Goal: Task Accomplishment & Management: Manage account settings

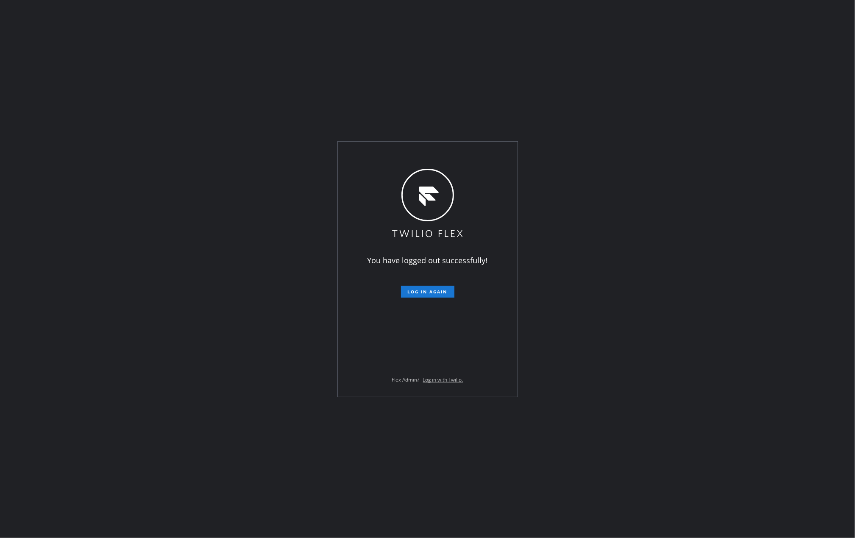
click at [348, 265] on div "You have logged out successfully! Log in again Flex Admin? Log in with Twilio." at bounding box center [428, 269] width 180 height 255
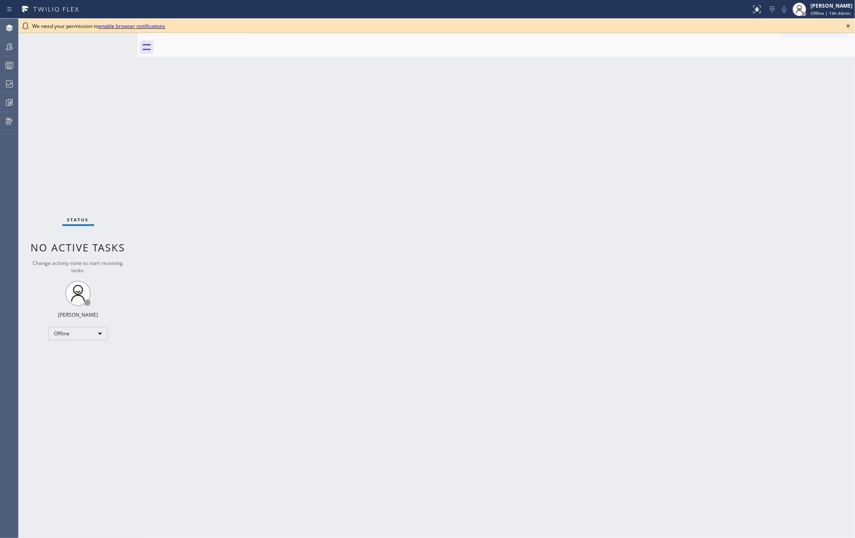
click at [847, 25] on icon at bounding box center [848, 25] width 3 height 3
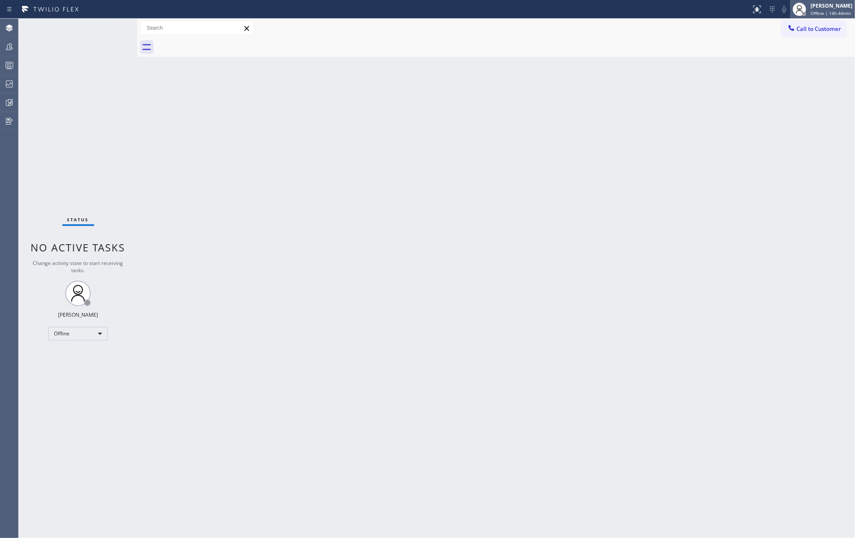
click at [826, 13] on span "Offline | 14h 44min" at bounding box center [831, 13] width 40 height 6
click at [808, 52] on button "Unavailable" at bounding box center [812, 55] width 85 height 11
click at [12, 65] on icon at bounding box center [9, 65] width 10 height 10
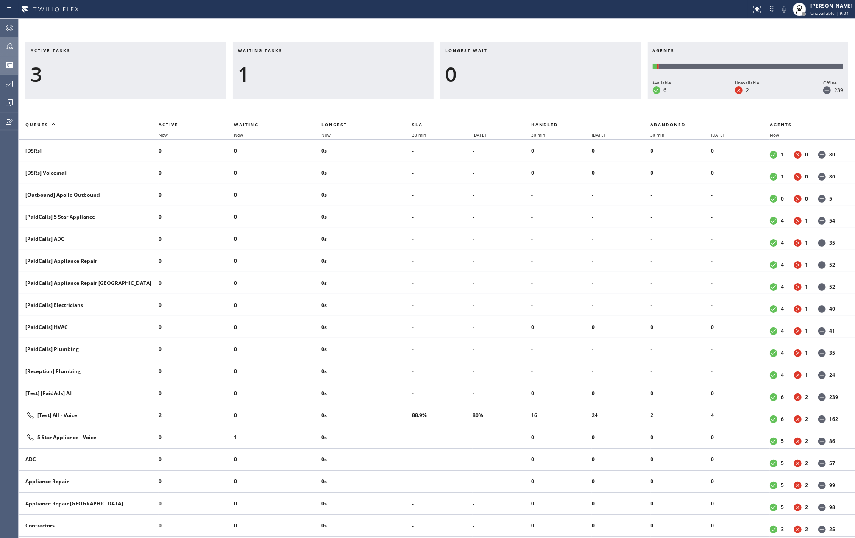
click at [11, 48] on icon at bounding box center [9, 47] width 10 height 10
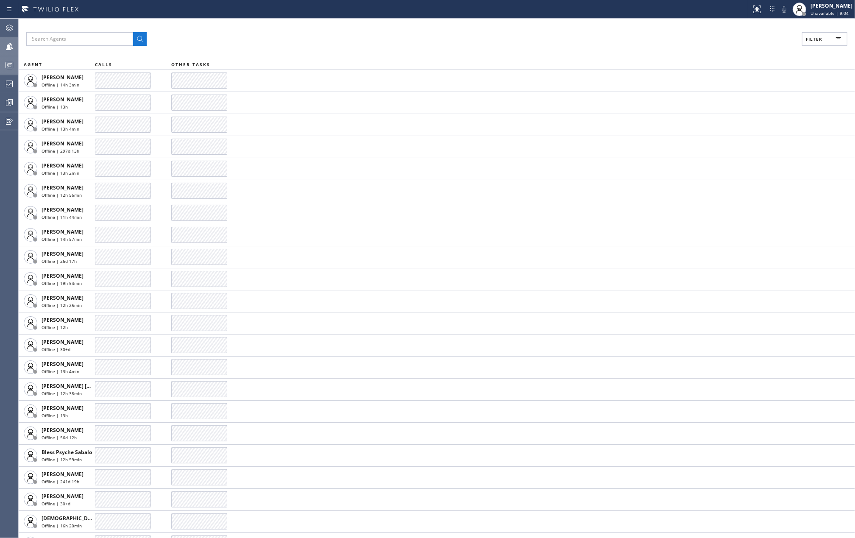
click at [816, 41] on span "Filter" at bounding box center [814, 39] width 17 height 6
click at [735, 99] on input "Available" at bounding box center [732, 100] width 10 height 10
checkbox input "true"
click at [733, 126] on input "Break" at bounding box center [732, 127] width 10 height 10
checkbox input "true"
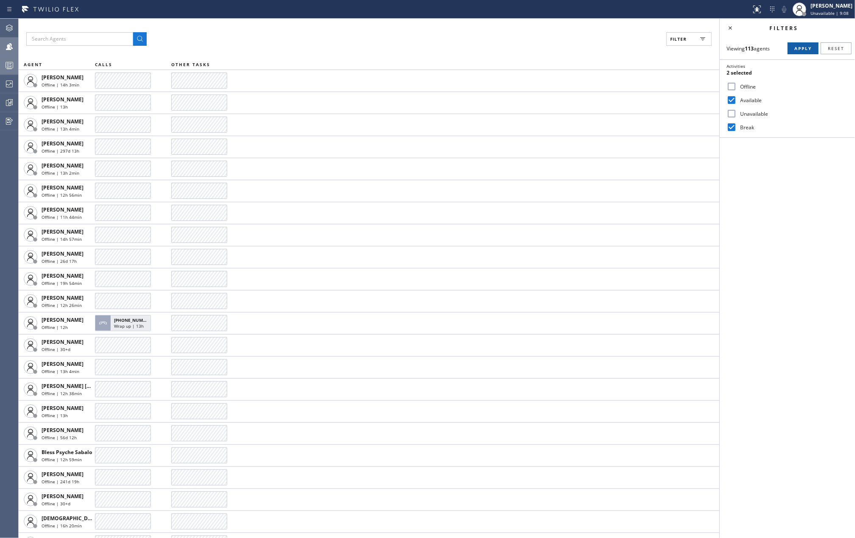
click at [799, 49] on span "Apply" at bounding box center [803, 48] width 17 height 6
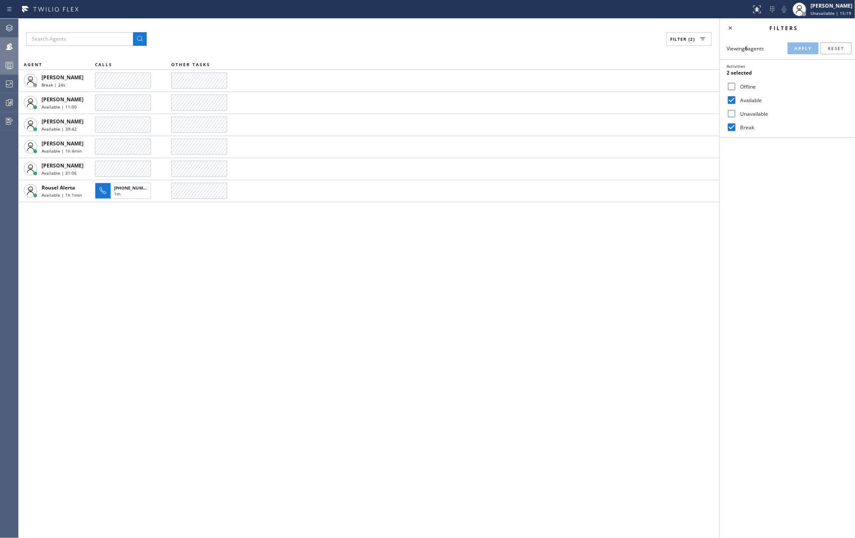
click at [9, 65] on icon at bounding box center [9, 65] width 10 height 10
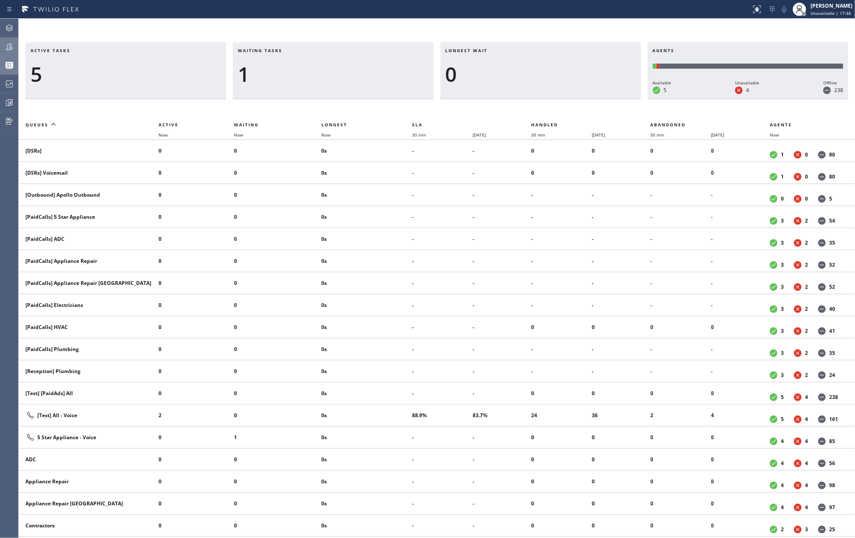
click at [9, 45] on icon at bounding box center [9, 46] width 7 height 7
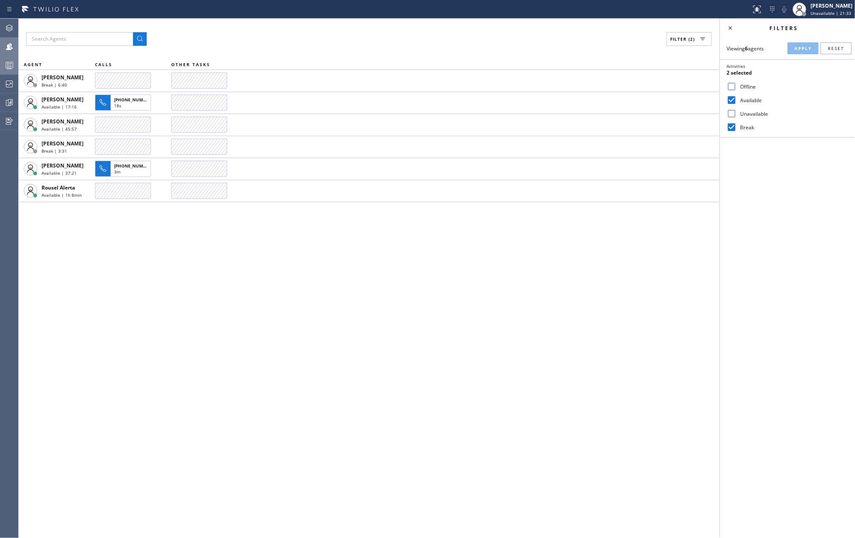
click at [8, 63] on circle at bounding box center [8, 64] width 2 height 2
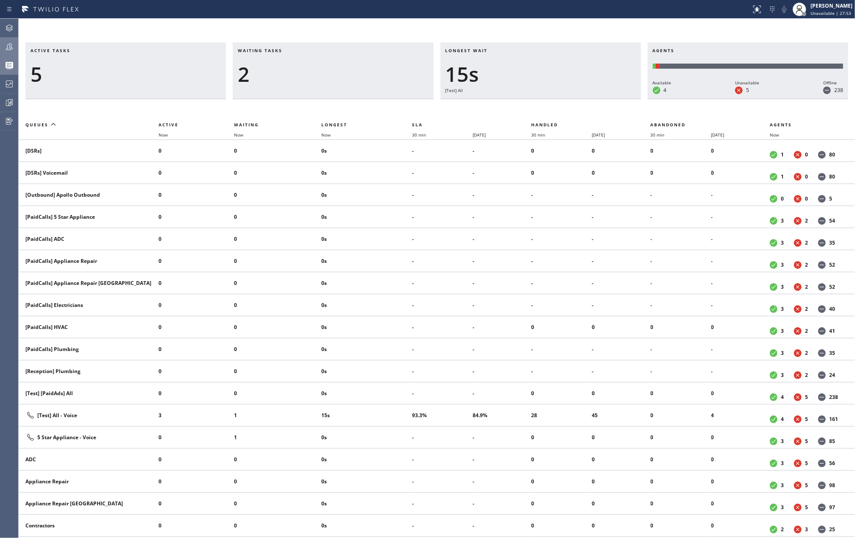
click at [11, 46] on icon at bounding box center [9, 46] width 7 height 7
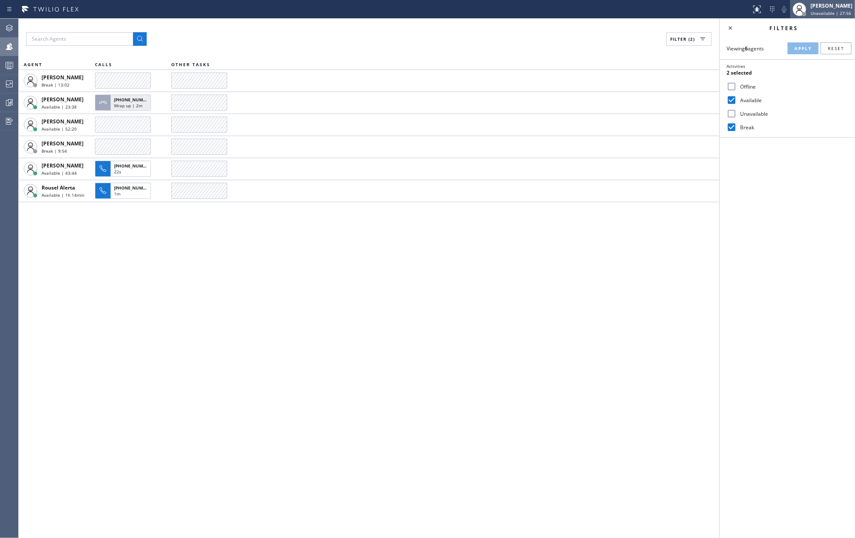
drag, startPoint x: 11, startPoint y: 62, endPoint x: 815, endPoint y: 14, distance: 805.4
click at [11, 62] on rect at bounding box center [9, 65] width 7 height 6
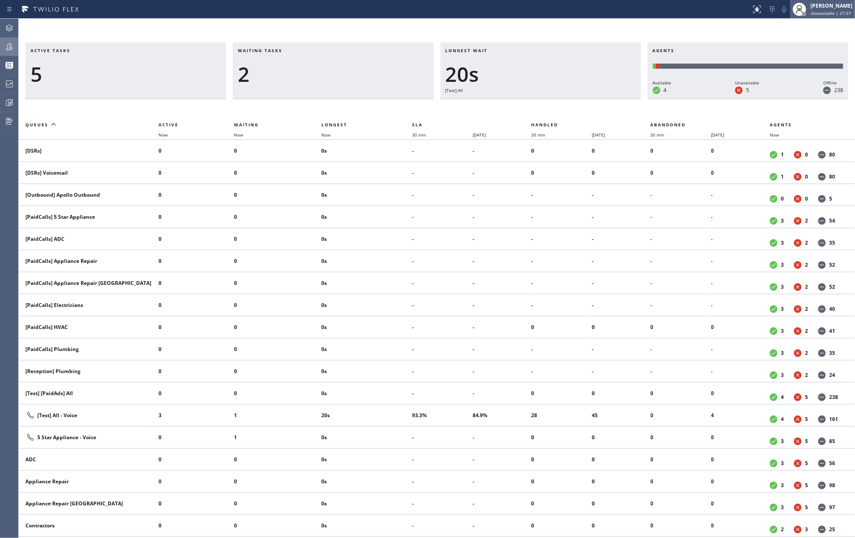
click at [816, 13] on span "Unavailable | 27:57" at bounding box center [831, 13] width 41 height 6
click at [790, 45] on button "Available" at bounding box center [812, 44] width 85 height 11
click at [10, 24] on div at bounding box center [12, 25] width 5 height 5
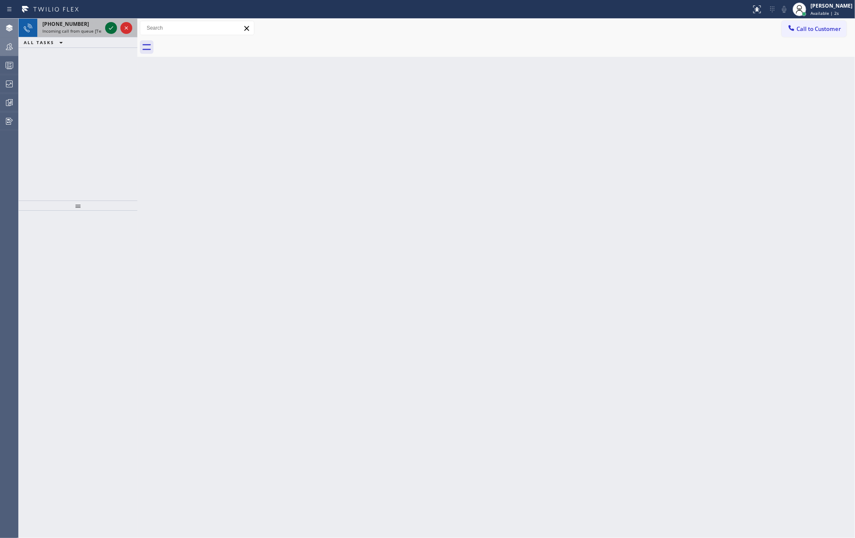
click at [111, 27] on icon at bounding box center [111, 28] width 10 height 10
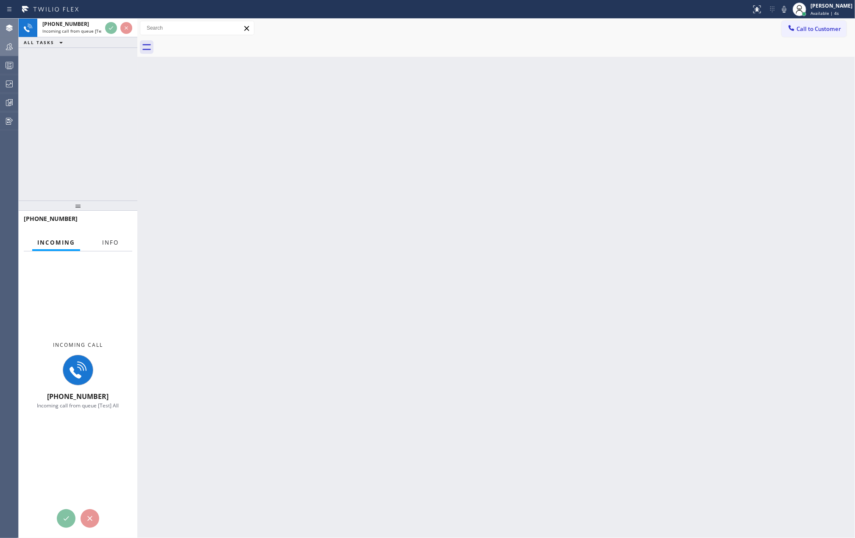
click at [106, 239] on span "Info" at bounding box center [110, 243] width 17 height 8
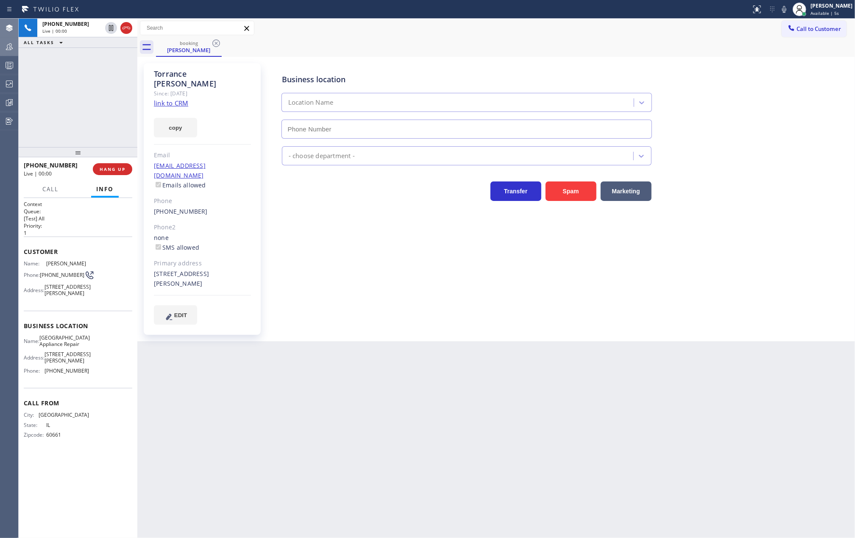
drag, startPoint x: 74, startPoint y: 201, endPoint x: 79, endPoint y: 148, distance: 53.7
click at [79, 148] on div at bounding box center [78, 152] width 119 height 10
type input "(773) 830-4668"
click at [166, 99] on link "link to CRM" at bounding box center [171, 103] width 34 height 8
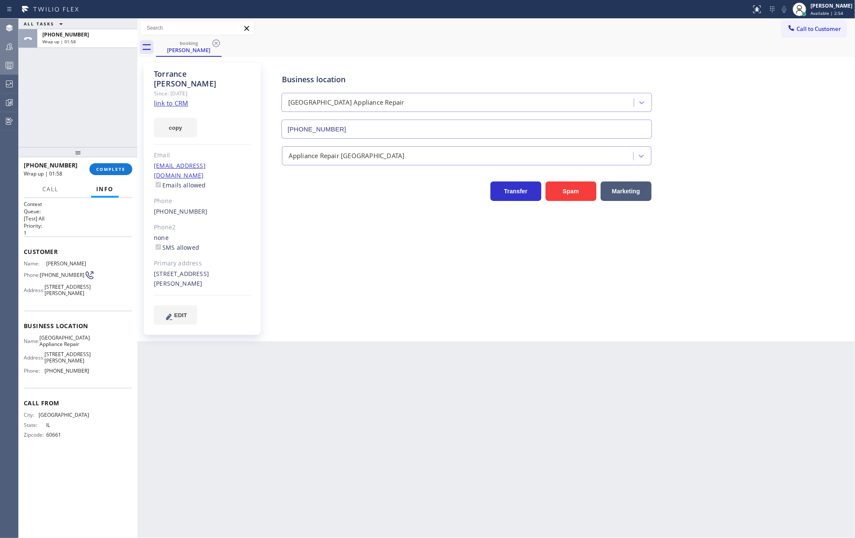
click at [11, 64] on icon at bounding box center [9, 67] width 5 height 6
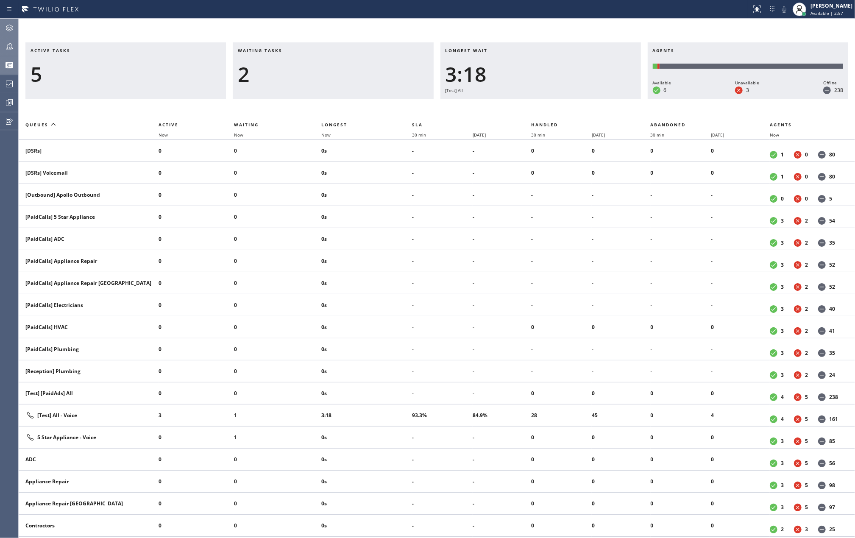
click at [11, 47] on icon at bounding box center [9, 46] width 7 height 7
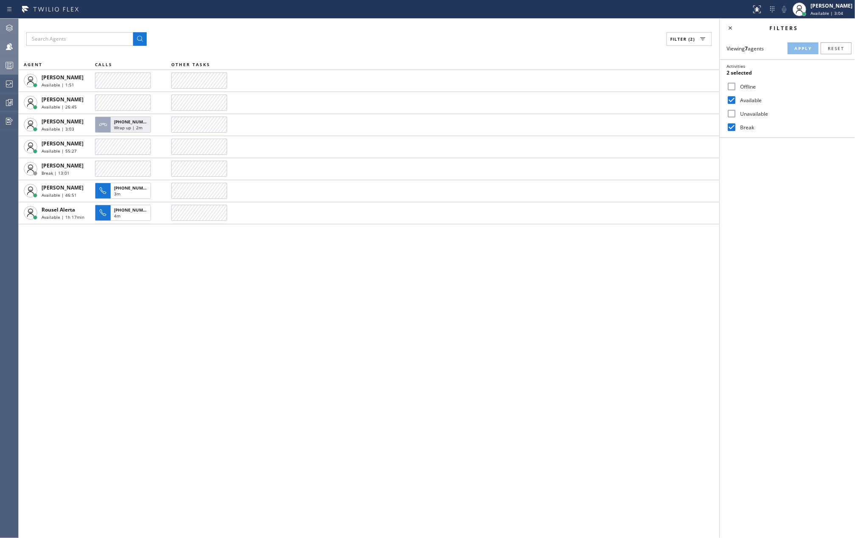
click at [14, 31] on icon at bounding box center [9, 28] width 10 height 10
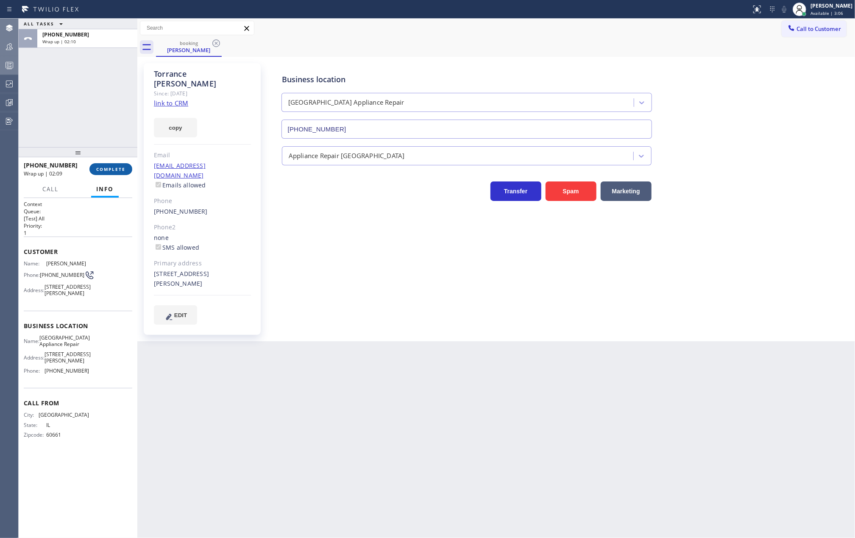
click at [111, 165] on button "COMPLETE" at bounding box center [110, 169] width 43 height 12
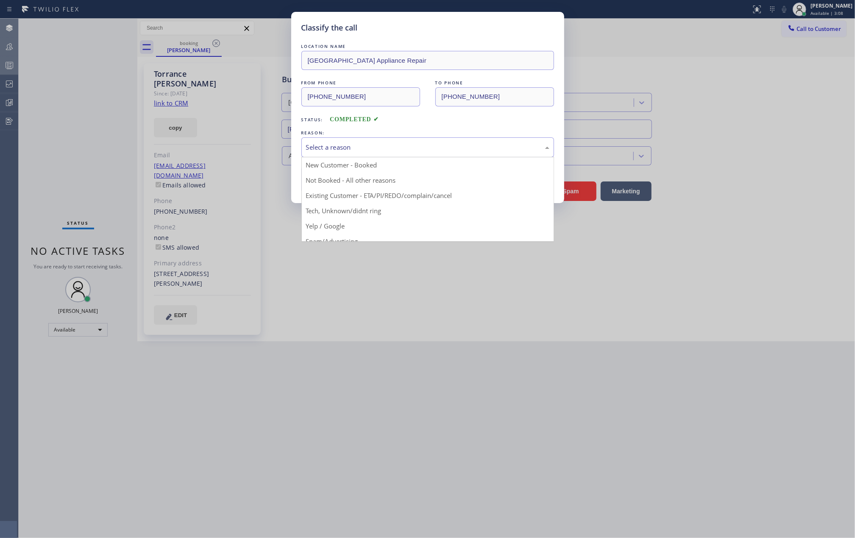
click at [338, 145] on div "Select a reason" at bounding box center [427, 147] width 243 height 10
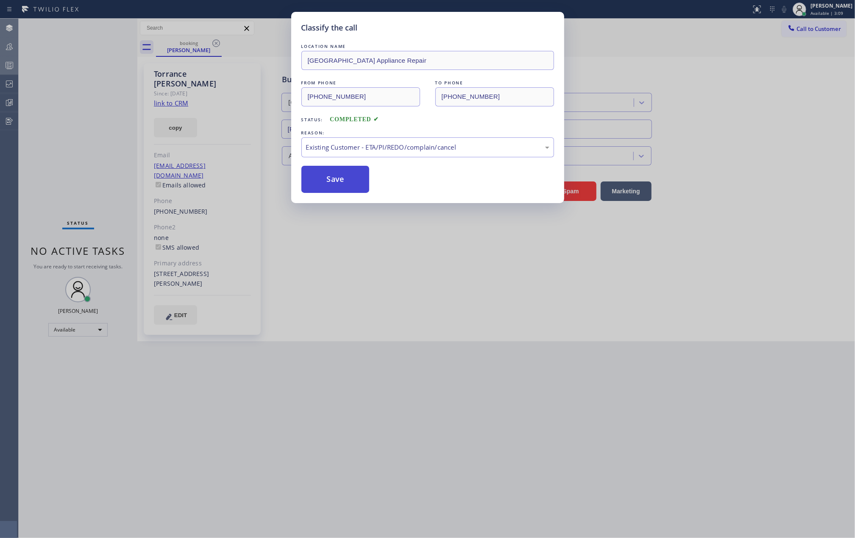
click at [341, 181] on button "Save" at bounding box center [335, 179] width 68 height 27
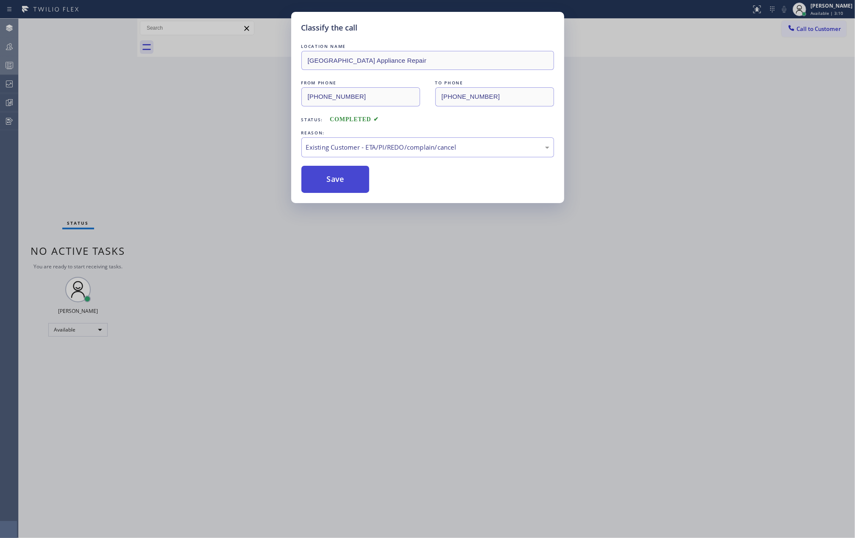
click at [341, 181] on button "Save" at bounding box center [335, 179] width 68 height 27
click at [610, 285] on div "Classify the call LOCATION NAME Calumet Heights Appliance Repair FROM PHONE (31…" at bounding box center [427, 269] width 855 height 538
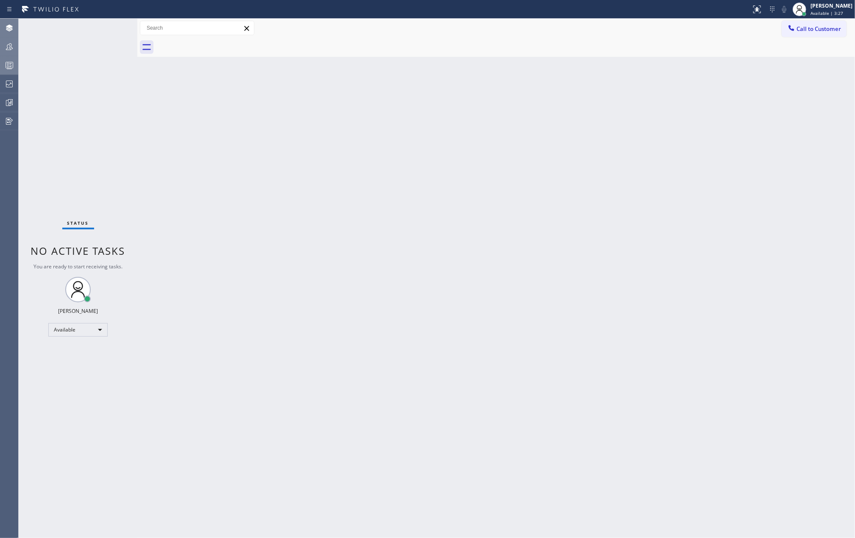
click at [4, 64] on icon at bounding box center [9, 65] width 10 height 10
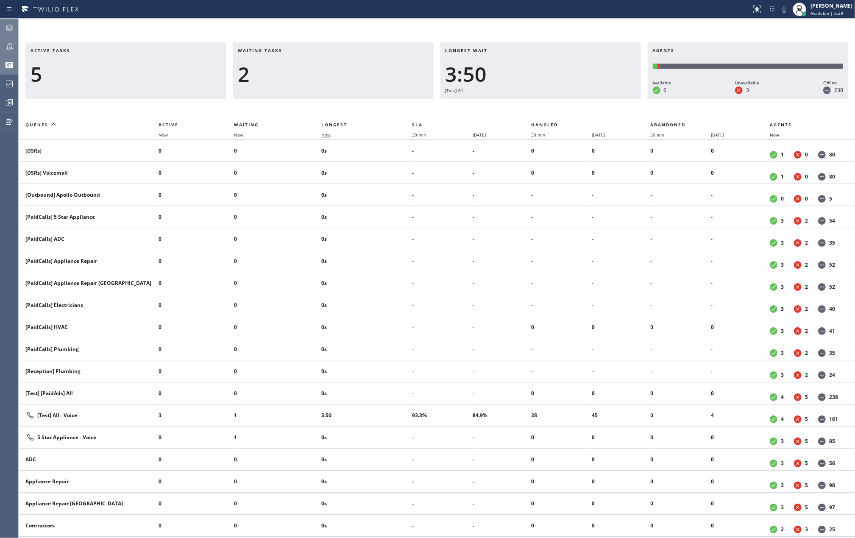
click at [333, 136] on span "Now" at bounding box center [331, 135] width 20 height 6
click at [11, 48] on icon at bounding box center [9, 47] width 10 height 10
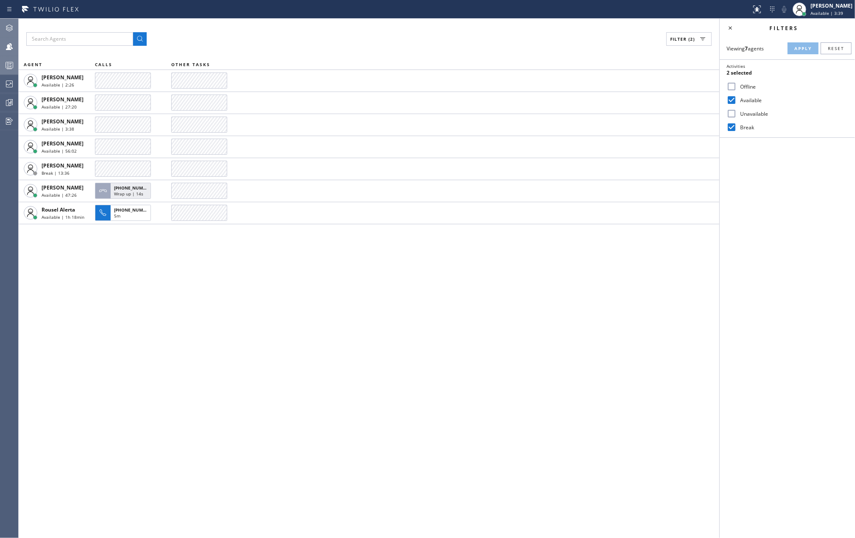
click at [12, 67] on icon at bounding box center [9, 65] width 10 height 10
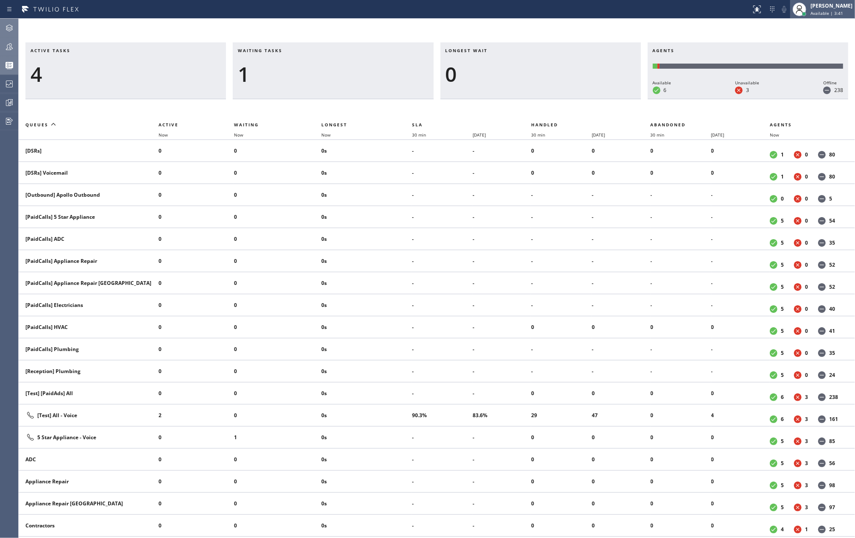
click at [823, 9] on div "[PERSON_NAME]" at bounding box center [832, 5] width 42 height 7
click at [799, 56] on button "Unavailable" at bounding box center [812, 55] width 85 height 11
click at [402, 23] on div "Active tasks 4 Waiting tasks 1 Longest wait 0 Agents Available 6 Unavailable 3 …" at bounding box center [437, 278] width 837 height 519
click at [75, 21] on div "Active tasks 4 Waiting tasks 1 Longest wait 0 Agents Available 6 Unavailable 3 …" at bounding box center [437, 278] width 837 height 519
click at [9, 42] on icon at bounding box center [9, 47] width 10 height 10
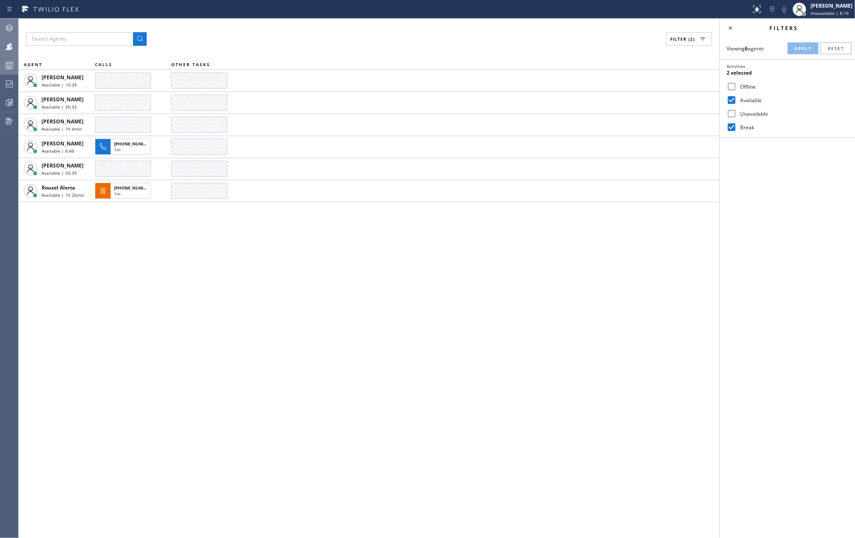
click at [8, 67] on circle at bounding box center [8, 67] width 2 height 2
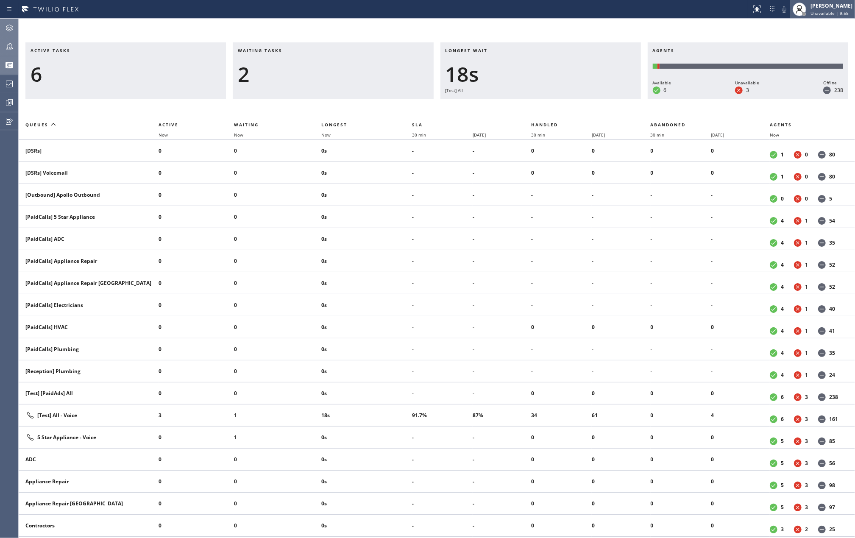
click at [822, 6] on div "[PERSON_NAME]" at bounding box center [832, 5] width 42 height 7
click at [801, 40] on button "Available" at bounding box center [812, 44] width 85 height 11
click at [9, 29] on icon at bounding box center [9, 28] width 10 height 10
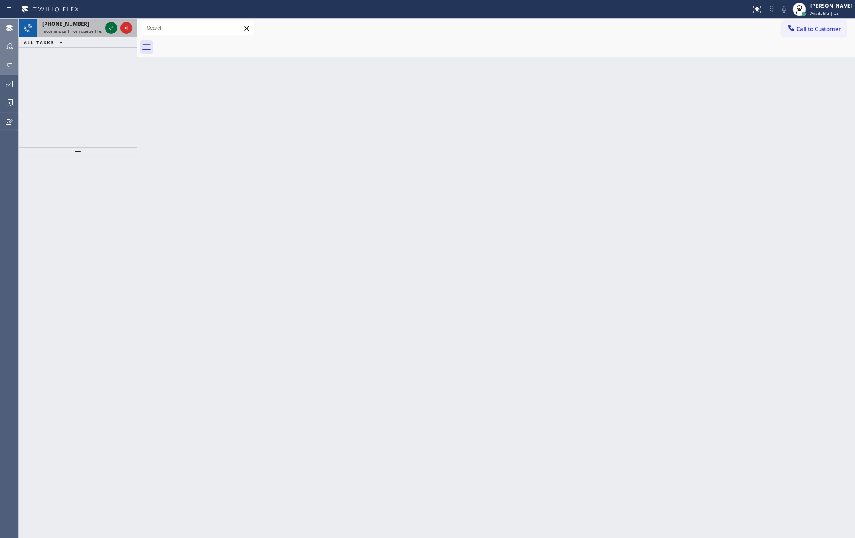
click at [109, 31] on icon at bounding box center [111, 28] width 10 height 10
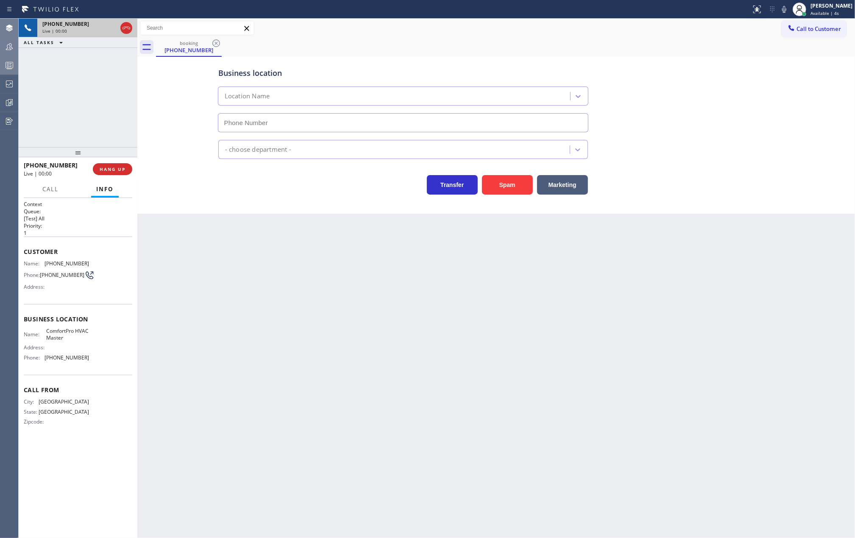
type input "(786) 807-7179"
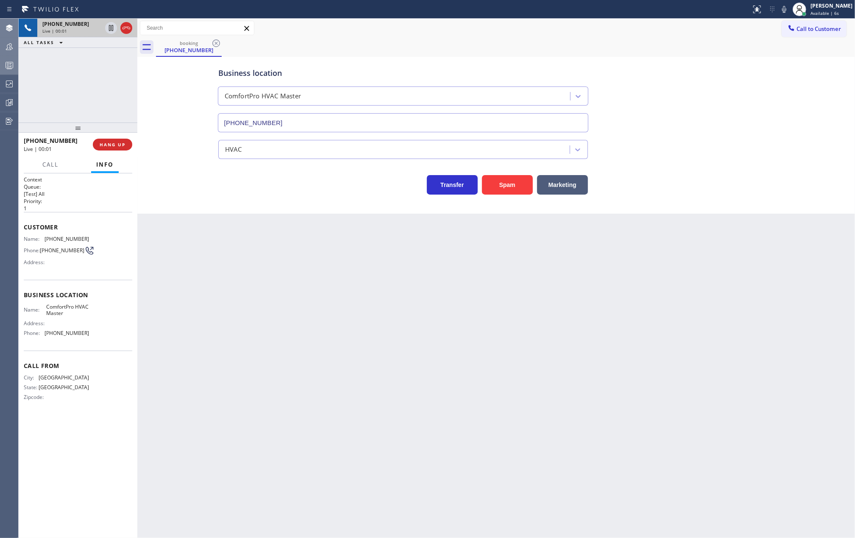
drag, startPoint x: 75, startPoint y: 150, endPoint x: 80, endPoint y: 77, distance: 72.7
click at [80, 78] on div "+14372923805 Live | 00:01 ALL TASKS ALL TASKS ACTIVE TASKS TASKS IN WRAP UP +14…" at bounding box center [78, 278] width 119 height 519
drag, startPoint x: 78, startPoint y: 127, endPoint x: 97, endPoint y: 58, distance: 71.6
click at [94, 63] on div "+14372923805 Live | 00:03 ALL TASKS ALL TASKS ACTIVE TASKS TASKS IN WRAP UP +14…" at bounding box center [78, 278] width 119 height 519
click at [118, 145] on span "COMPLETE" at bounding box center [110, 145] width 29 height 6
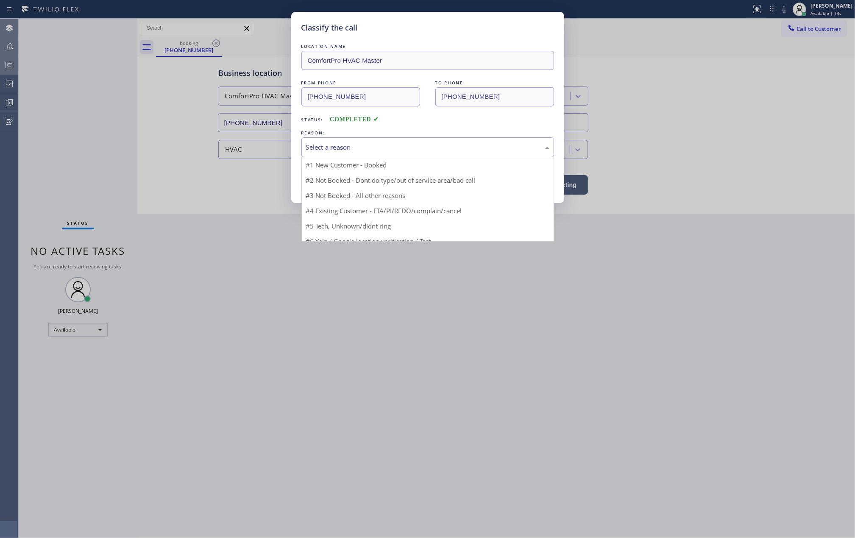
click at [352, 142] on div "Select a reason" at bounding box center [427, 147] width 243 height 10
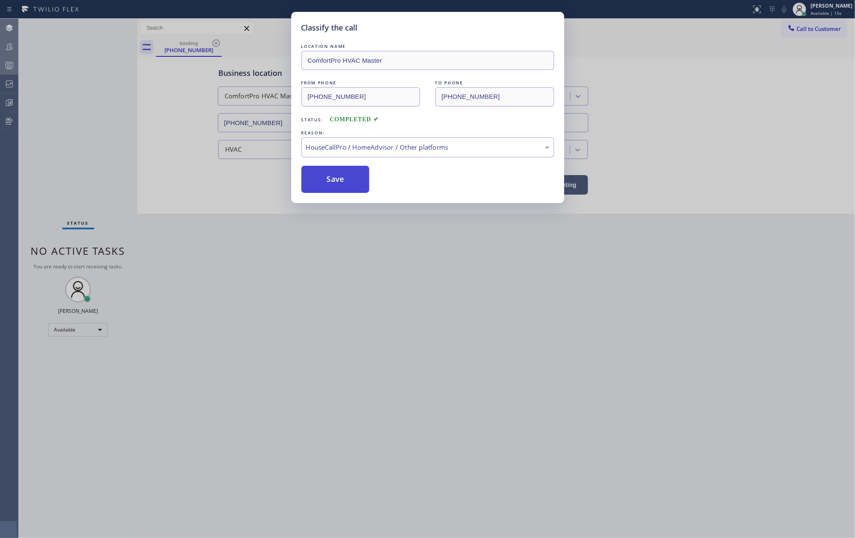
click at [347, 180] on button "Save" at bounding box center [335, 179] width 68 height 27
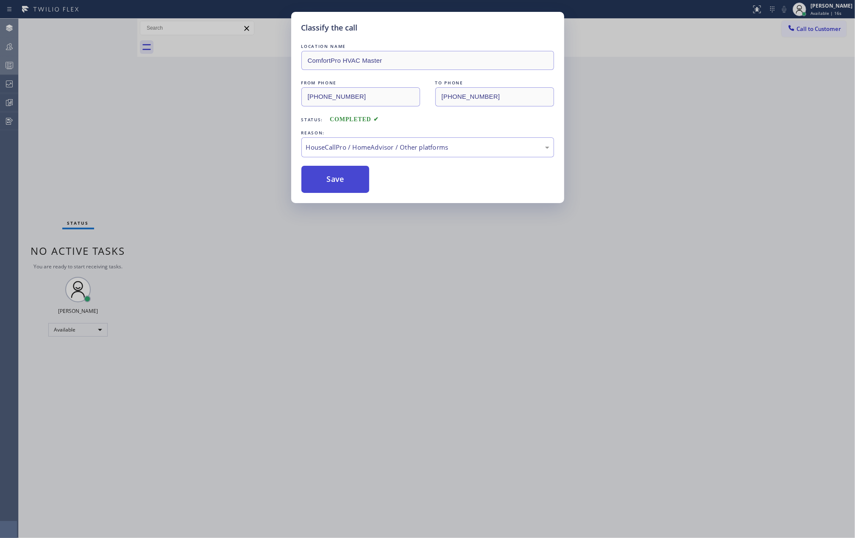
click at [347, 180] on button "Save" at bounding box center [335, 179] width 68 height 27
click at [161, 123] on div "Classify the call LOCATION NAME ComfortPro HVAC Master FROM PHONE (437) 292-380…" at bounding box center [427, 269] width 855 height 538
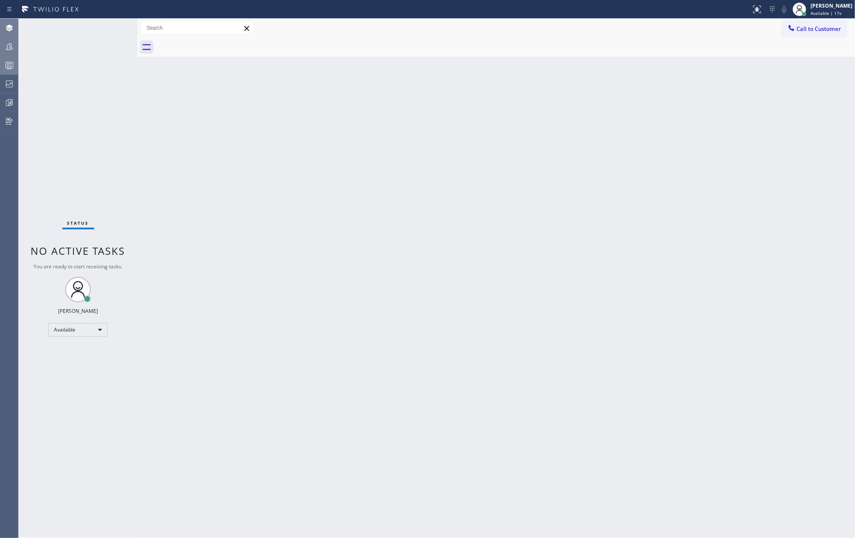
click at [6, 62] on rect at bounding box center [9, 65] width 7 height 6
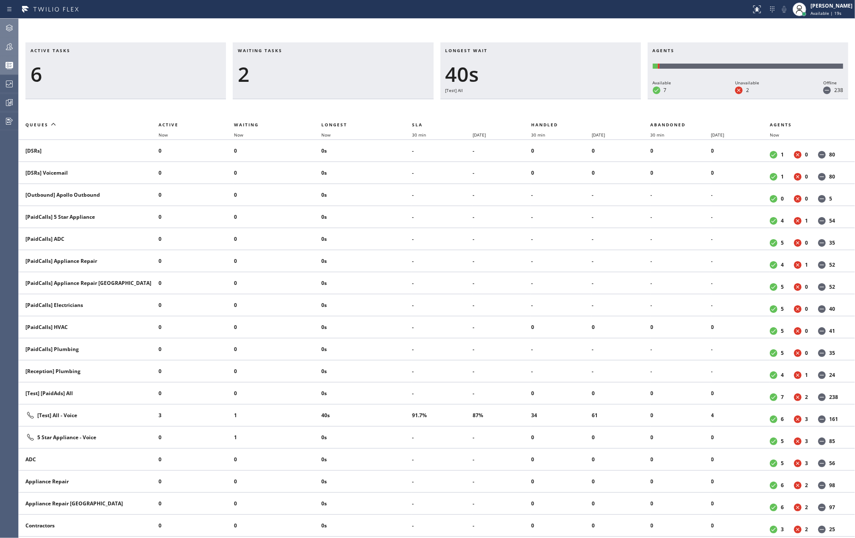
click at [12, 48] on icon at bounding box center [9, 46] width 7 height 7
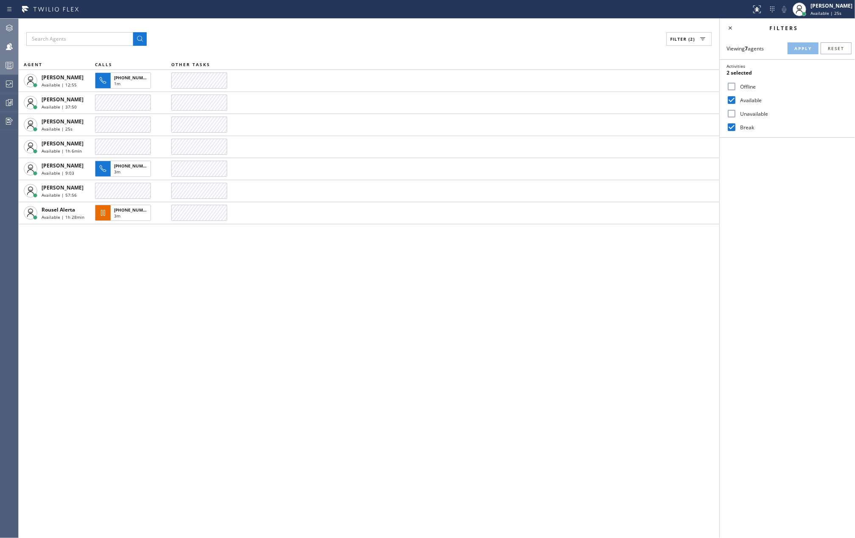
click at [6, 61] on icon at bounding box center [9, 65] width 10 height 10
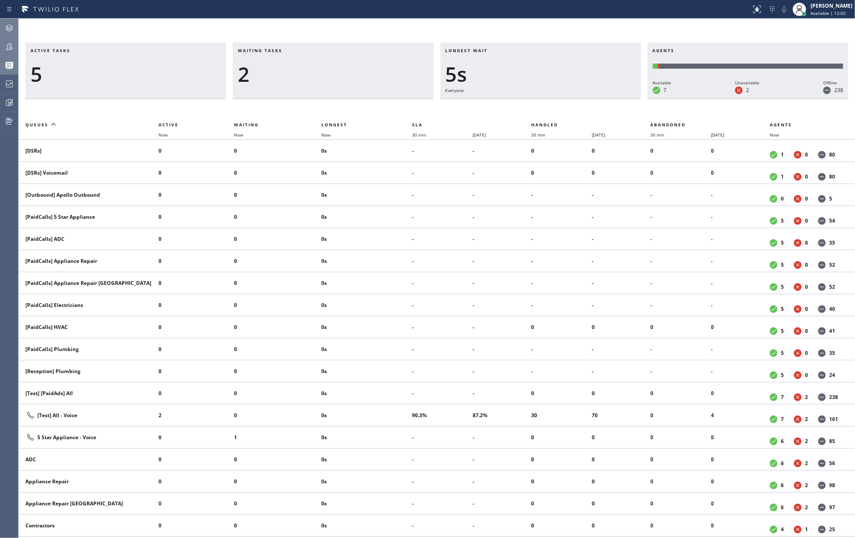
click at [10, 46] on icon at bounding box center [9, 46] width 7 height 7
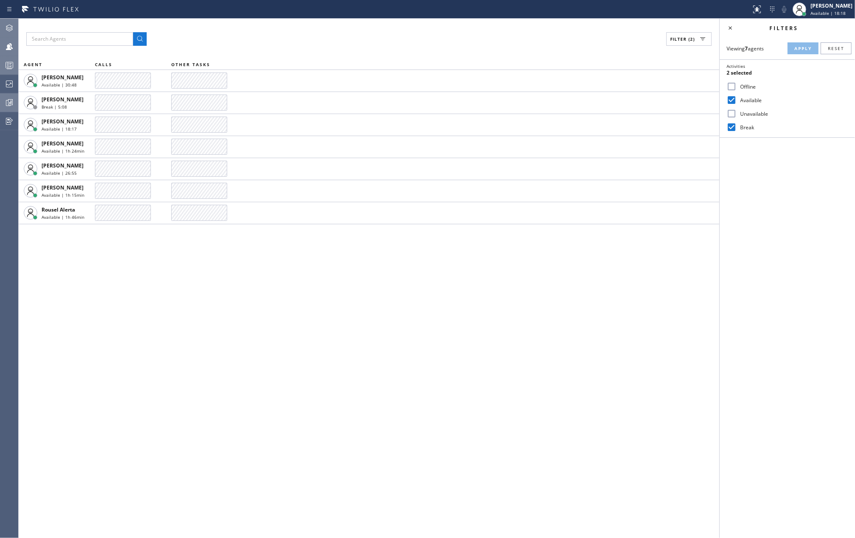
click at [6, 99] on icon at bounding box center [9, 103] width 10 height 10
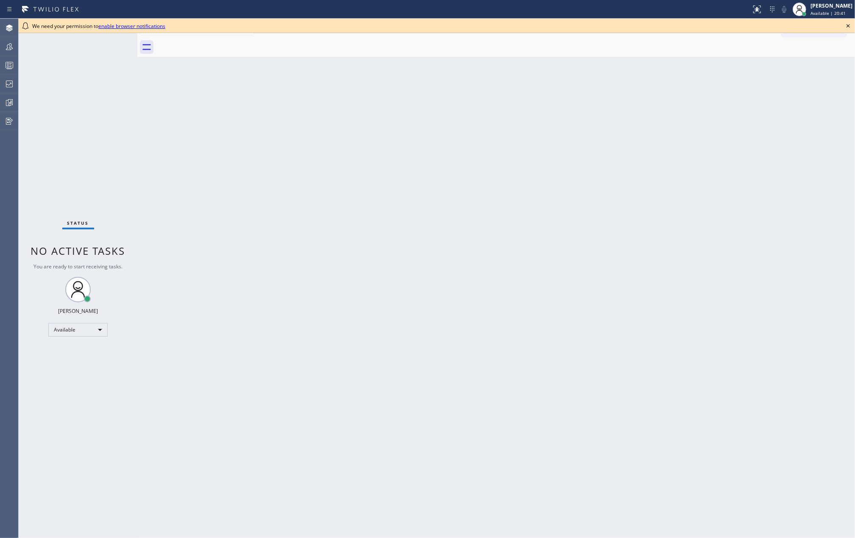
click at [847, 25] on icon at bounding box center [848, 26] width 10 height 10
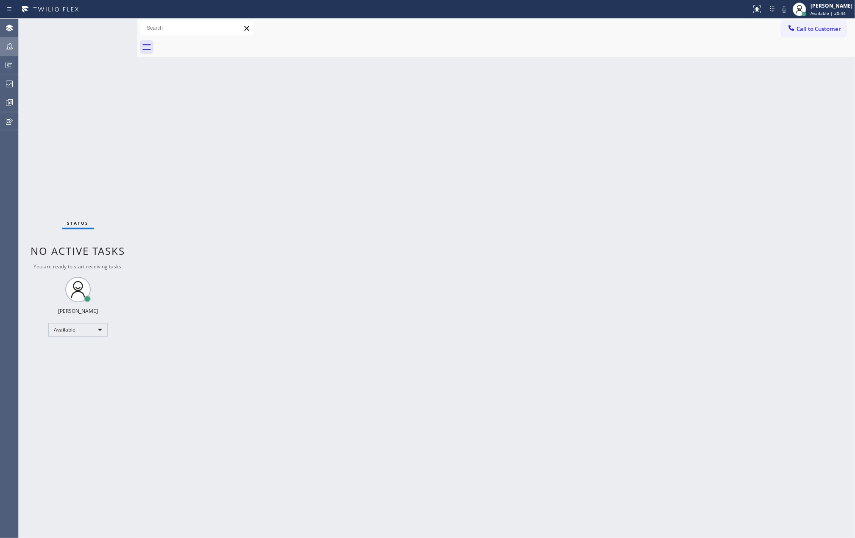
click at [9, 52] on div at bounding box center [9, 46] width 19 height 17
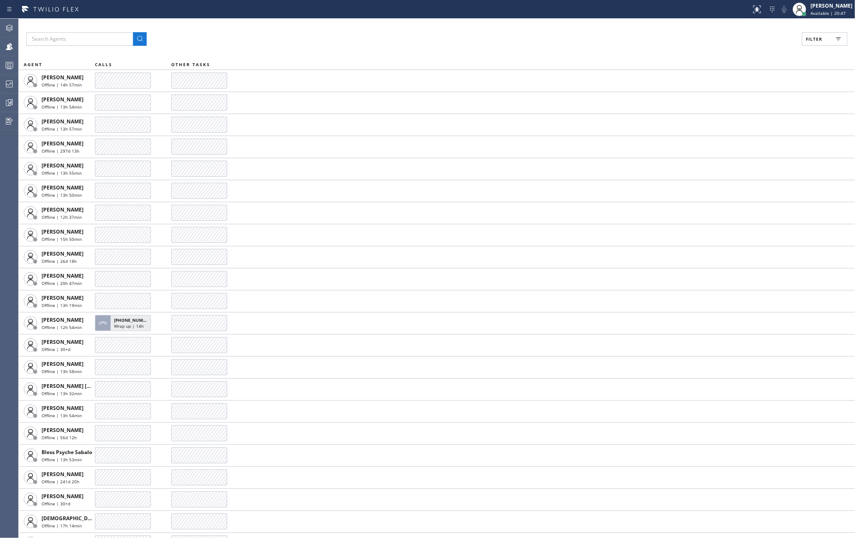
click at [825, 38] on button "Filter" at bounding box center [824, 39] width 45 height 14
click at [748, 102] on label "Available" at bounding box center [793, 100] width 112 height 7
click at [737, 102] on input "Available" at bounding box center [732, 100] width 10 height 10
checkbox input "true"
click at [804, 50] on span "Apply" at bounding box center [803, 48] width 17 height 6
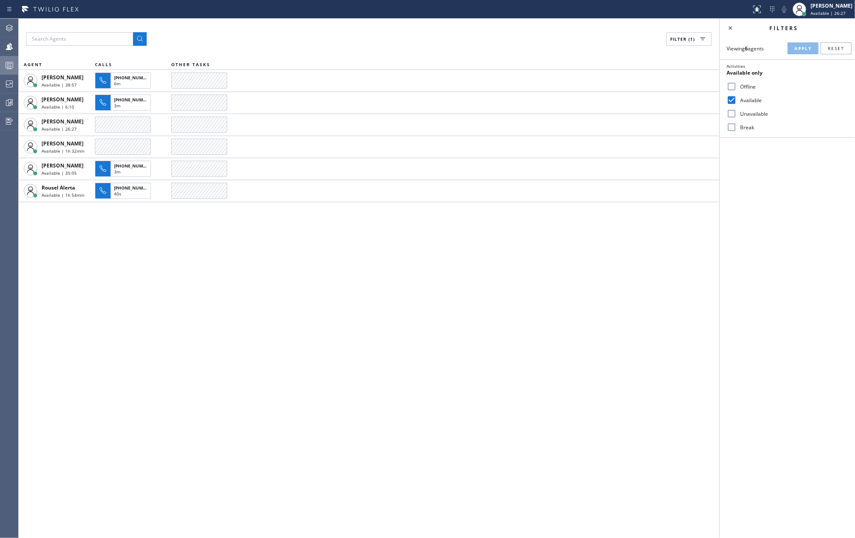
click at [8, 66] on circle at bounding box center [8, 67] width 2 height 2
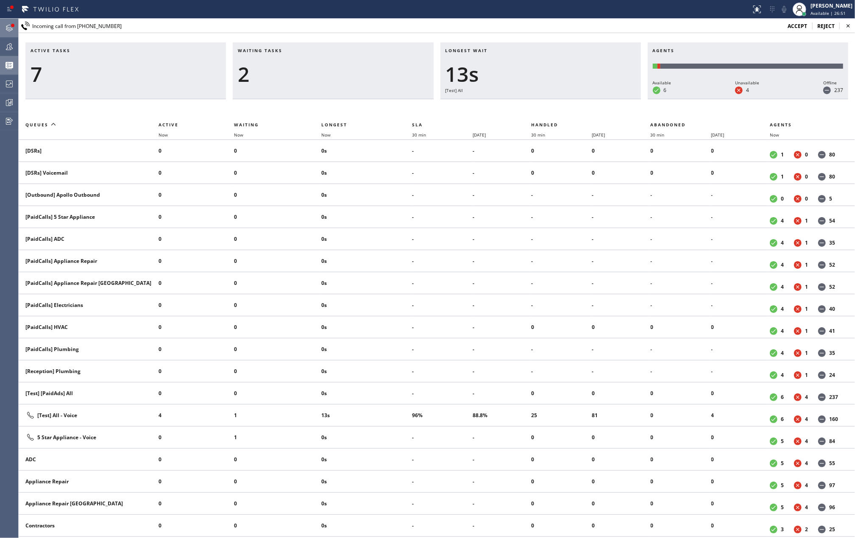
click at [10, 25] on div at bounding box center [12, 25] width 5 height 5
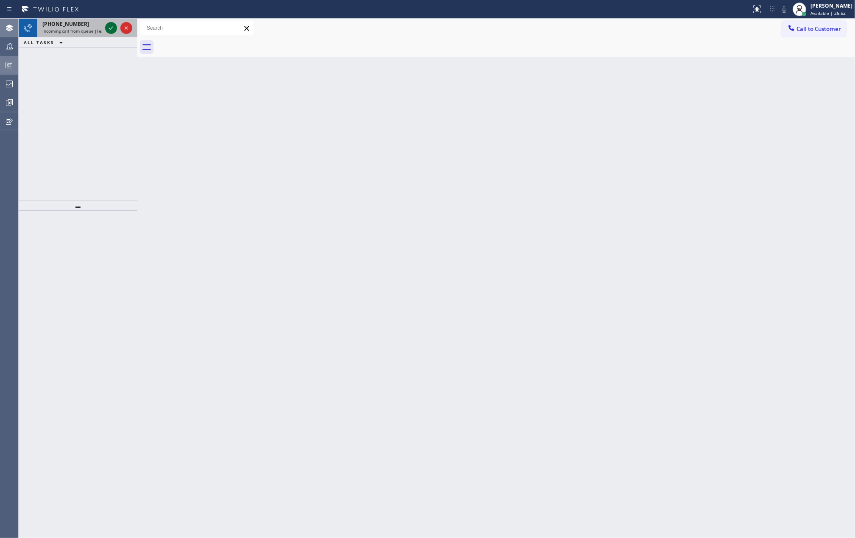
click at [109, 28] on icon at bounding box center [111, 27] width 4 height 3
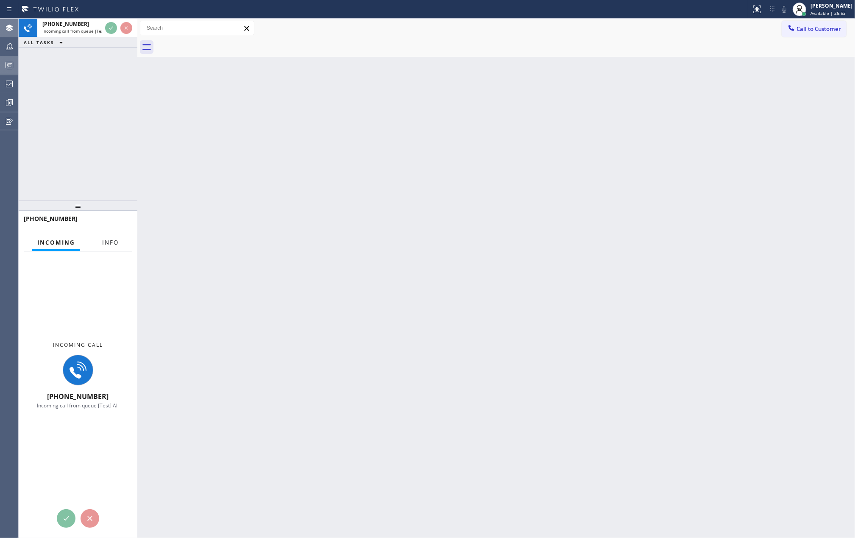
click at [112, 242] on span "Info" at bounding box center [110, 243] width 17 height 8
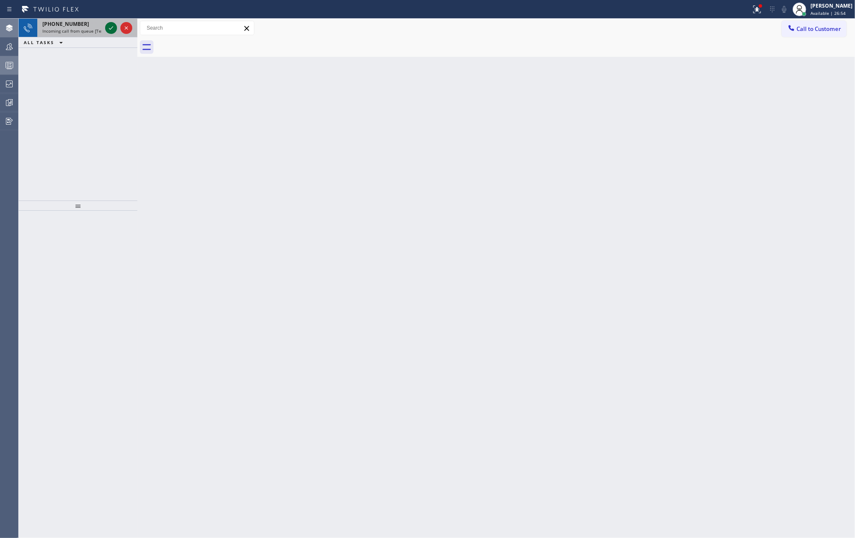
click at [109, 22] on button at bounding box center [111, 28] width 12 height 12
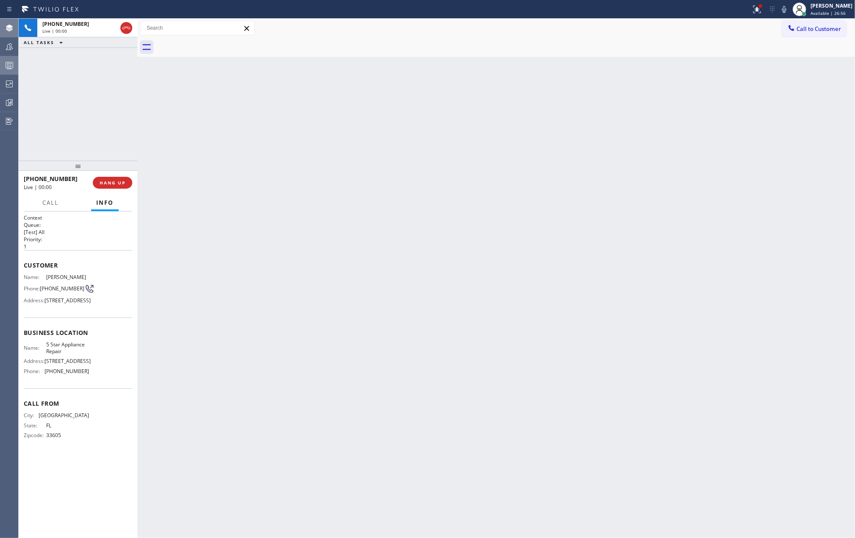
drag, startPoint x: 93, startPoint y: 206, endPoint x: 101, endPoint y: 162, distance: 44.8
click at [101, 162] on div at bounding box center [78, 166] width 119 height 10
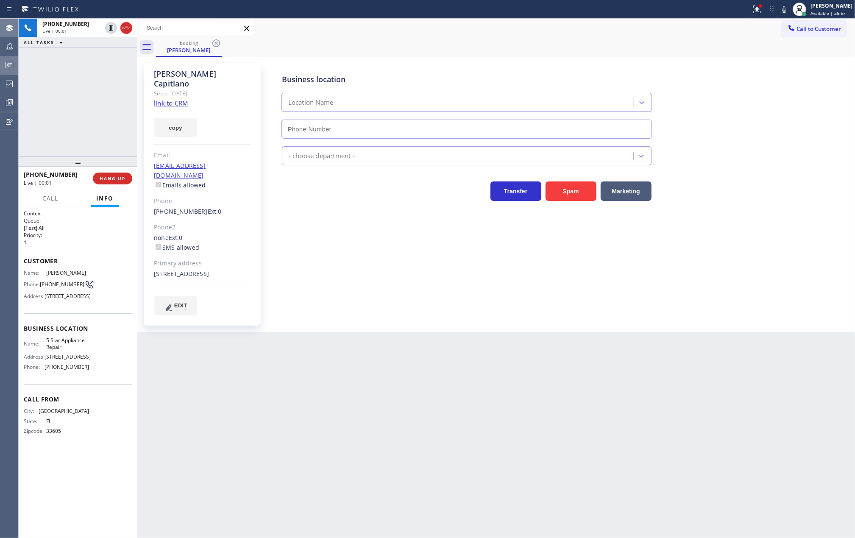
type input "(855) 731-4952"
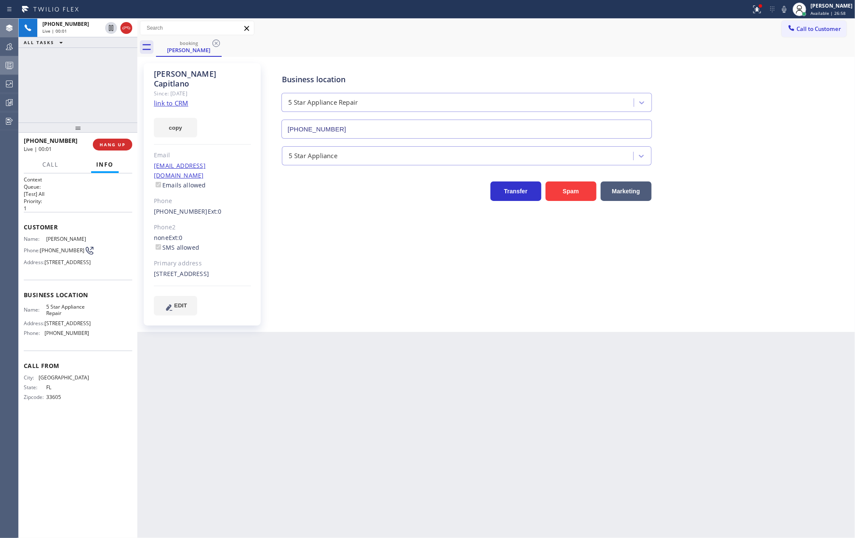
drag, startPoint x: 89, startPoint y: 163, endPoint x: 106, endPoint y: 106, distance: 59.6
click at [104, 109] on div "+18139187884 Live | 00:01 ALL TASKS ALL TASKS ACTIVE TASKS TASKS IN WRAP UP +18…" at bounding box center [78, 278] width 119 height 519
click at [172, 99] on link "link to CRM" at bounding box center [171, 103] width 34 height 8
click at [109, 31] on icon at bounding box center [111, 28] width 4 height 6
click at [790, 8] on icon at bounding box center [784, 9] width 10 height 10
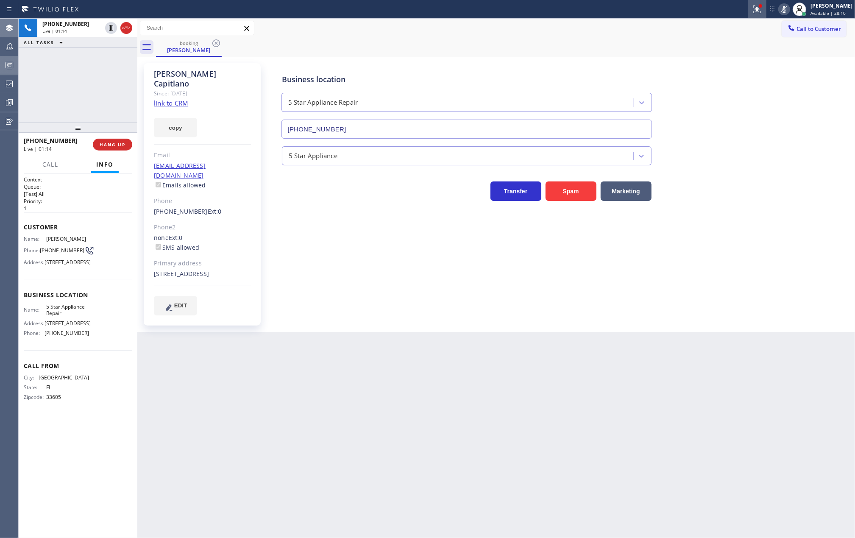
click at [762, 14] on button at bounding box center [757, 9] width 19 height 19
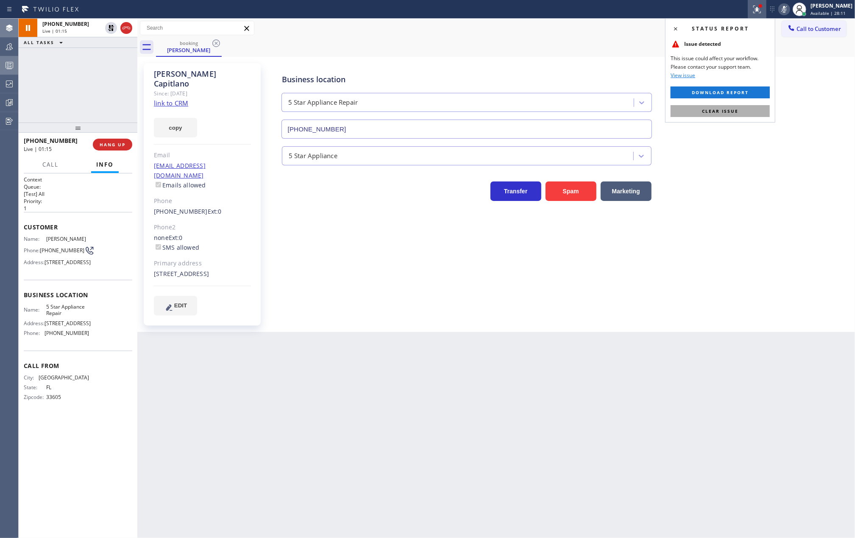
click at [725, 114] on span "Clear issue" at bounding box center [720, 111] width 36 height 6
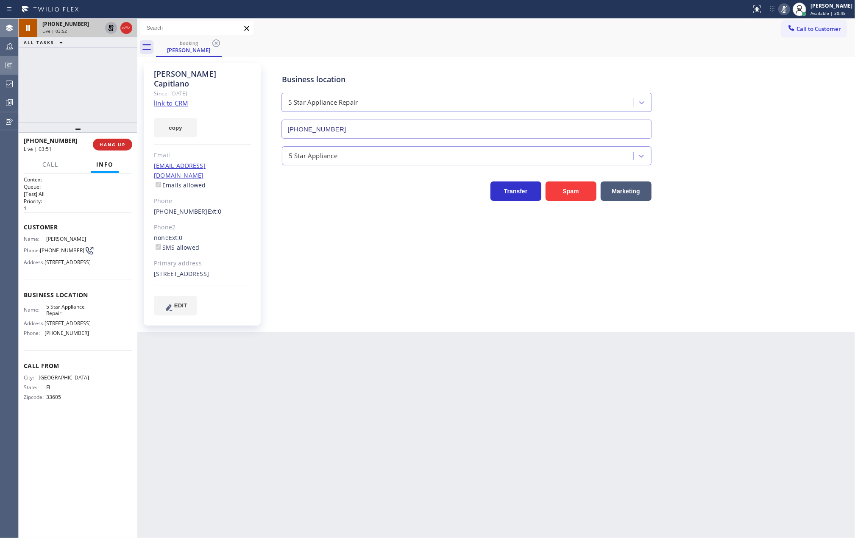
click at [111, 28] on icon at bounding box center [111, 28] width 10 height 10
click at [790, 11] on icon at bounding box center [784, 9] width 10 height 10
drag, startPoint x: 75, startPoint y: 126, endPoint x: 75, endPoint y: 88, distance: 38.2
click at [75, 88] on div "+18139187884 Live | 04:09 ALL TASKS ALL TASKS ACTIVE TASKS TASKS IN WRAP UP +18…" at bounding box center [78, 278] width 119 height 519
drag, startPoint x: 75, startPoint y: 125, endPoint x: 79, endPoint y: 107, distance: 17.8
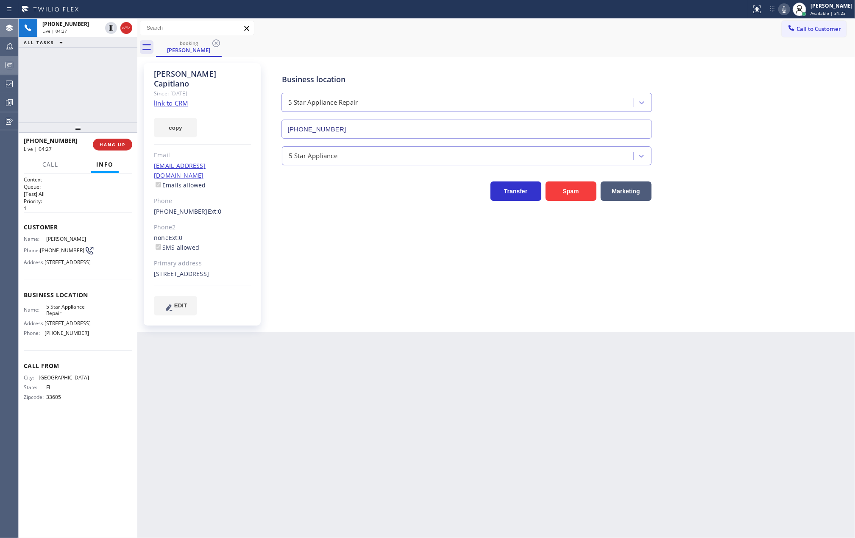
click at [79, 107] on div "+18139187884 Live | 04:27 ALL TASKS ALL TASKS ACTIVE TASKS TASKS IN WRAP UP +18…" at bounding box center [78, 278] width 119 height 519
click at [104, 143] on span "COMPLETE" at bounding box center [110, 145] width 29 height 6
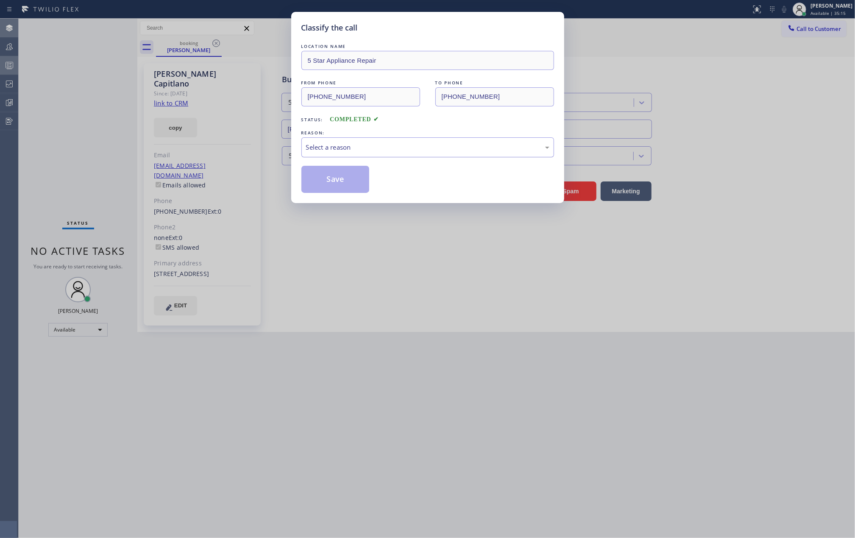
click at [361, 142] on div "Select a reason" at bounding box center [427, 147] width 253 height 20
click at [350, 182] on button "Save" at bounding box center [335, 179] width 68 height 27
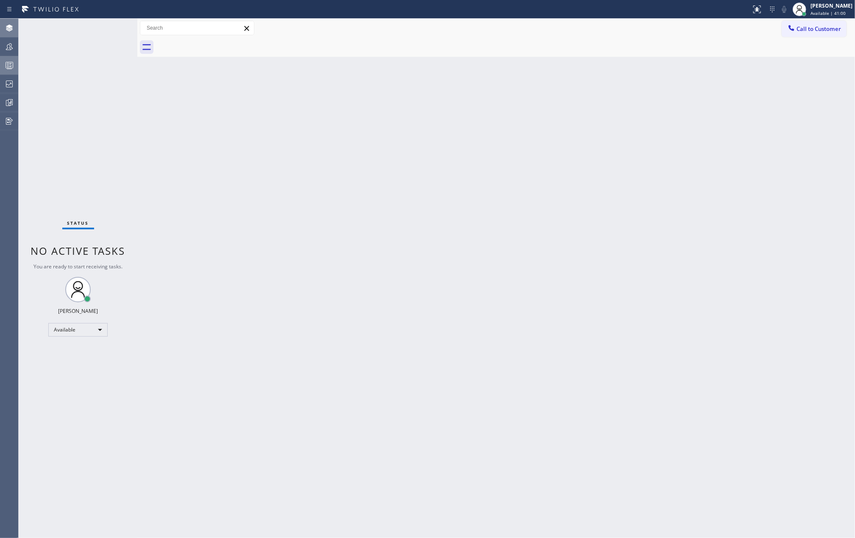
click at [336, 173] on div "Back to Dashboard Change Sender ID Customers Technicians Select a contact Outbo…" at bounding box center [496, 278] width 718 height 519
click at [7, 70] on icon at bounding box center [9, 65] width 10 height 10
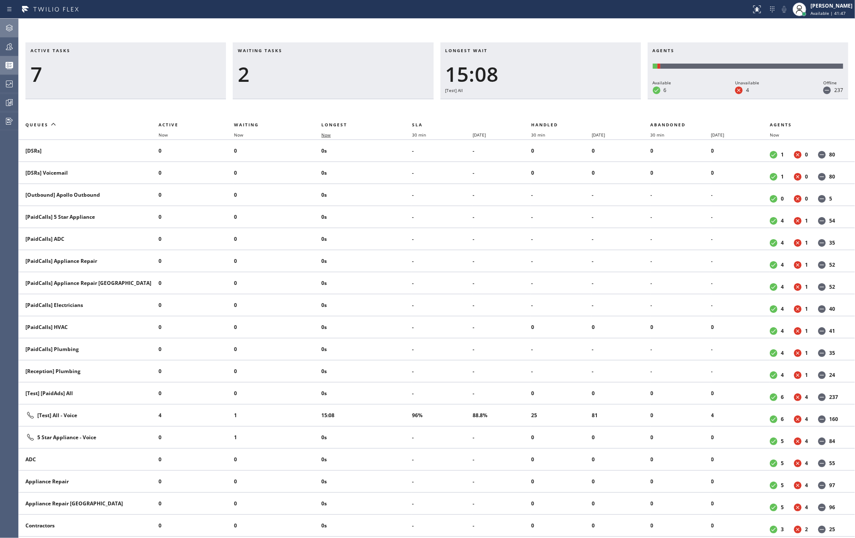
click at [324, 137] on span "Now" at bounding box center [325, 135] width 9 height 6
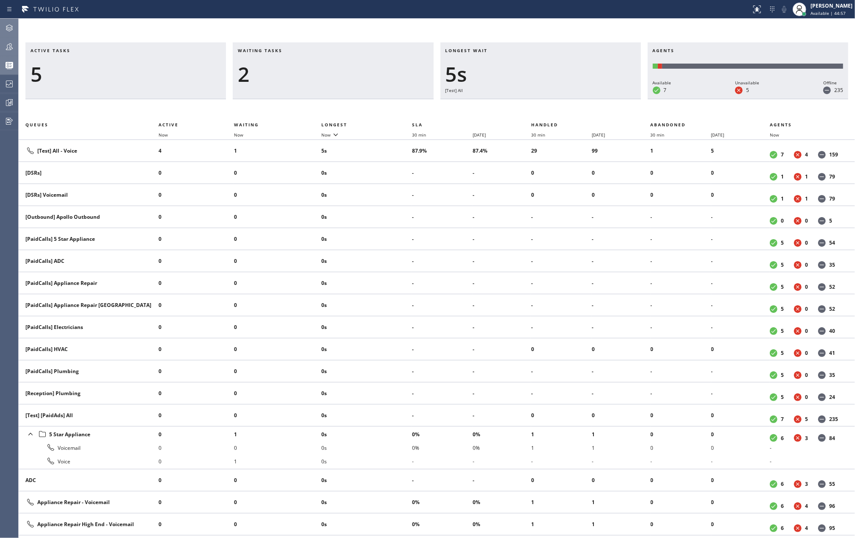
click at [14, 48] on icon at bounding box center [9, 47] width 10 height 10
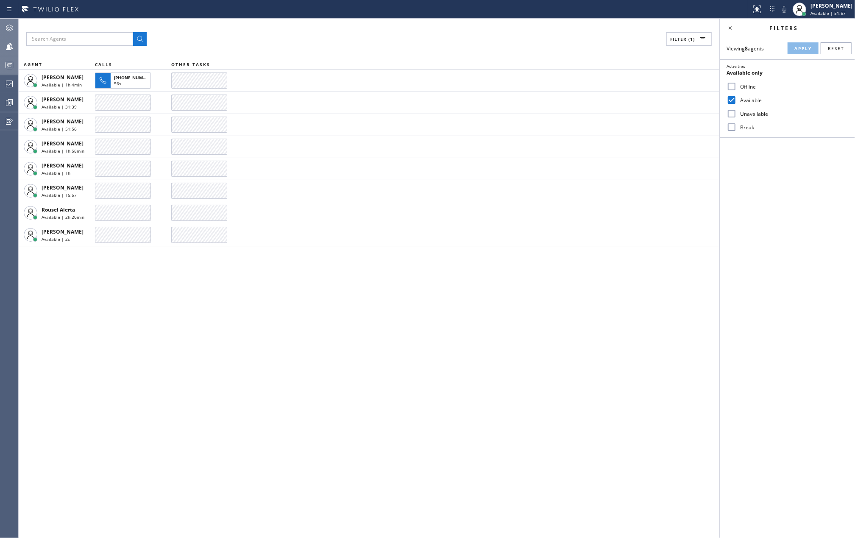
click at [7, 63] on circle at bounding box center [8, 64] width 2 height 2
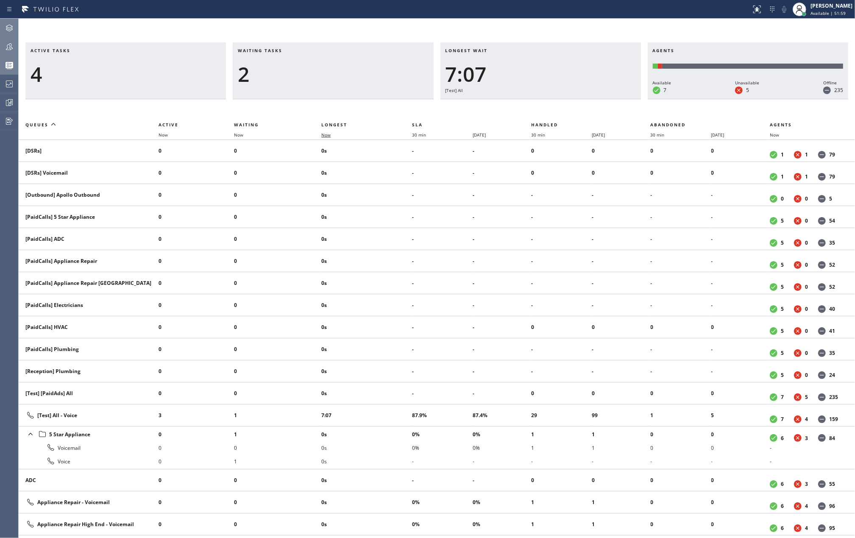
click at [331, 136] on span "Now" at bounding box center [325, 135] width 9 height 6
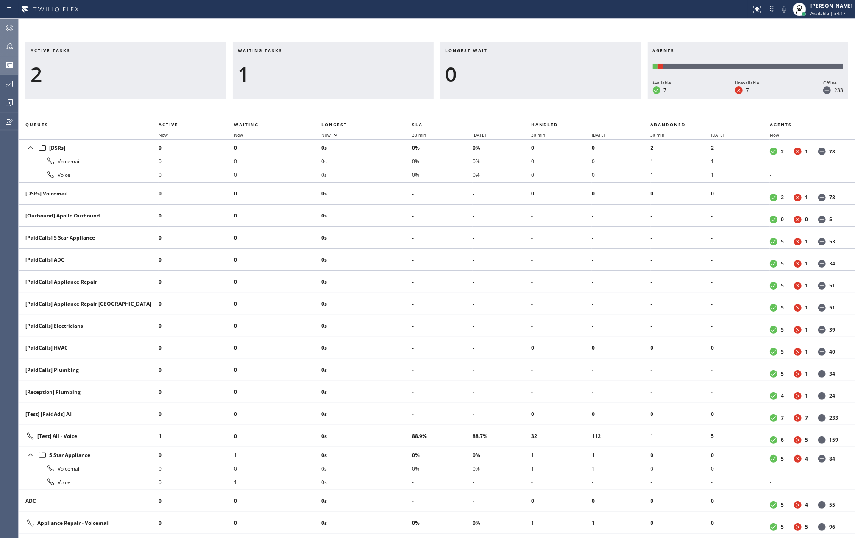
click at [130, 35] on div "Active tasks 2 Waiting tasks 1 Longest wait 0 Agents Available 7 Unavailable 7 …" at bounding box center [437, 278] width 837 height 519
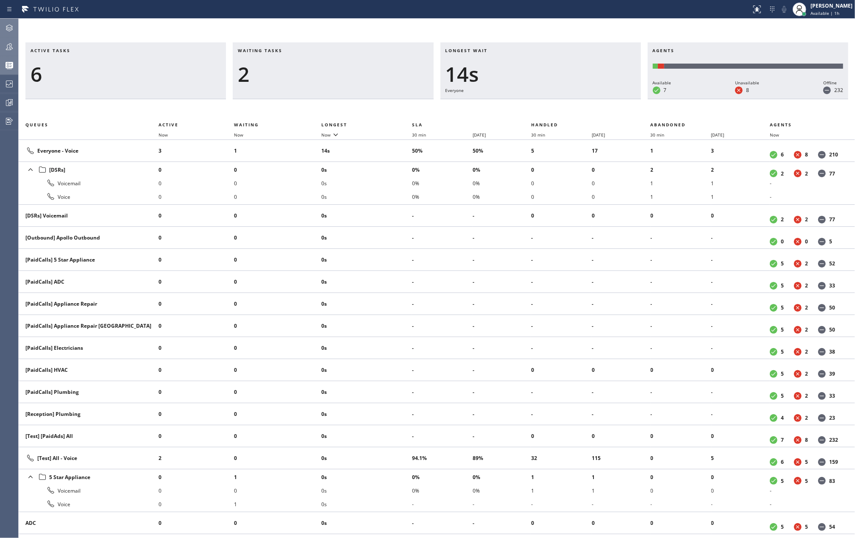
click at [9, 49] on icon at bounding box center [9, 47] width 10 height 10
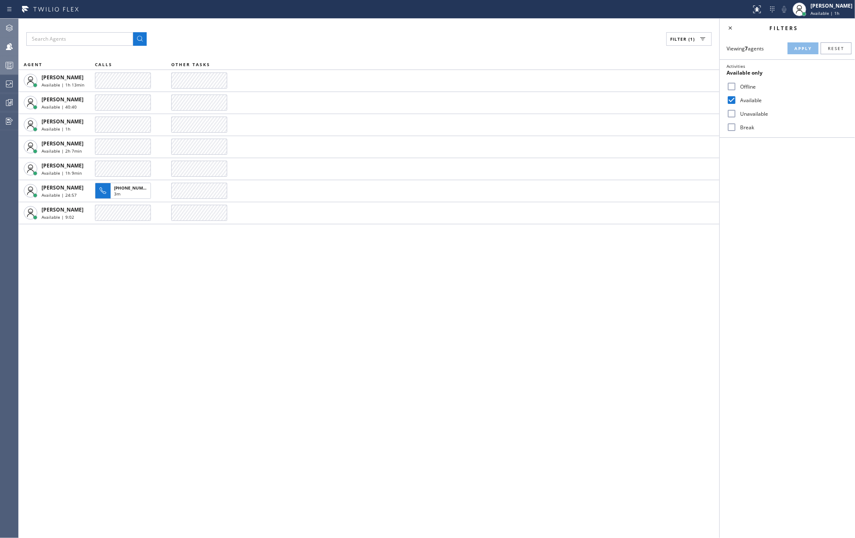
click at [113, 246] on div "Filter (1) AGENT CALLS OTHER TASKS Esmael Jarina Available | 1h 13min JENIZA AL…" at bounding box center [369, 278] width 701 height 519
click at [342, 343] on div "Filter (1) AGENT CALLS OTHER TASKS Esmael Jarina Available | 1h 13min JENIZA AL…" at bounding box center [369, 278] width 701 height 519
click at [7, 24] on icon at bounding box center [9, 28] width 10 height 10
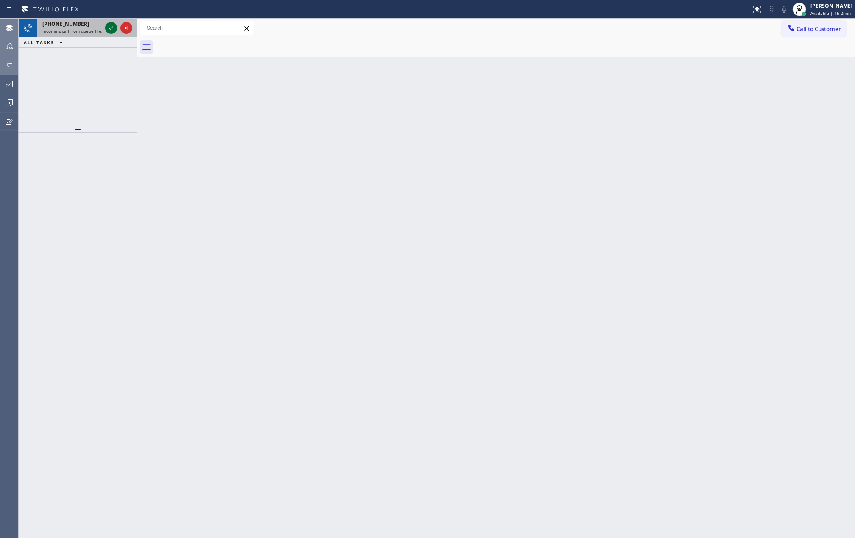
click at [110, 31] on icon at bounding box center [111, 28] width 10 height 10
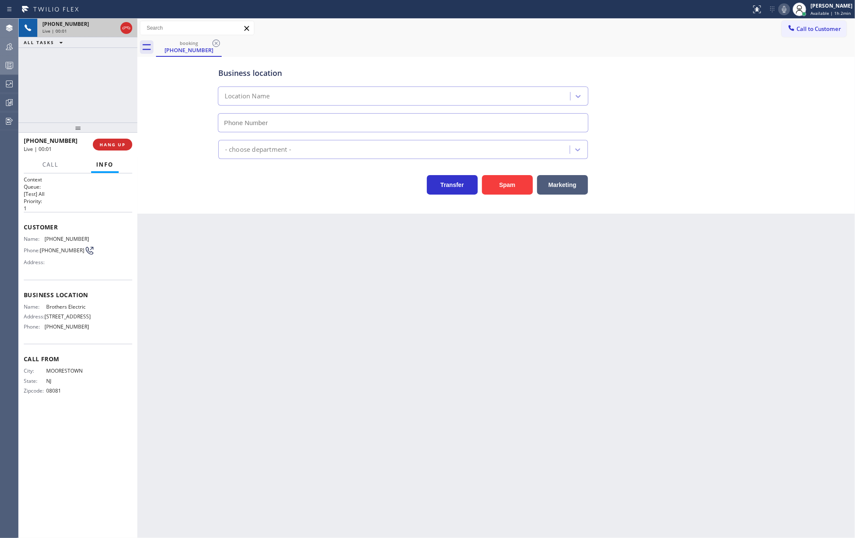
type input "(848) 315-2525"
drag, startPoint x: 82, startPoint y: 132, endPoint x: 88, endPoint y: 73, distance: 59.3
click at [88, 73] on div "+18562968111 Live | 00:02 ALL TASKS ALL TASKS ACTIVE TASKS TASKS IN WRAP UP +18…" at bounding box center [78, 278] width 119 height 519
click at [512, 292] on div "Back to Dashboard Change Sender ID Customers Technicians Select a contact Outbo…" at bounding box center [496, 278] width 718 height 519
drag, startPoint x: 78, startPoint y: 121, endPoint x: 81, endPoint y: 100, distance: 20.5
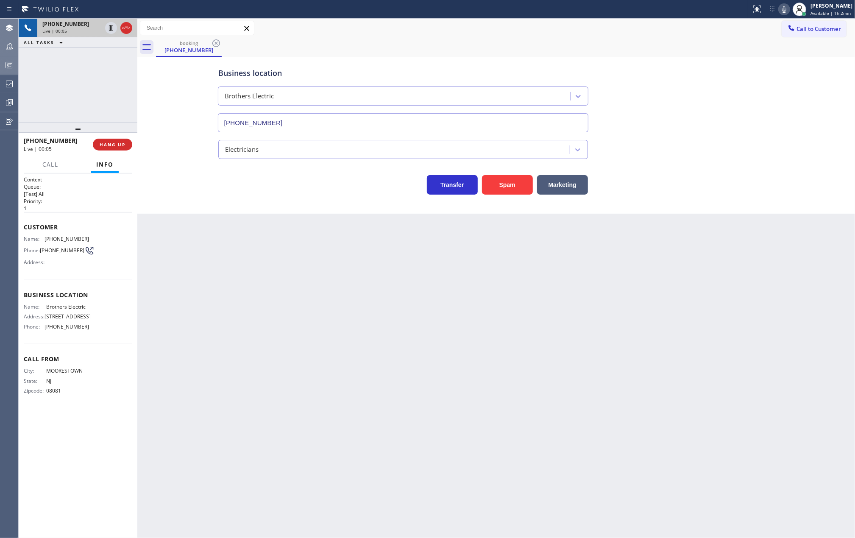
click at [81, 103] on div "+18562968111 Live | 00:05 ALL TASKS ALL TASKS ACTIVE TASKS TASKS IN WRAP UP +18…" at bounding box center [78, 278] width 119 height 519
drag, startPoint x: 23, startPoint y: 226, endPoint x: 107, endPoint y: 345, distance: 145.7
click at [107, 345] on div "Context Queue: [Test] All Priority: 1 Customer Name: (856) 296-8111 Phone: (856…" at bounding box center [78, 355] width 119 height 365
copy div "Customer Name: (856) 296-8111 Phone: (856) 296-8111 Address: Business location …"
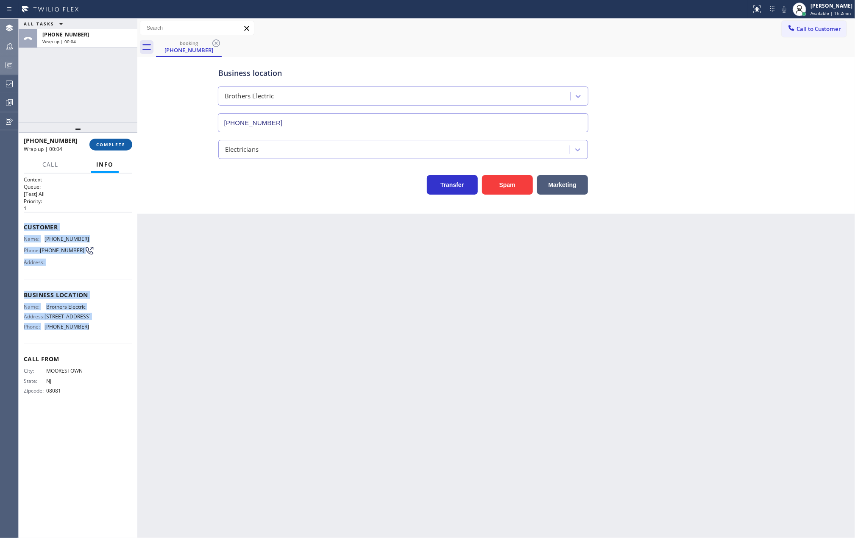
click at [100, 141] on button "COMPLETE" at bounding box center [110, 145] width 43 height 12
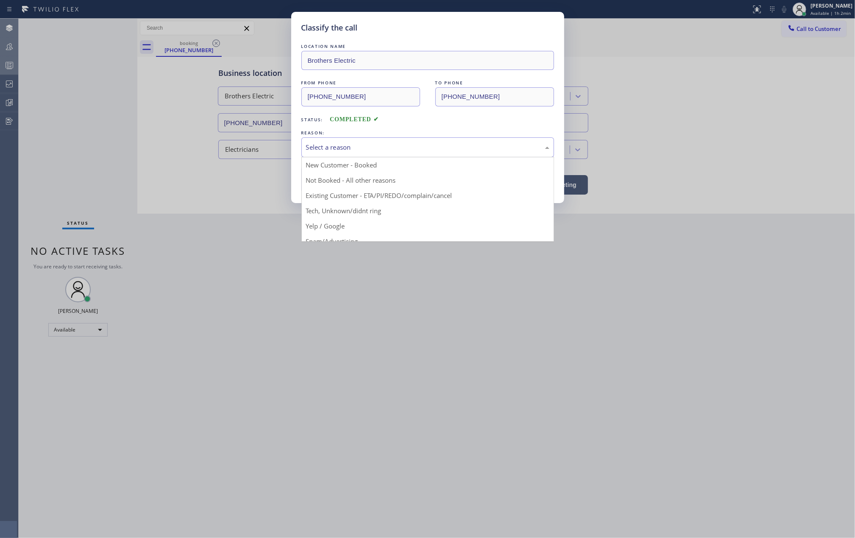
click at [328, 148] on div "Select a reason" at bounding box center [427, 147] width 243 height 10
click at [338, 151] on div "Existing Customer - ETA/PI/REDO/complain/cancel" at bounding box center [427, 147] width 243 height 10
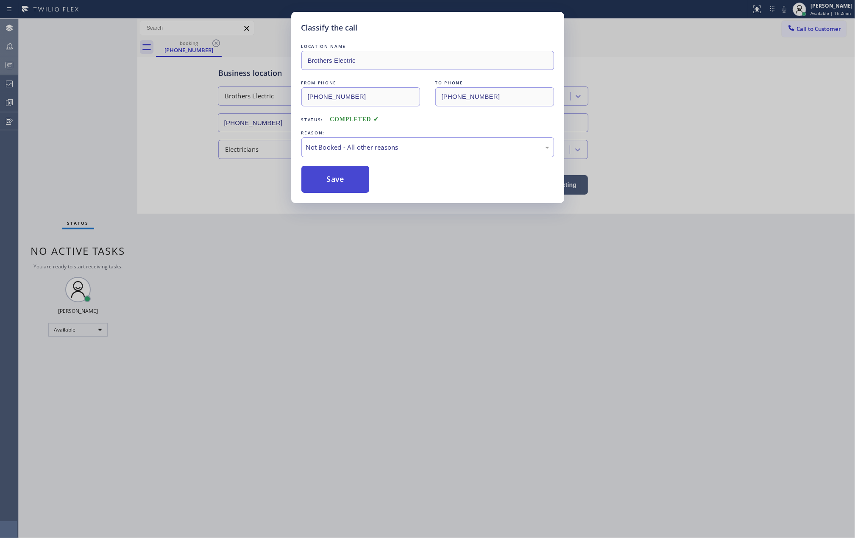
click at [332, 176] on button "Save" at bounding box center [335, 179] width 68 height 27
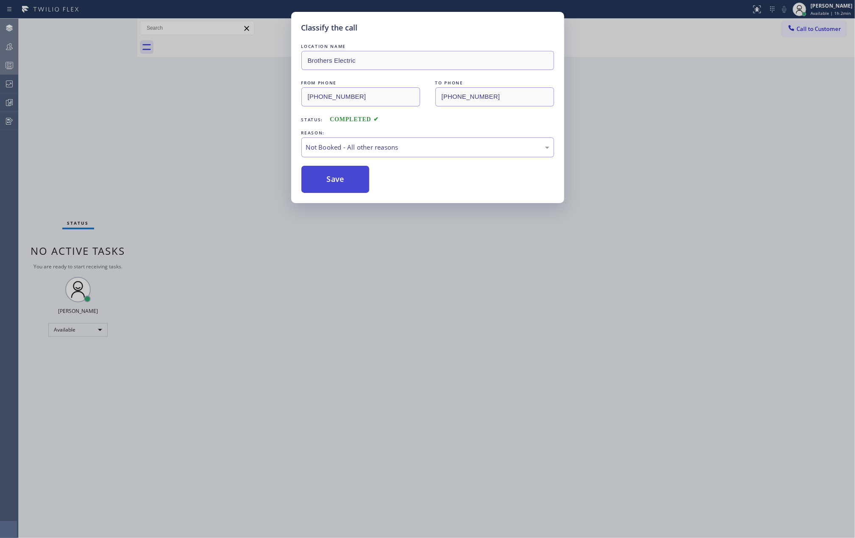
click at [332, 176] on button "Save" at bounding box center [335, 179] width 68 height 27
click at [186, 150] on div "Classify the call LOCATION NAME Brothers Electric FROM PHONE (856) 296-8111 TO …" at bounding box center [427, 269] width 855 height 538
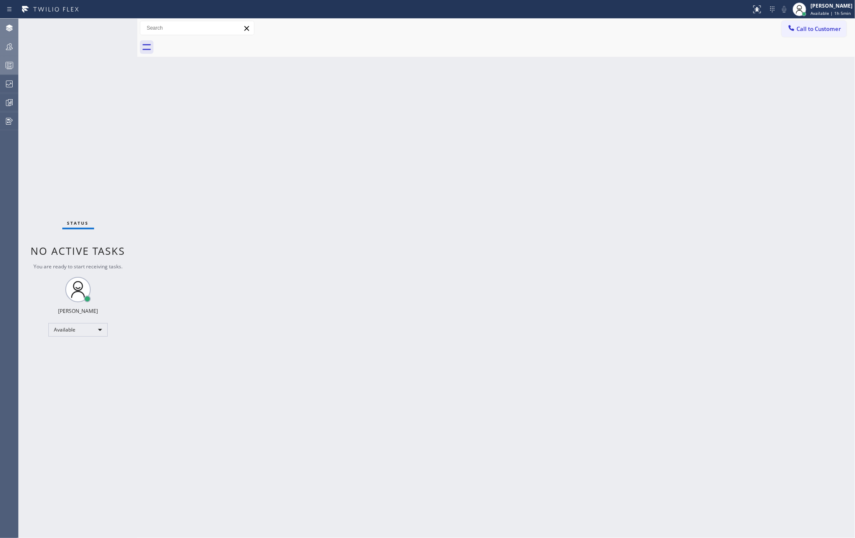
click at [13, 64] on rect at bounding box center [9, 65] width 7 height 6
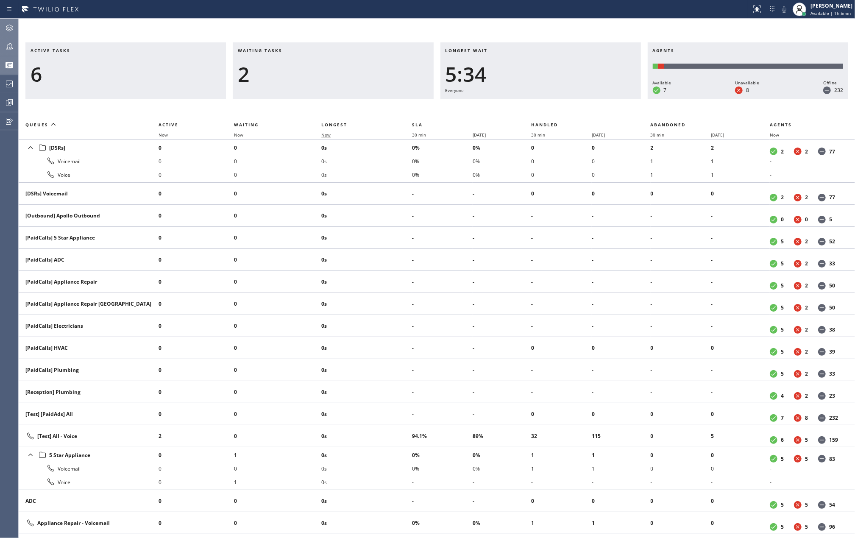
click at [326, 136] on span "Now" at bounding box center [325, 135] width 9 height 6
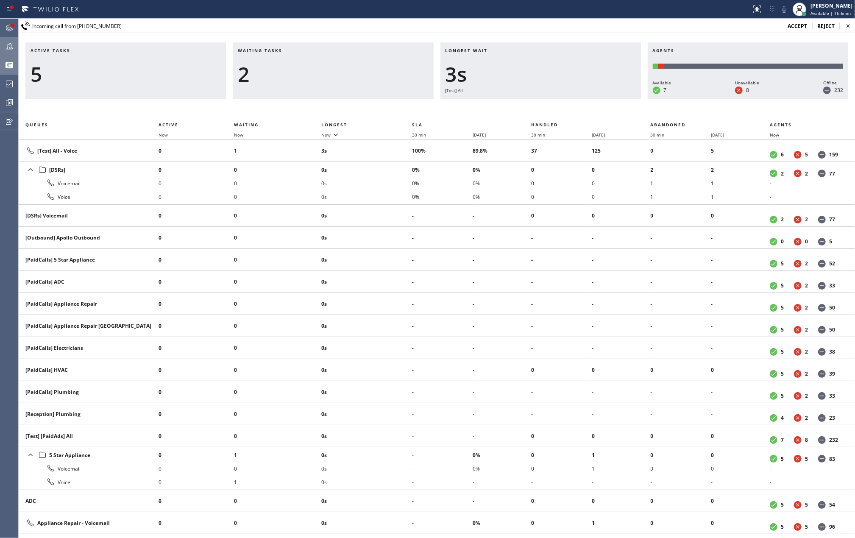
drag, startPoint x: 11, startPoint y: 26, endPoint x: 83, endPoint y: 46, distance: 74.9
click at [11, 26] on div at bounding box center [12, 25] width 3 height 3
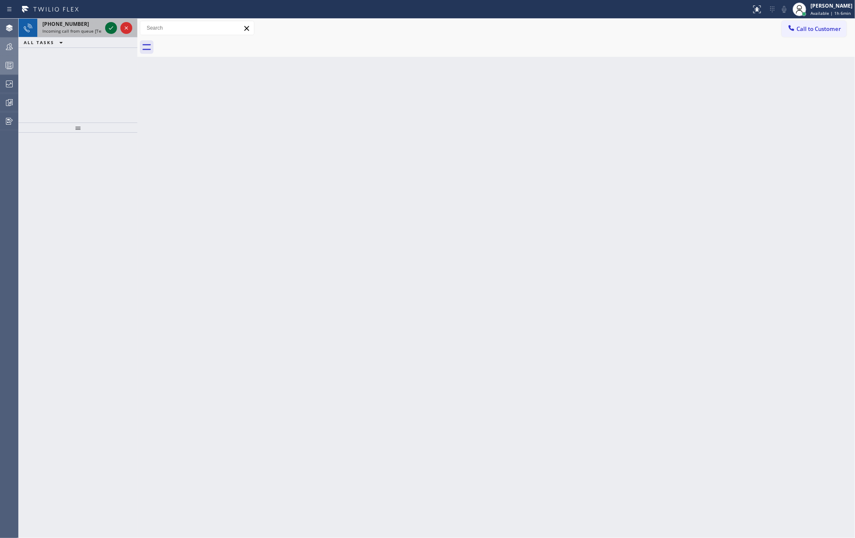
click at [109, 29] on icon at bounding box center [111, 27] width 4 height 3
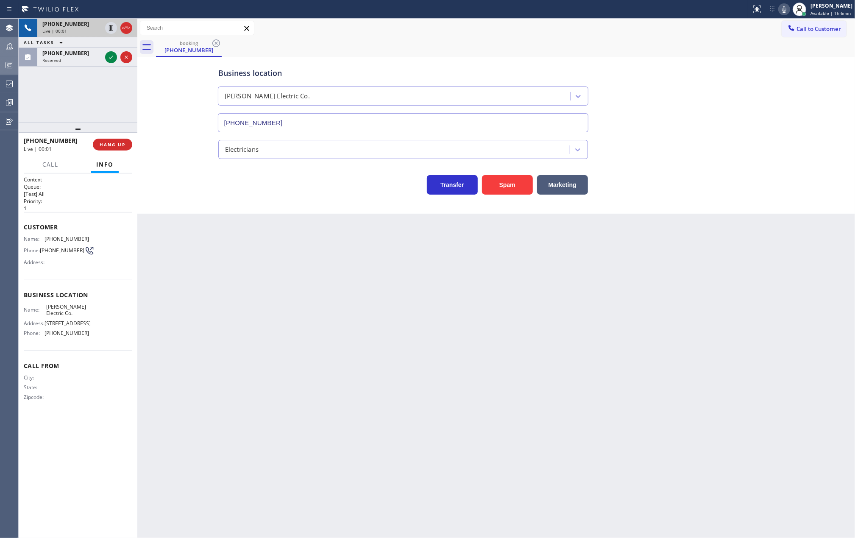
type input "(856) 475-6498"
click at [110, 59] on icon at bounding box center [111, 57] width 4 height 3
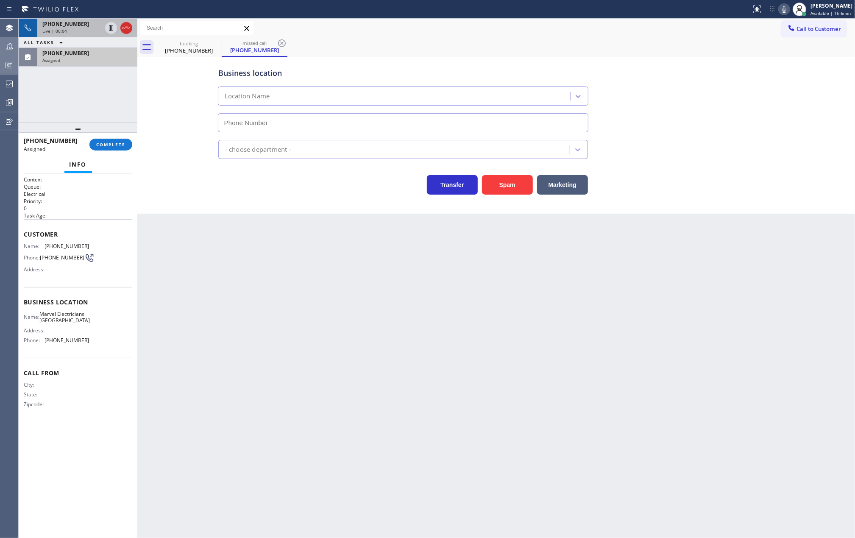
type input "(949) 688-6465"
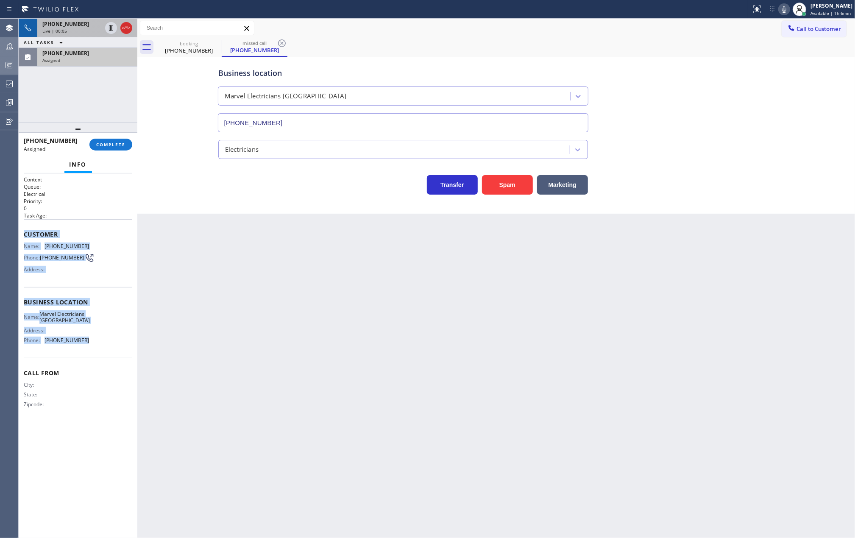
drag, startPoint x: 24, startPoint y: 234, endPoint x: 123, endPoint y: 346, distance: 149.6
click at [123, 346] on div "Context Queue: Electrical Priority: 0 Task Age: Customer Name: (808) 343-9105 P…" at bounding box center [78, 299] width 109 height 246
copy div "Customer Name: (808) 343-9105 Phone: (808) 343-9105 Address: Business location …"
click at [116, 145] on span "COMPLETE" at bounding box center [110, 145] width 29 height 6
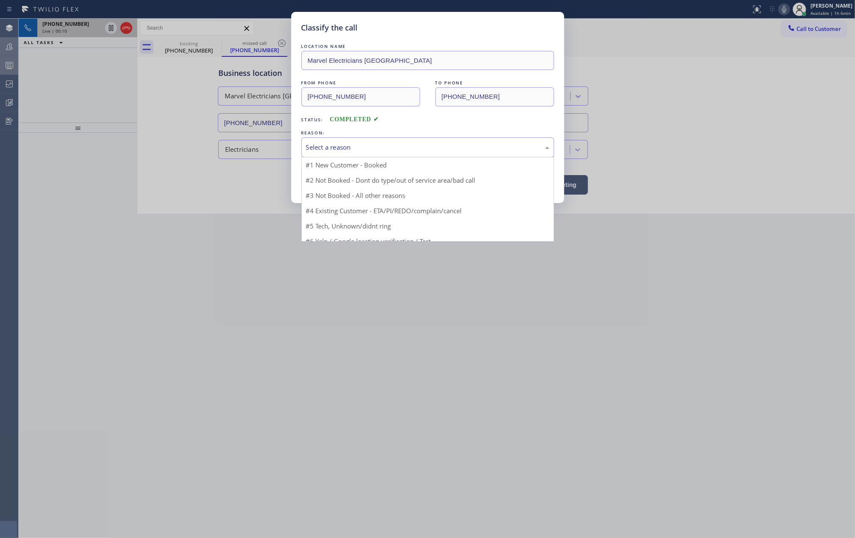
click at [429, 146] on div "Select a reason" at bounding box center [427, 147] width 243 height 10
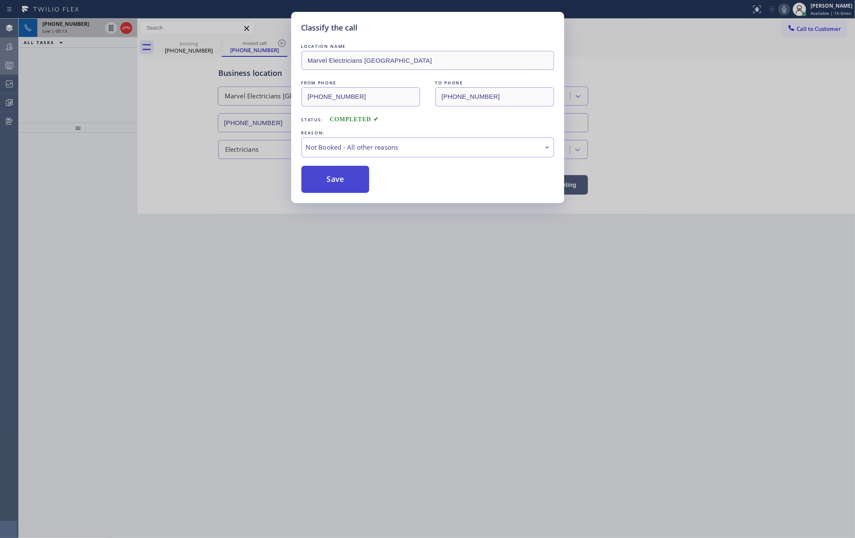
click at [345, 184] on button "Save" at bounding box center [335, 179] width 68 height 27
click at [363, 285] on div "Classify the call LOCATION NAME Marvel Electricians San Clemente FROM PHONE (80…" at bounding box center [427, 269] width 855 height 538
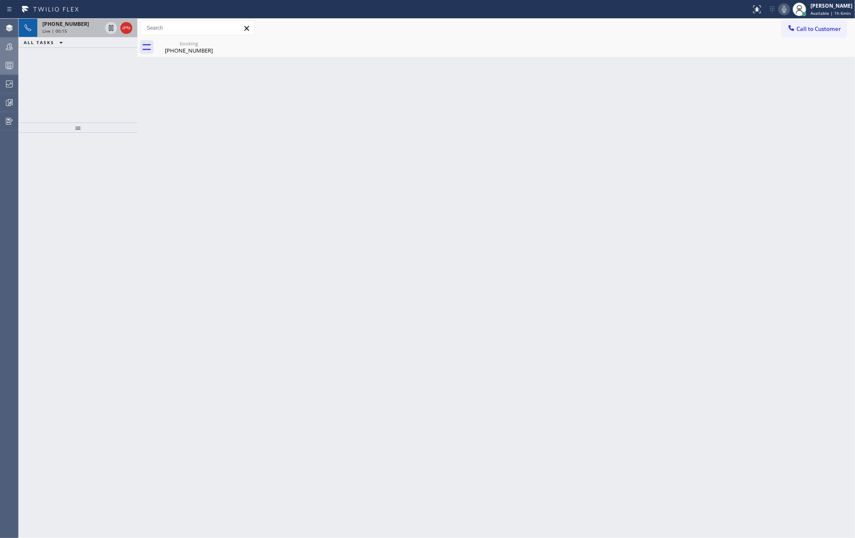
click at [72, 29] on div "Live | 00:15" at bounding box center [71, 31] width 59 height 6
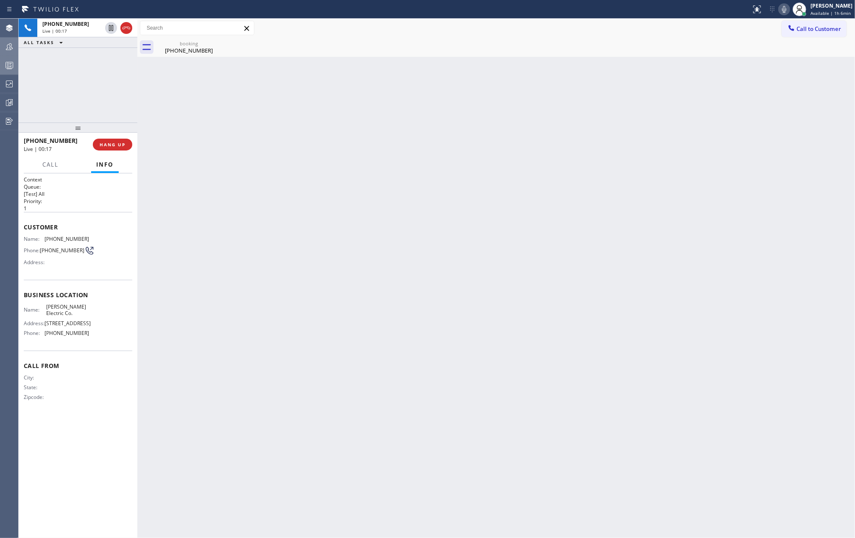
drag, startPoint x: 79, startPoint y: 129, endPoint x: 78, endPoint y: 80, distance: 49.2
click at [78, 80] on div "+18882642189 Live | 00:17 ALL TASKS ALL TASKS ACTIVE TASKS TASKS IN WRAP UP +18…" at bounding box center [78, 278] width 119 height 519
drag, startPoint x: 139, startPoint y: 81, endPoint x: 123, endPoint y: 81, distance: 16.1
click at [123, 81] on div "+18882642189 Live | 00:23 ALL TASKS ALL TASKS ACTIVE TASKS TASKS IN WRAP UP +18…" at bounding box center [437, 278] width 837 height 519
drag, startPoint x: 135, startPoint y: 329, endPoint x: 128, endPoint y: 329, distance: 7.2
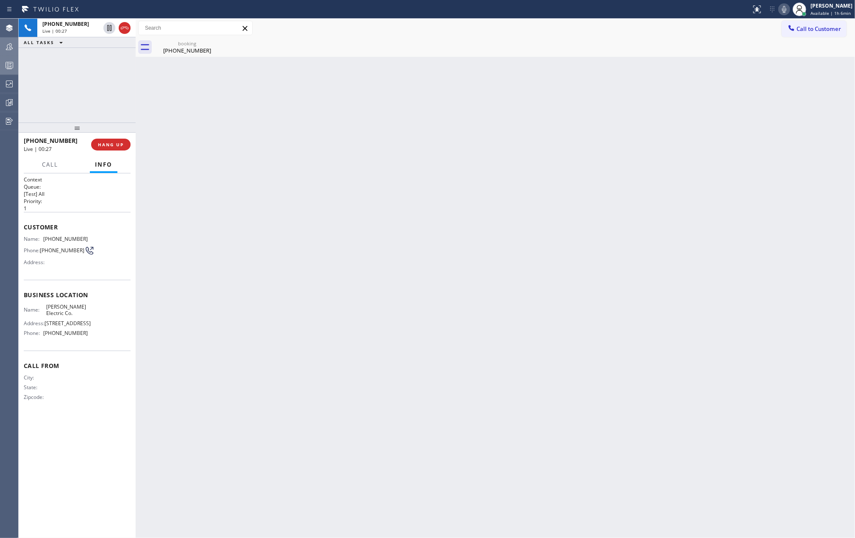
click at [128, 329] on div "+18882642189 Live | 00:27 ALL TASKS ALL TASKS ACTIVE TASKS TASKS IN WRAP UP +18…" at bounding box center [437, 278] width 837 height 519
click at [118, 146] on span "HANG UP" at bounding box center [111, 145] width 26 height 6
click at [828, 29] on span "Call to Customer" at bounding box center [819, 29] width 45 height 8
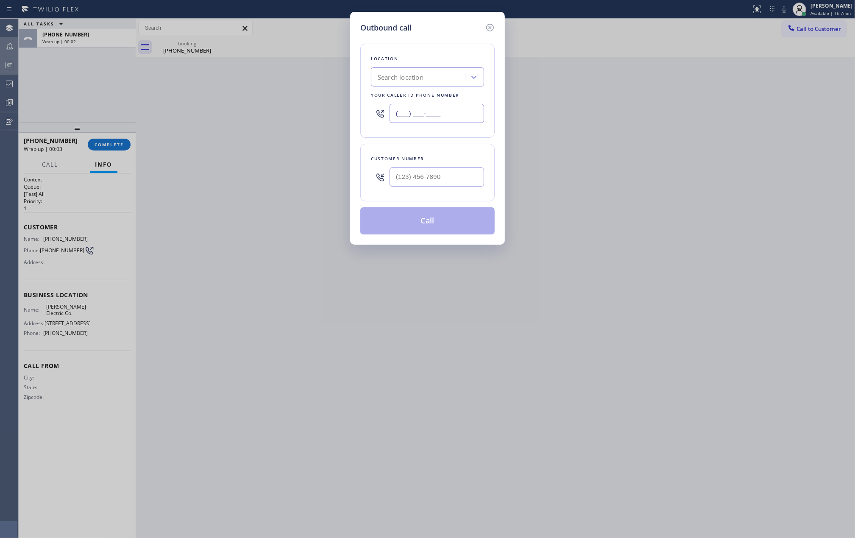
click at [448, 112] on input "(___) ___-____" at bounding box center [437, 113] width 95 height 19
paste input "949) 688-6465"
type input "(949) 688-6465"
click at [424, 175] on input "(___) ___-____" at bounding box center [437, 176] width 95 height 19
paste input "808) 343-9105"
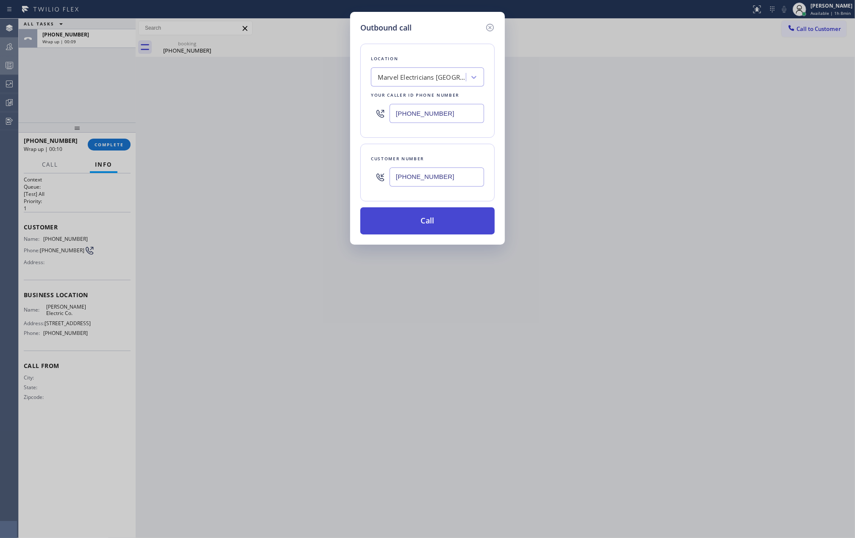
type input "(808) 343-9105"
click at [440, 224] on button "Call" at bounding box center [427, 220] width 134 height 27
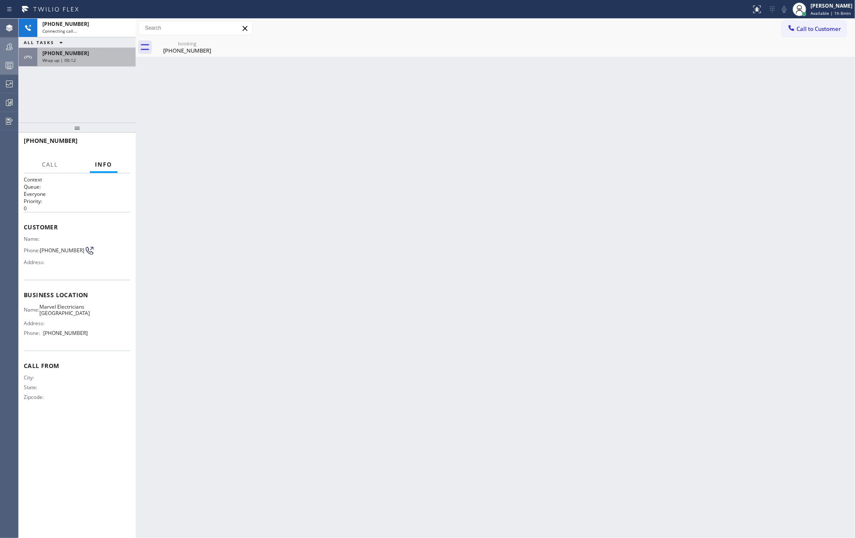
click at [84, 59] on div "Wrap up | 00:12" at bounding box center [86, 60] width 88 height 6
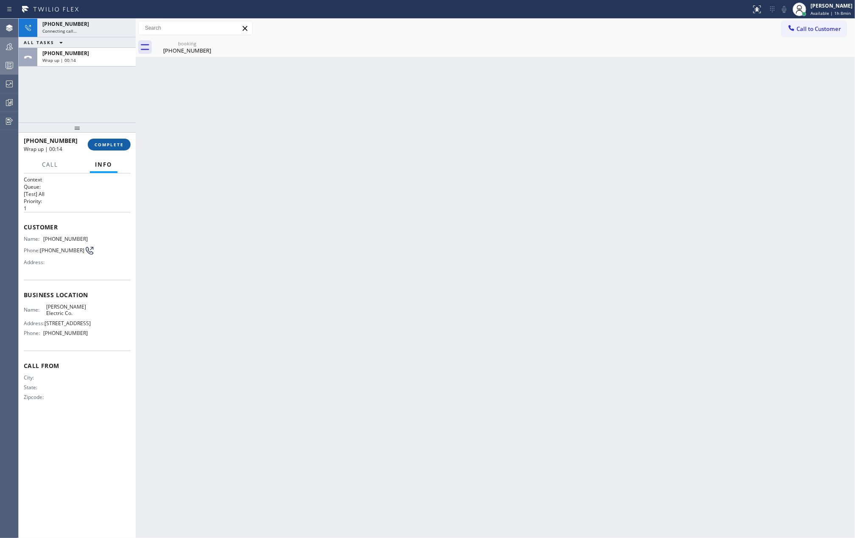
click at [102, 142] on span "COMPLETE" at bounding box center [109, 145] width 29 height 6
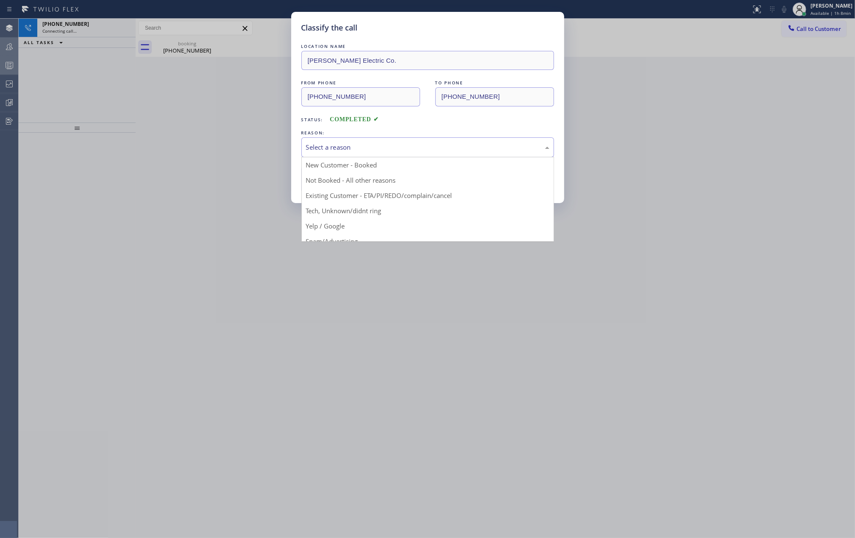
click at [407, 150] on div "Select a reason" at bounding box center [427, 147] width 243 height 10
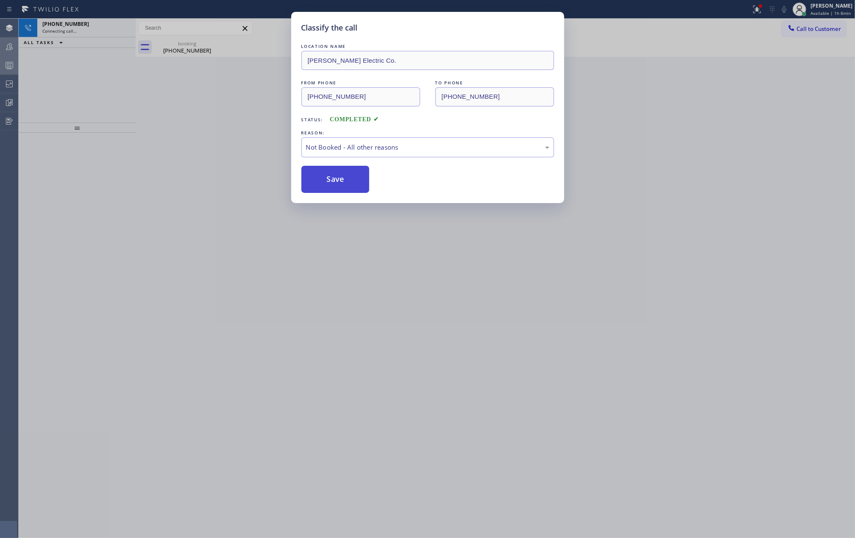
click at [335, 179] on button "Save" at bounding box center [335, 179] width 68 height 27
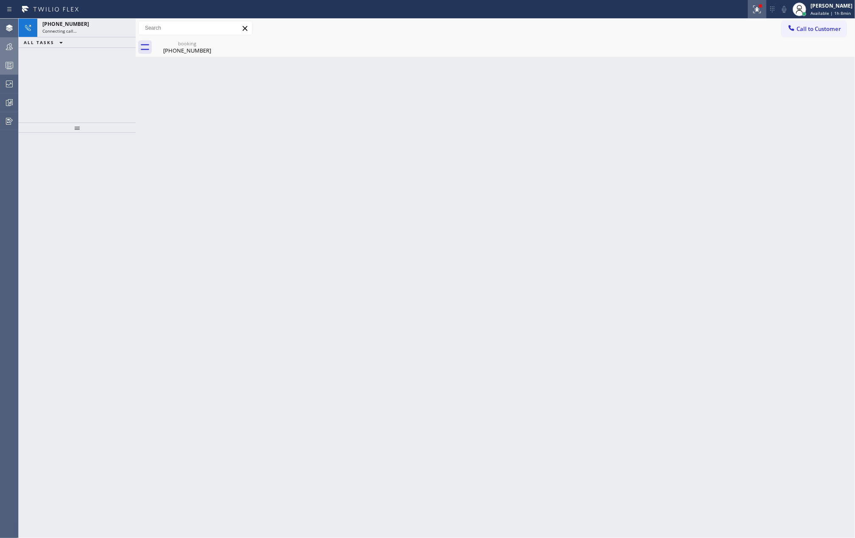
click at [761, 16] on button at bounding box center [757, 9] width 19 height 19
click at [723, 109] on span "Clear issue" at bounding box center [715, 111] width 36 height 6
click at [58, 158] on div at bounding box center [77, 335] width 117 height 405
click at [95, 27] on div "+18083439105" at bounding box center [86, 23] width 88 height 7
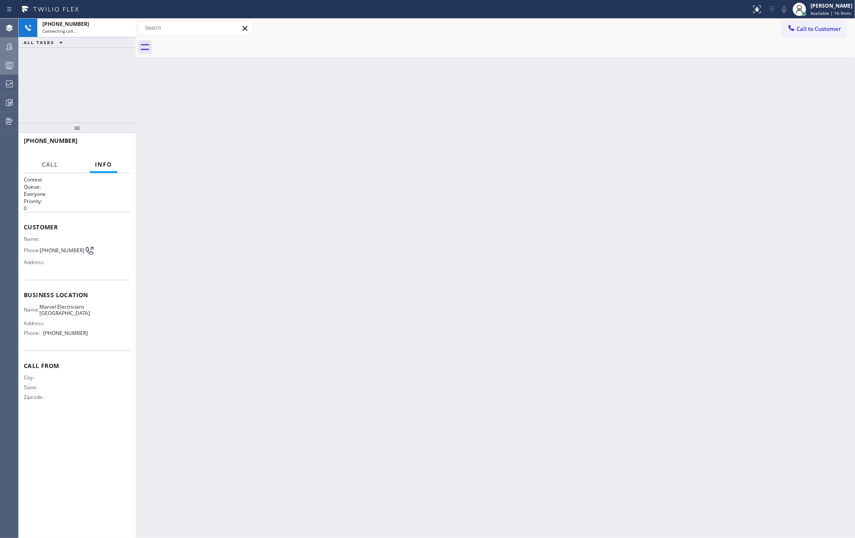
click at [51, 166] on span "Call" at bounding box center [50, 165] width 16 height 8
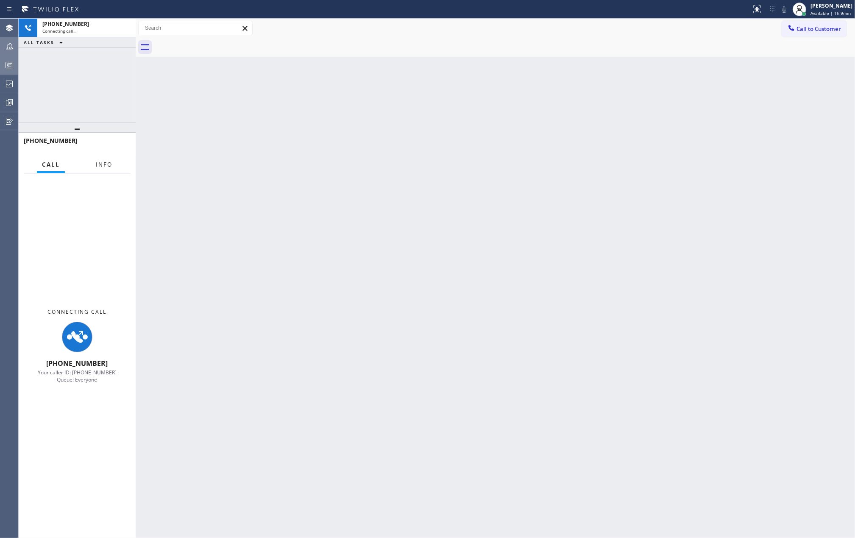
click at [108, 162] on span "Info" at bounding box center [104, 165] width 17 height 8
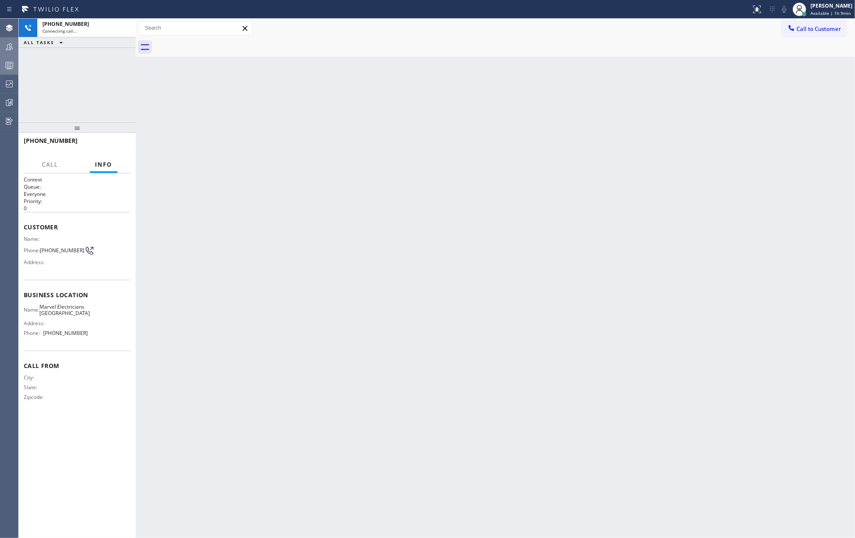
drag, startPoint x: 90, startPoint y: 124, endPoint x: 102, endPoint y: 63, distance: 62.6
click at [102, 63] on div "+18083439105 Connecting call… ALL TASKS ALL TASKS ACTIVE TASKS TASKS IN WRAP UP…" at bounding box center [77, 278] width 117 height 519
drag, startPoint x: 72, startPoint y: 125, endPoint x: 74, endPoint y: 109, distance: 16.3
click at [74, 109] on div "+18083439105 Connecting call… ALL TASKS ALL TASKS ACTIVE TASKS TASKS IN WRAP UP…" at bounding box center [77, 278] width 117 height 519
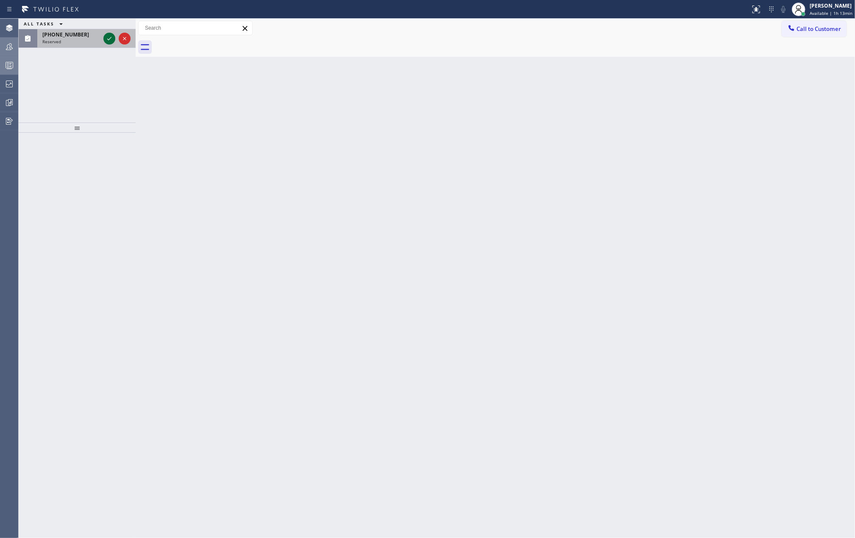
click at [109, 37] on icon at bounding box center [109, 38] width 10 height 10
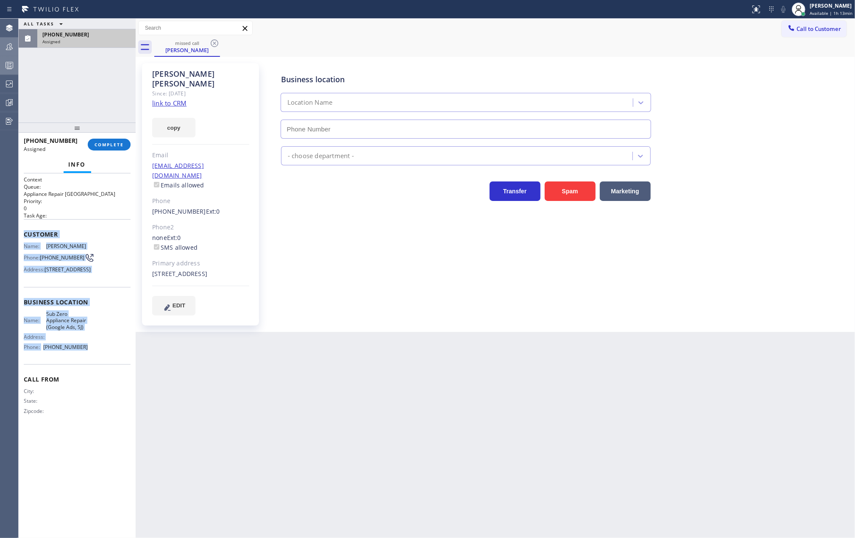
type input "(669) 280-5519"
drag, startPoint x: 24, startPoint y: 235, endPoint x: 96, endPoint y: 379, distance: 160.8
click at [96, 379] on div "Context Queue: Appliance Repair High End Priority: 0 Task Age: Customer Name: C…" at bounding box center [77, 302] width 107 height 253
click at [109, 147] on span "COMPLETE" at bounding box center [109, 145] width 29 height 6
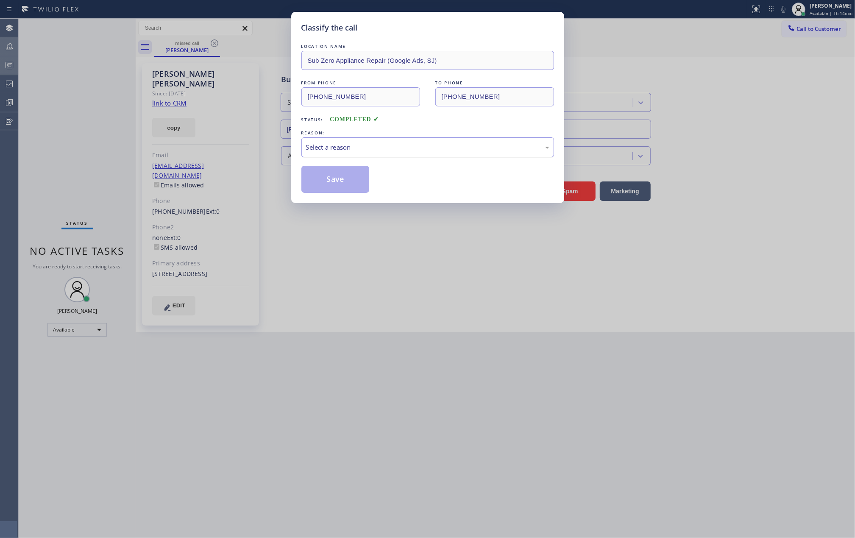
click at [376, 146] on div "Select a reason" at bounding box center [427, 147] width 243 height 10
click at [358, 177] on button "Save" at bounding box center [335, 179] width 68 height 27
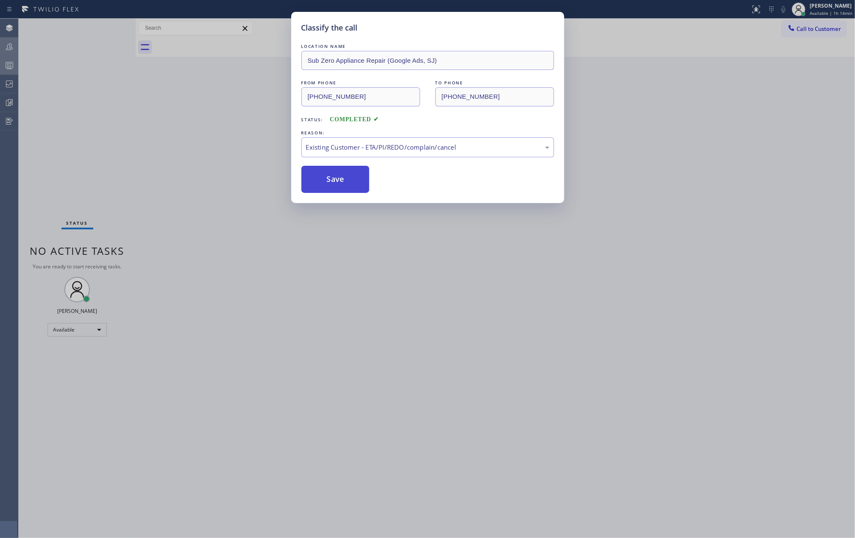
click at [358, 177] on button "Save" at bounding box center [335, 179] width 68 height 27
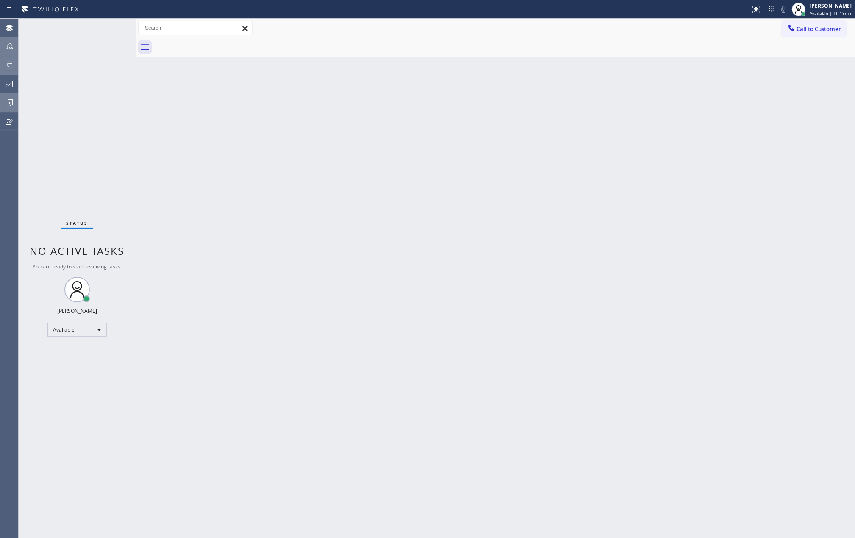
click at [2, 103] on div at bounding box center [9, 103] width 19 height 10
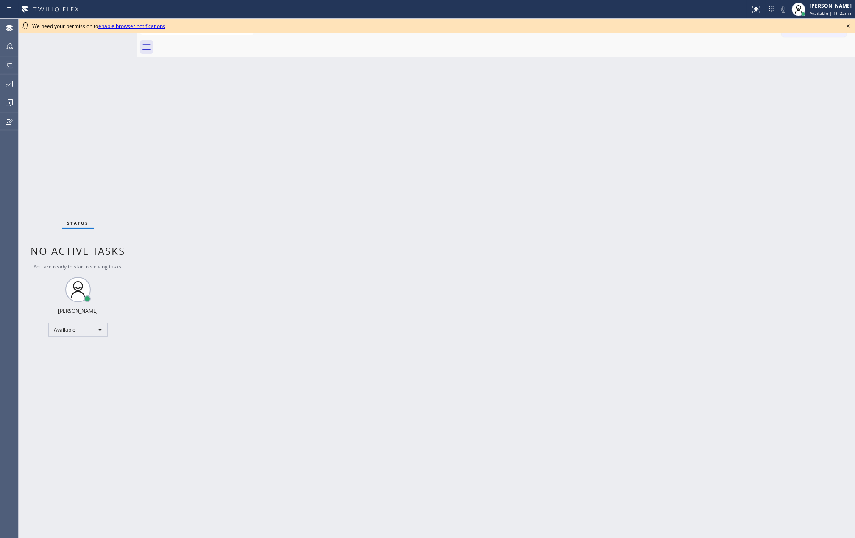
drag, startPoint x: 350, startPoint y: 156, endPoint x: 712, endPoint y: 139, distance: 361.7
click at [358, 153] on div "Back to Dashboard Change Sender ID Customers Technicians Select a contact Outbo…" at bounding box center [496, 278] width 718 height 519
click at [846, 24] on icon at bounding box center [848, 26] width 10 height 10
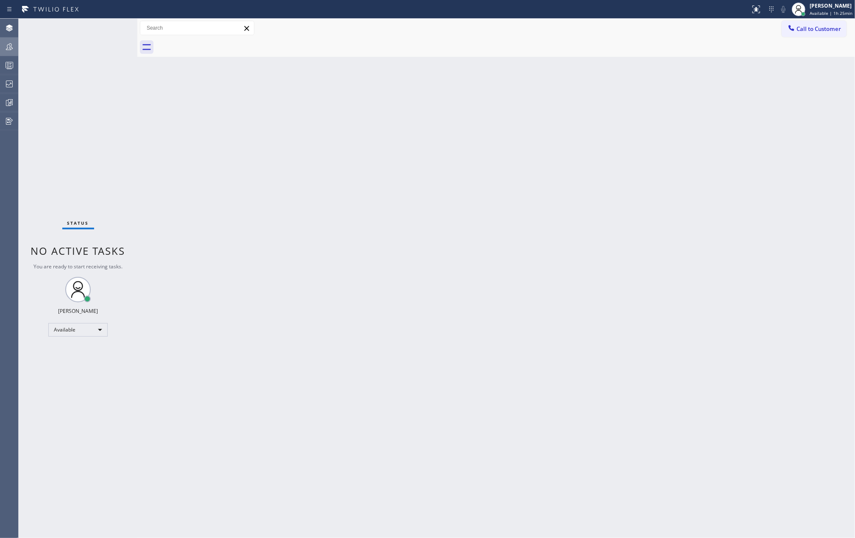
click at [12, 47] on icon at bounding box center [9, 46] width 7 height 7
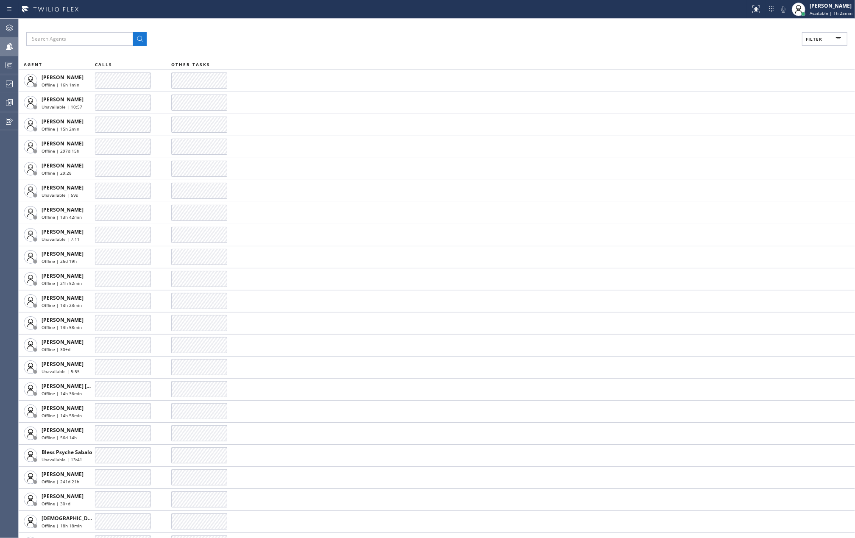
click at [818, 34] on button "Filter" at bounding box center [824, 39] width 45 height 14
click at [732, 103] on input "Available" at bounding box center [732, 100] width 10 height 10
checkbox input "true"
click at [729, 125] on input "Break" at bounding box center [732, 127] width 10 height 10
click at [795, 47] on span "Apply" at bounding box center [803, 48] width 17 height 6
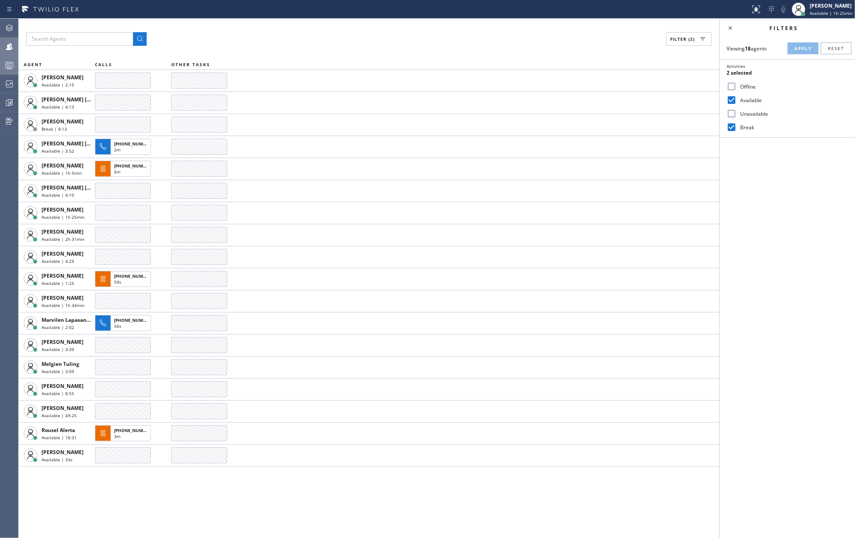
click at [8, 63] on icon at bounding box center [9, 65] width 10 height 10
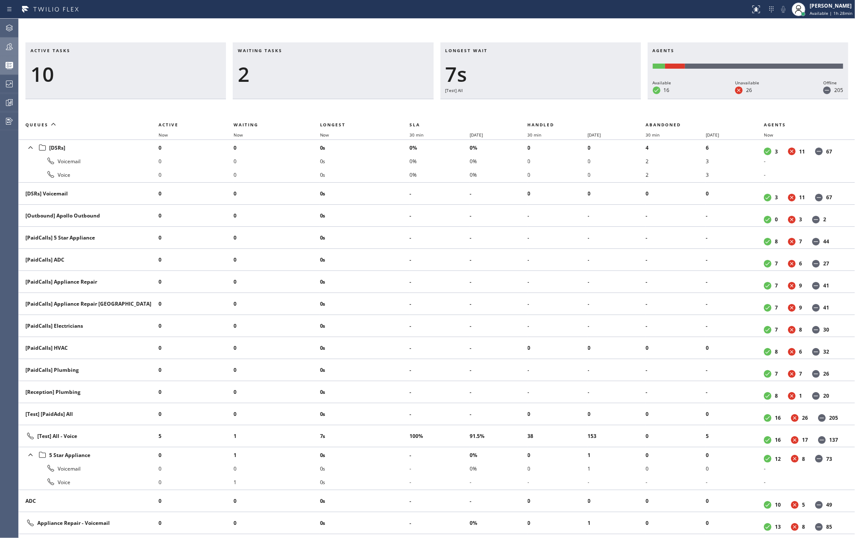
click at [148, 46] on div "Active tasks 10" at bounding box center [125, 70] width 201 height 57
click at [547, 21] on div "Active tasks 10 Waiting tasks 2 Longest wait 8s Everyone Agents Available 16 Un…" at bounding box center [437, 278] width 837 height 519
click at [116, 41] on div "Active tasks 8 Waiting tasks 1 Longest wait 0 Agents Available 16 Unavailable 2…" at bounding box center [437, 278] width 837 height 519
click at [3, 45] on div at bounding box center [9, 47] width 19 height 10
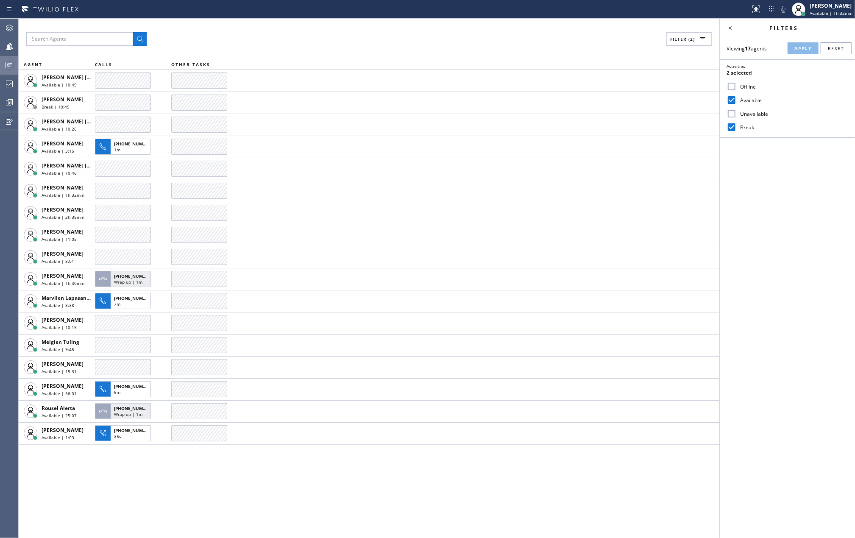
click at [7, 67] on icon at bounding box center [9, 65] width 10 height 10
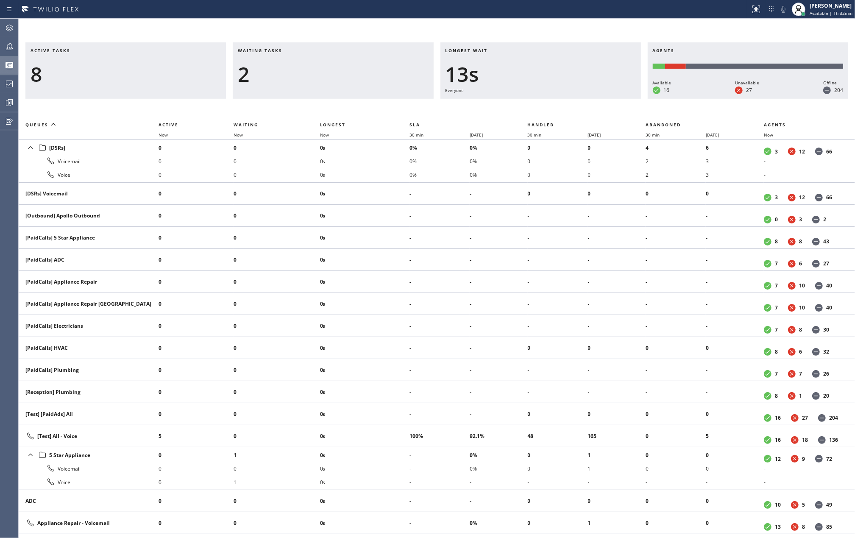
click at [347, 34] on div "Active tasks 8 Waiting tasks 2 Longest wait 13s Everyone Agents Available 16 Un…" at bounding box center [437, 278] width 837 height 519
click at [326, 132] on span "Now" at bounding box center [324, 135] width 9 height 6
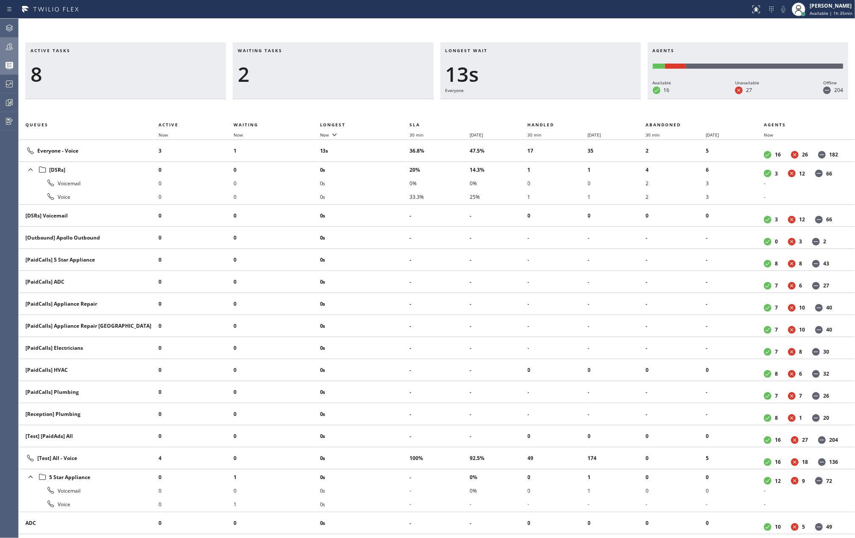
click at [6, 43] on icon at bounding box center [9, 47] width 10 height 10
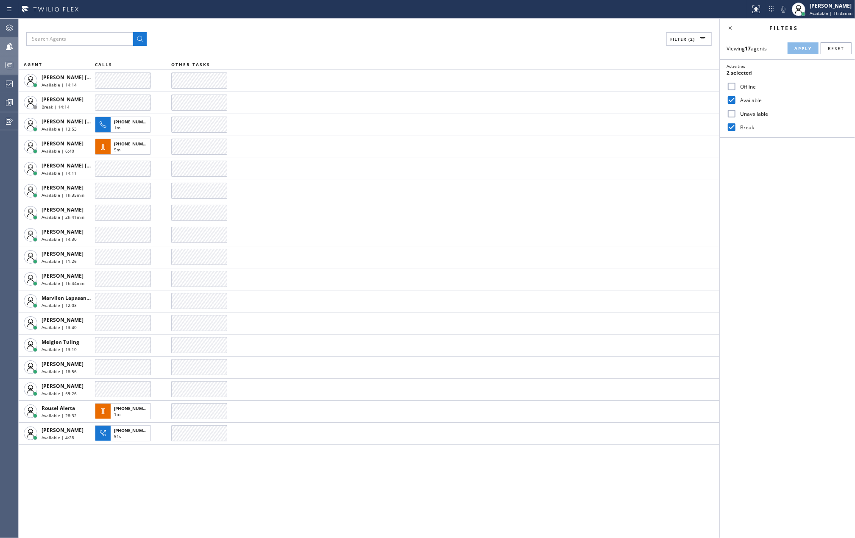
click at [732, 126] on input "Break" at bounding box center [732, 127] width 10 height 10
checkbox input "false"
click at [801, 45] on span "Apply" at bounding box center [803, 48] width 17 height 6
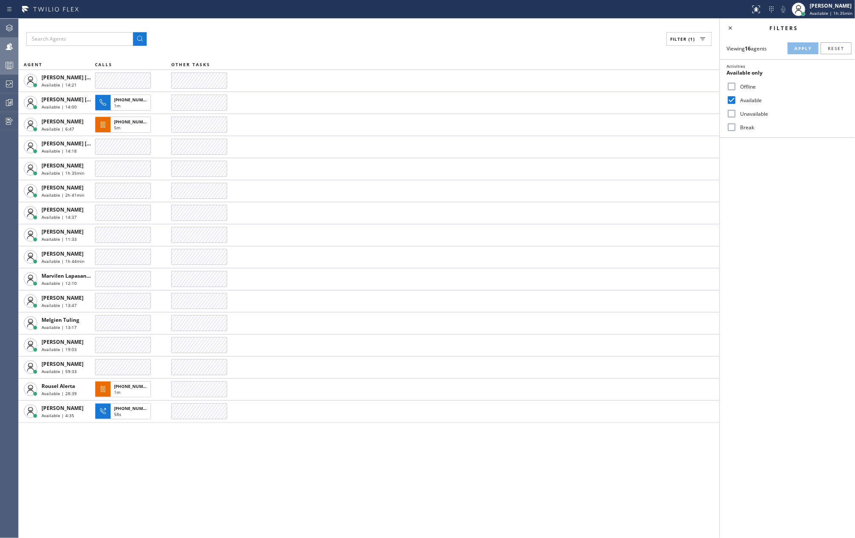
click at [9, 61] on icon at bounding box center [9, 65] width 10 height 10
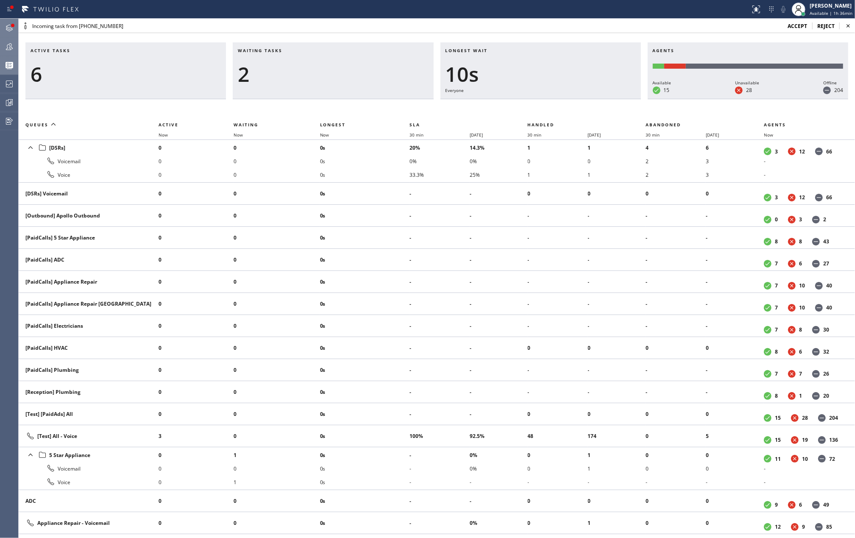
click at [7, 29] on icon at bounding box center [9, 28] width 10 height 10
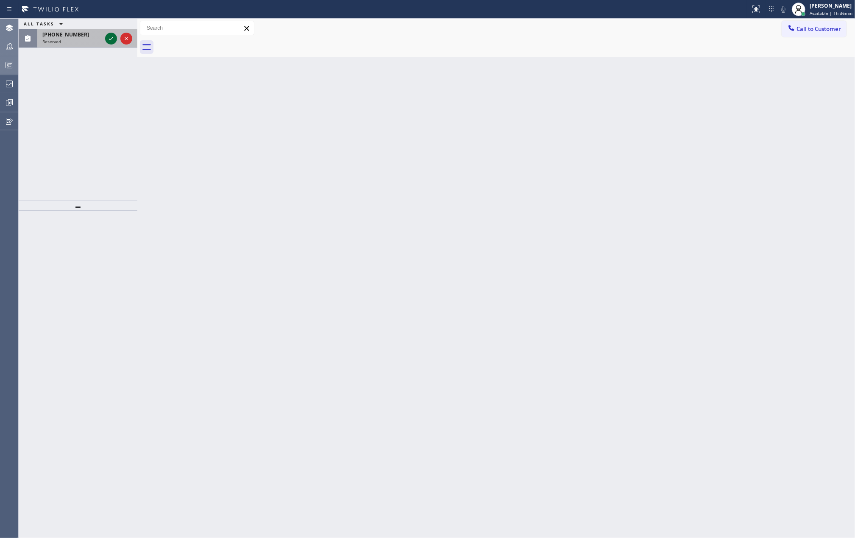
click at [109, 39] on icon at bounding box center [111, 38] width 10 height 10
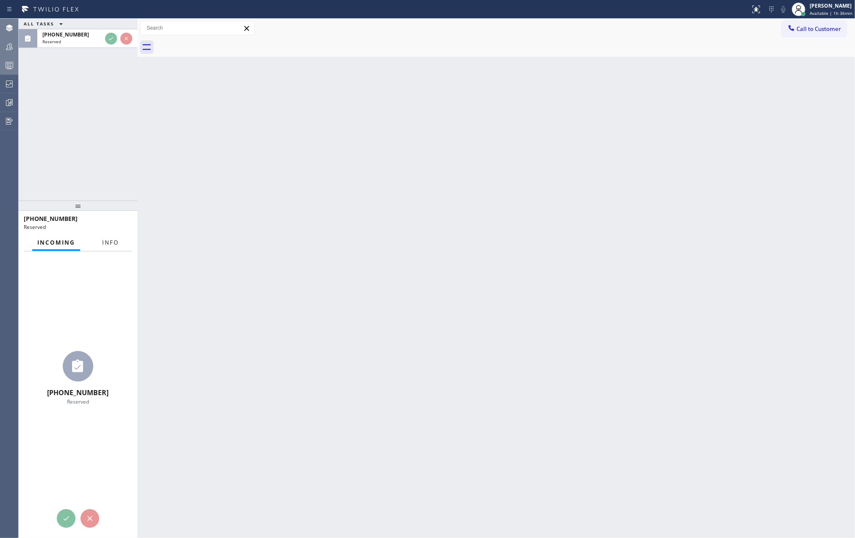
click at [111, 243] on div "Incoming Info" at bounding box center [78, 242] width 109 height 17
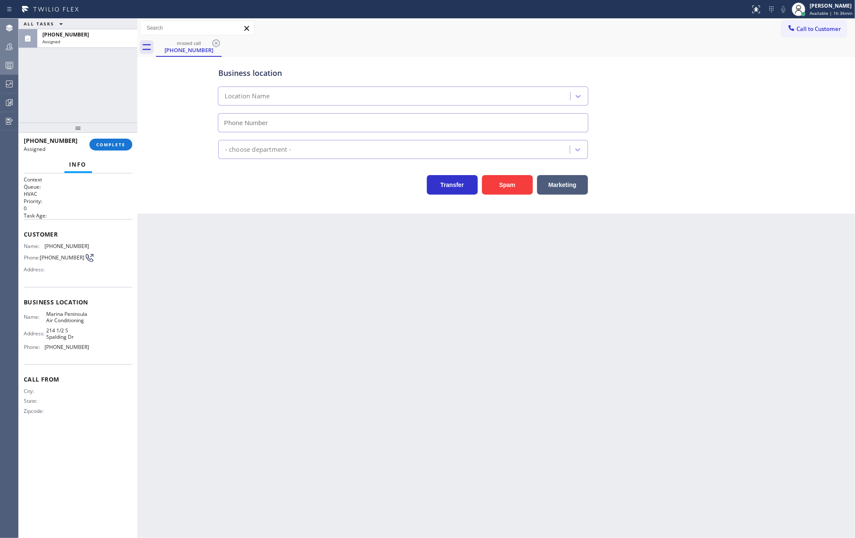
drag, startPoint x: 78, startPoint y: 201, endPoint x: 89, endPoint y: 108, distance: 93.9
click at [89, 108] on div "ALL TASKS ALL TASKS ACTIVE TASKS TASKS IN WRAP UP [PHONE_NUMBER] Assigned [PHON…" at bounding box center [78, 278] width 119 height 519
drag, startPoint x: 22, startPoint y: 236, endPoint x: 88, endPoint y: 348, distance: 130.0
click at [88, 348] on div "Context Queue: HVAC Priority: 0 Task Age: Customer Name: [PHONE_NUMBER] Phone: …" at bounding box center [78, 355] width 119 height 365
copy div "Customer Name: [PHONE_NUMBER] Phone: [PHONE_NUMBER] Address: Business location …"
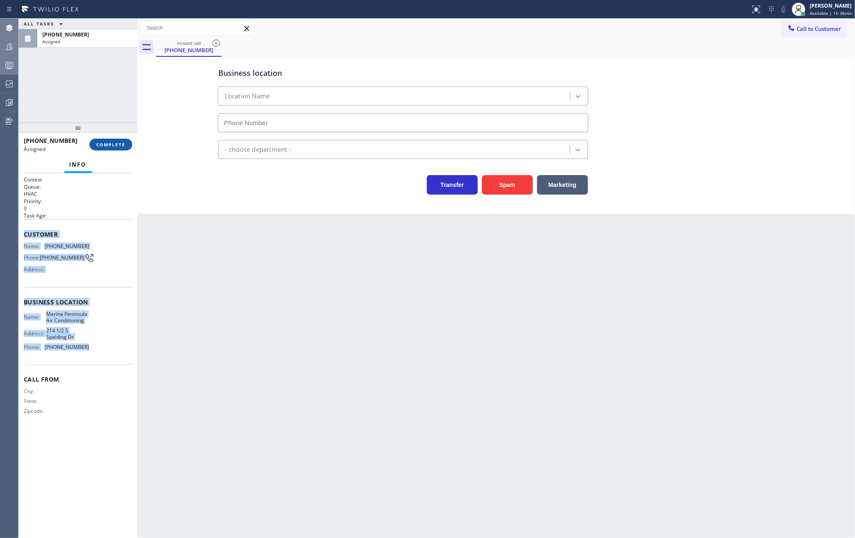
click at [118, 145] on span "COMPLETE" at bounding box center [110, 145] width 29 height 6
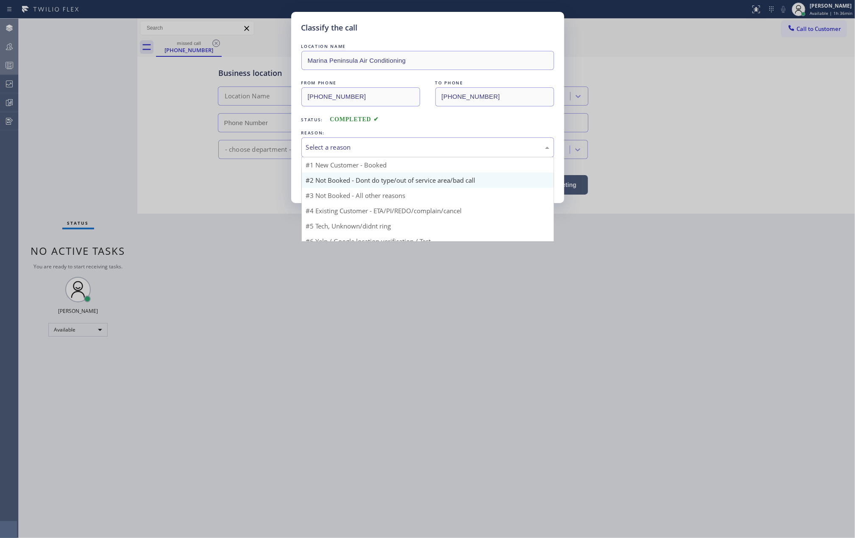
drag, startPoint x: 352, startPoint y: 148, endPoint x: 341, endPoint y: 176, distance: 29.4
click at [351, 151] on div "Select a reason" at bounding box center [427, 147] width 243 height 10
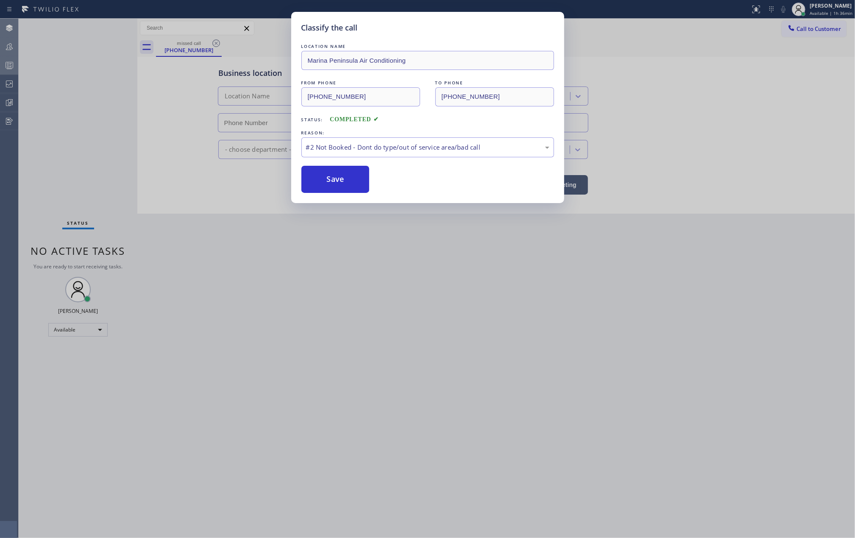
click at [340, 182] on button "Save" at bounding box center [335, 179] width 68 height 27
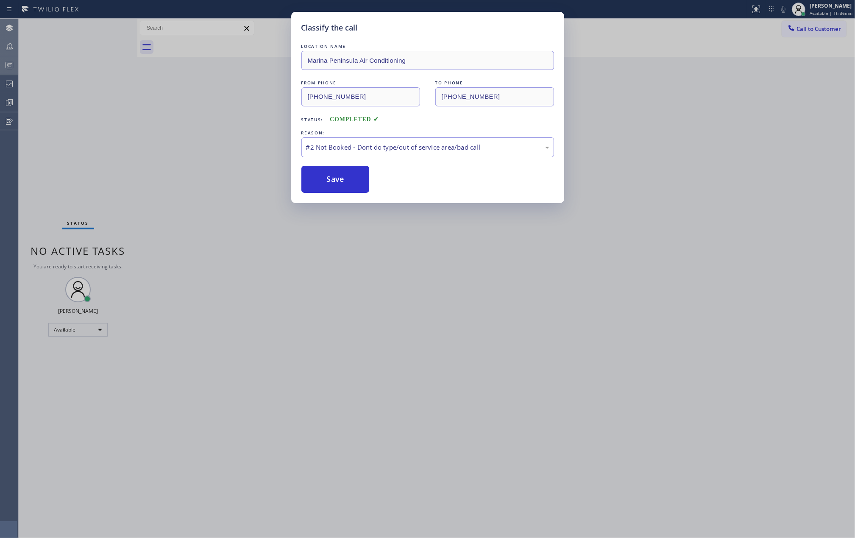
click at [340, 182] on button "Save" at bounding box center [335, 179] width 68 height 27
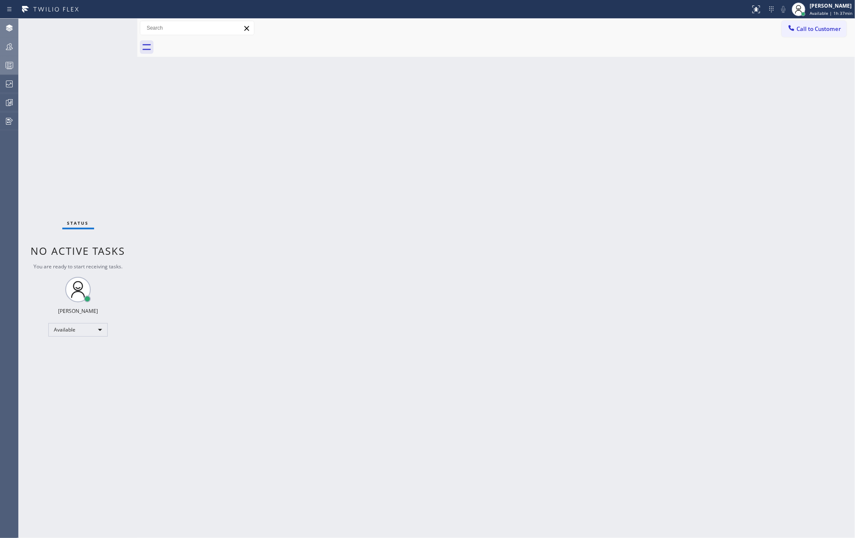
click at [70, 67] on div "Status No active tasks You are ready to start receiving tasks. [PERSON_NAME] Av…" at bounding box center [78, 278] width 119 height 519
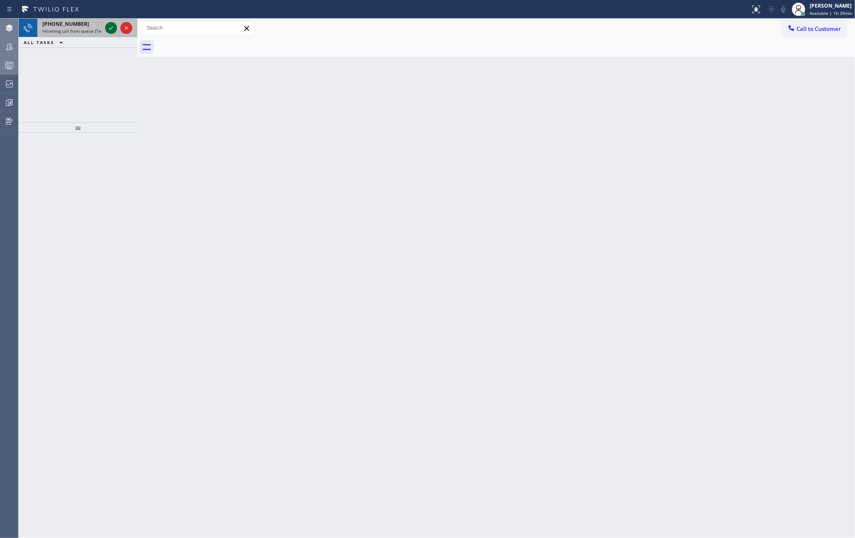
click at [108, 29] on icon at bounding box center [111, 28] width 10 height 10
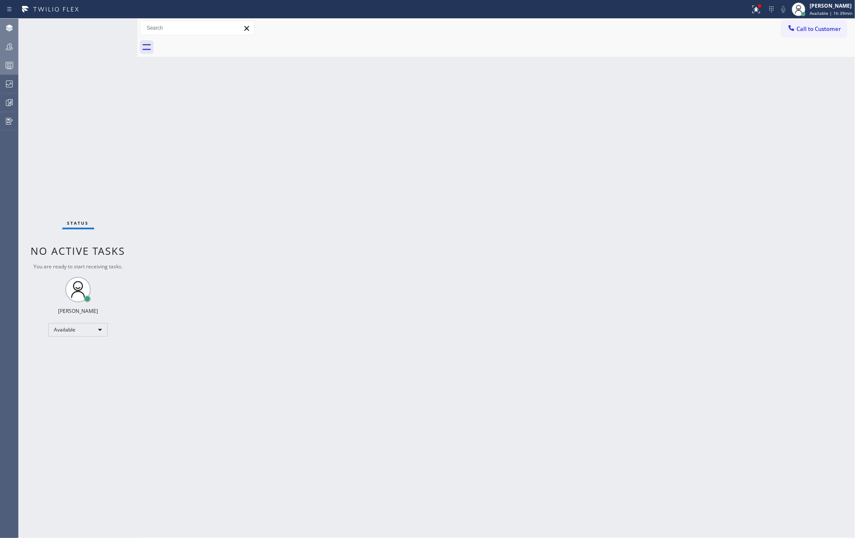
click at [104, 132] on div "Status No active tasks You are ready to start receiving tasks. [PERSON_NAME] Av…" at bounding box center [78, 278] width 119 height 519
drag, startPoint x: 129, startPoint y: 121, endPoint x: 569, endPoint y: 76, distance: 441.6
click at [130, 121] on div "Status No active tasks You are ready to start receiving tasks. [PERSON_NAME] Av…" at bounding box center [78, 278] width 119 height 519
click at [760, 8] on icon at bounding box center [757, 10] width 8 height 8
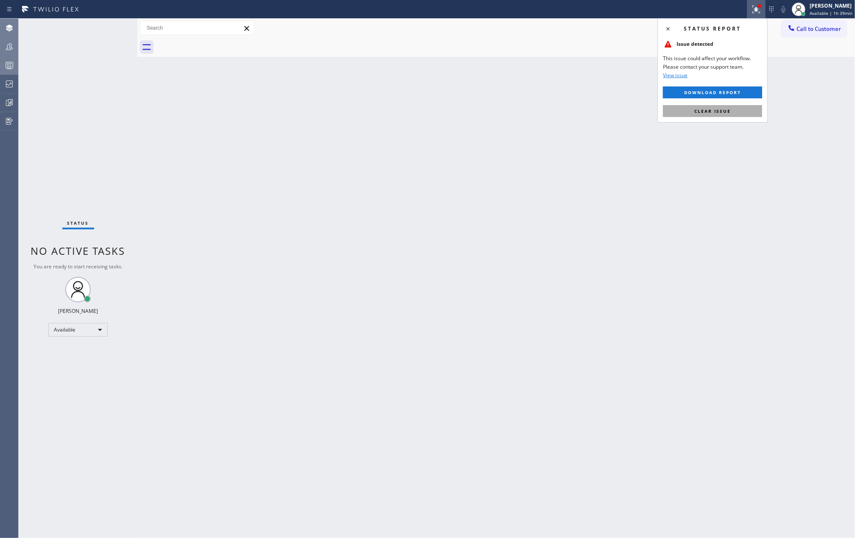
click at [730, 109] on span "Clear issue" at bounding box center [713, 111] width 36 height 6
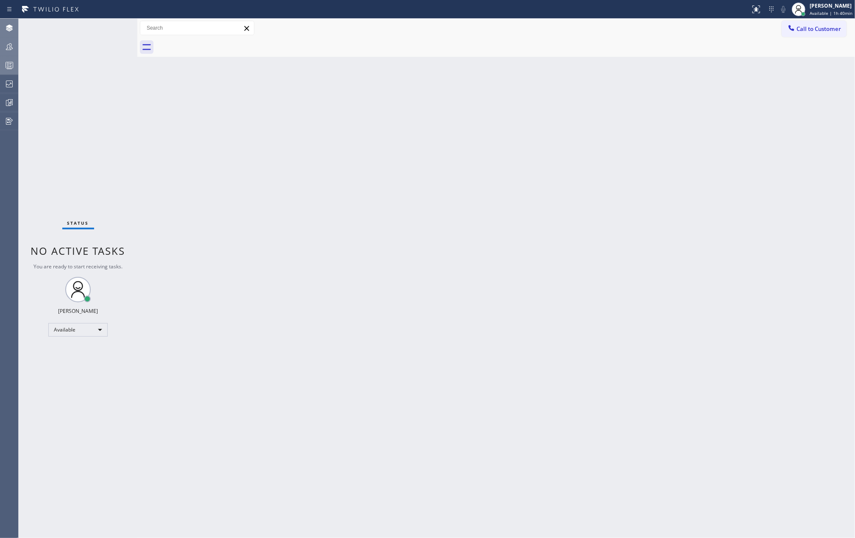
click at [109, 29] on div "Status No active tasks You are ready to start receiving tasks. [PERSON_NAME] Av…" at bounding box center [78, 278] width 119 height 519
click at [6, 43] on icon at bounding box center [9, 47] width 10 height 10
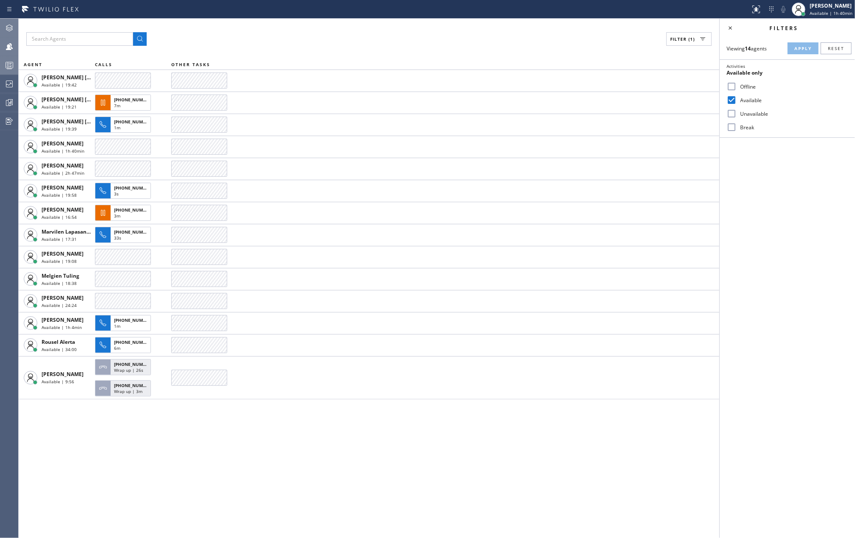
click at [9, 65] on icon at bounding box center [9, 65] width 10 height 10
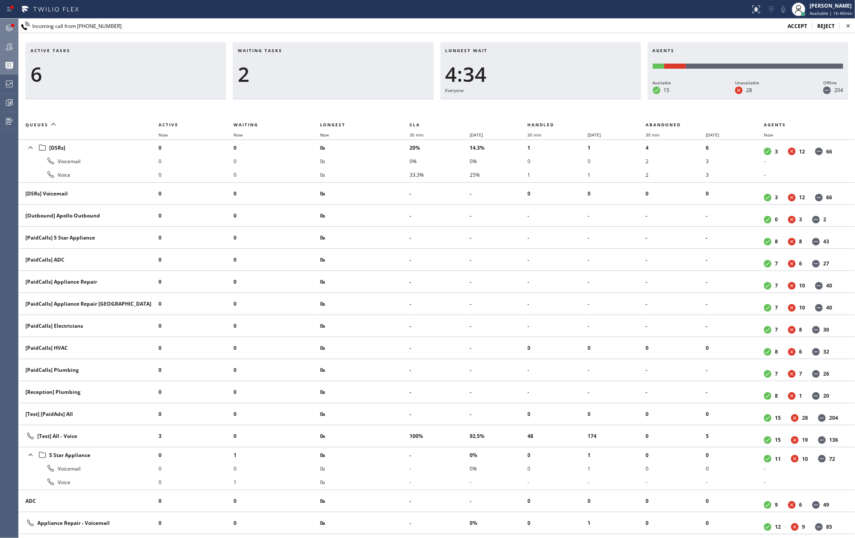
click at [6, 26] on icon at bounding box center [9, 28] width 10 height 10
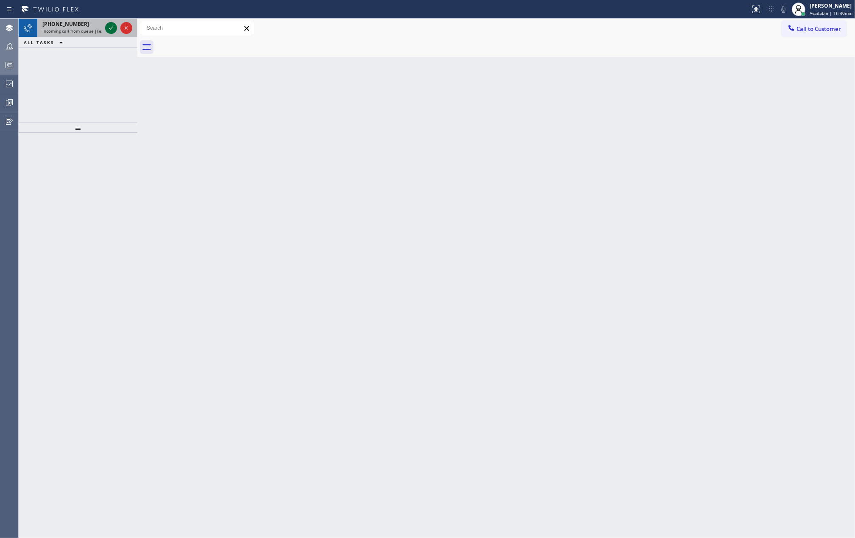
click at [107, 26] on icon at bounding box center [111, 28] width 10 height 10
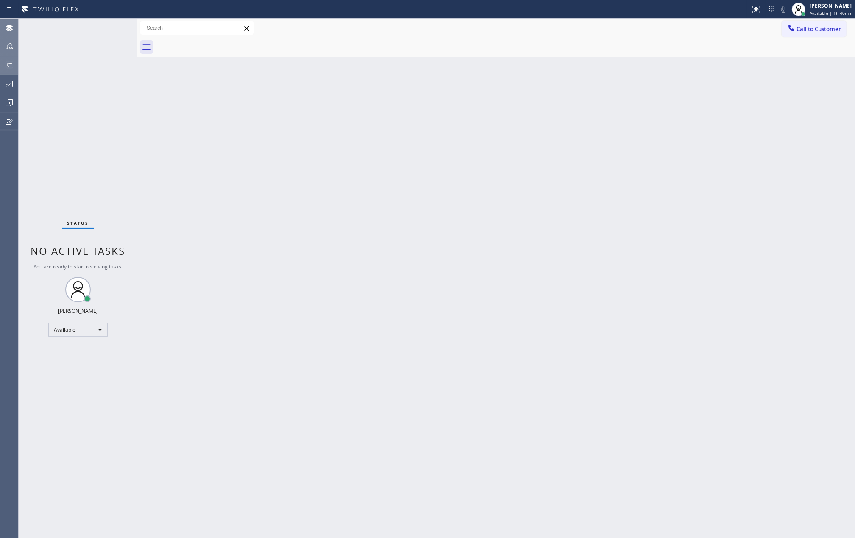
click at [109, 26] on div "Status No active tasks You are ready to start receiving tasks. [PERSON_NAME] Av…" at bounding box center [78, 278] width 119 height 519
click at [103, 39] on div "Status No active tasks You are ready to start receiving tasks. [PERSON_NAME] Av…" at bounding box center [78, 278] width 119 height 519
drag, startPoint x: 104, startPoint y: 39, endPoint x: 147, endPoint y: 38, distance: 42.8
click at [147, 38] on div "Status No active tasks You are ready to start receiving tasks. Jovelle Tadle Av…" at bounding box center [437, 278] width 837 height 519
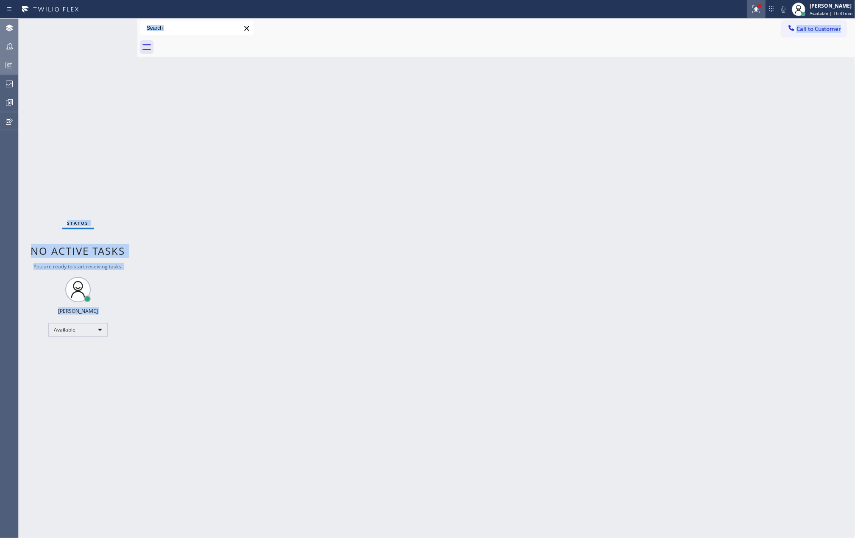
click at [756, 8] on icon at bounding box center [757, 10] width 8 height 8
click at [726, 106] on button "Clear issue" at bounding box center [712, 111] width 99 height 12
click at [11, 45] on icon at bounding box center [9, 47] width 10 height 10
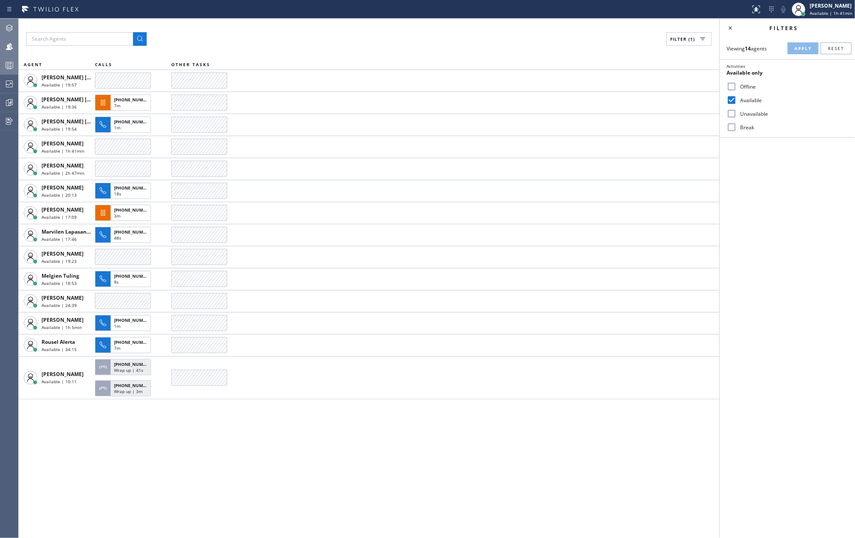
click at [11, 29] on icon at bounding box center [9, 28] width 10 height 10
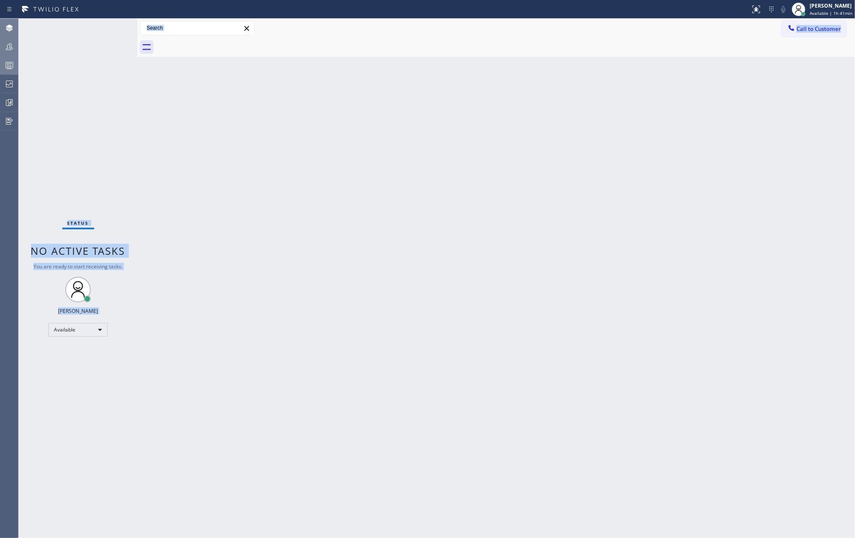
click at [110, 26] on div "Status No active tasks You are ready to start receiving tasks. [PERSON_NAME] Av…" at bounding box center [78, 278] width 119 height 519
click at [109, 26] on div "Status No active tasks You are ready to start receiving tasks. [PERSON_NAME] Av…" at bounding box center [78, 278] width 119 height 519
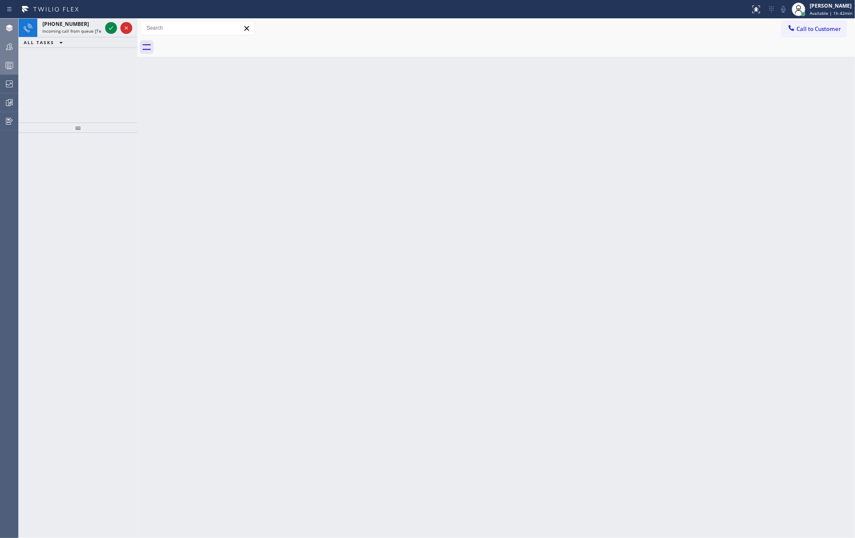
click at [109, 26] on icon at bounding box center [111, 28] width 10 height 10
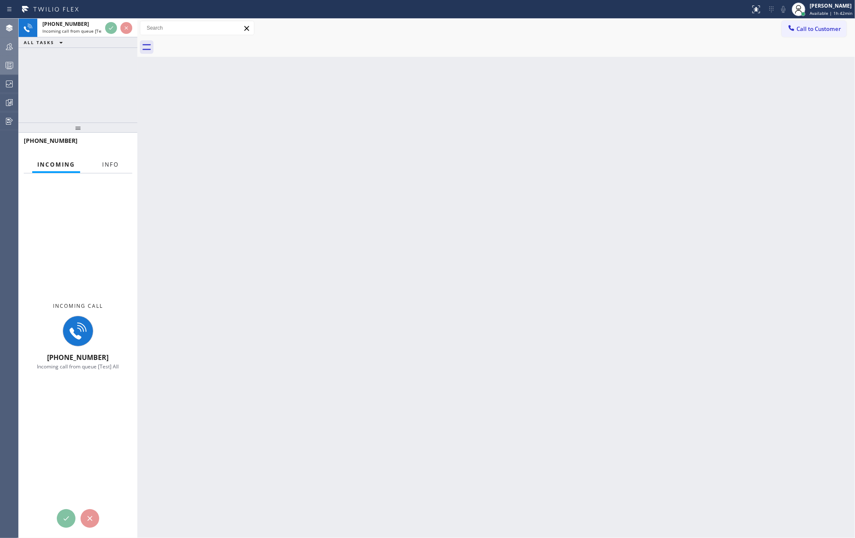
click at [101, 159] on button "Info" at bounding box center [110, 164] width 27 height 17
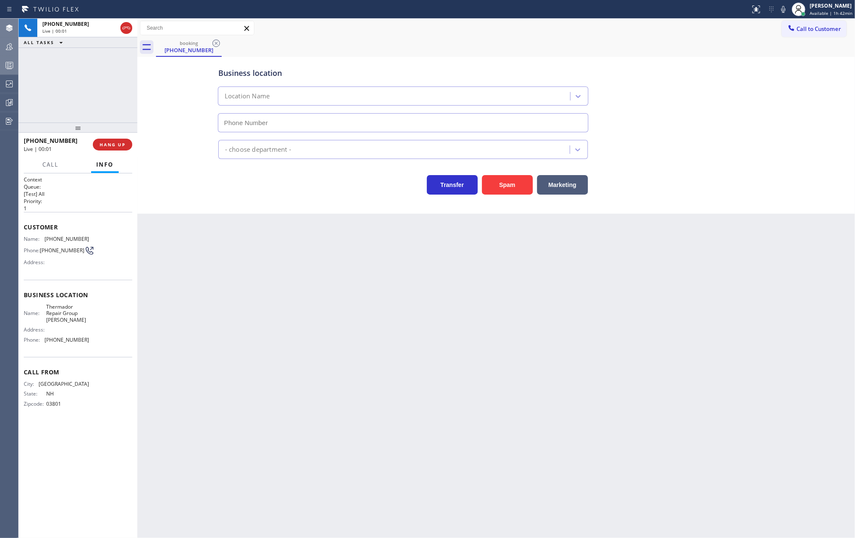
type input "(351) 300-7577"
drag, startPoint x: 78, startPoint y: 123, endPoint x: 75, endPoint y: 95, distance: 27.8
click at [75, 95] on div "+16038288322 Live | 00:01 ALL TASKS ALL TASKS ACTIVE TASKS TASKS IN WRAP UP +16…" at bounding box center [78, 278] width 119 height 519
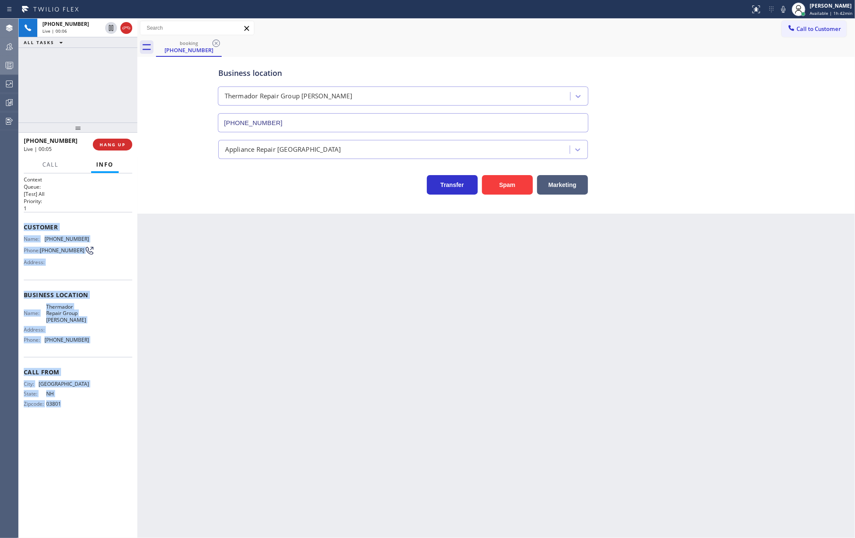
drag, startPoint x: 23, startPoint y: 229, endPoint x: 106, endPoint y: 406, distance: 195.6
click at [106, 406] on div "Context Queue: [Test] All Priority: 1 Customer Name: (603) 828-8322 Phone: (603…" at bounding box center [78, 355] width 119 height 365
copy div "Customer Name: (603) 828-8322 Phone: (603) 828-8322 Address: Business location …"
click at [109, 26] on icon at bounding box center [111, 28] width 10 height 10
click at [784, 9] on icon at bounding box center [784, 9] width 10 height 10
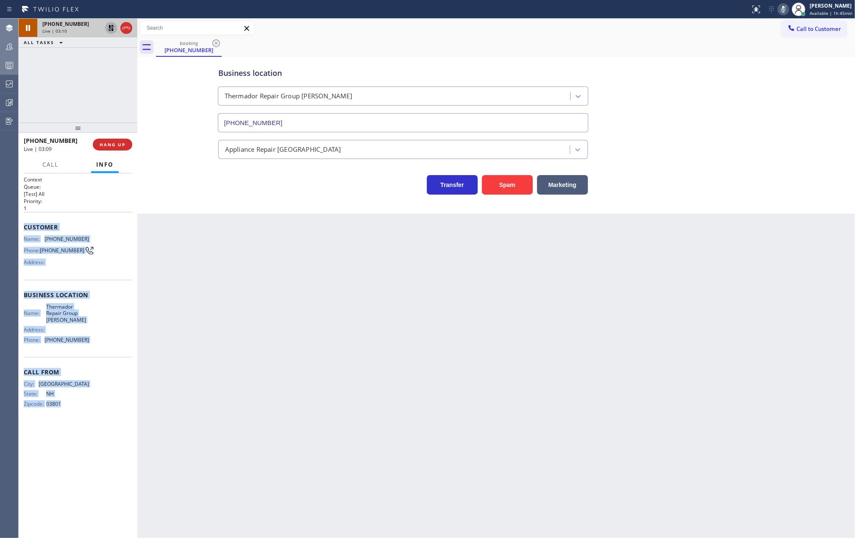
click at [107, 30] on icon at bounding box center [111, 28] width 10 height 10
click at [784, 10] on icon at bounding box center [784, 9] width 10 height 10
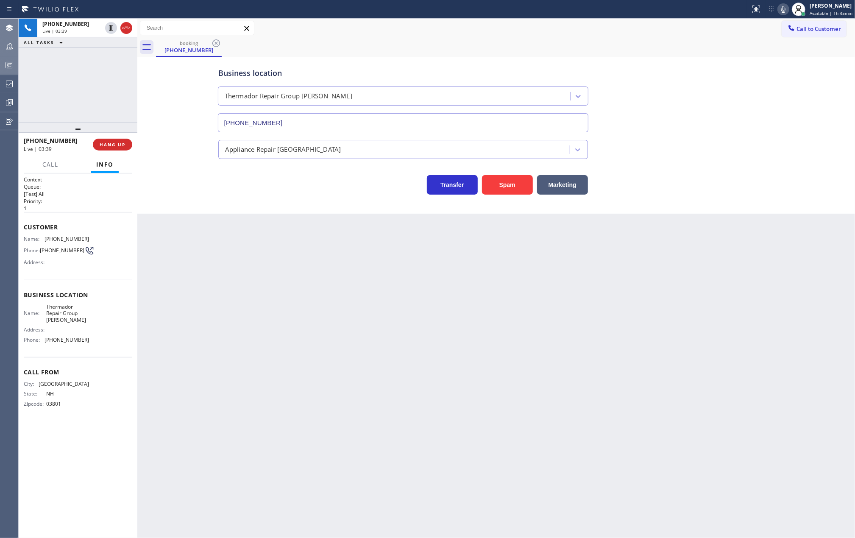
drag, startPoint x: 78, startPoint y: 124, endPoint x: 79, endPoint y: 104, distance: 19.9
click at [79, 104] on div "+16038288322 Live | 03:39 ALL TASKS ALL TASKS ACTIVE TASKS TASKS IN WRAP UP +16…" at bounding box center [78, 278] width 119 height 519
drag, startPoint x: 77, startPoint y: 128, endPoint x: 77, endPoint y: 107, distance: 21.2
click at [77, 107] on div "+16038288322 Live | 08:28 ALL TASKS ALL TASKS ACTIVE TASKS TASKS IN WRAP UP +16…" at bounding box center [78, 278] width 119 height 519
drag, startPoint x: 118, startPoint y: 141, endPoint x: 117, endPoint y: 106, distance: 35.2
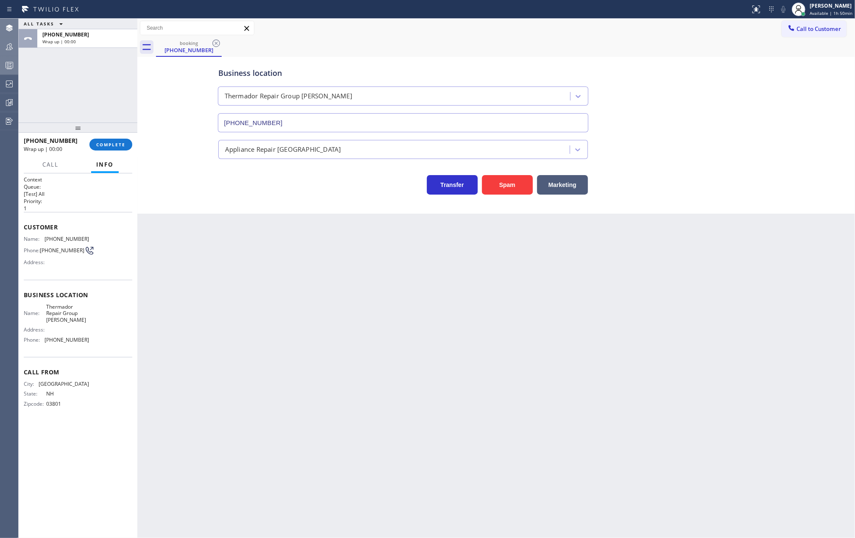
click at [117, 106] on div "ALL TASKS ALL TASKS ACTIVE TASKS TASKS IN WRAP UP +16038288322 Wrap up | 00:00 …" at bounding box center [78, 278] width 119 height 519
click at [832, 6] on div "[PERSON_NAME]" at bounding box center [831, 5] width 43 height 7
click at [809, 58] on button "Unavailable" at bounding box center [812, 55] width 85 height 11
click at [112, 144] on span "COMPLETE" at bounding box center [110, 145] width 29 height 6
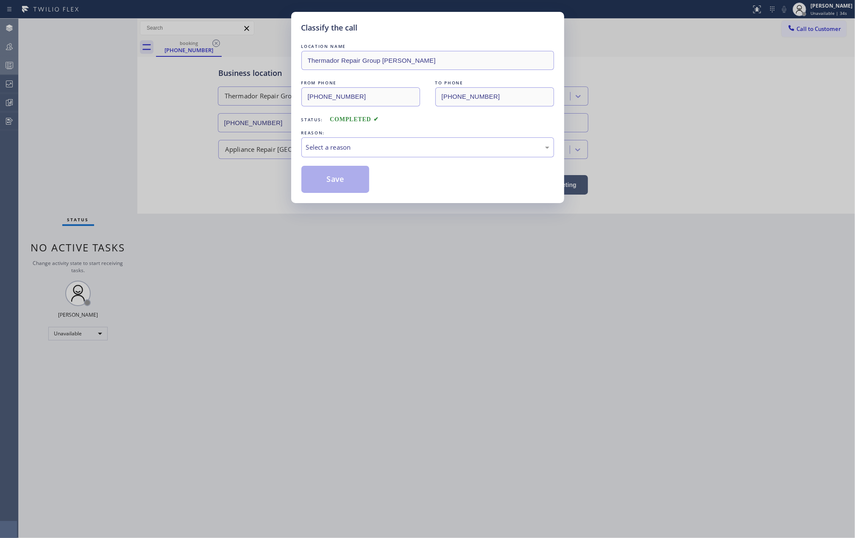
click at [554, 16] on div "Classify the call LOCATION NAME Thermador Repair Group Lowell FROM PHONE (603) …" at bounding box center [427, 107] width 273 height 191
click at [384, 141] on div "Select a reason" at bounding box center [427, 147] width 253 height 20
click at [350, 176] on button "Save" at bounding box center [335, 179] width 68 height 27
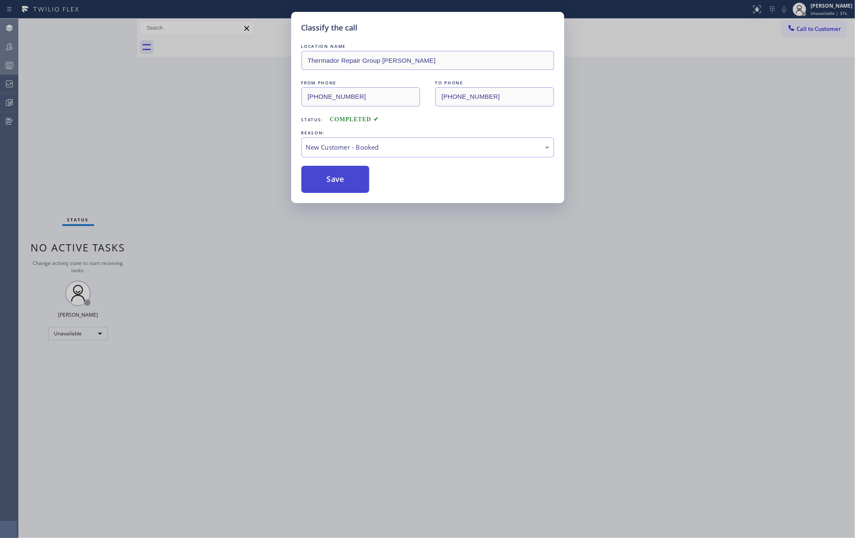
click at [350, 176] on button "Save" at bounding box center [335, 179] width 68 height 27
drag, startPoint x: 350, startPoint y: 176, endPoint x: 318, endPoint y: 170, distance: 32.6
click at [338, 175] on button "Save" at bounding box center [335, 179] width 68 height 27
click at [80, 132] on div "Classify the call LOCATION NAME Thermador Repair Group Lowell FROM PHONE (603) …" at bounding box center [427, 269] width 855 height 538
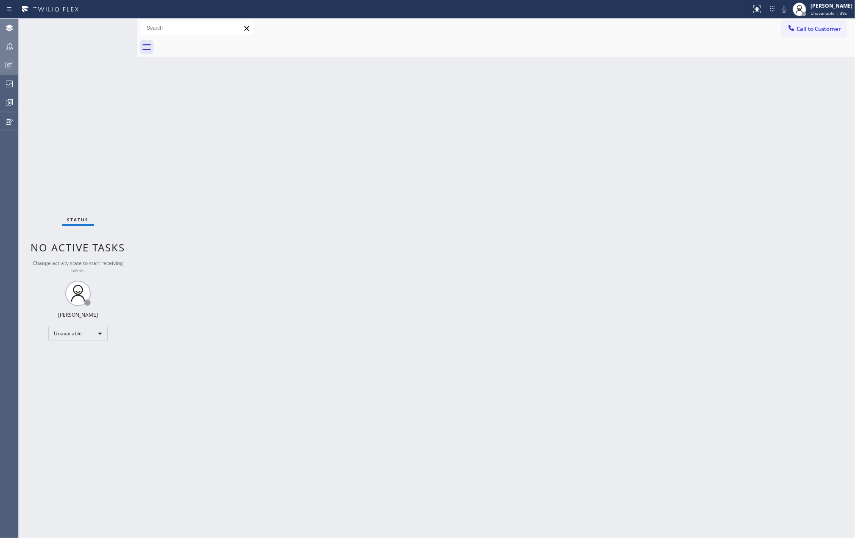
click at [12, 42] on icon at bounding box center [9, 47] width 10 height 10
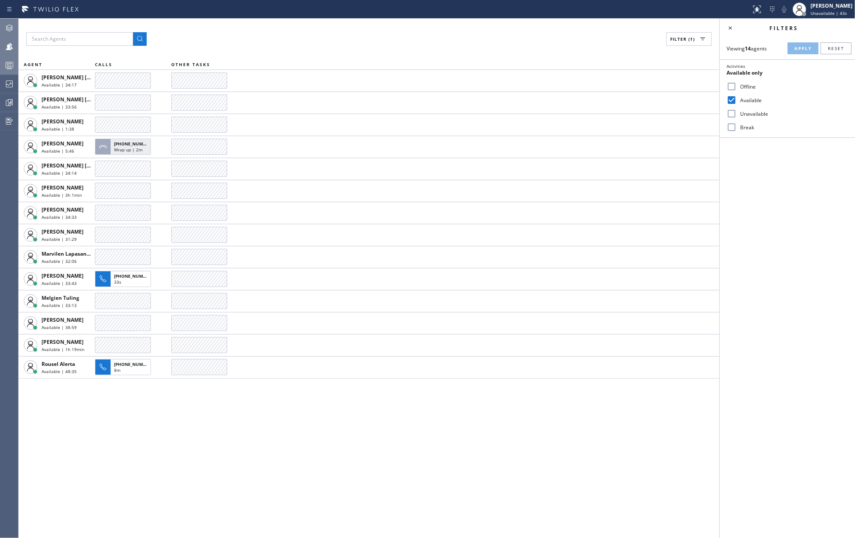
click at [723, 128] on div "Break" at bounding box center [787, 127] width 135 height 14
click at [730, 127] on input "Break" at bounding box center [732, 127] width 10 height 10
checkbox input "true"
click at [801, 46] on span "Apply" at bounding box center [803, 48] width 17 height 6
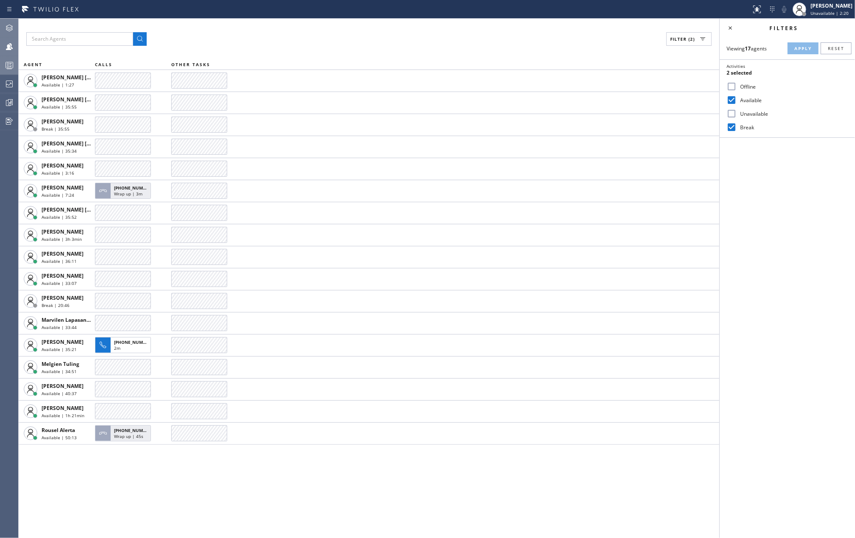
click at [14, 67] on icon at bounding box center [9, 65] width 10 height 10
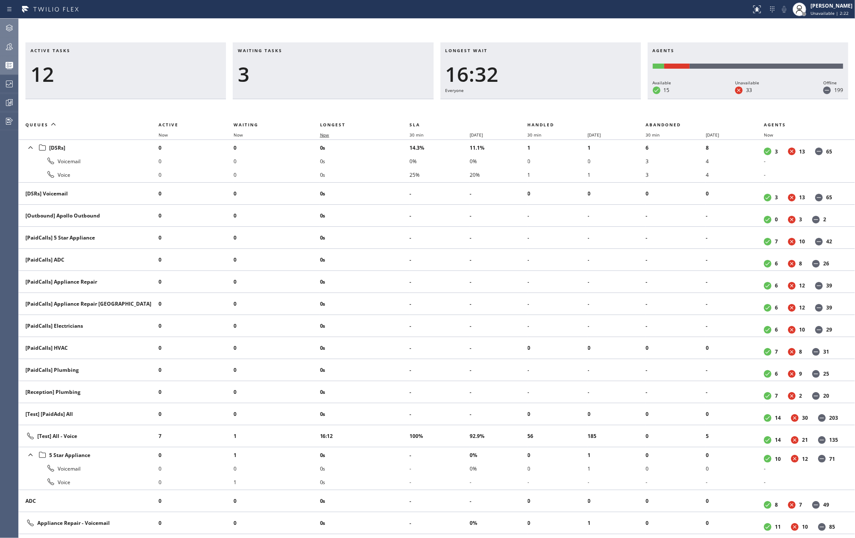
click at [329, 132] on span "Now" at bounding box center [324, 135] width 9 height 6
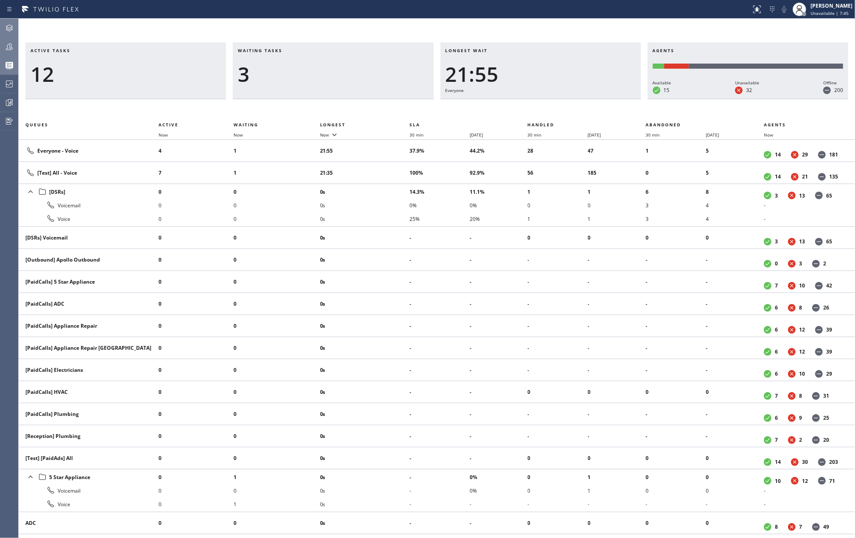
click at [8, 43] on icon at bounding box center [9, 47] width 10 height 10
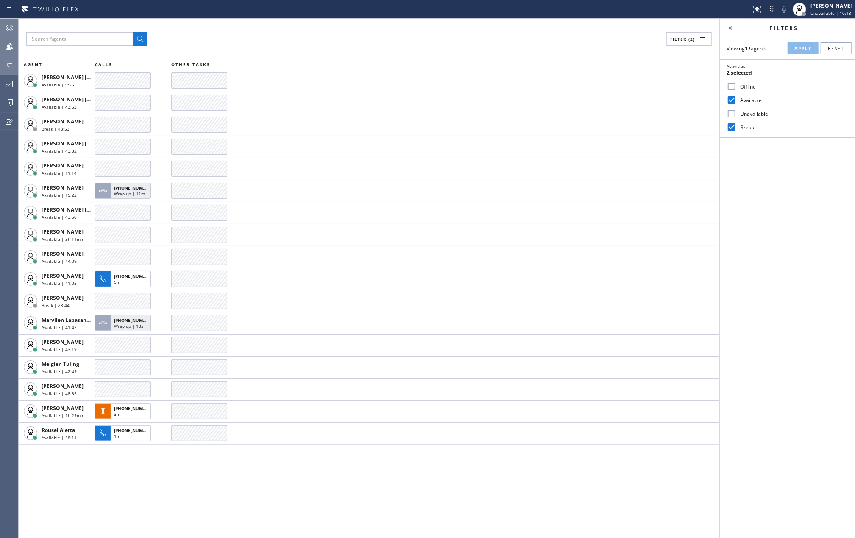
click at [7, 63] on circle at bounding box center [8, 64] width 2 height 2
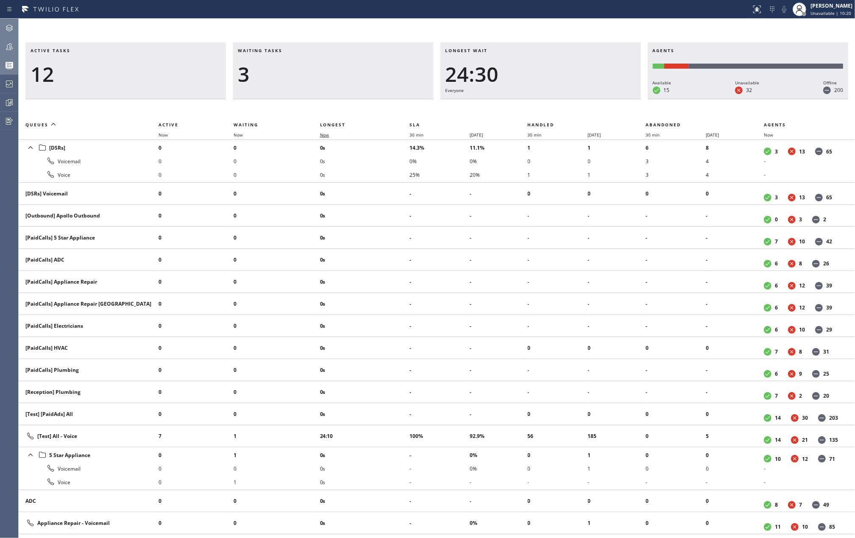
click at [324, 135] on span "Now" at bounding box center [324, 135] width 9 height 6
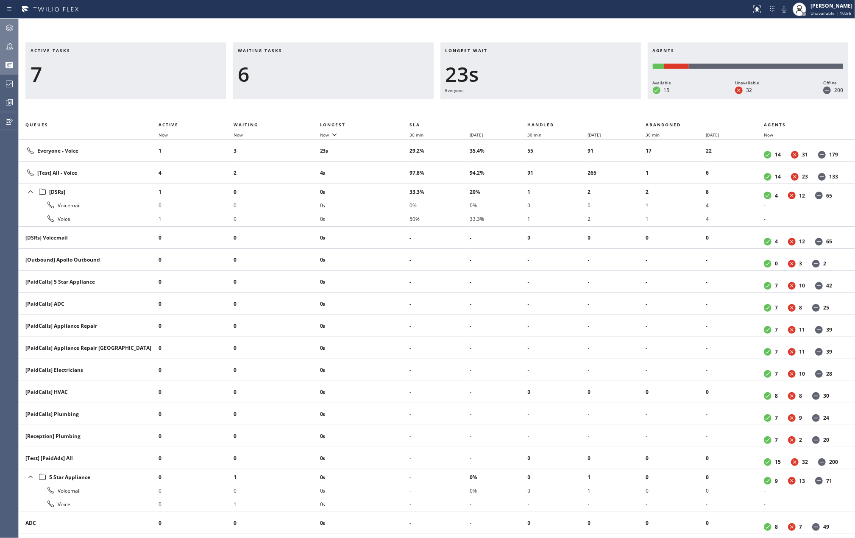
click at [158, 16] on div "Status report No issues detected If you experience an issue, please download th…" at bounding box center [427, 9] width 855 height 19
click at [326, 133] on span "Now" at bounding box center [324, 135] width 9 height 6
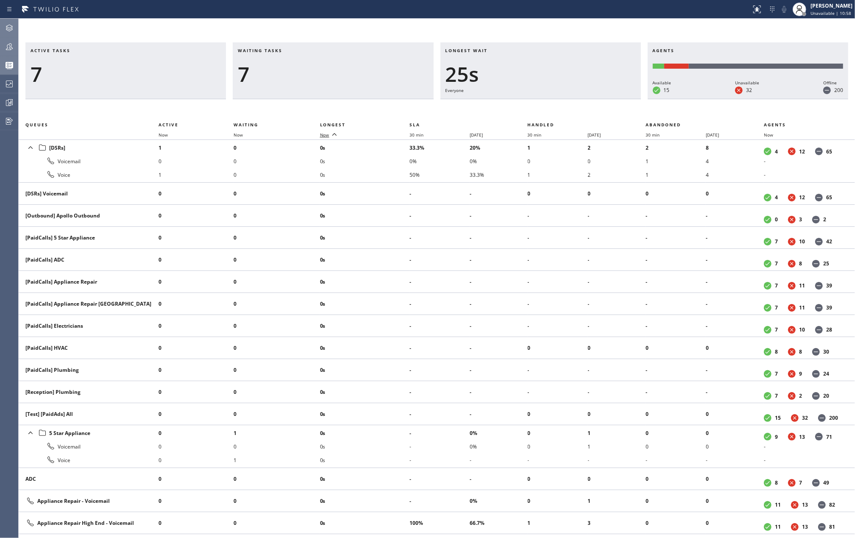
click at [326, 133] on span "Now" at bounding box center [324, 135] width 9 height 6
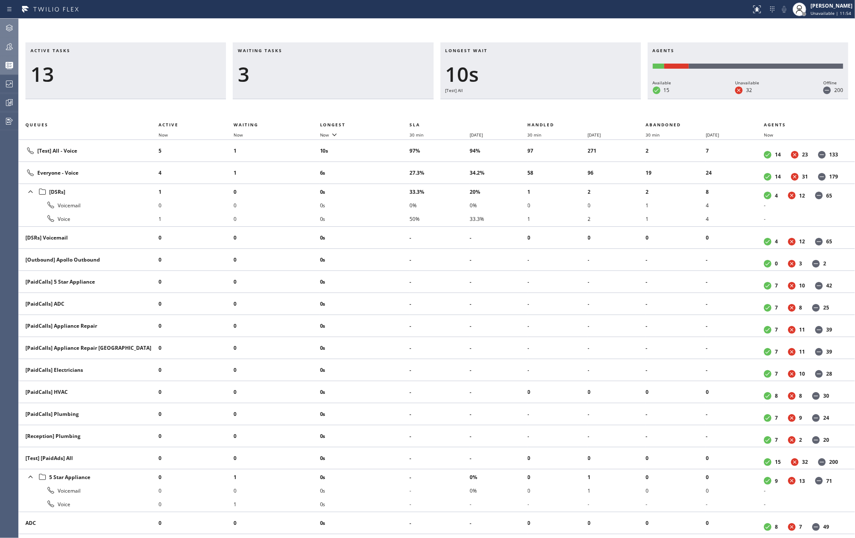
click at [2, 48] on div at bounding box center [9, 47] width 19 height 10
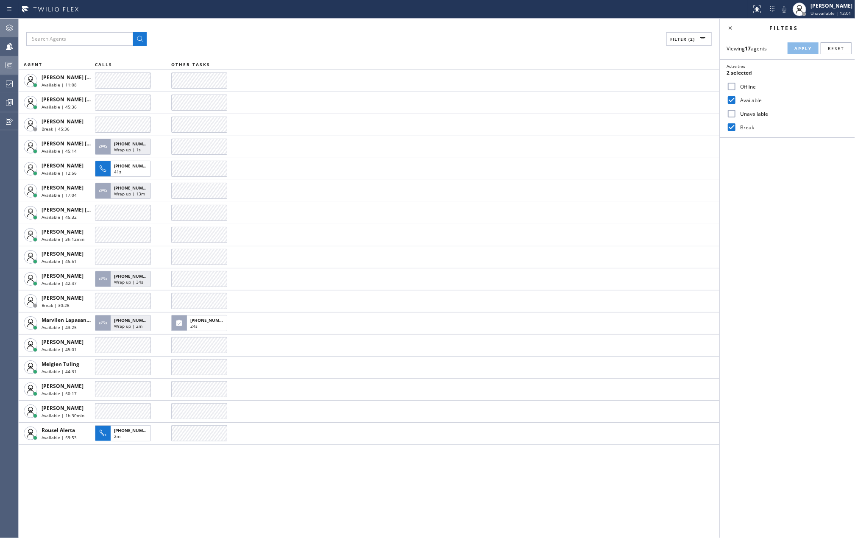
click at [9, 65] on icon at bounding box center [9, 65] width 10 height 10
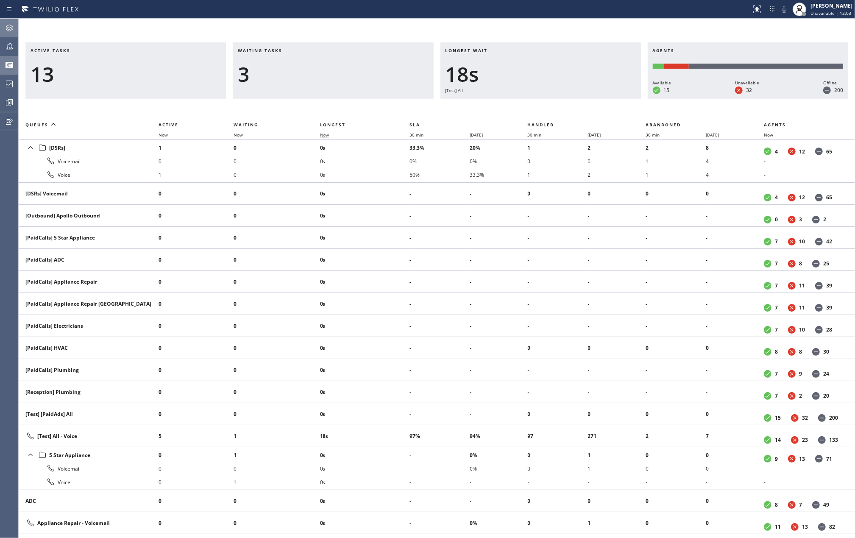
click at [329, 137] on span "Now" at bounding box center [324, 135] width 9 height 6
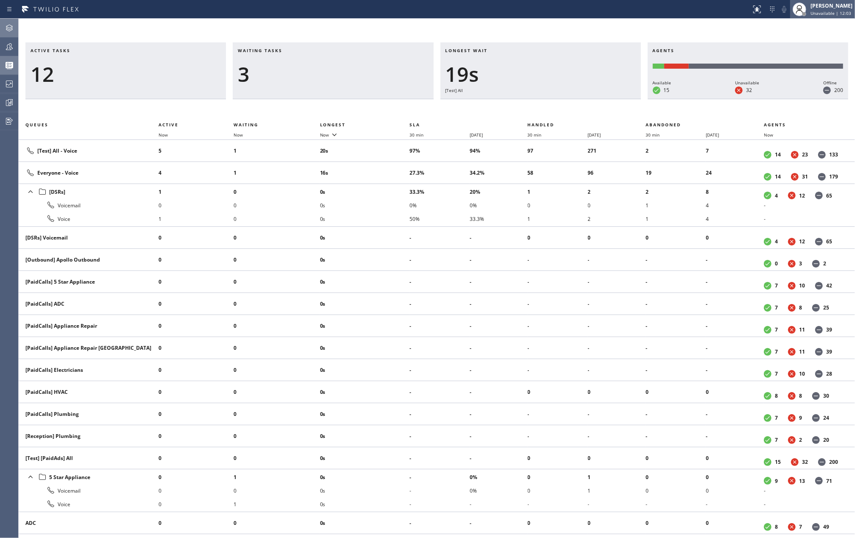
click at [845, 9] on div "Jovelle Tadle Unavailable | 12:03" at bounding box center [832, 9] width 46 height 15
click at [810, 41] on button "Available" at bounding box center [812, 44] width 85 height 11
click at [791, 25] on span "accept" at bounding box center [798, 25] width 20 height 7
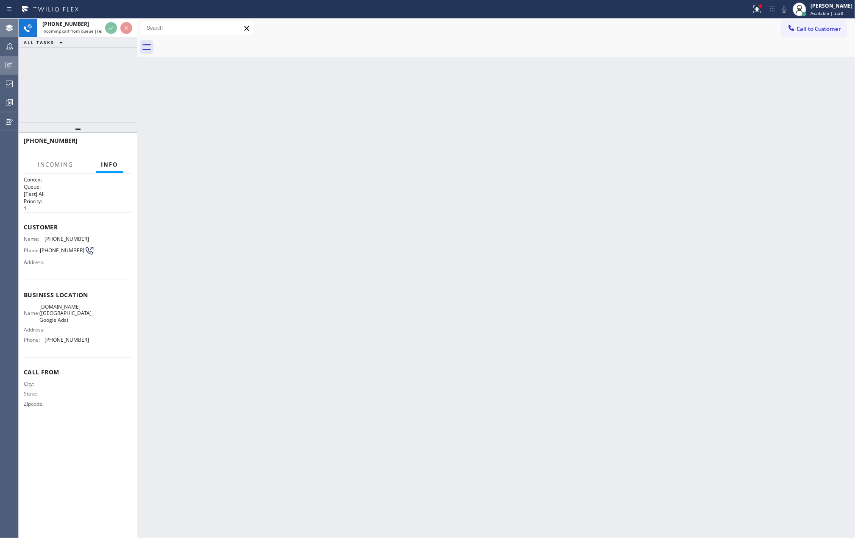
click at [460, 238] on div "Back to Dashboard Change Sender ID Customers Technicians Select a contact Outbo…" at bounding box center [496, 278] width 718 height 519
click at [762, 9] on icon at bounding box center [757, 9] width 10 height 10
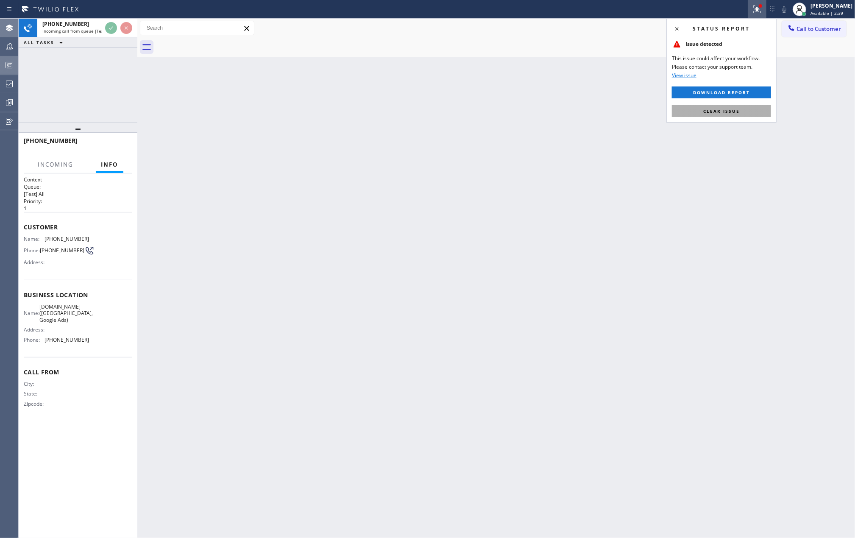
click at [721, 110] on span "Clear issue" at bounding box center [721, 111] width 36 height 6
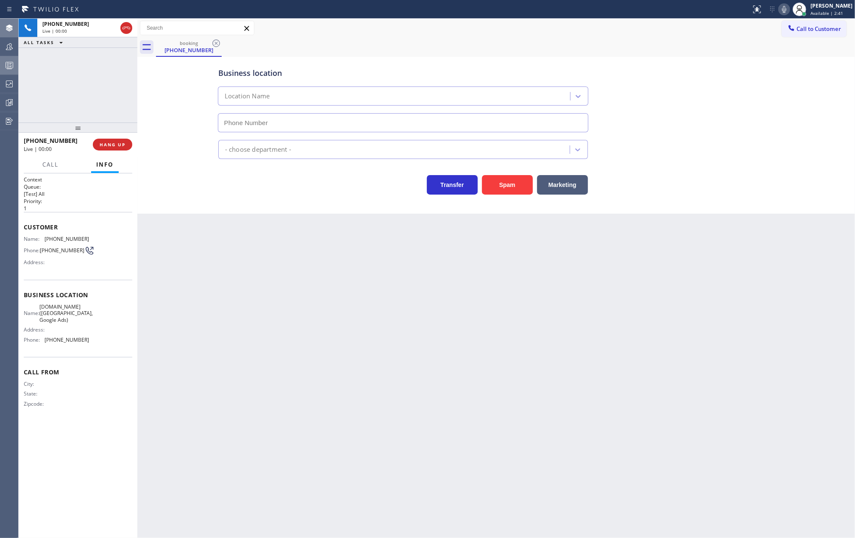
type input "(949) 628-0497"
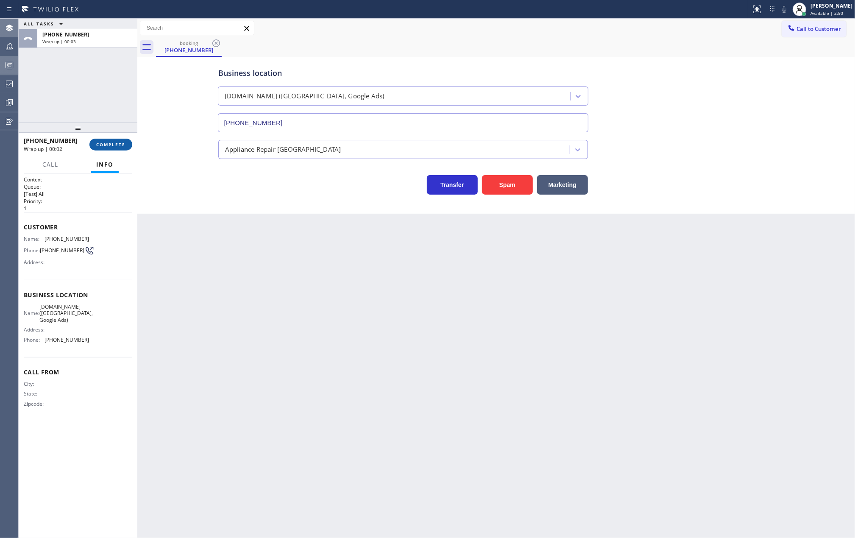
click at [109, 148] on button "COMPLETE" at bounding box center [110, 145] width 43 height 12
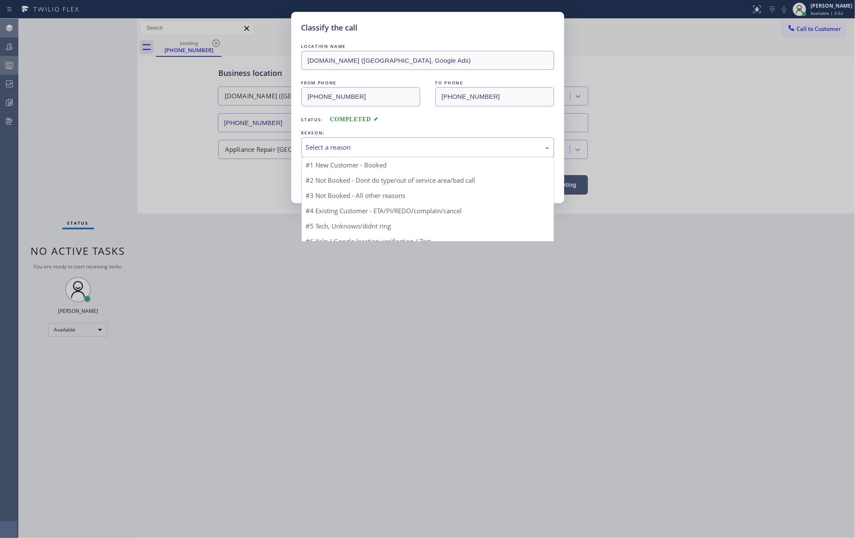
click at [359, 145] on div "Select a reason" at bounding box center [427, 147] width 243 height 10
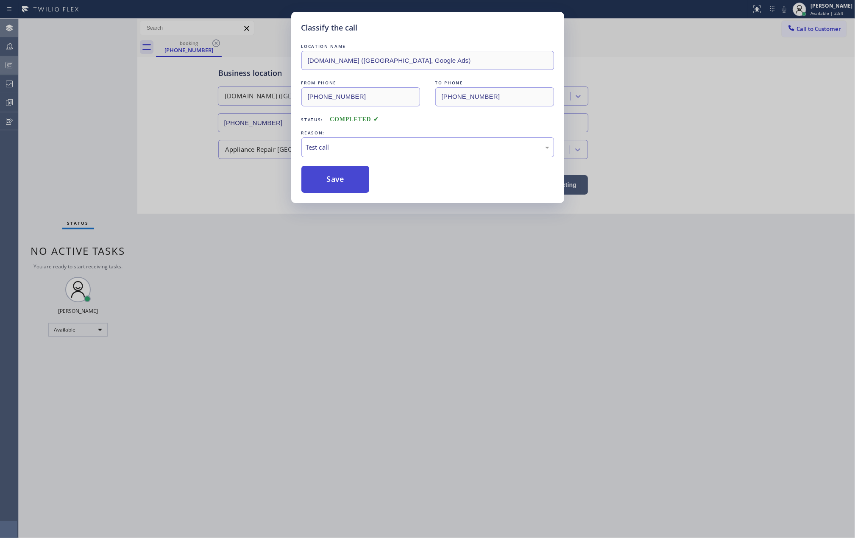
click at [335, 181] on button "Save" at bounding box center [335, 179] width 68 height 27
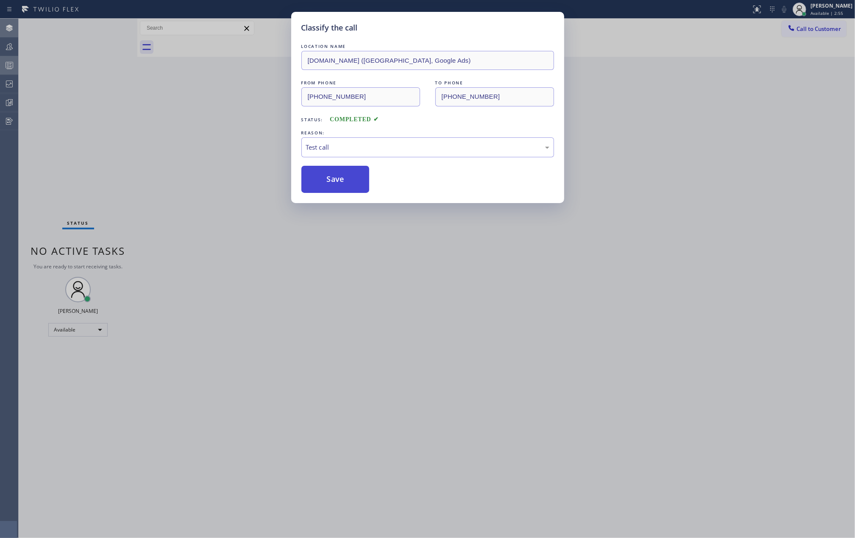
click at [335, 181] on button "Save" at bounding box center [335, 179] width 68 height 27
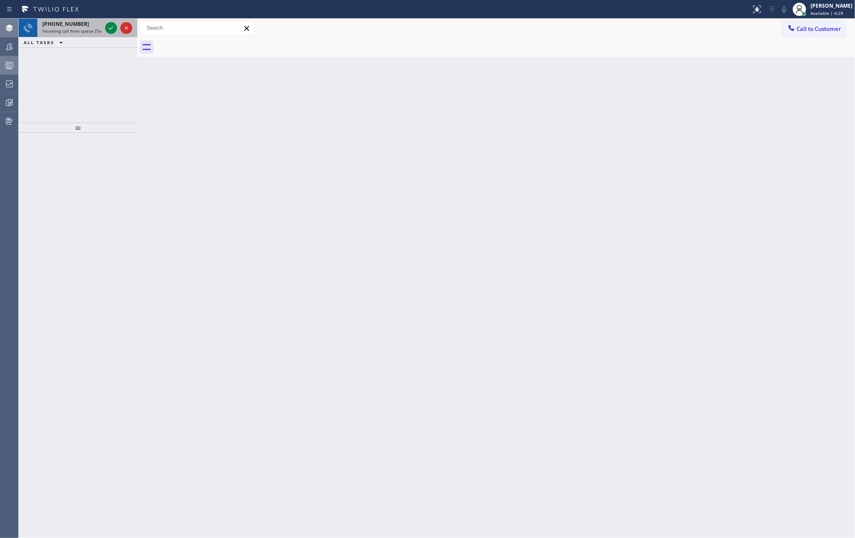
click at [103, 26] on div at bounding box center [118, 28] width 31 height 19
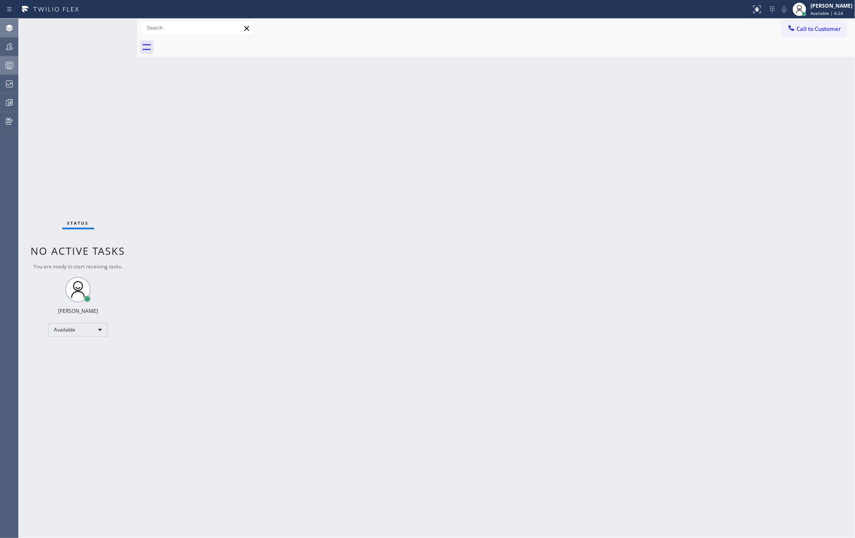
click at [106, 31] on div "Status No active tasks You are ready to start receiving tasks. Jovelle Tadle Av…" at bounding box center [78, 278] width 119 height 519
click at [12, 65] on icon at bounding box center [9, 65] width 10 height 10
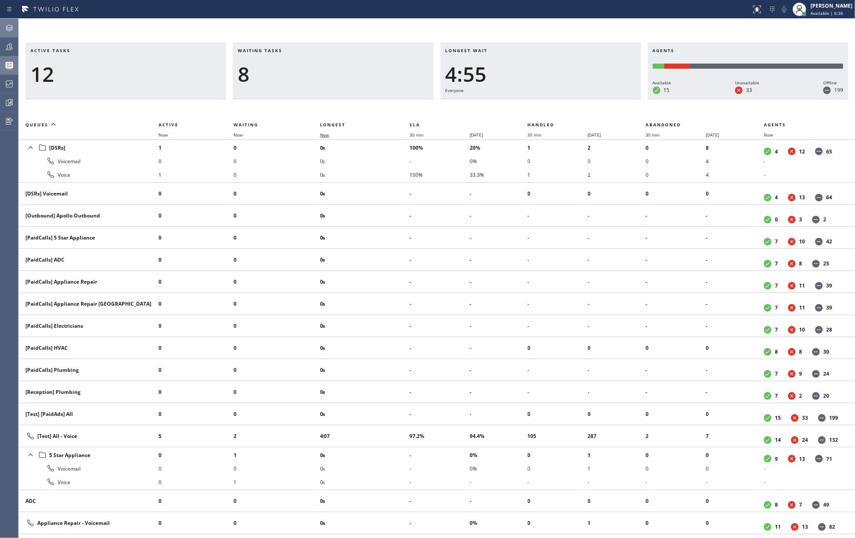
click at [323, 135] on span "Now" at bounding box center [324, 135] width 9 height 6
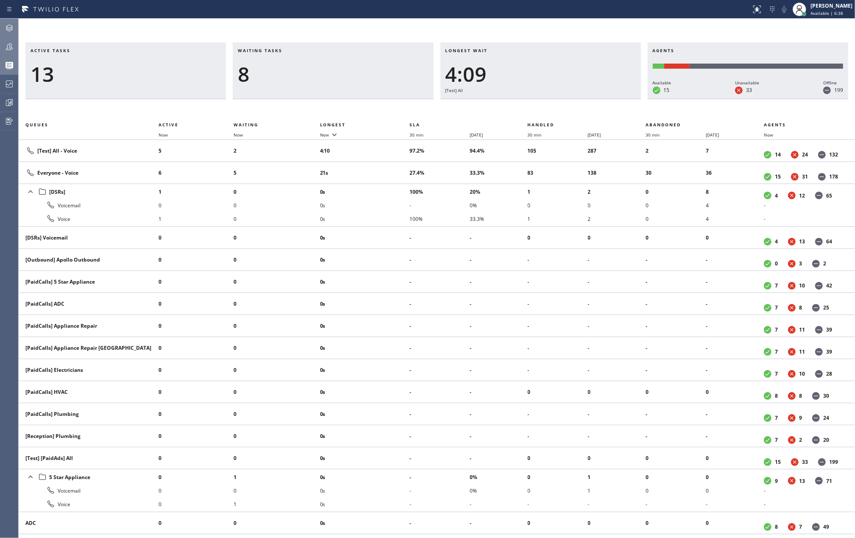
click at [9, 47] on icon at bounding box center [9, 47] width 10 height 10
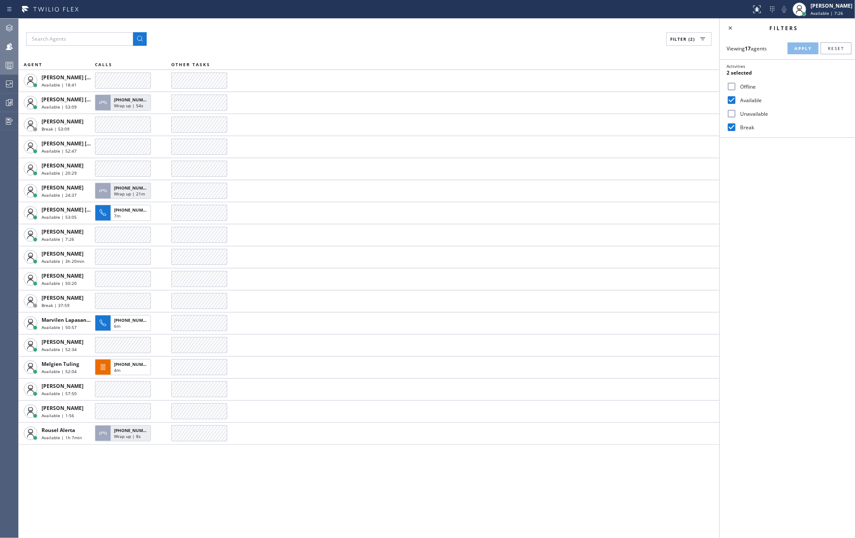
click at [9, 64] on icon at bounding box center [9, 65] width 10 height 10
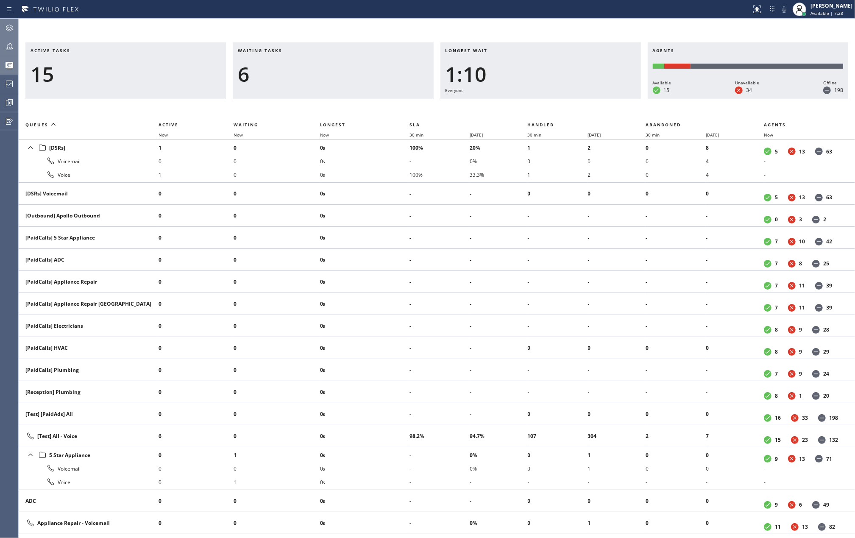
click at [332, 131] on th "Now" at bounding box center [364, 135] width 89 height 10
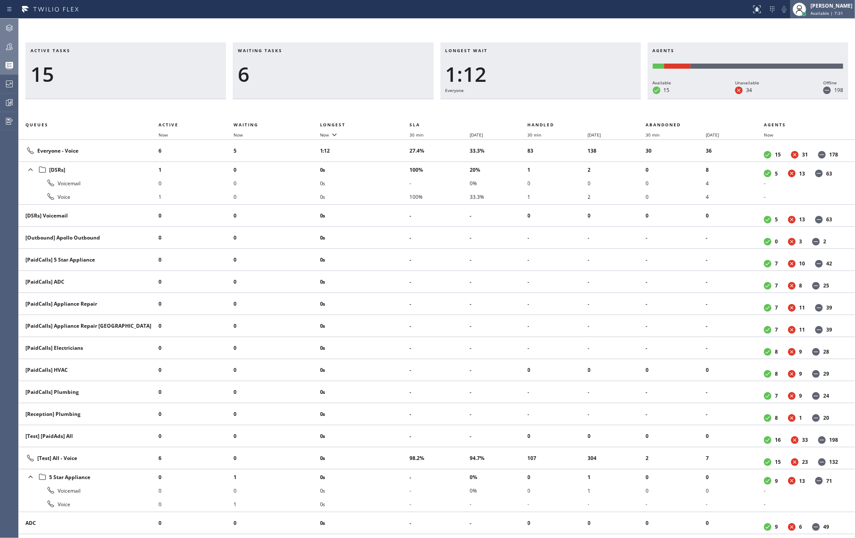
click at [823, 10] on span "Available | 7:31" at bounding box center [827, 13] width 33 height 6
click at [793, 52] on button "Unavailable" at bounding box center [812, 55] width 85 height 11
click at [9, 47] on icon at bounding box center [9, 47] width 10 height 10
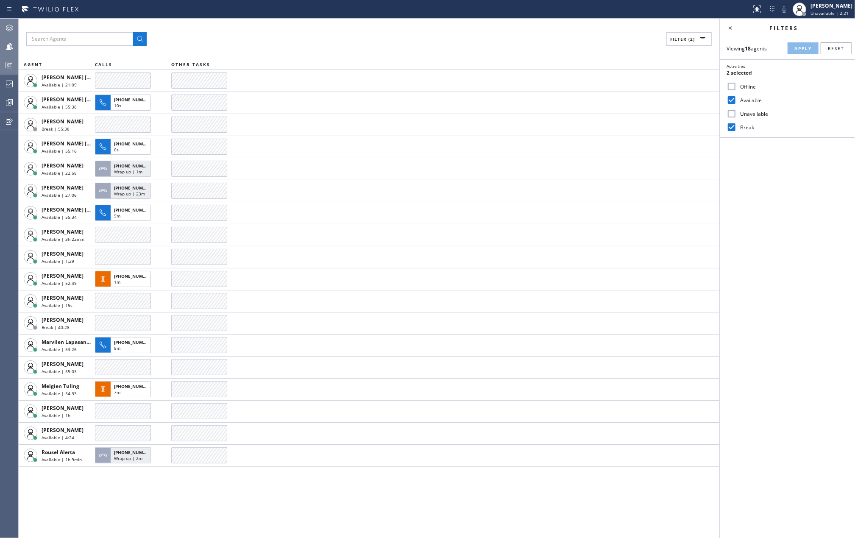
click at [14, 63] on icon at bounding box center [9, 65] width 10 height 10
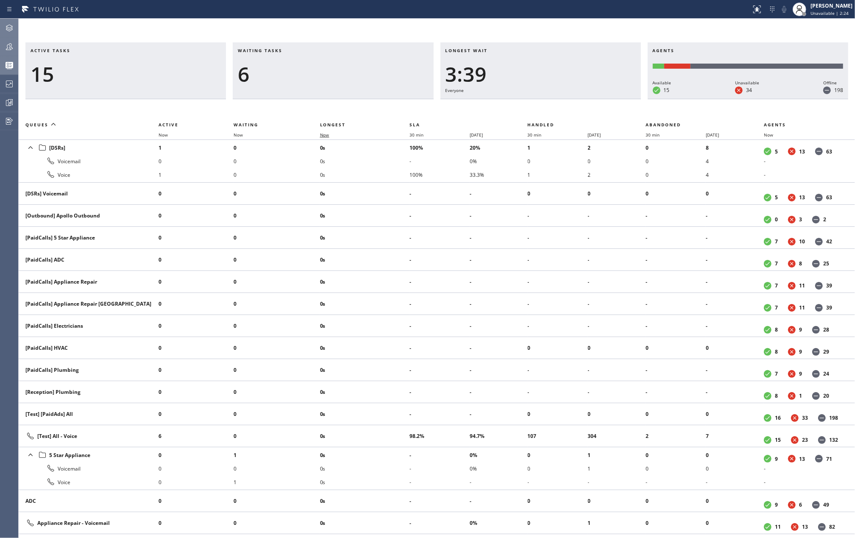
click at [324, 132] on span "Now" at bounding box center [324, 135] width 9 height 6
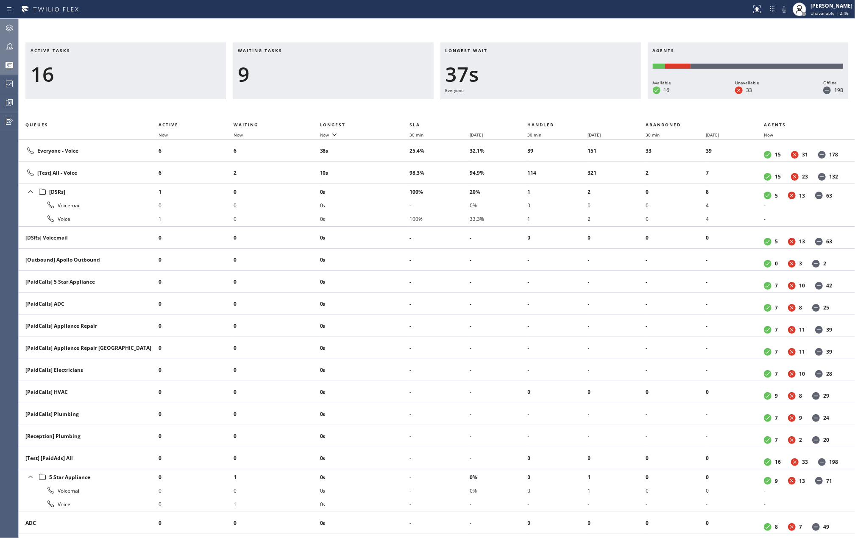
click at [178, 55] on h3 "Active tasks" at bounding box center [126, 53] width 190 height 13
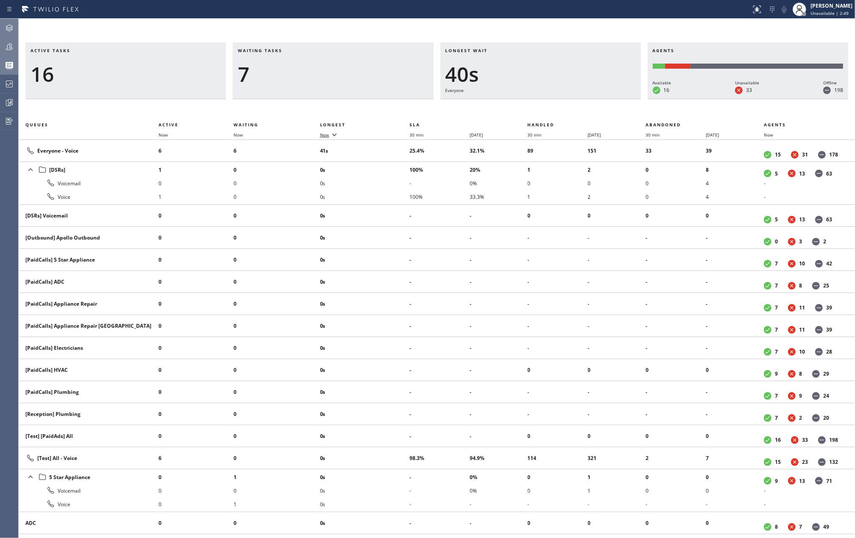
click at [332, 134] on icon at bounding box center [334, 134] width 10 height 10
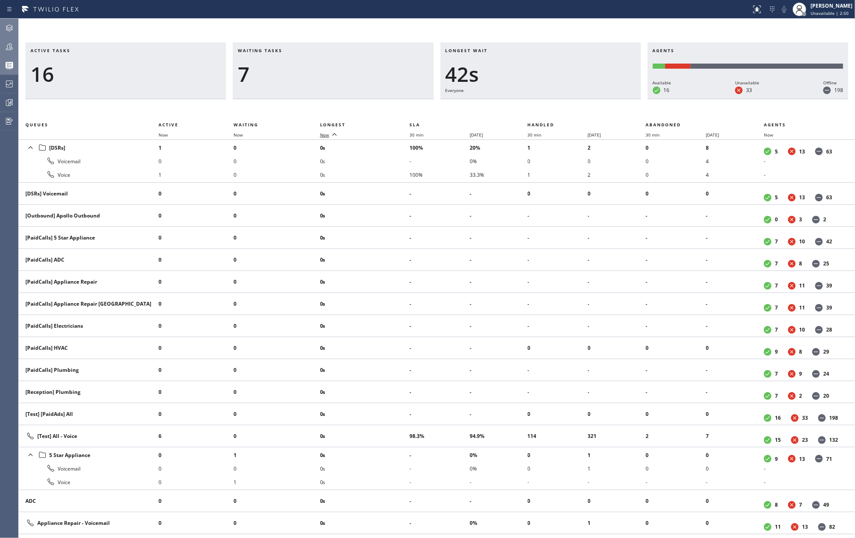
click at [332, 134] on icon at bounding box center [334, 134] width 10 height 10
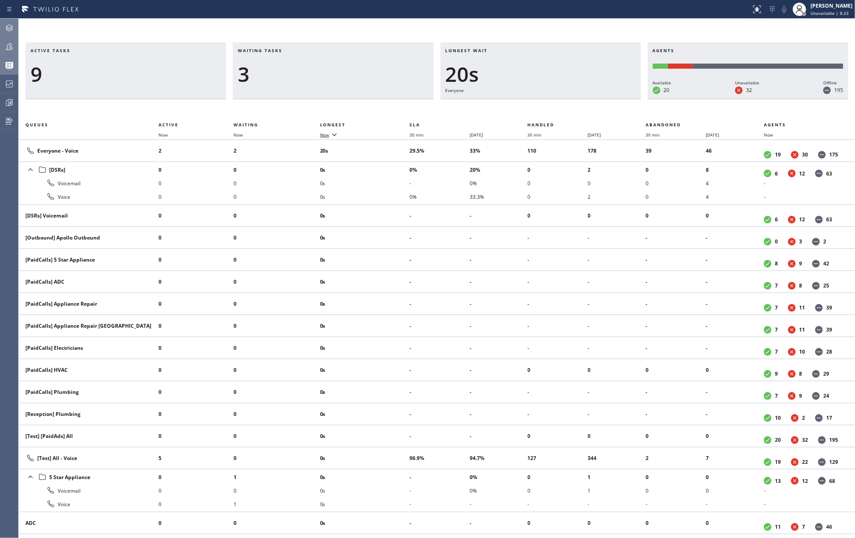
click at [159, 34] on div "Active tasks 9 Waiting tasks 3 Longest wait 20s Everyone Agents Available 20 Un…" at bounding box center [437, 278] width 837 height 519
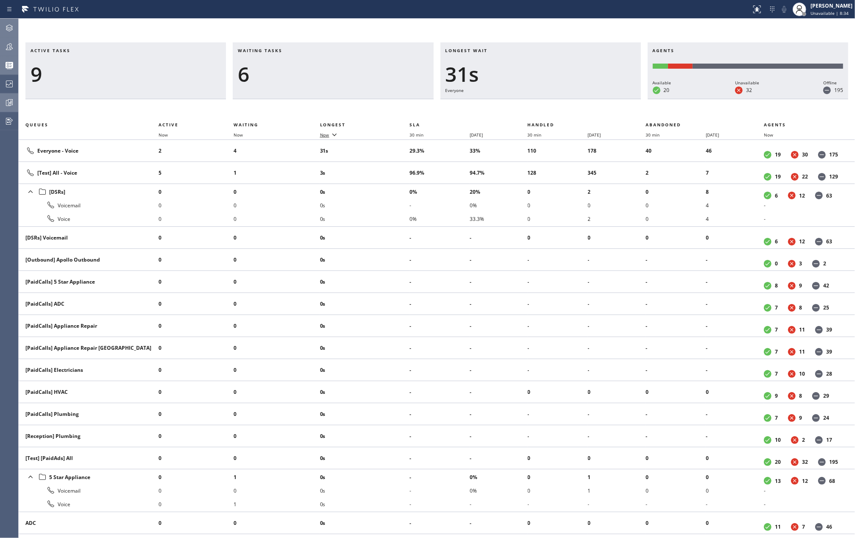
click at [13, 100] on icon at bounding box center [9, 103] width 10 height 10
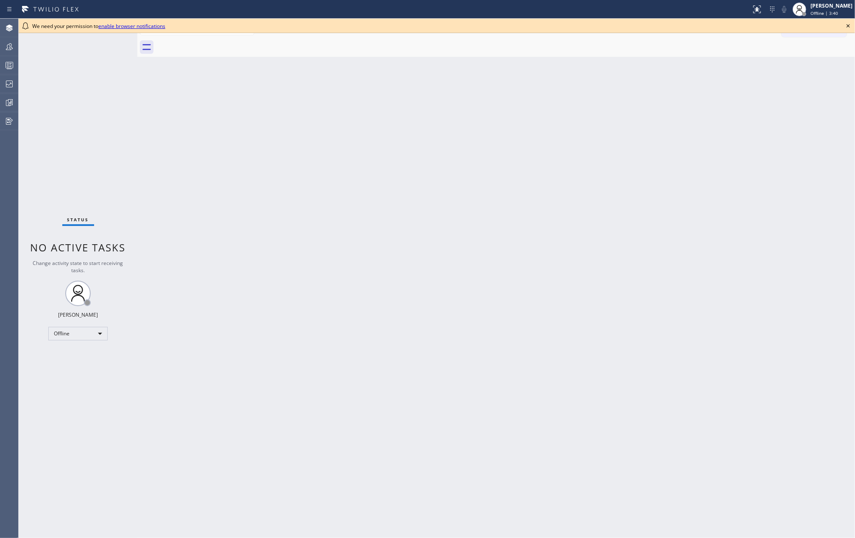
drag, startPoint x: 848, startPoint y: 25, endPoint x: 843, endPoint y: 19, distance: 7.5
click at [848, 25] on icon at bounding box center [848, 26] width 10 height 10
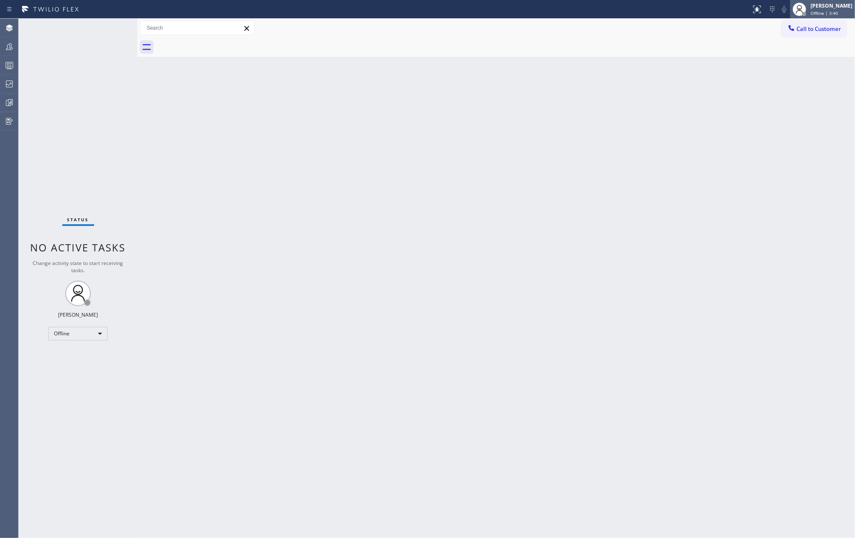
click at [841, 9] on div "[PERSON_NAME]" at bounding box center [832, 5] width 42 height 7
click at [793, 55] on button "Unavailable" at bounding box center [812, 55] width 85 height 11
click at [5, 68] on icon at bounding box center [9, 65] width 10 height 10
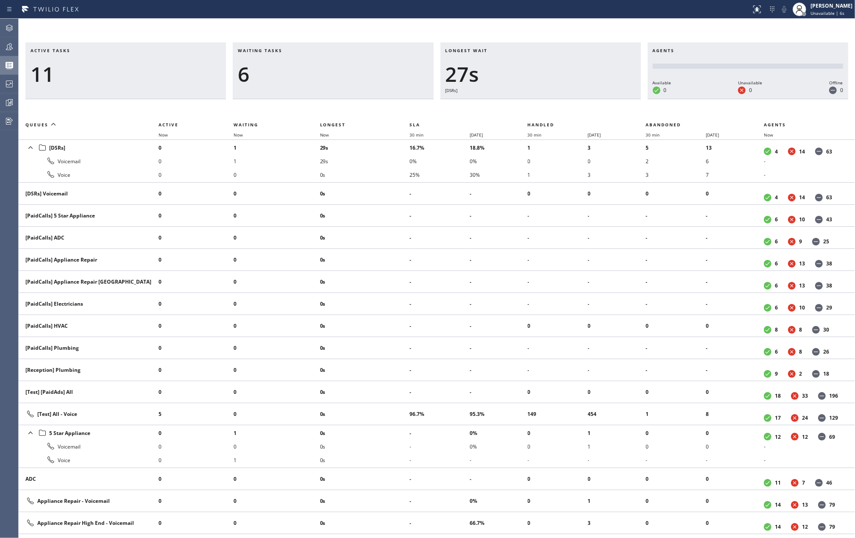
click at [401, 22] on div "Active tasks 11 Waiting tasks 6 Longest wait 27s [DSRs] Agents Available 0 Unav…" at bounding box center [437, 278] width 837 height 519
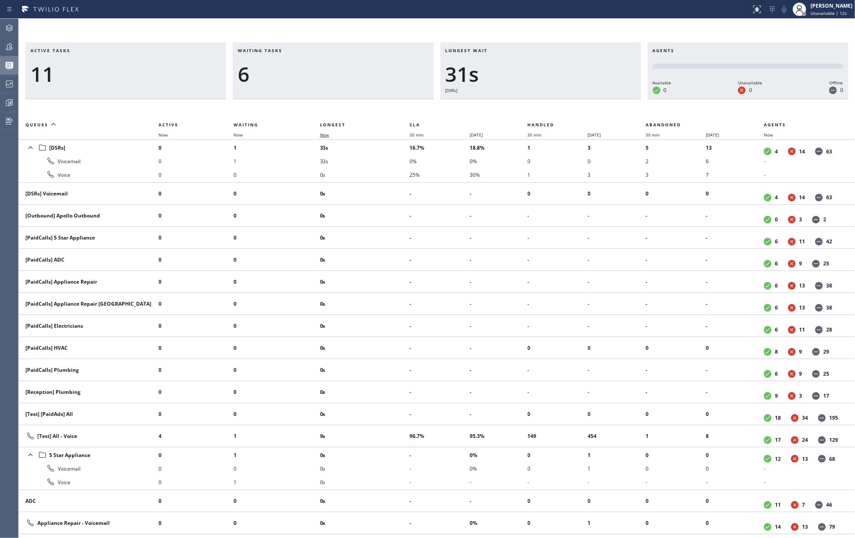
click at [328, 136] on span "Now" at bounding box center [324, 135] width 9 height 6
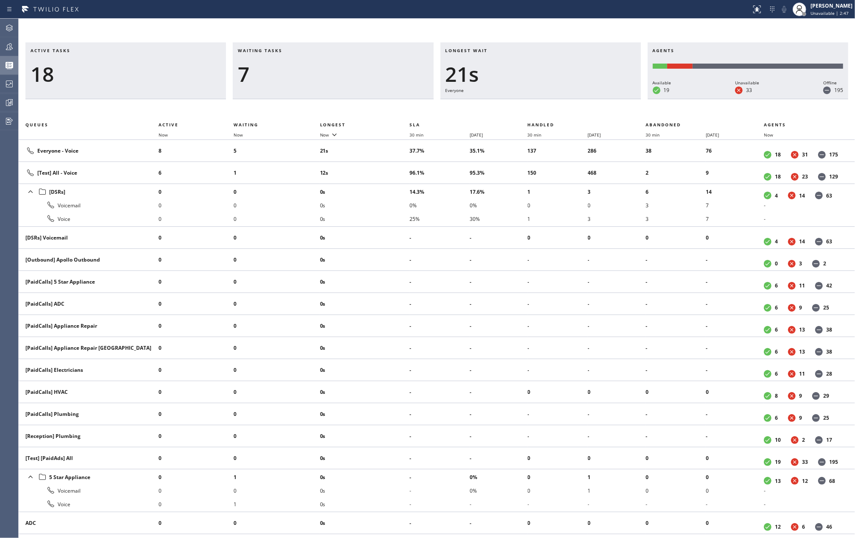
click at [419, 29] on div "Active tasks 18 Waiting tasks 7 Longest wait 21s Everyone Agents Available 19 U…" at bounding box center [437, 278] width 837 height 519
click at [299, 43] on div "Waiting tasks 3" at bounding box center [333, 70] width 201 height 57
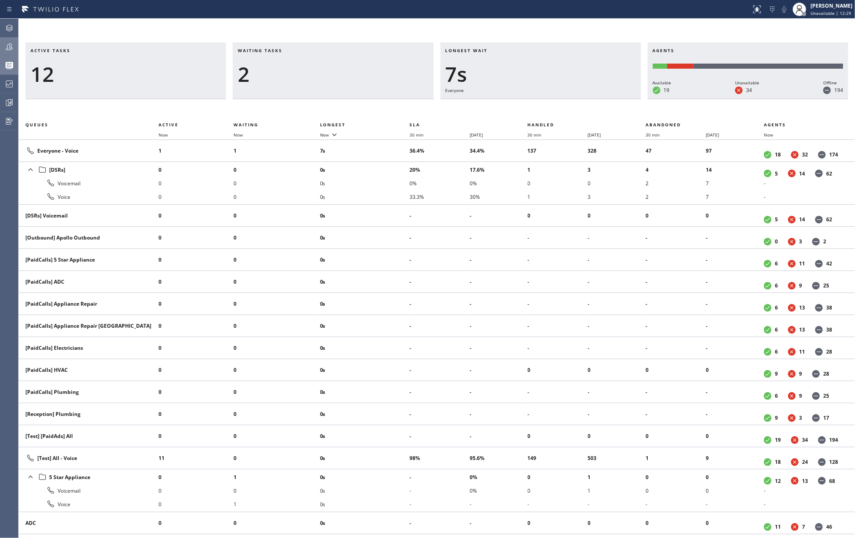
click at [4, 46] on icon at bounding box center [9, 47] width 10 height 10
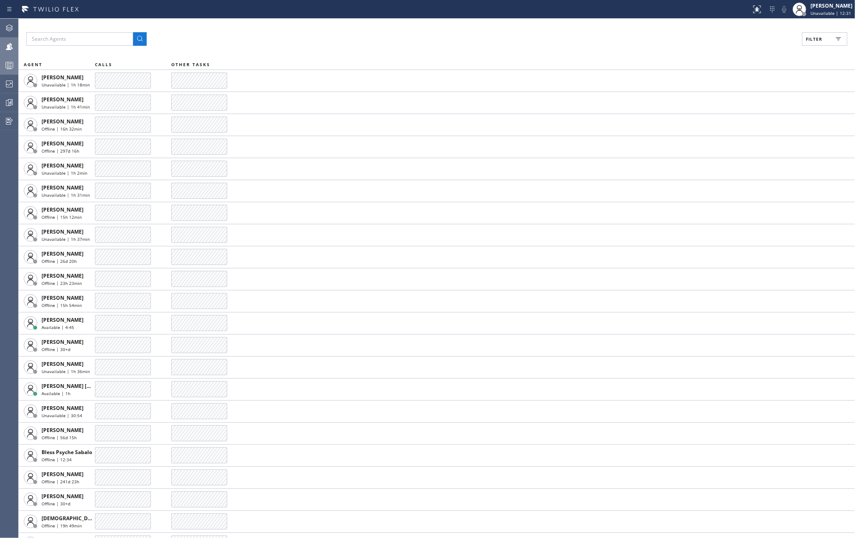
click at [823, 39] on span "Filter" at bounding box center [814, 39] width 17 height 6
click at [731, 103] on input "Available" at bounding box center [732, 100] width 10 height 10
checkbox input "true"
click at [736, 126] on input "Break" at bounding box center [732, 127] width 10 height 10
checkbox input "true"
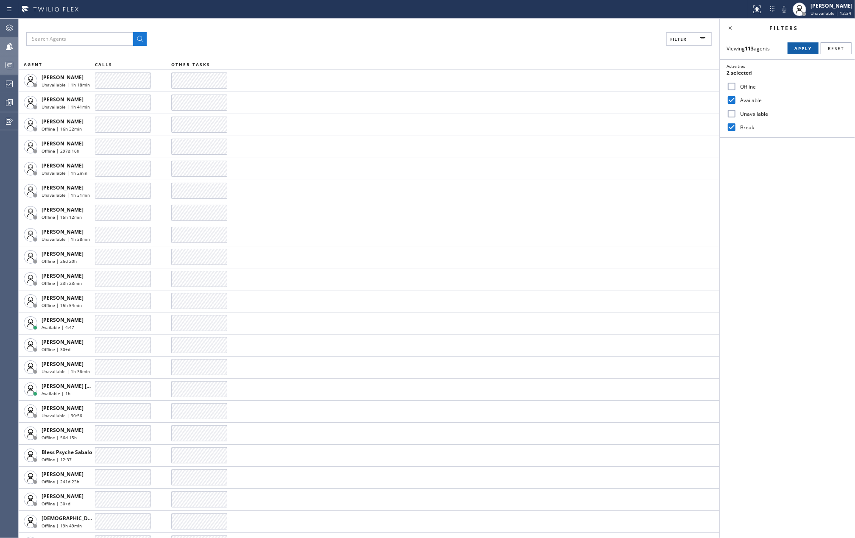
click at [798, 52] on button "Apply" at bounding box center [803, 48] width 31 height 12
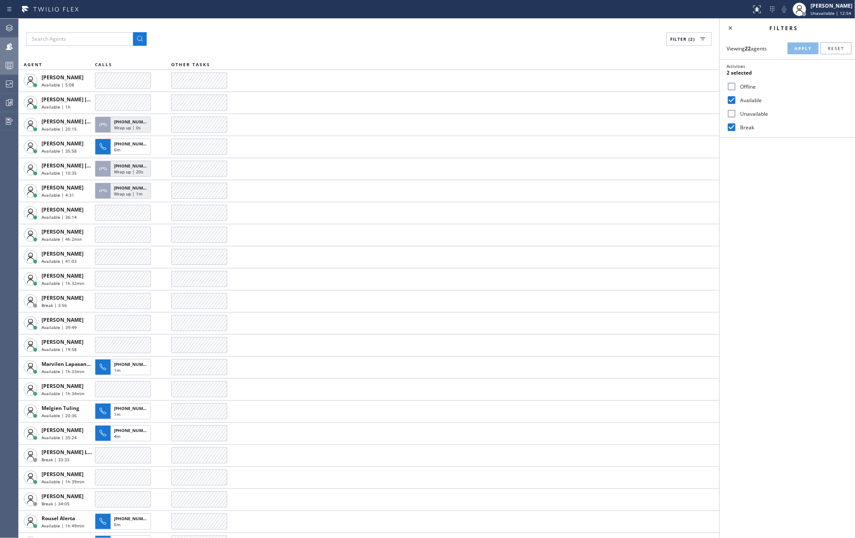
click at [11, 61] on icon at bounding box center [9, 65] width 10 height 10
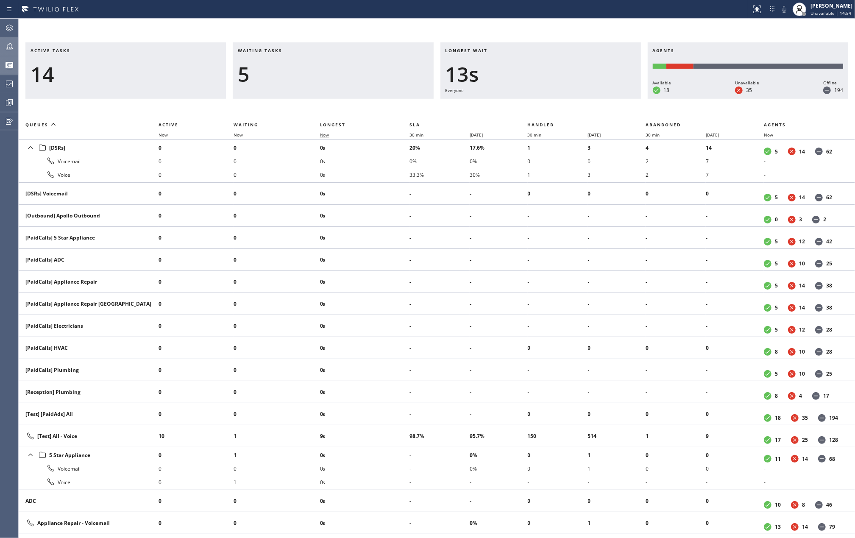
click at [326, 136] on span "Now" at bounding box center [324, 135] width 9 height 6
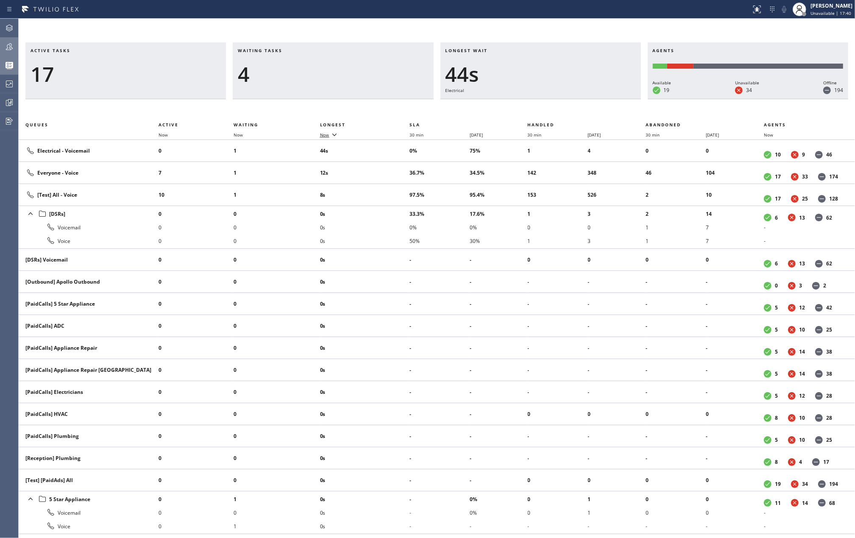
click at [327, 134] on span "Now" at bounding box center [324, 135] width 9 height 6
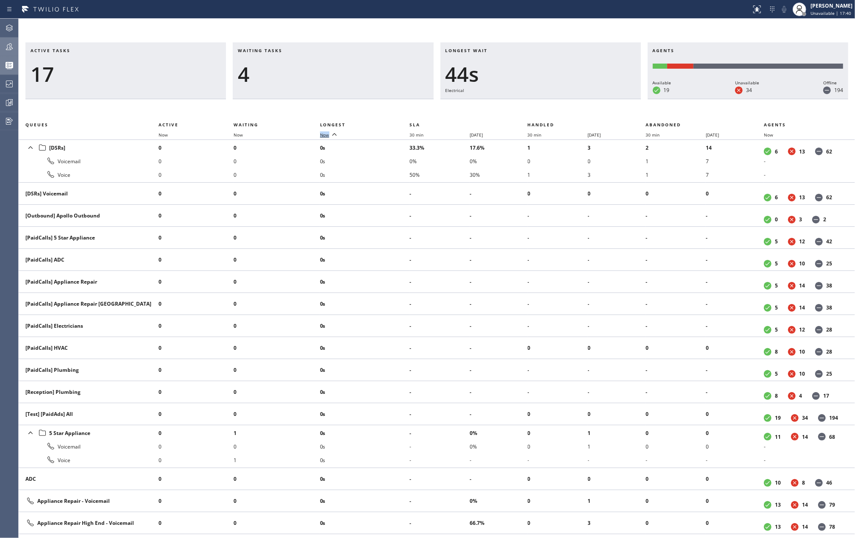
click at [327, 134] on span "Now" at bounding box center [324, 135] width 9 height 6
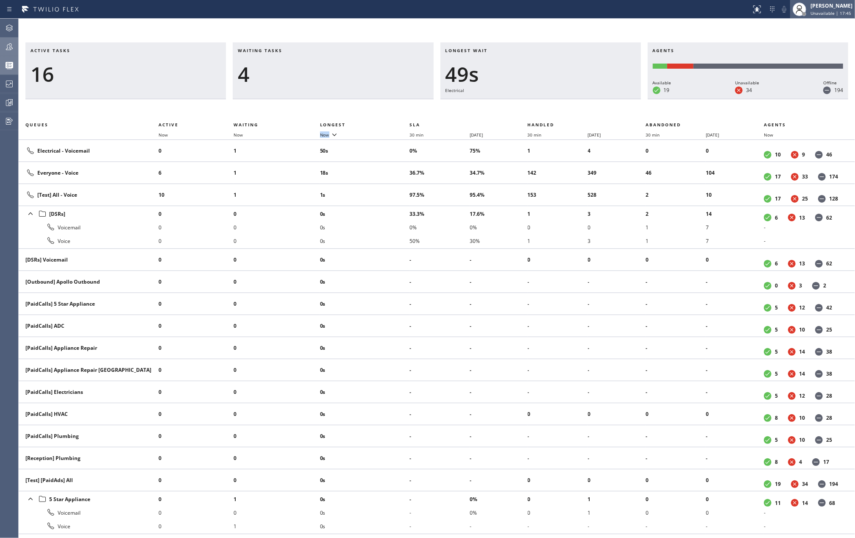
click at [824, 12] on span "Unavailable | 17:45" at bounding box center [831, 13] width 41 height 6
click at [808, 43] on button "Available" at bounding box center [812, 44] width 85 height 11
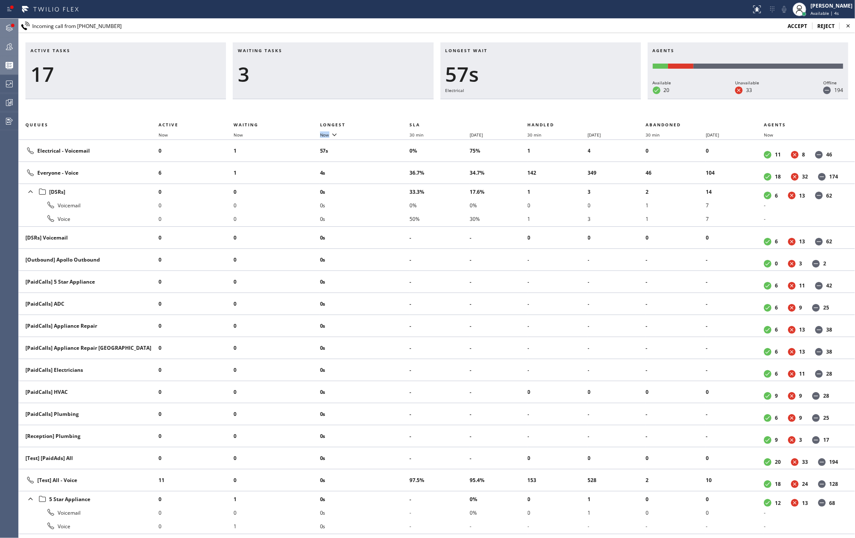
click at [14, 23] on div at bounding box center [12, 25] width 5 height 5
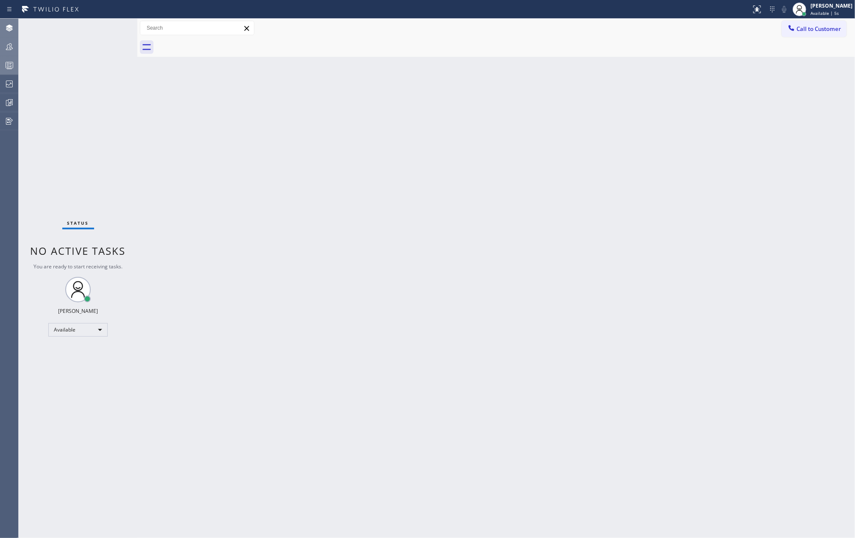
click at [112, 28] on div "Status No active tasks You are ready to start receiving tasks. [PERSON_NAME] Av…" at bounding box center [78, 278] width 119 height 519
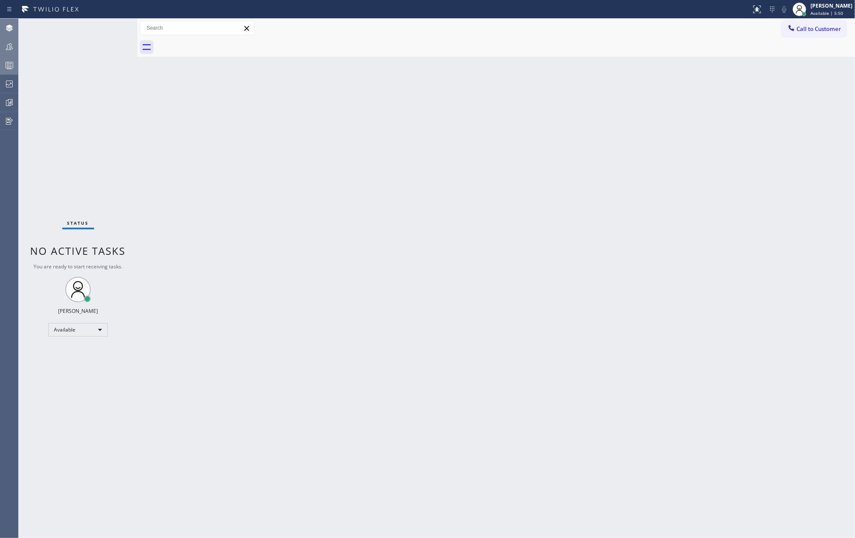
click at [413, 142] on div "Back to Dashboard Change Sender ID Customers Technicians Select a contact Outbo…" at bounding box center [496, 278] width 718 height 519
click at [2, 62] on div at bounding box center [9, 65] width 19 height 10
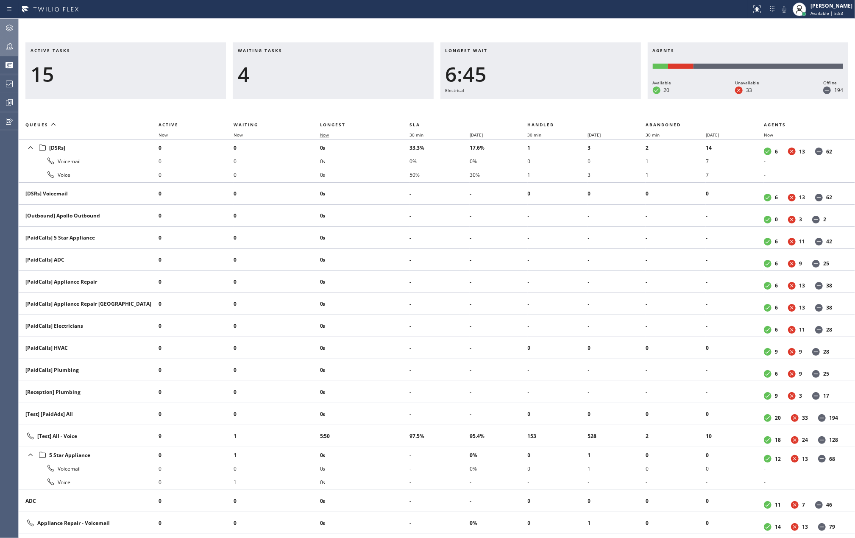
click at [329, 134] on span "Now" at bounding box center [324, 135] width 9 height 6
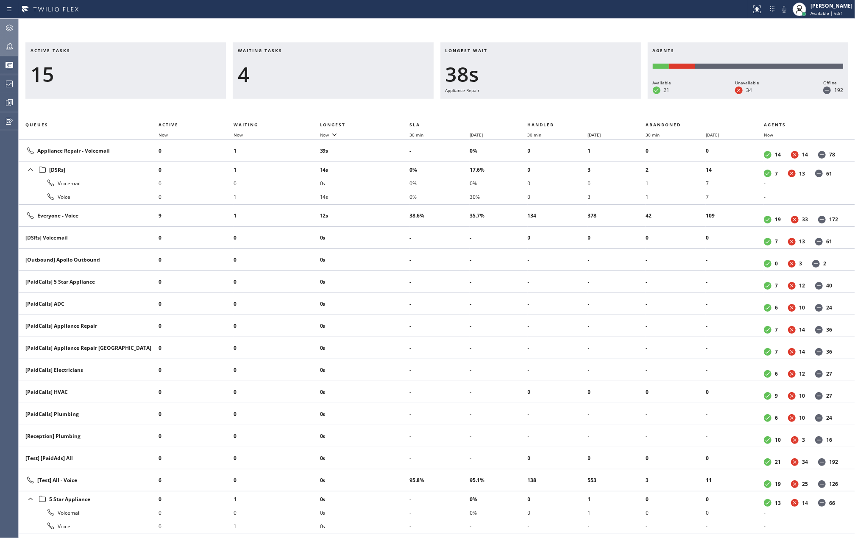
click at [7, 50] on icon at bounding box center [9, 46] width 7 height 7
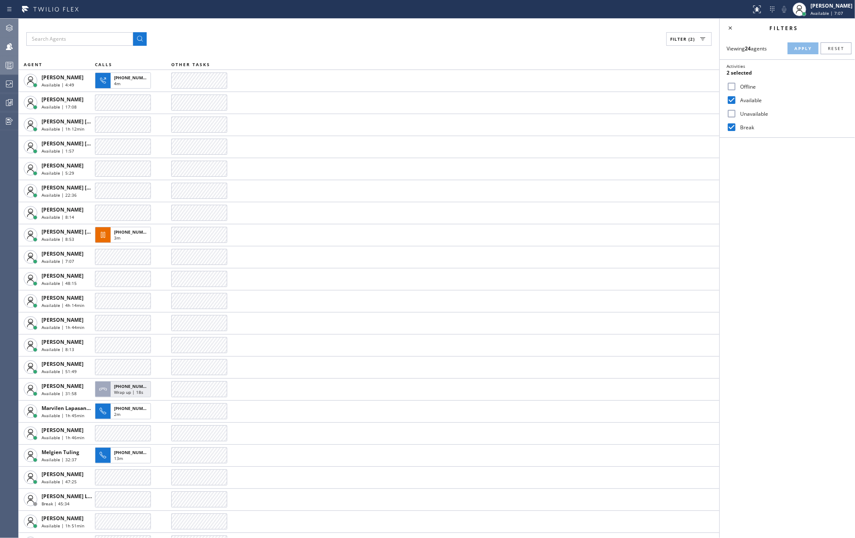
click at [7, 61] on icon at bounding box center [9, 65] width 10 height 10
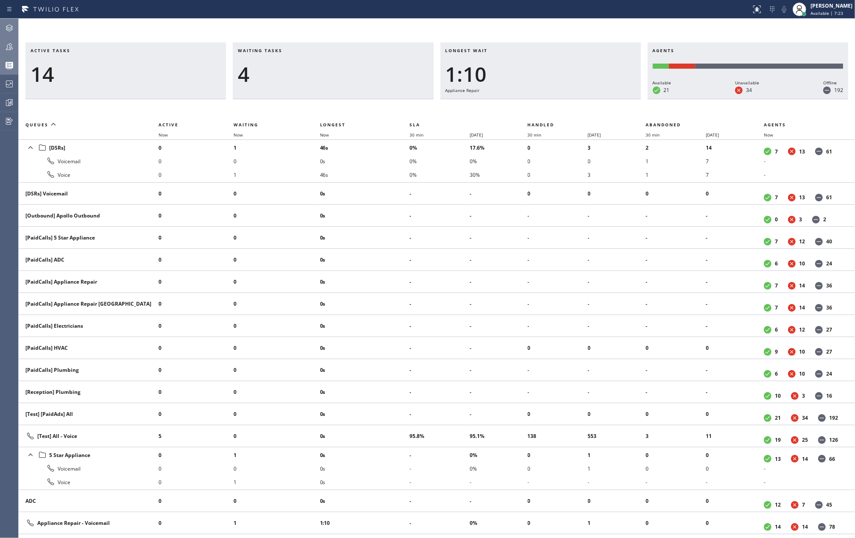
click at [377, 33] on div "Active tasks 14 Waiting tasks 4 Longest wait 1:10 Appliance Repair Agents Avail…" at bounding box center [437, 278] width 837 height 519
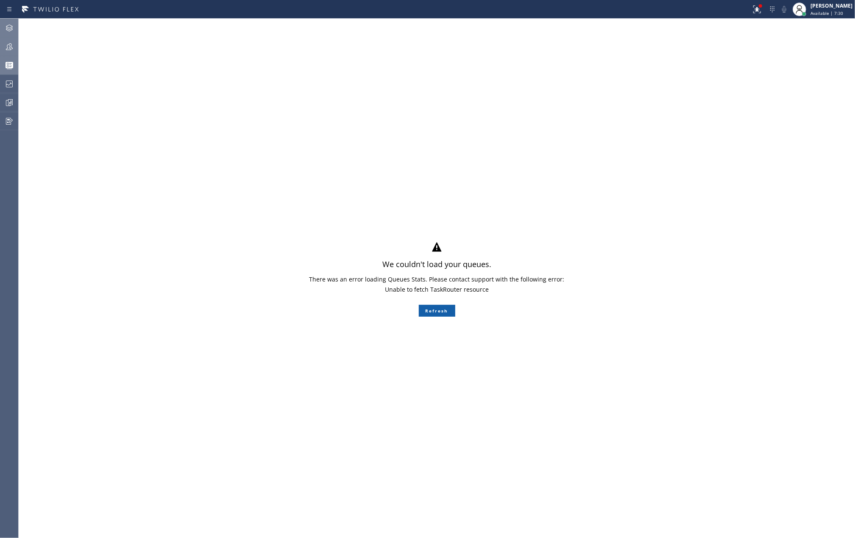
click at [434, 306] on button "Refresh" at bounding box center [437, 311] width 36 height 12
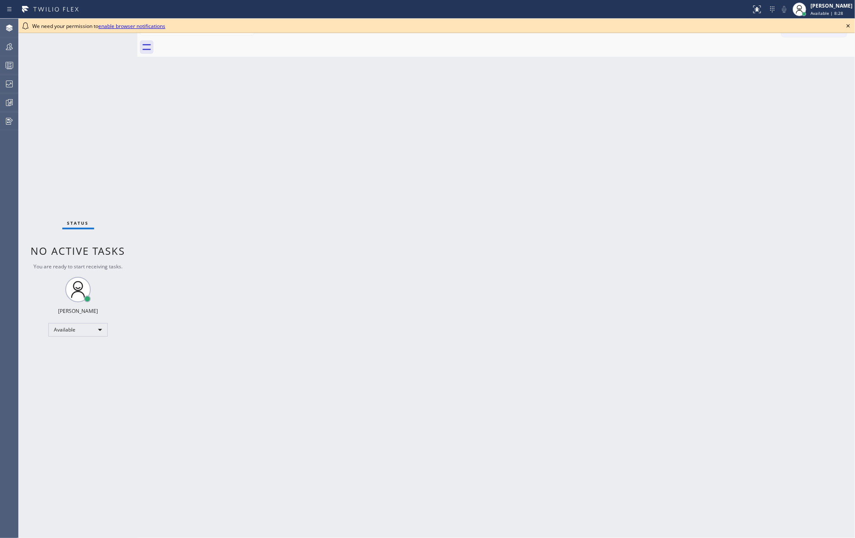
click at [851, 22] on icon at bounding box center [848, 26] width 10 height 10
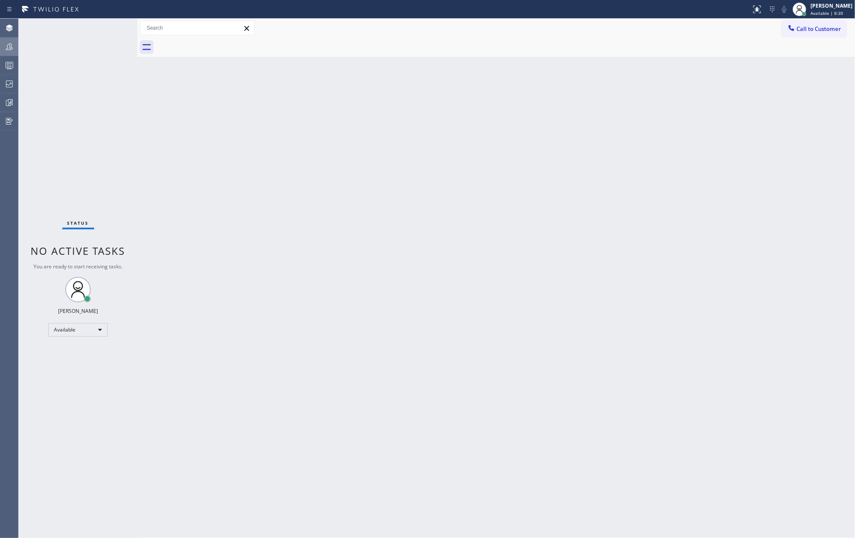
click at [6, 43] on icon at bounding box center [9, 47] width 10 height 10
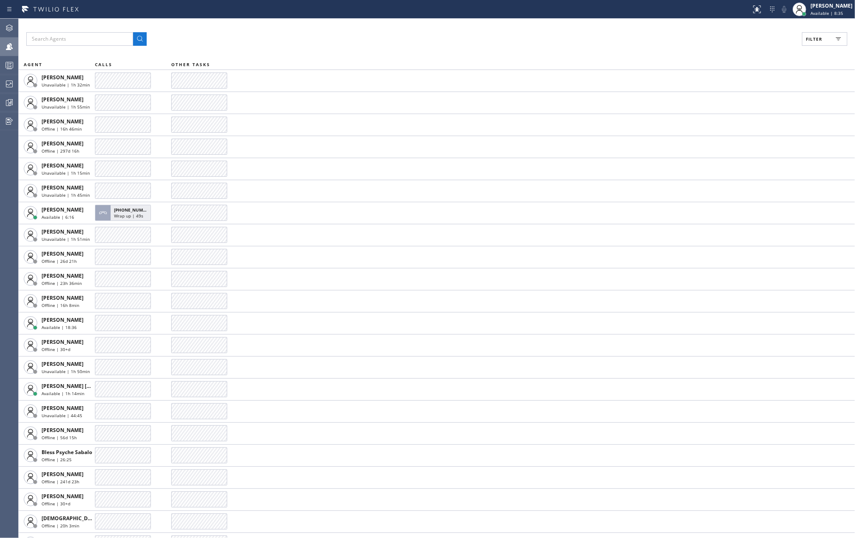
click at [813, 39] on span "Filter" at bounding box center [814, 39] width 17 height 6
click at [734, 97] on input "Available" at bounding box center [732, 100] width 10 height 10
checkbox input "true"
click at [730, 124] on input "Break" at bounding box center [732, 127] width 10 height 10
checkbox input "true"
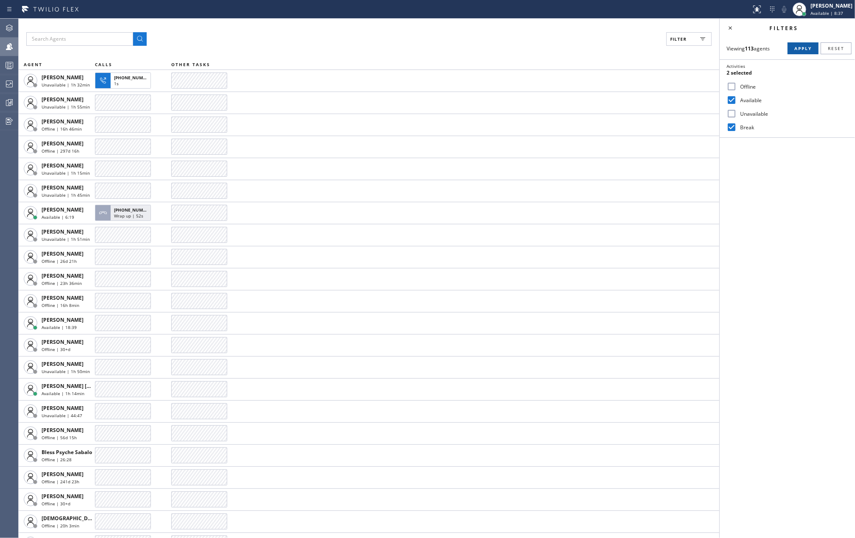
click at [804, 47] on span "Apply" at bounding box center [803, 48] width 17 height 6
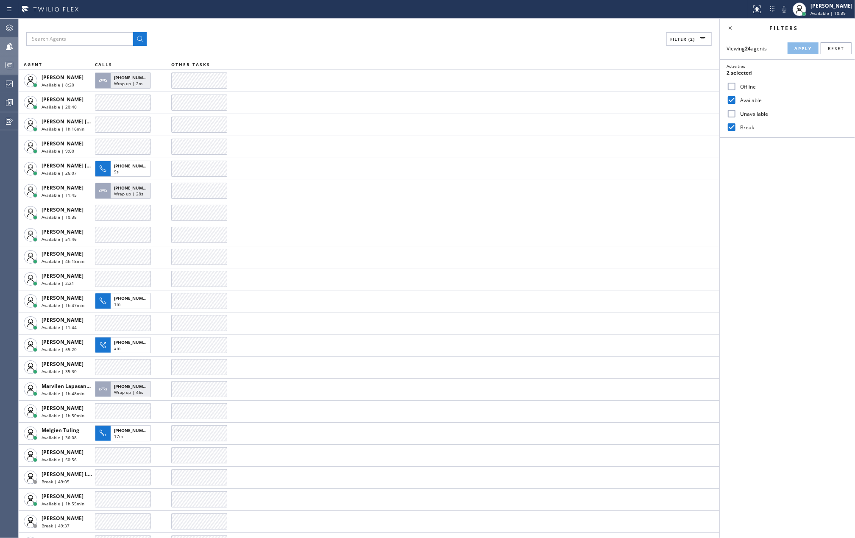
click at [10, 64] on icon at bounding box center [9, 65] width 10 height 10
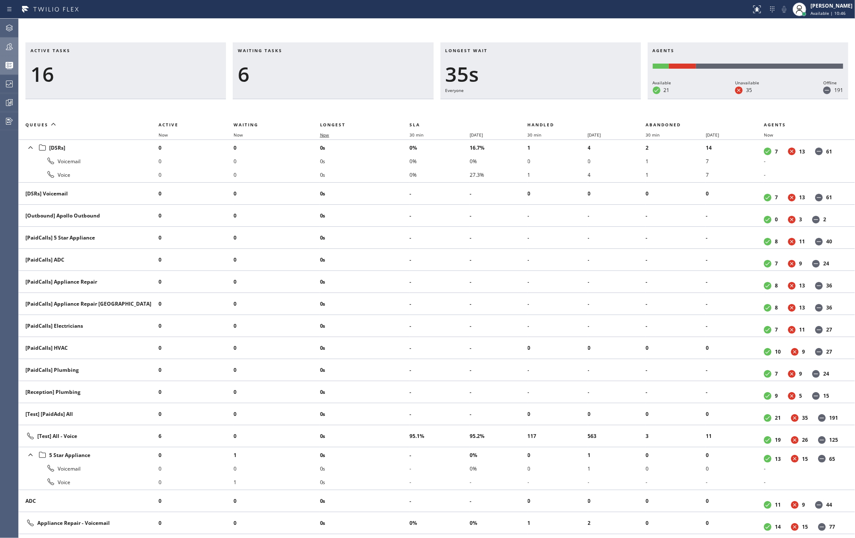
click at [328, 135] on span "Now" at bounding box center [324, 135] width 9 height 6
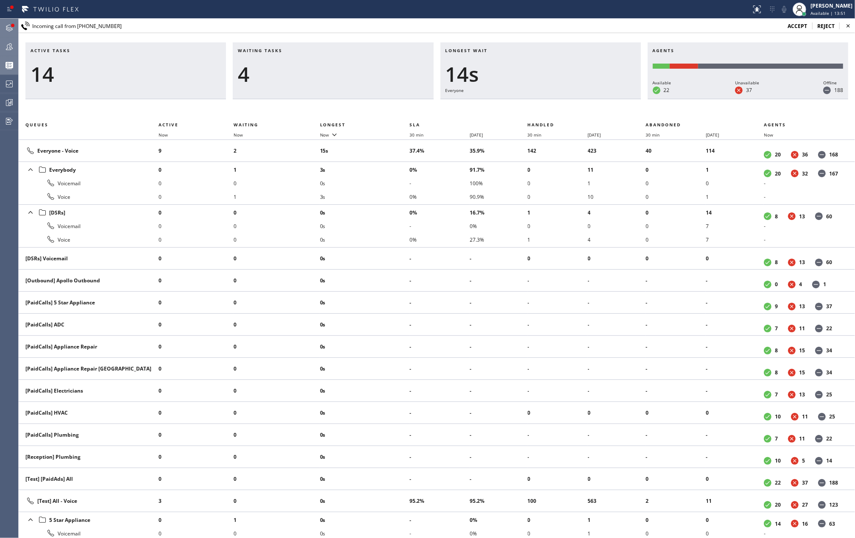
click at [7, 23] on icon at bounding box center [9, 28] width 10 height 10
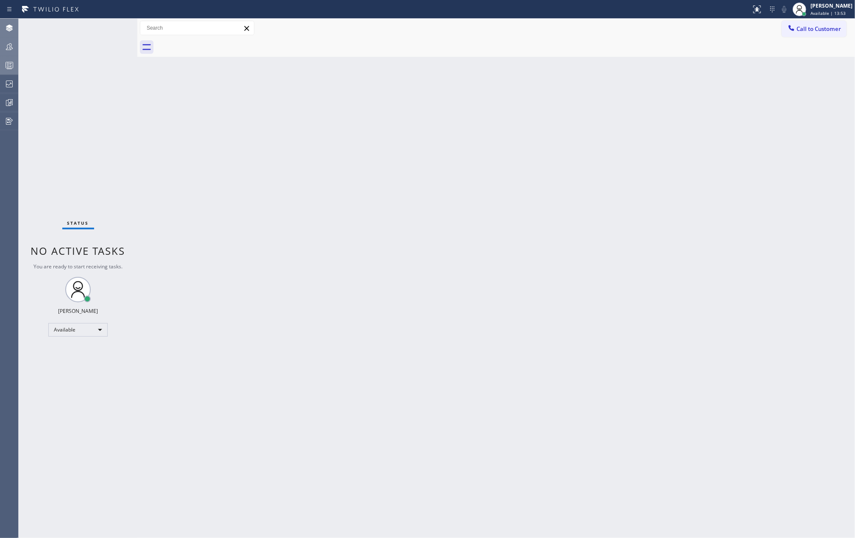
click at [109, 29] on div "Status No active tasks You are ready to start receiving tasks. [PERSON_NAME] Av…" at bounding box center [78, 278] width 119 height 519
click at [828, 7] on div "[PERSON_NAME]" at bounding box center [832, 5] width 42 height 7
click at [795, 53] on button "Unavailable" at bounding box center [812, 55] width 85 height 11
click at [9, 104] on icon at bounding box center [9, 103] width 10 height 10
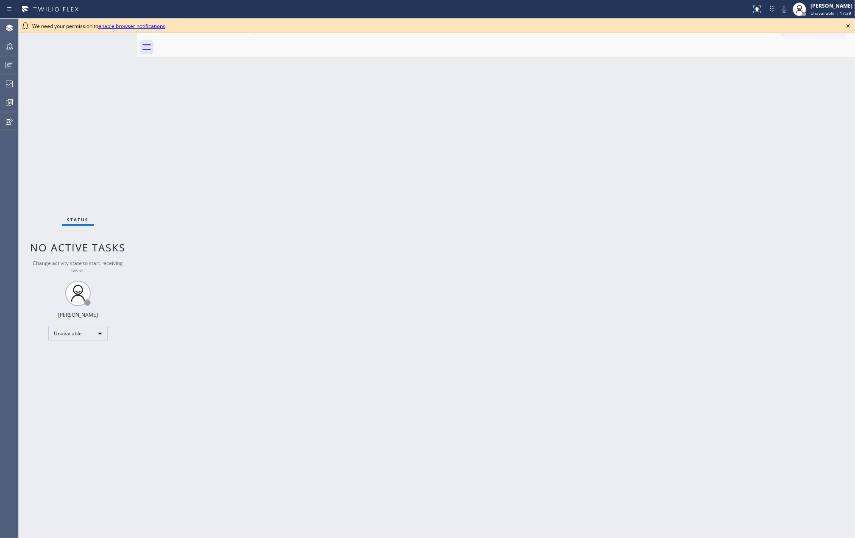
click at [663, 172] on div "Back to Dashboard Change Sender ID Customers Technicians Select a contact Outbo…" at bounding box center [496, 278] width 718 height 519
click at [848, 25] on icon at bounding box center [848, 26] width 10 height 10
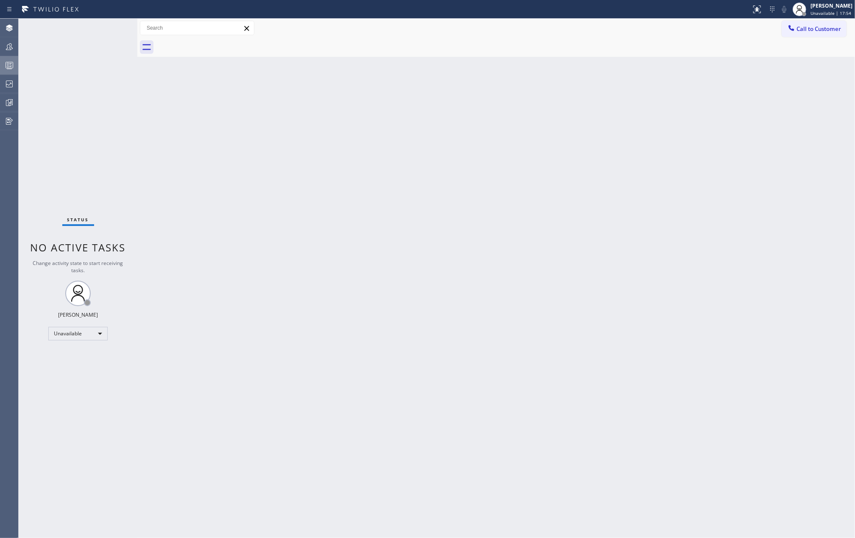
click at [11, 68] on rect at bounding box center [9, 65] width 7 height 6
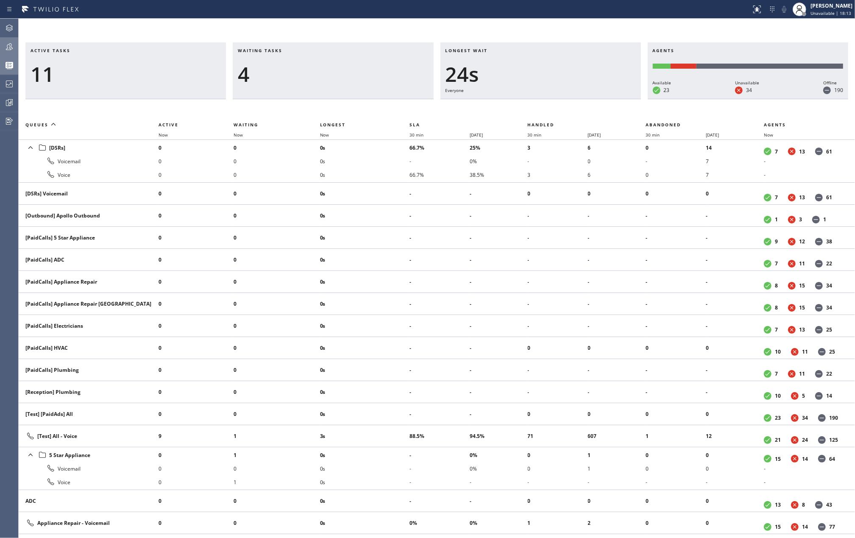
click at [10, 44] on icon at bounding box center [9, 47] width 10 height 10
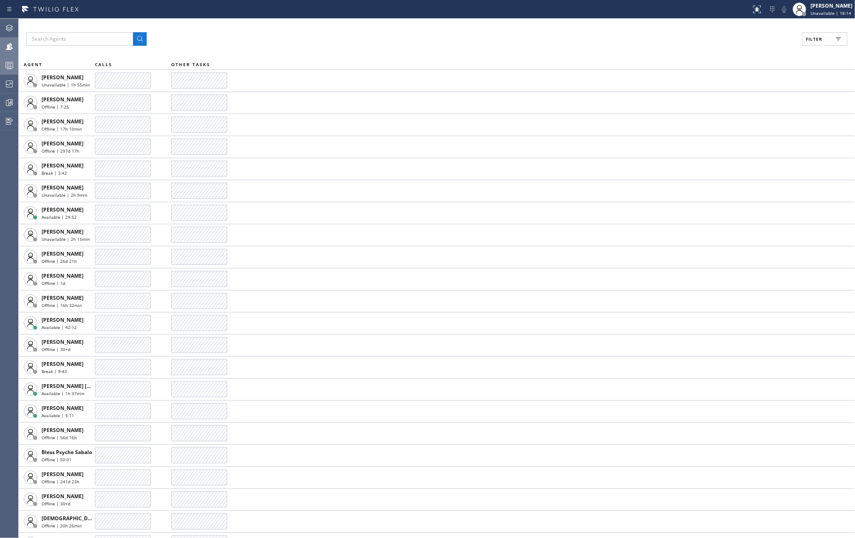
click at [815, 38] on span "Filter" at bounding box center [814, 39] width 17 height 6
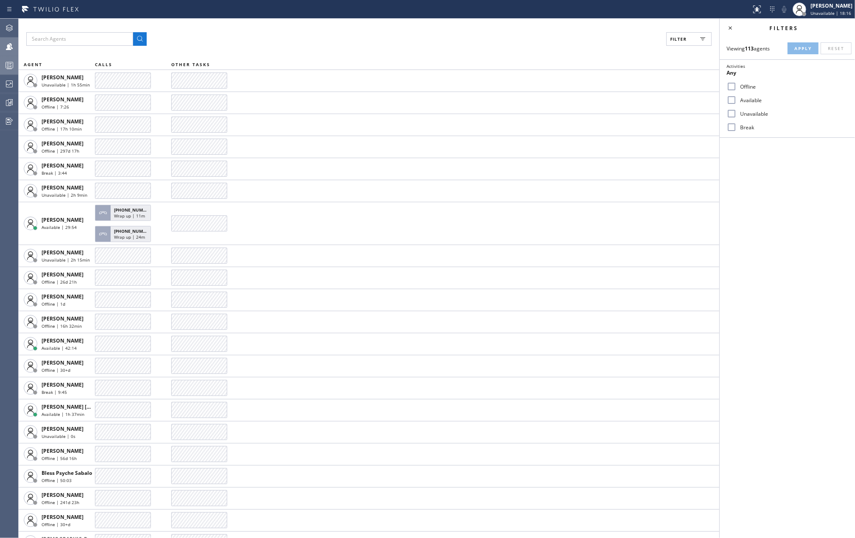
click at [732, 98] on input "Available" at bounding box center [732, 100] width 10 height 10
checkbox input "true"
click at [733, 126] on input "Break" at bounding box center [732, 127] width 10 height 10
checkbox input "true"
click at [797, 50] on span "Apply" at bounding box center [803, 48] width 17 height 6
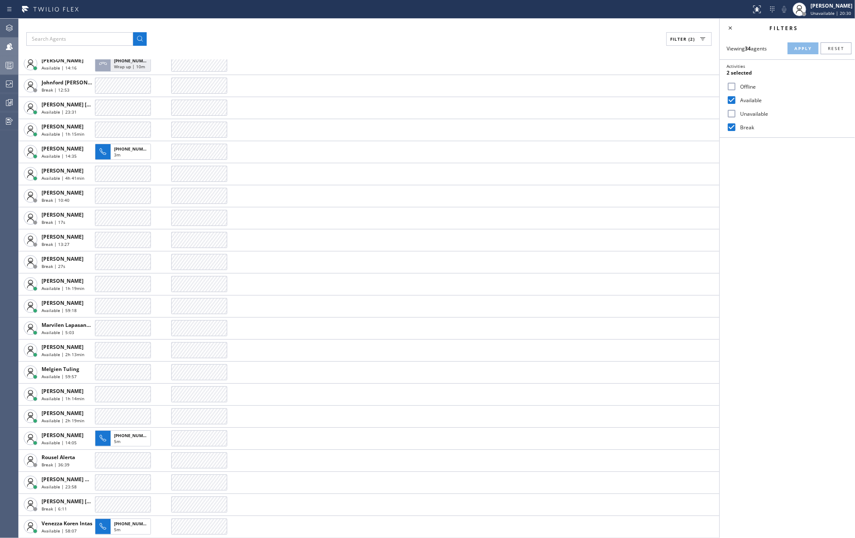
scroll to position [302, 0]
click at [728, 28] on icon at bounding box center [731, 28] width 10 height 10
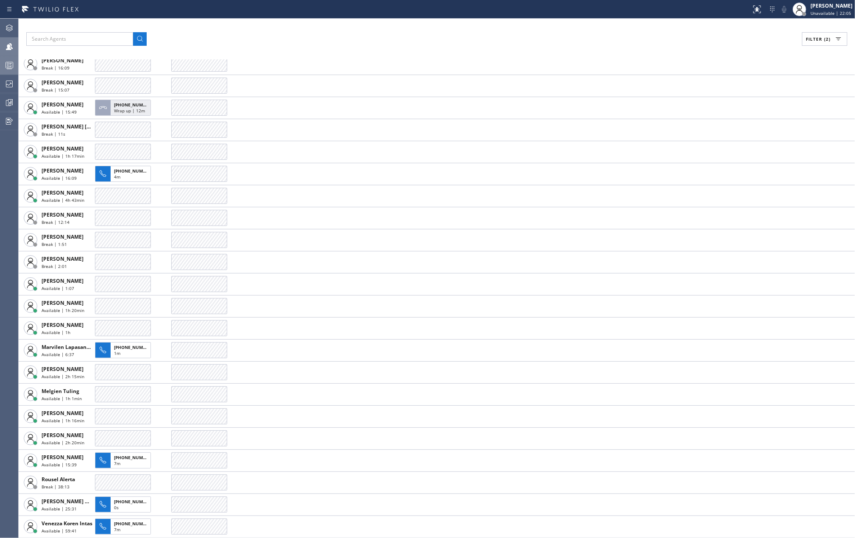
scroll to position [279, 0]
click at [7, 67] on icon at bounding box center [9, 65] width 10 height 10
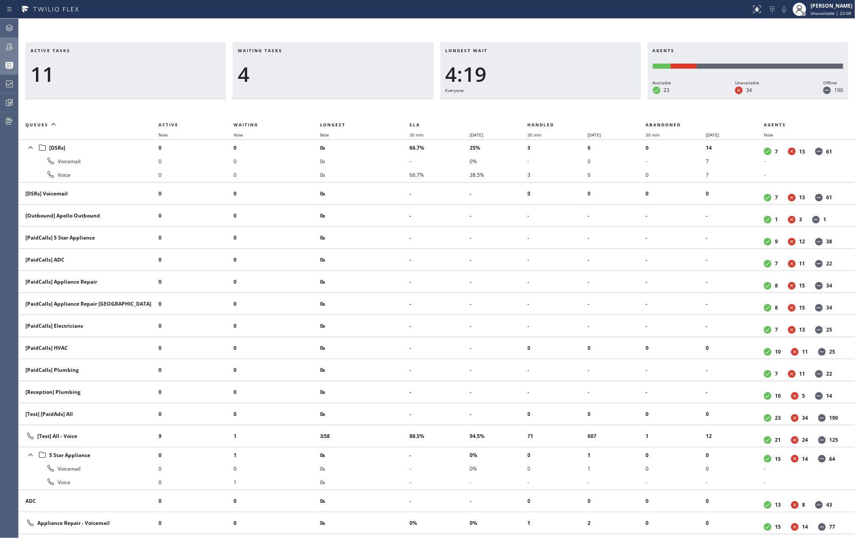
click at [320, 131] on th "Now" at bounding box center [277, 135] width 87 height 10
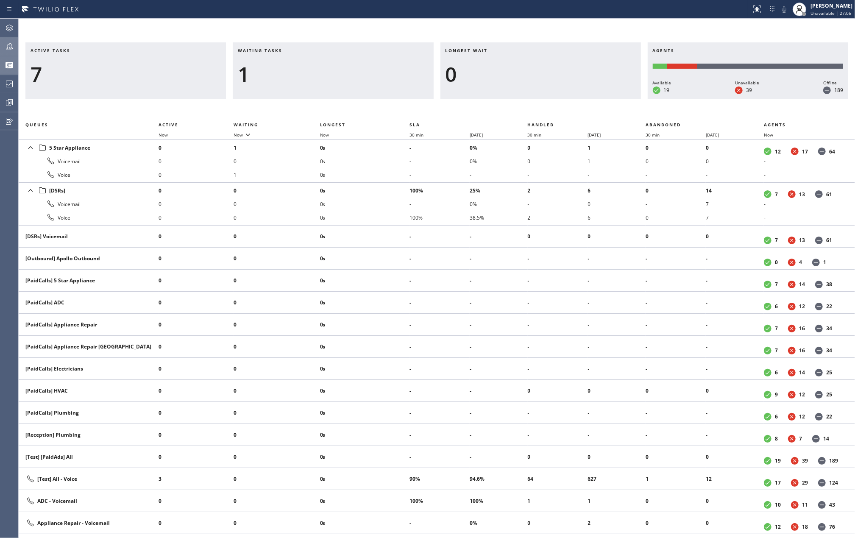
click at [68, 15] on icon at bounding box center [51, 10] width 64 height 14
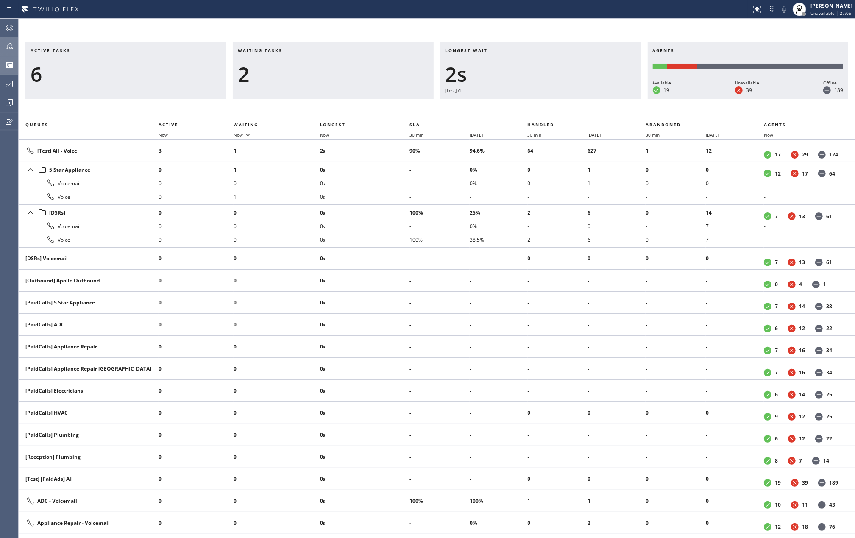
click at [477, 30] on div "Active tasks 6 Waiting tasks 2 Longest wait 2s [Test] All Agents Available 19 U…" at bounding box center [437, 278] width 837 height 519
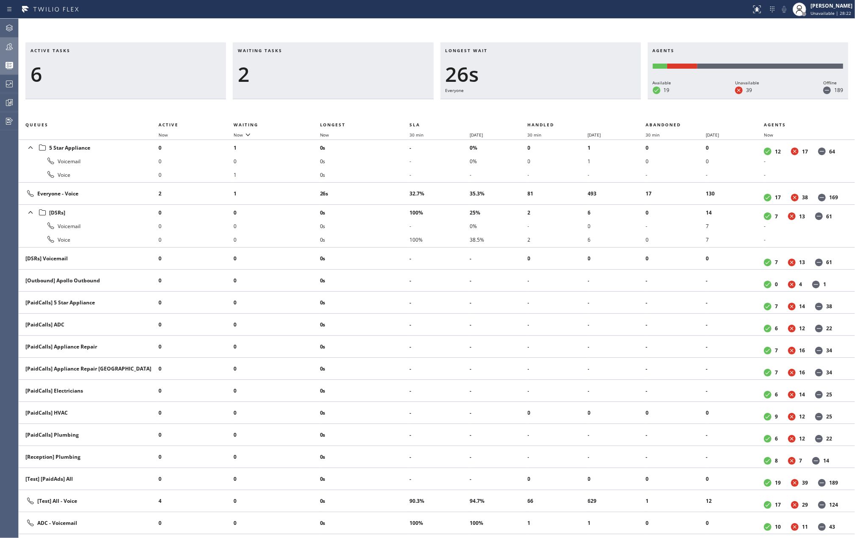
click at [627, 27] on div "Active tasks 6 Waiting tasks 2 Longest wait 26s Everyone Agents Available 19 Un…" at bounding box center [437, 278] width 837 height 519
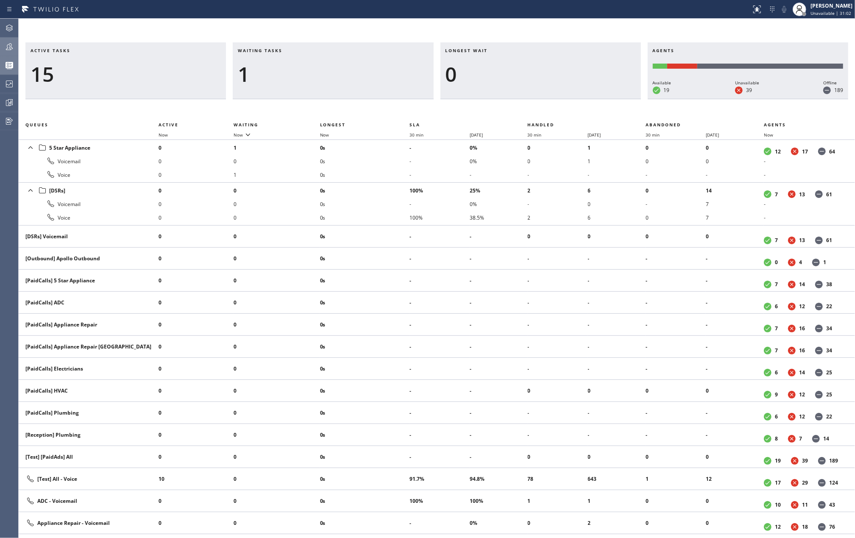
click at [296, 32] on div "Active tasks 15 Waiting tasks 1 Longest wait 0 Agents Available 19 Unavailable …" at bounding box center [437, 278] width 837 height 519
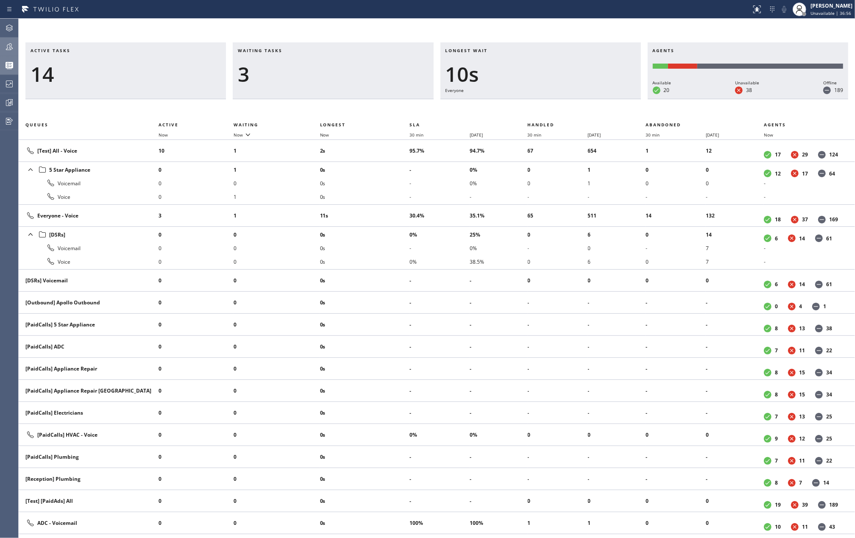
click at [6, 42] on icon at bounding box center [9, 47] width 10 height 10
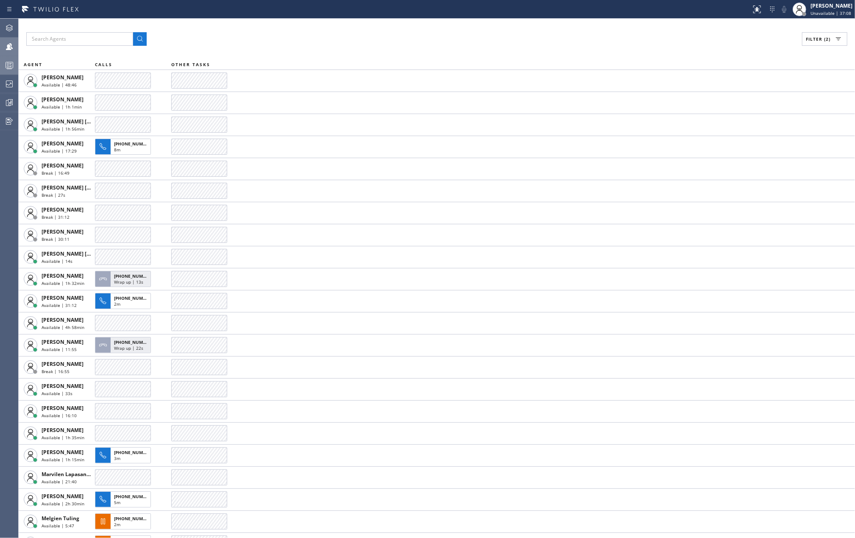
click at [11, 65] on icon at bounding box center [9, 65] width 10 height 10
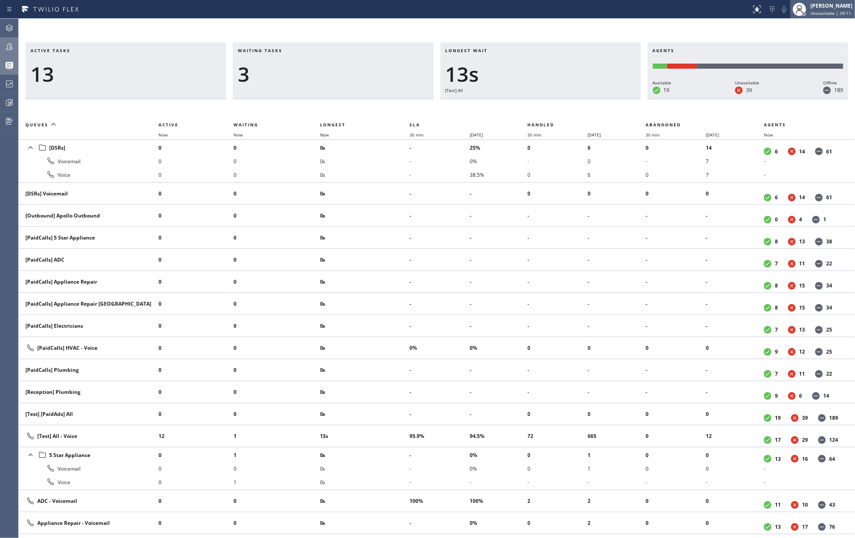
click at [831, 7] on div "[PERSON_NAME]" at bounding box center [832, 5] width 42 height 7
click at [810, 40] on button "Available" at bounding box center [812, 44] width 85 height 11
click at [321, 133] on span "Now" at bounding box center [324, 135] width 9 height 6
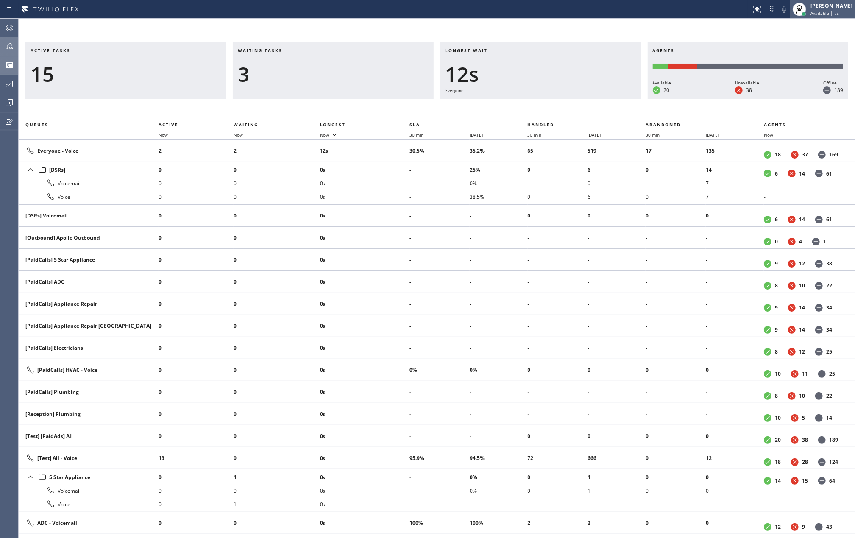
click at [845, 7] on div "[PERSON_NAME]" at bounding box center [832, 5] width 42 height 7
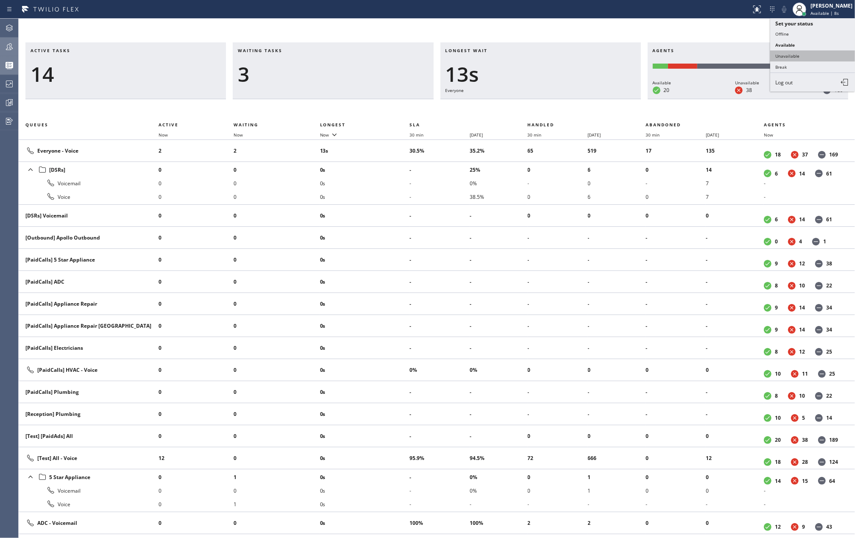
click at [796, 53] on button "Unavailable" at bounding box center [812, 55] width 85 height 11
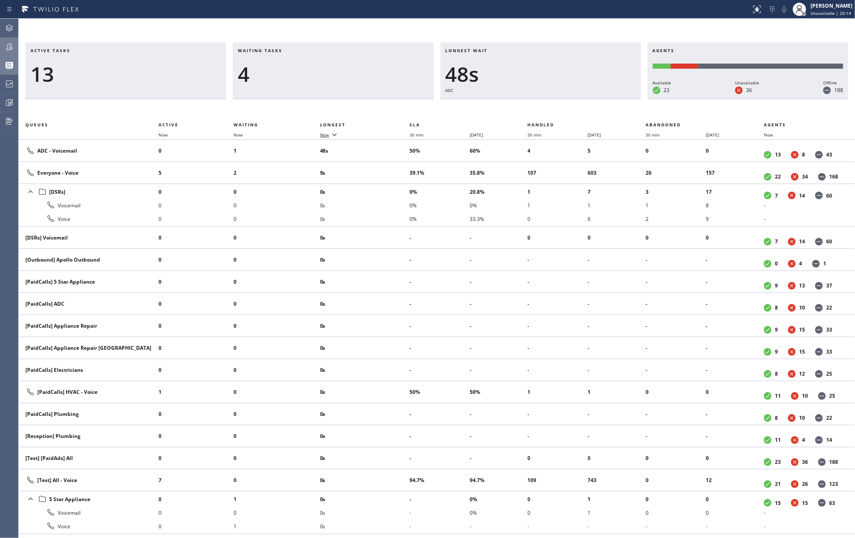
click at [326, 134] on span "Now" at bounding box center [324, 135] width 9 height 6
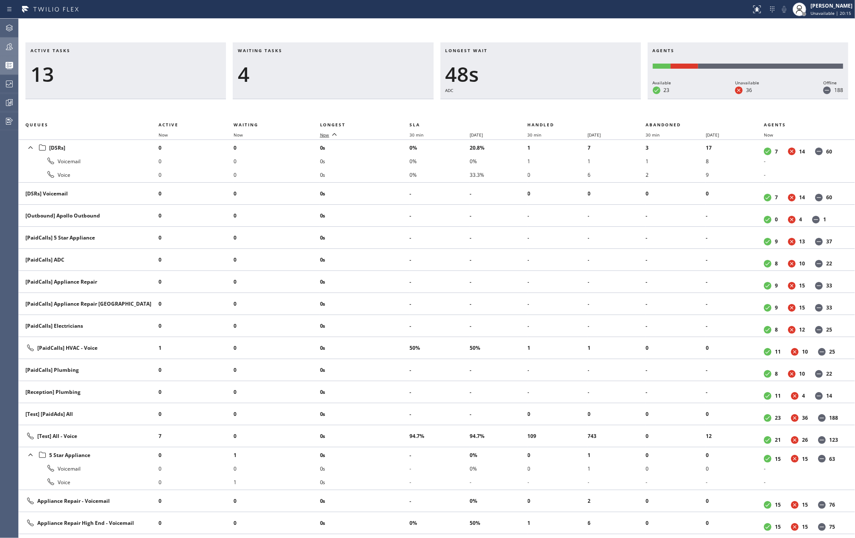
click at [326, 134] on span "Now" at bounding box center [324, 135] width 9 height 6
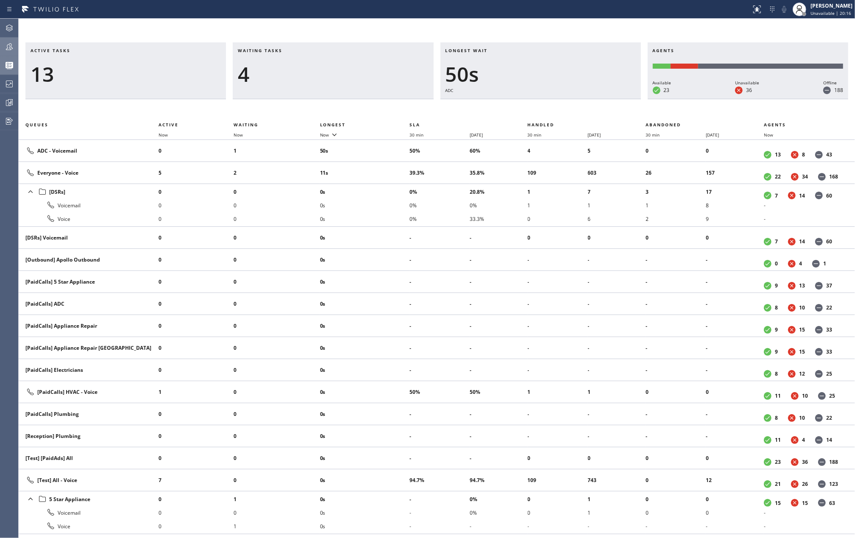
click at [4, 43] on icon at bounding box center [9, 47] width 10 height 10
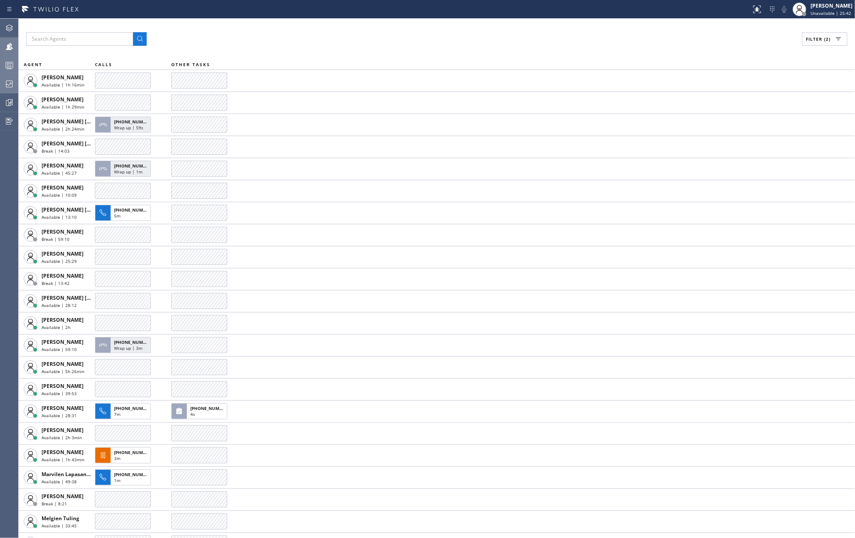
click at [13, 82] on icon at bounding box center [9, 84] width 10 height 10
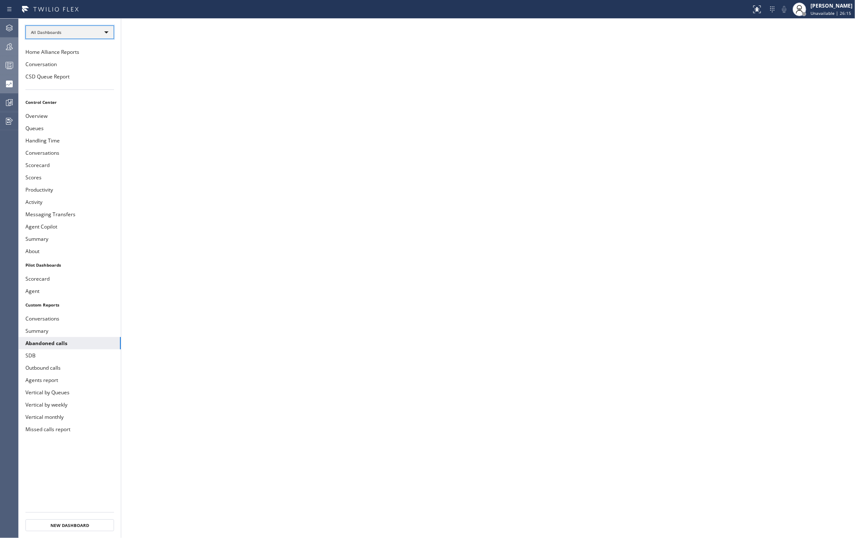
click at [65, 26] on div "All Dashboards" at bounding box center [69, 32] width 89 height 14
click at [63, 89] on li "Custom Reports" at bounding box center [69, 87] width 87 height 10
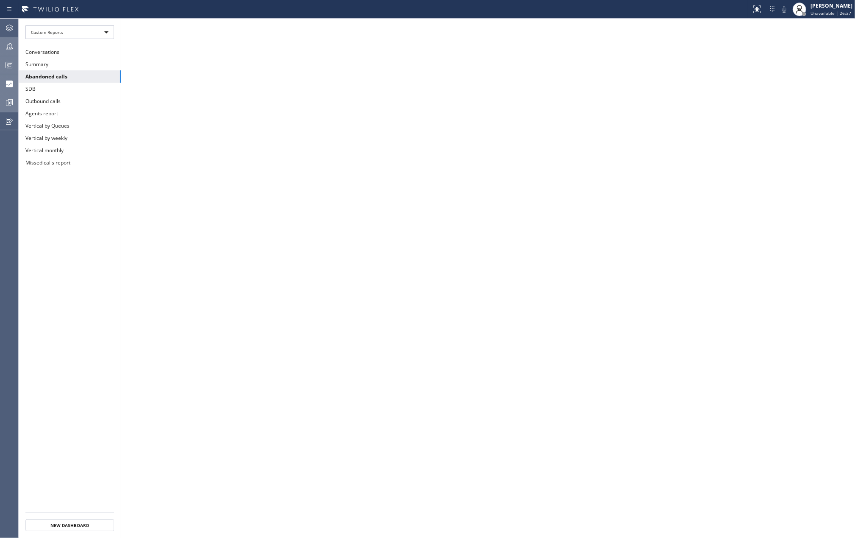
click at [2, 102] on div at bounding box center [9, 103] width 19 height 10
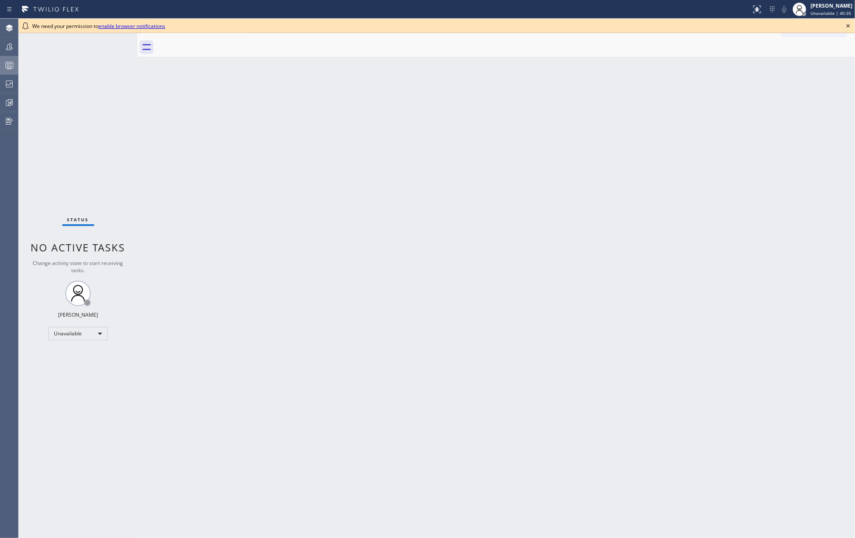
click at [9, 65] on icon at bounding box center [9, 65] width 10 height 10
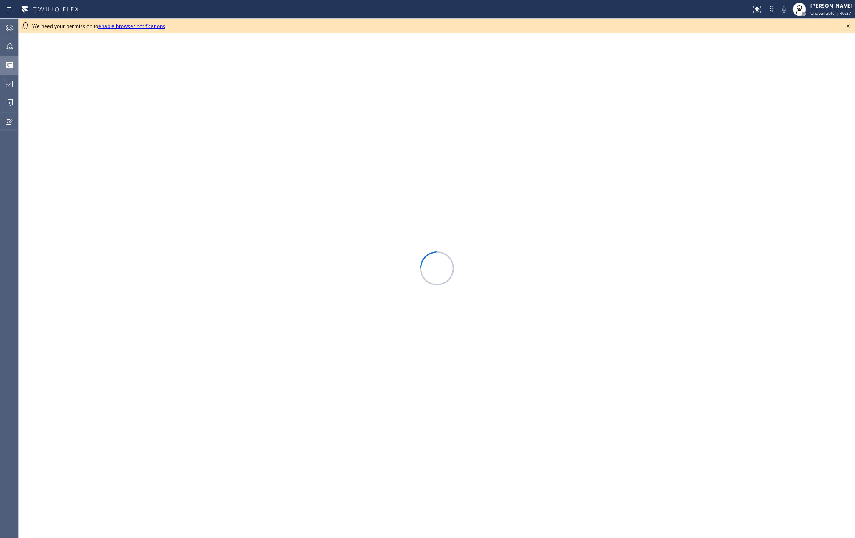
click at [845, 25] on icon at bounding box center [848, 26] width 10 height 10
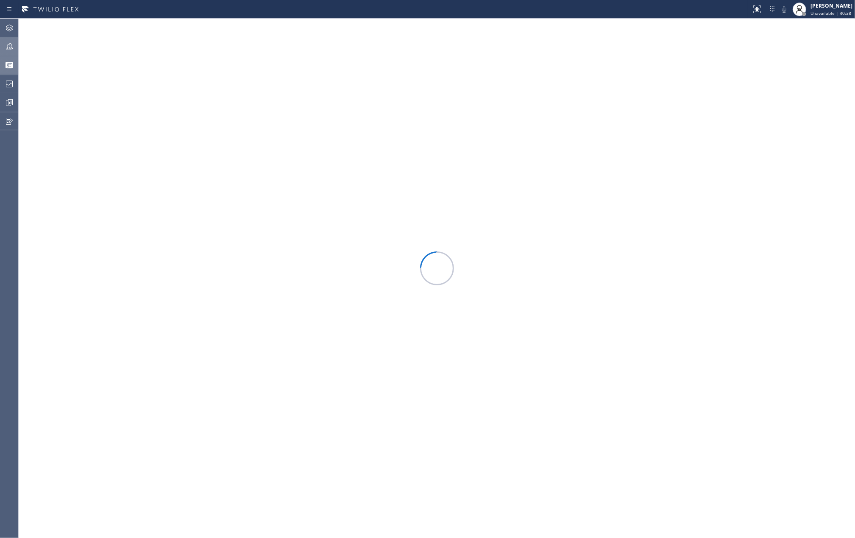
click at [6, 41] on div at bounding box center [9, 46] width 19 height 17
click at [813, 39] on span "Filter" at bounding box center [814, 39] width 17 height 6
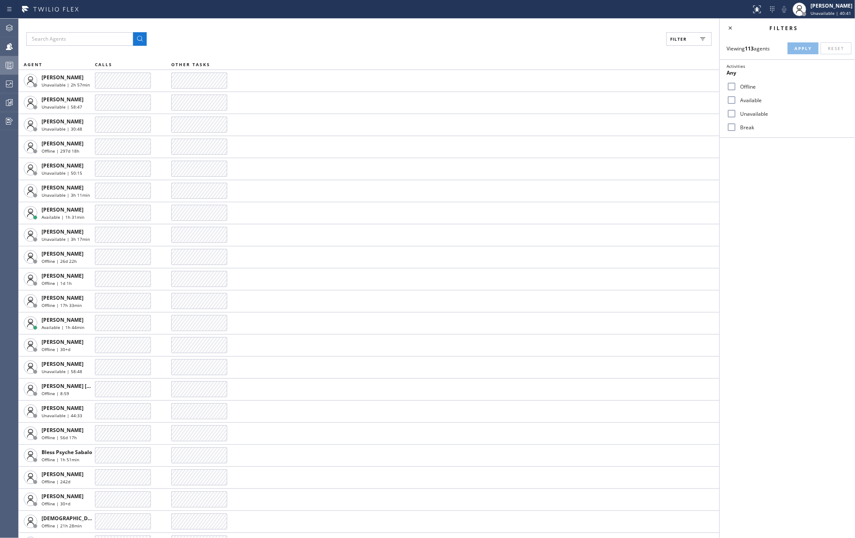
click at [735, 100] on input "Available" at bounding box center [732, 100] width 10 height 10
checkbox input "true"
click at [735, 126] on input "Break" at bounding box center [732, 127] width 10 height 10
checkbox input "true"
click at [795, 50] on span "Apply" at bounding box center [803, 48] width 17 height 6
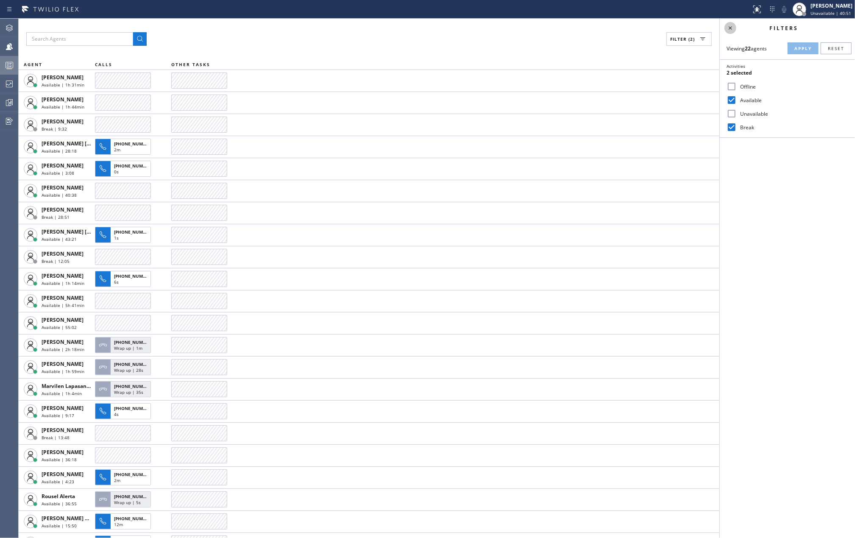
click at [730, 29] on icon at bounding box center [731, 28] width 10 height 10
click at [14, 60] on icon at bounding box center [9, 65] width 10 height 10
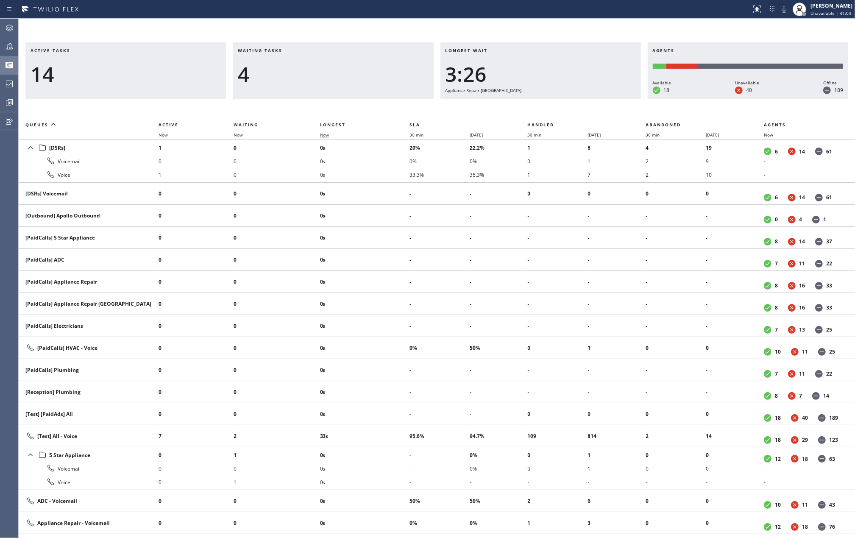
click at [326, 133] on span "Now" at bounding box center [324, 135] width 9 height 6
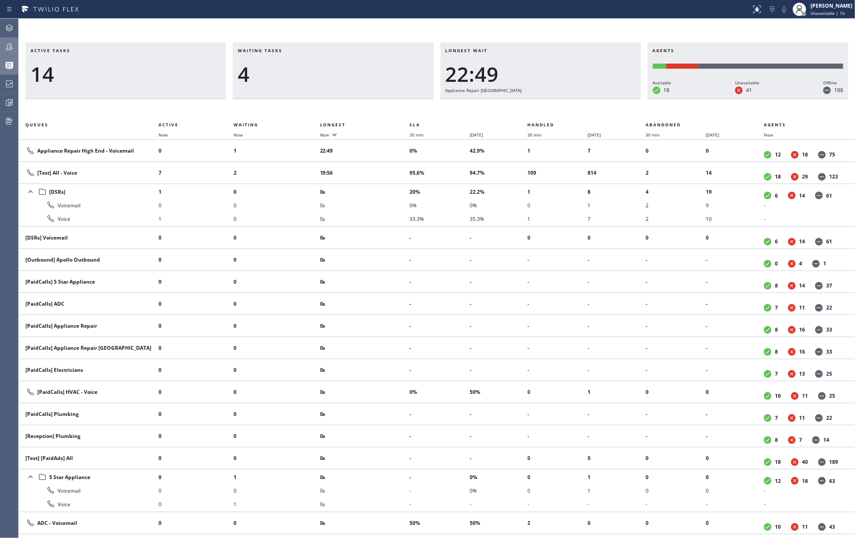
click at [9, 45] on icon at bounding box center [9, 46] width 7 height 7
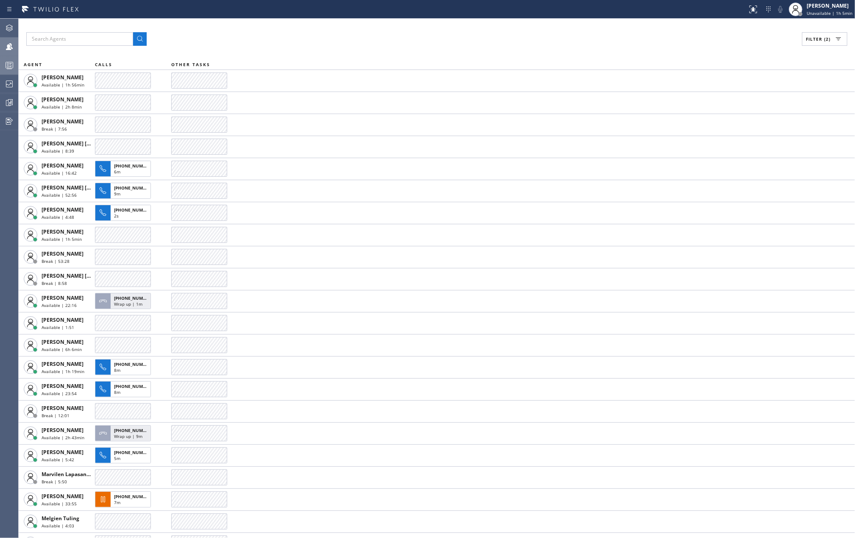
click at [10, 63] on icon at bounding box center [9, 65] width 10 height 10
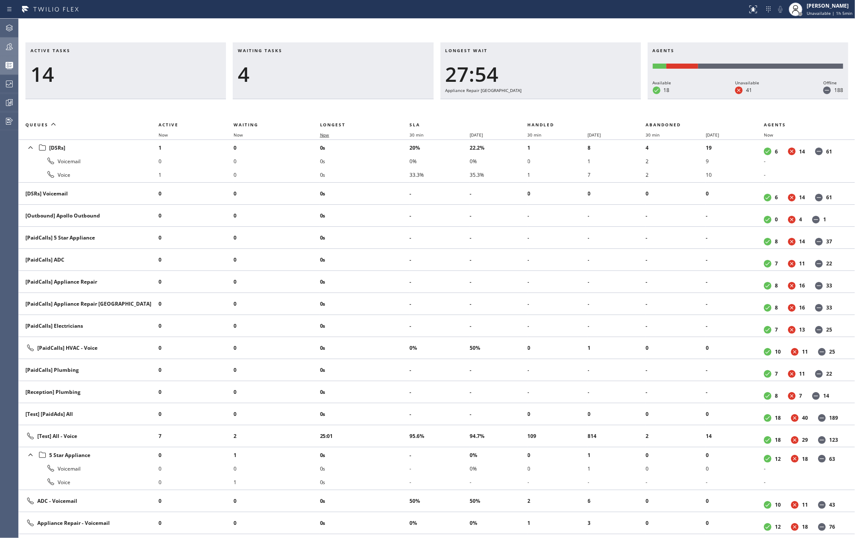
click at [327, 136] on span "Now" at bounding box center [324, 135] width 9 height 6
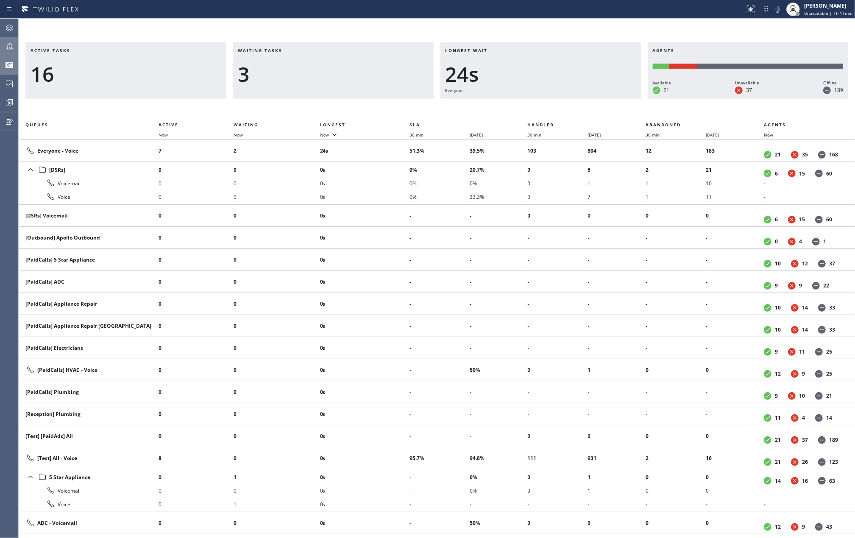
click at [692, 14] on div at bounding box center [372, 10] width 738 height 14
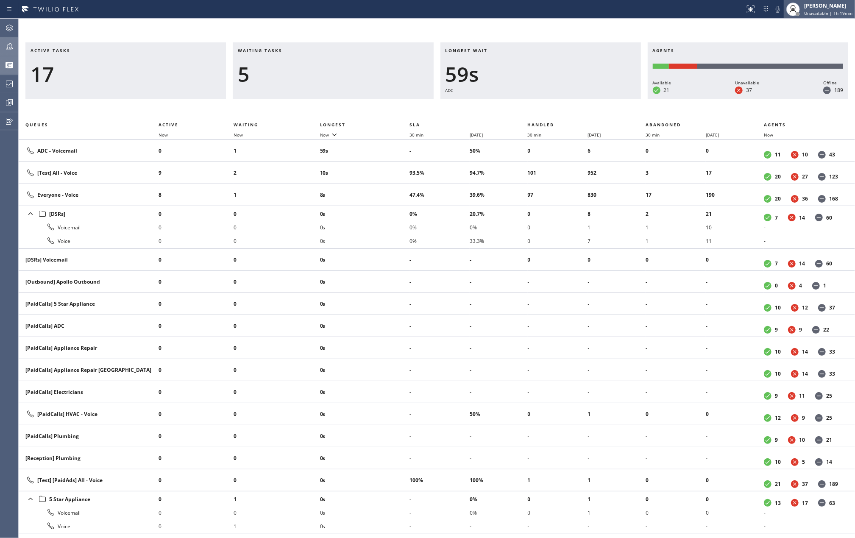
click at [821, 11] on span "Unavailable | 1h 19min" at bounding box center [828, 13] width 48 height 6
click at [804, 43] on button "Available" at bounding box center [812, 44] width 85 height 11
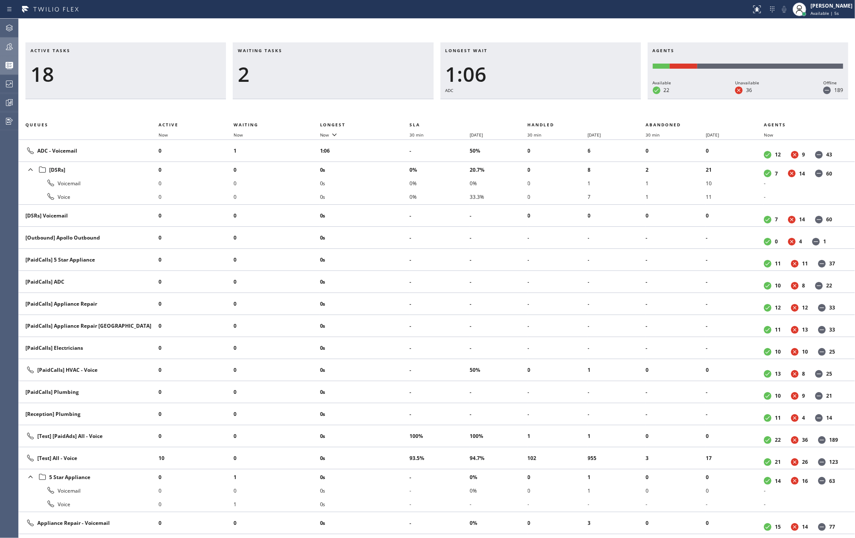
click at [821, 3] on div "[PERSON_NAME]" at bounding box center [832, 5] width 42 height 7
click at [806, 53] on button "Unavailable" at bounding box center [812, 55] width 85 height 11
drag, startPoint x: 427, startPoint y: 36, endPoint x: 420, endPoint y: 39, distance: 8.4
click at [423, 38] on div "Active tasks 12 Waiting tasks 2 Longest wait 19s Everyone Agents Available 23 U…" at bounding box center [437, 278] width 837 height 519
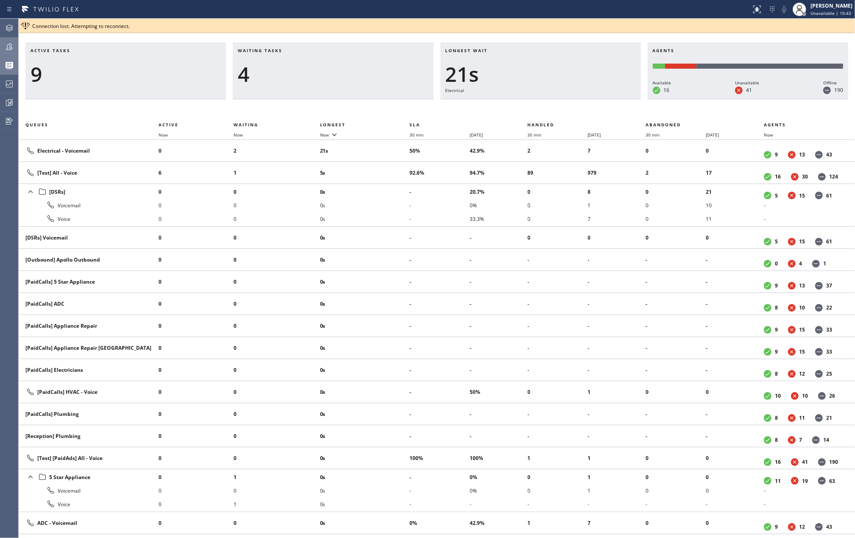
drag, startPoint x: 11, startPoint y: 99, endPoint x: 278, endPoint y: 5, distance: 283.2
click at [11, 99] on icon at bounding box center [10, 102] width 5 height 6
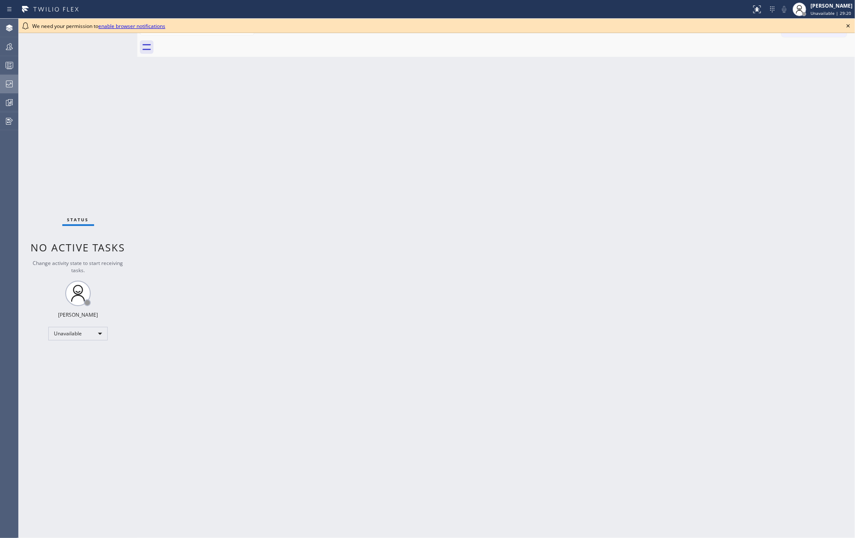
click at [12, 81] on icon at bounding box center [9, 84] width 7 height 7
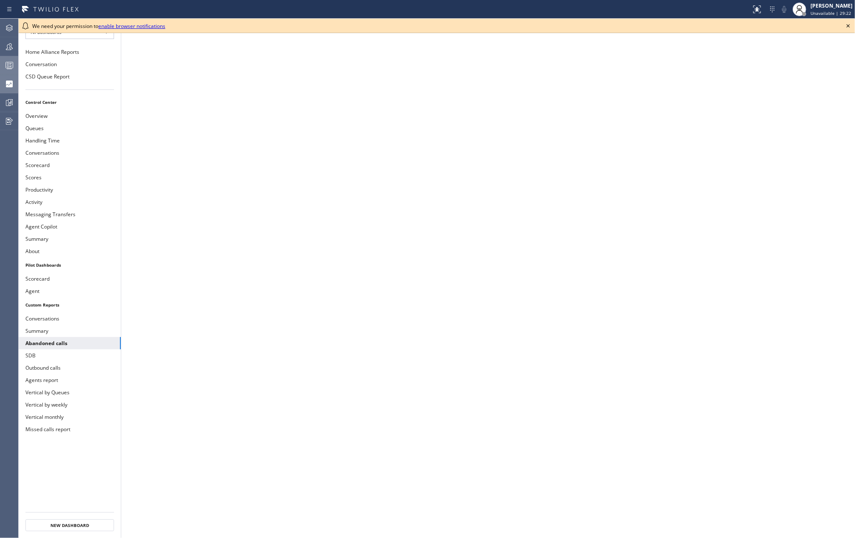
click at [11, 64] on icon at bounding box center [9, 65] width 10 height 10
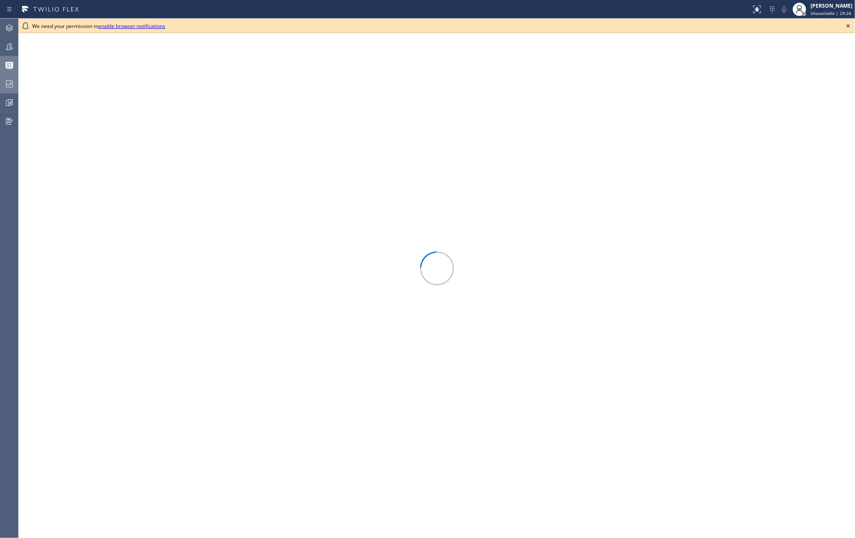
click at [846, 26] on icon at bounding box center [848, 26] width 10 height 10
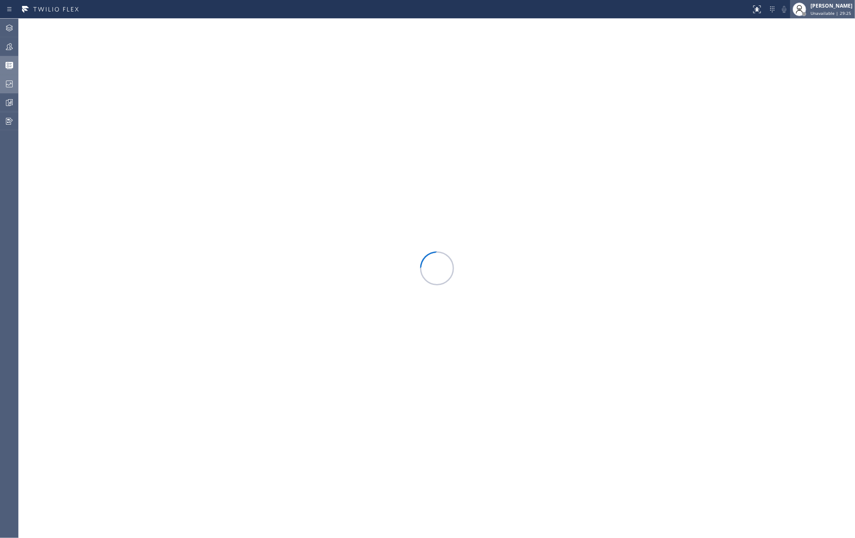
click at [835, 13] on span "Unavailable | 29:25" at bounding box center [831, 13] width 41 height 6
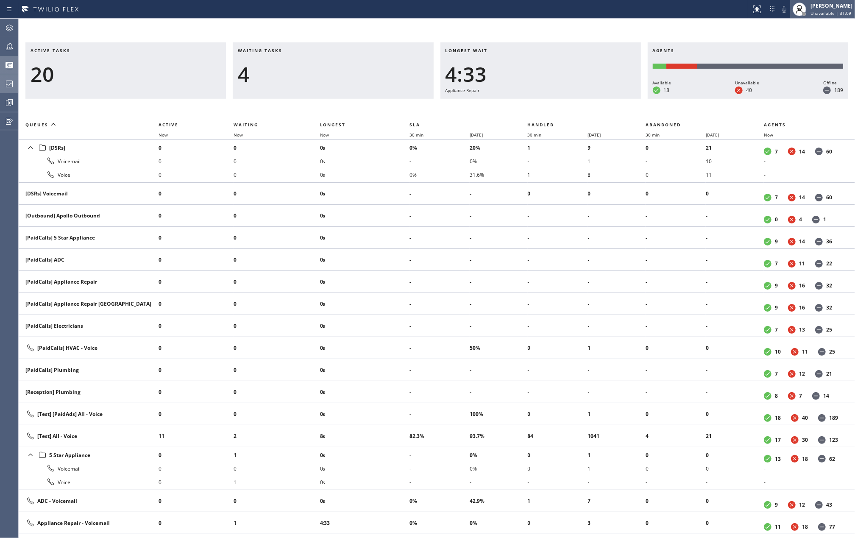
drag, startPoint x: 822, startPoint y: 10, endPoint x: 819, endPoint y: 15, distance: 5.7
click at [822, 10] on span "Unavailable | 31:09" at bounding box center [831, 13] width 41 height 6
click at [793, 63] on button "Break" at bounding box center [812, 66] width 85 height 11
click at [72, 26] on div "Active tasks 6 Waiting tasks 5 Longest wait 3:10 HVAC Agents Available 15 Unava…" at bounding box center [437, 278] width 837 height 519
click at [7, 101] on icon at bounding box center [9, 103] width 10 height 10
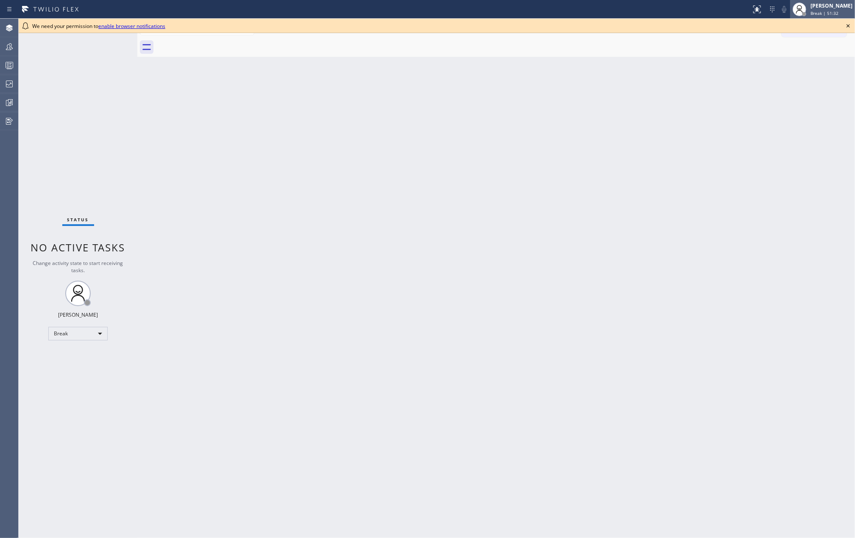
click at [829, 9] on div "[PERSON_NAME] Break | 51:32" at bounding box center [832, 9] width 46 height 15
click at [799, 53] on button "Unavailable" at bounding box center [812, 55] width 85 height 11
click at [313, 36] on div "Call to Customer Outbound call Location Search location Your caller id phone nu…" at bounding box center [496, 28] width 718 height 19
click at [12, 68] on rect at bounding box center [9, 65] width 7 height 6
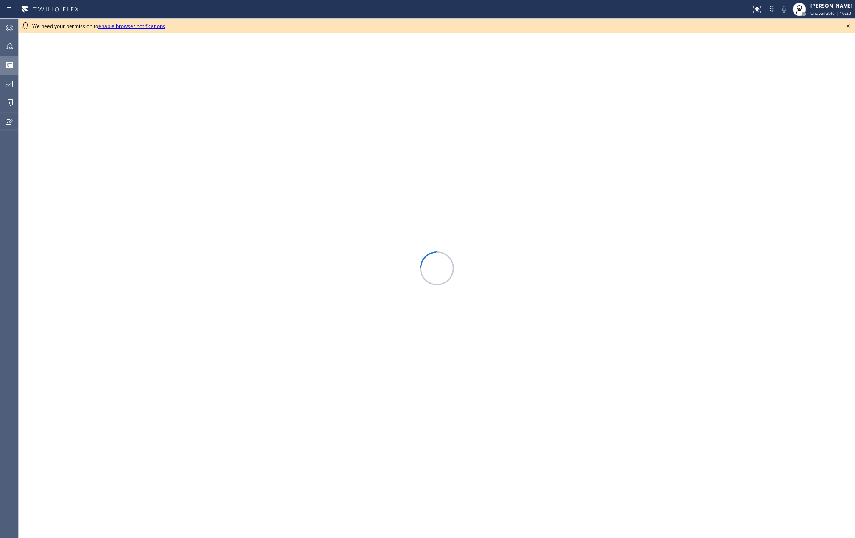
click at [849, 25] on icon at bounding box center [848, 26] width 10 height 10
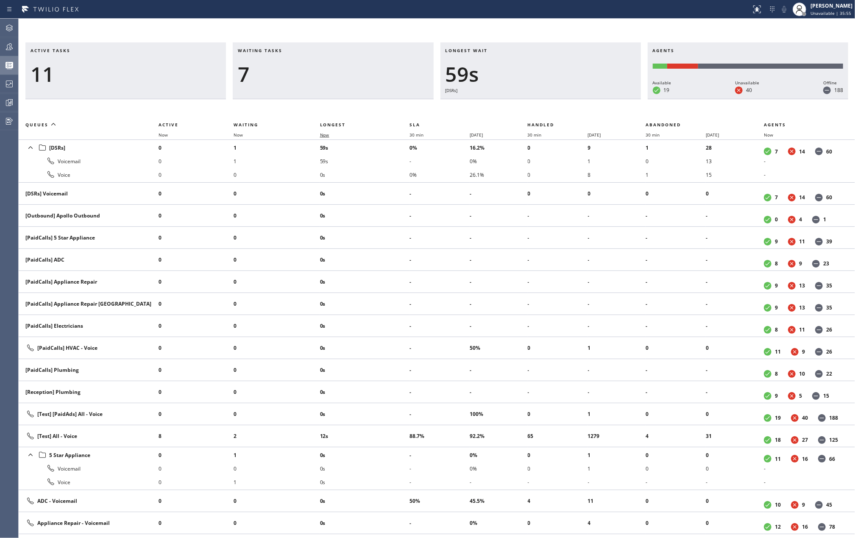
click at [329, 133] on span "Now" at bounding box center [324, 135] width 9 height 6
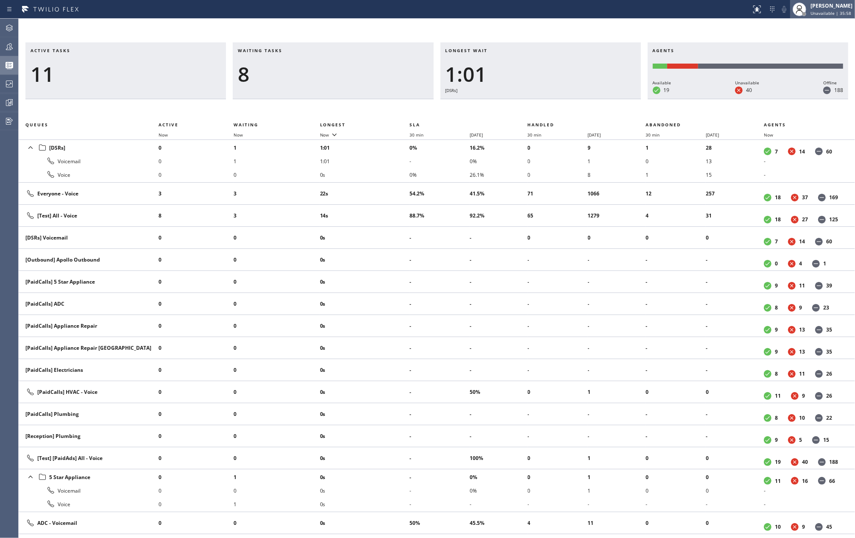
click at [833, 12] on span "Unavailable | 35:58" at bounding box center [831, 13] width 41 height 6
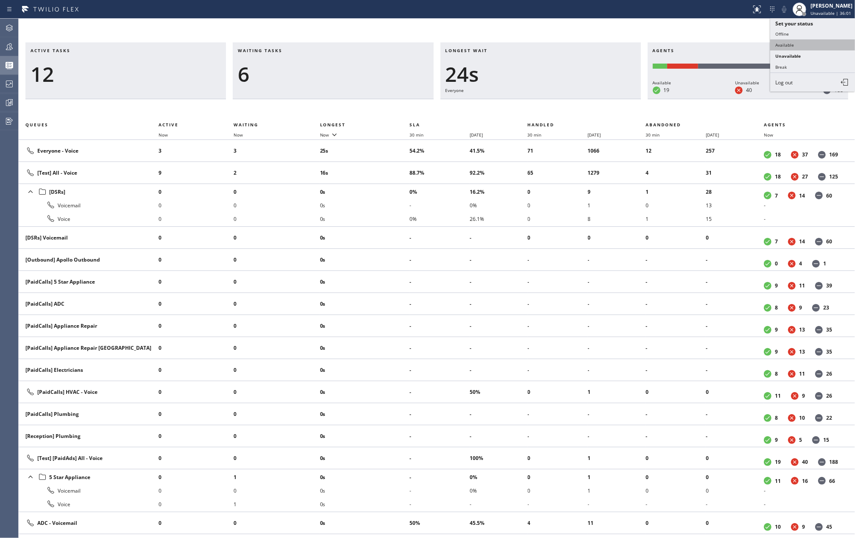
click at [794, 45] on button "Available" at bounding box center [812, 44] width 85 height 11
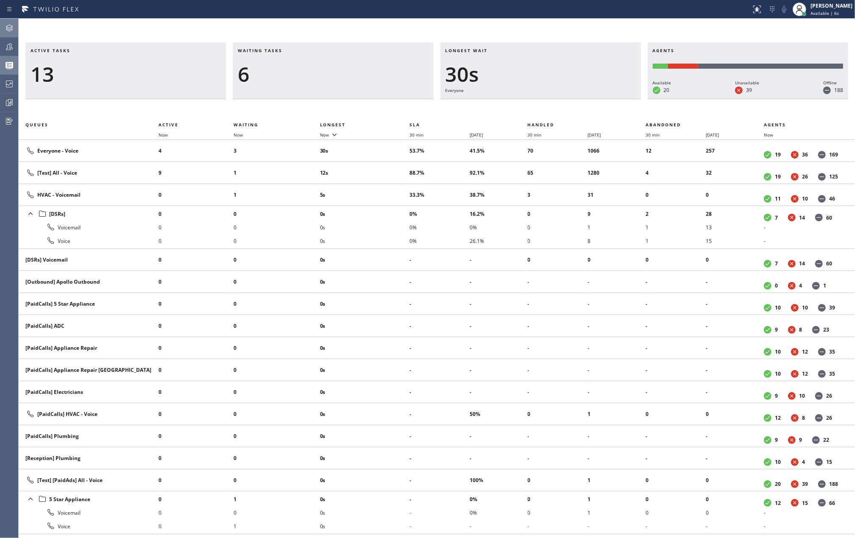
click at [12, 25] on icon at bounding box center [9, 28] width 10 height 10
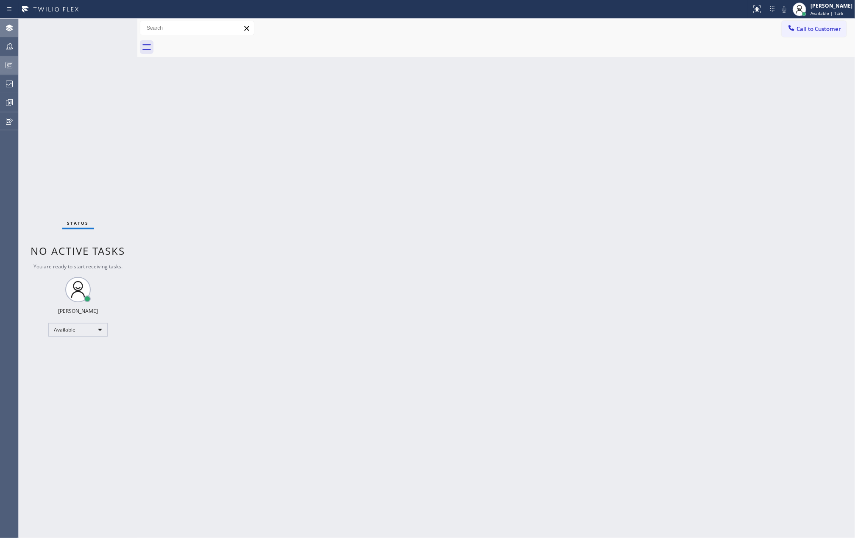
click at [6, 65] on rect at bounding box center [9, 65] width 7 height 6
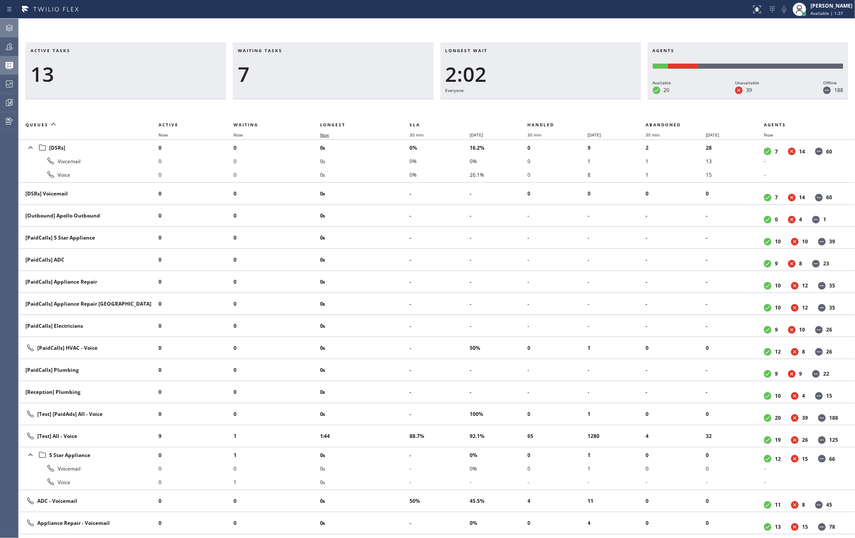
click at [328, 135] on span "Now" at bounding box center [324, 135] width 9 height 6
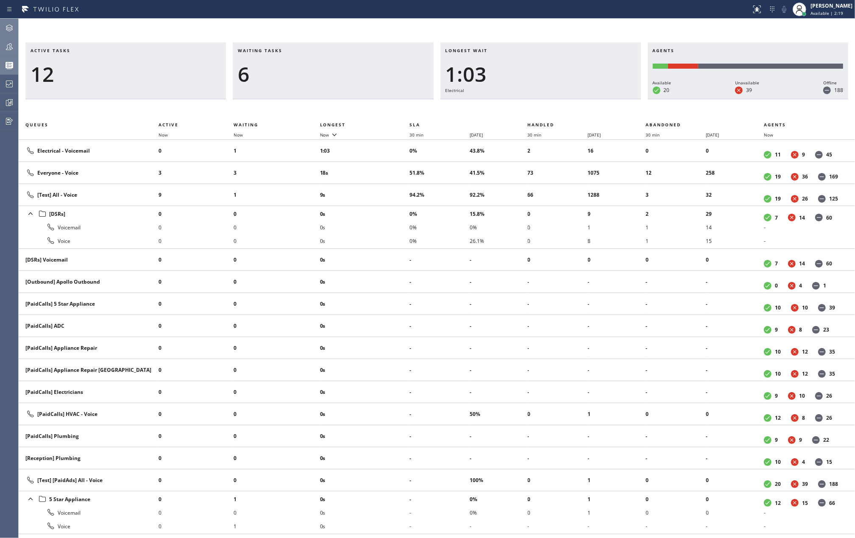
click at [4, 46] on icon at bounding box center [9, 47] width 10 height 10
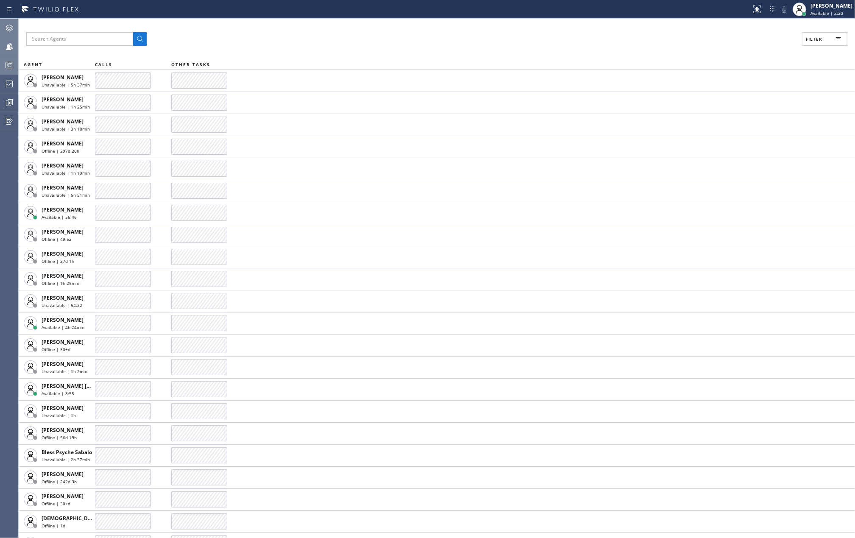
click at [811, 39] on span "Filter" at bounding box center [814, 39] width 17 height 6
click at [737, 102] on input "Available" at bounding box center [732, 100] width 10 height 10
checkbox input "true"
click at [804, 48] on span "Apply" at bounding box center [803, 48] width 17 height 6
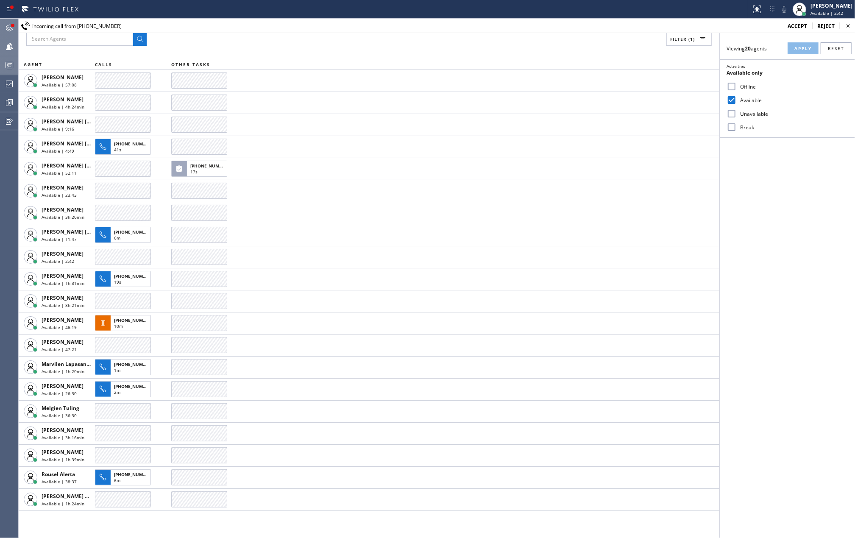
click at [6, 26] on icon at bounding box center [9, 28] width 10 height 10
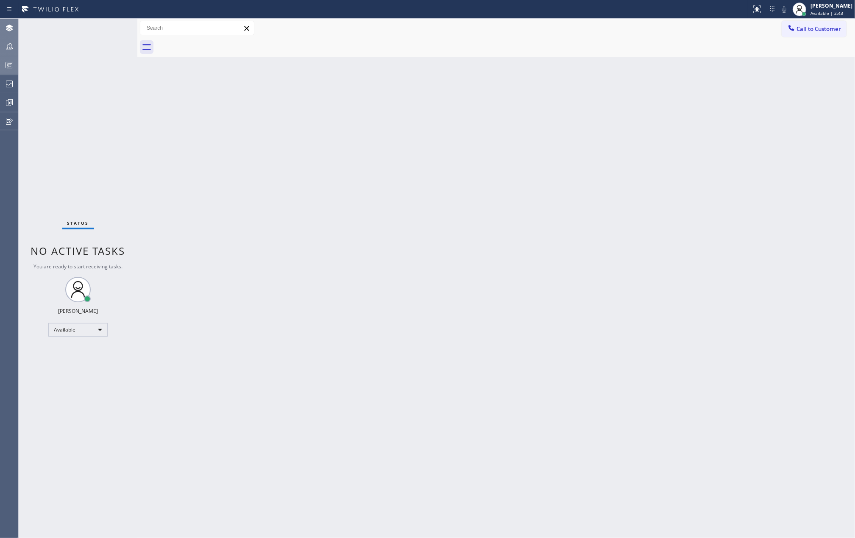
click at [106, 25] on div "Status No active tasks You are ready to start receiving tasks. Jovelle Tadle Av…" at bounding box center [78, 278] width 119 height 519
click at [110, 30] on div "Status No active tasks You are ready to start receiving tasks. Jovelle Tadle Av…" at bounding box center [78, 278] width 119 height 519
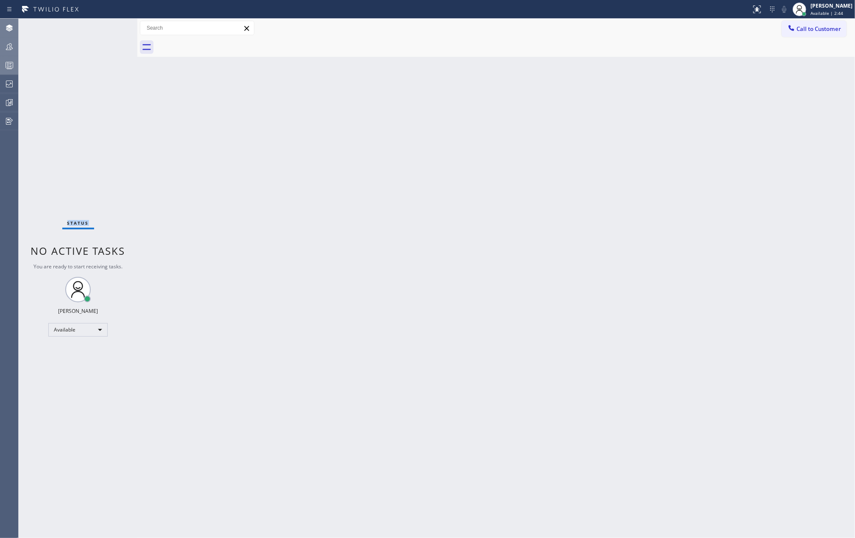
click at [110, 31] on div "Status No active tasks You are ready to start receiving tasks. Jovelle Tadle Av…" at bounding box center [78, 278] width 119 height 519
click at [7, 60] on icon at bounding box center [9, 65] width 10 height 10
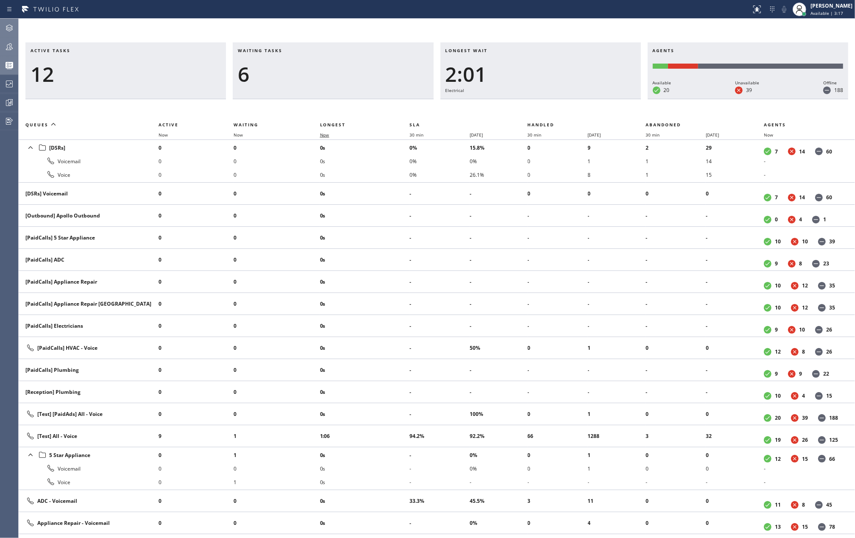
click at [329, 133] on span "Now" at bounding box center [324, 135] width 9 height 6
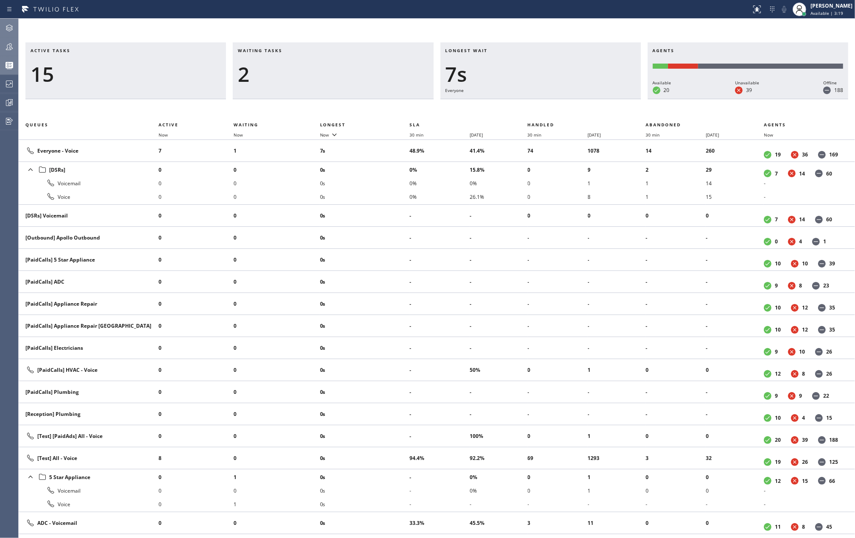
click at [11, 46] on icon at bounding box center [9, 47] width 10 height 10
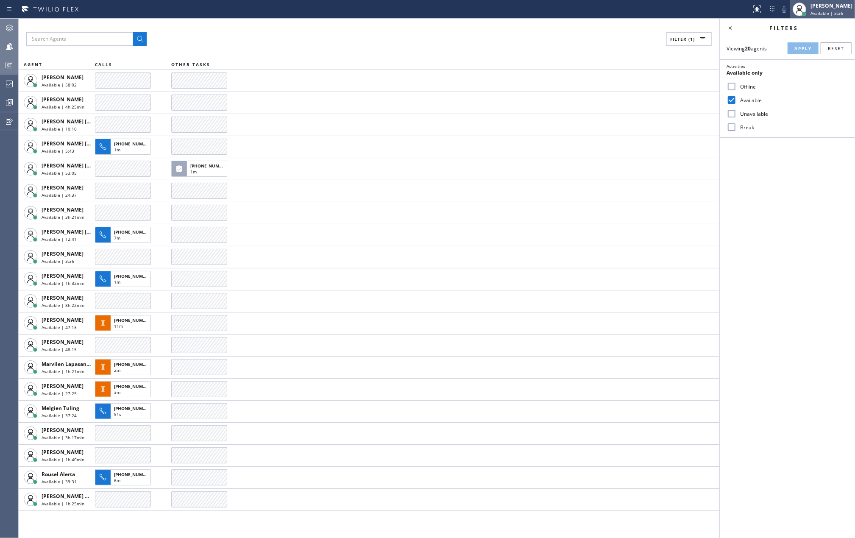
click at [822, 7] on div "[PERSON_NAME]" at bounding box center [832, 5] width 42 height 7
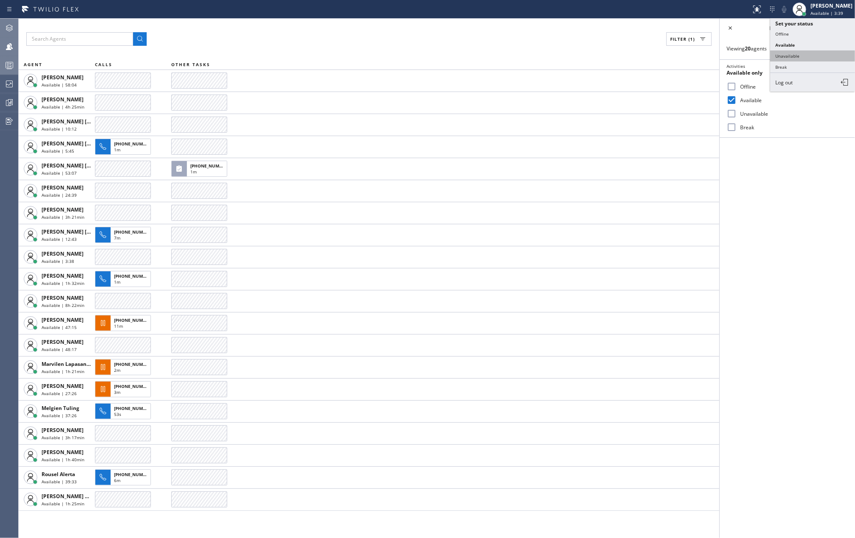
click at [795, 52] on button "Unavailable" at bounding box center [812, 55] width 85 height 11
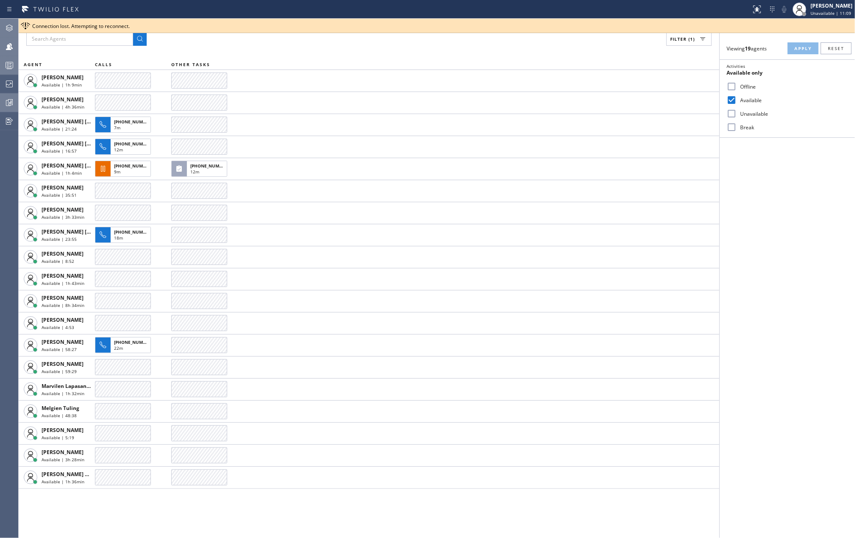
click at [9, 102] on icon at bounding box center [9, 103] width 10 height 10
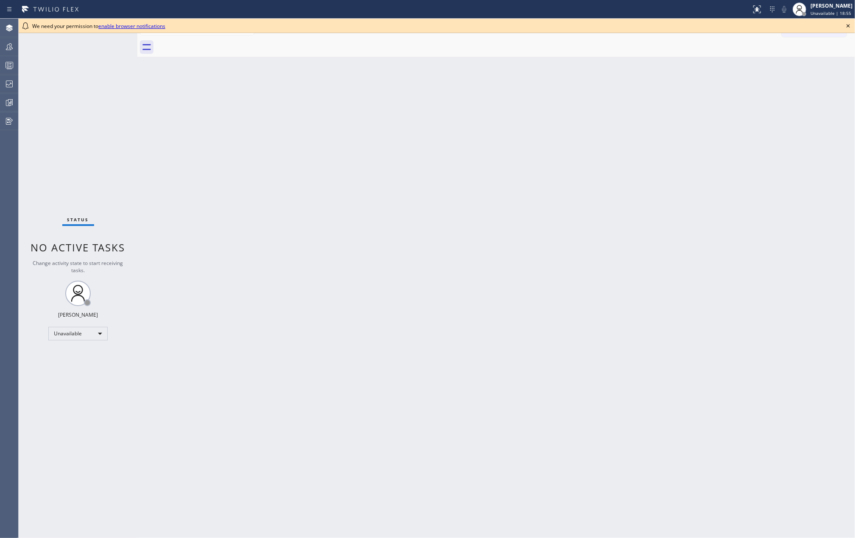
click at [848, 24] on icon at bounding box center [848, 26] width 10 height 10
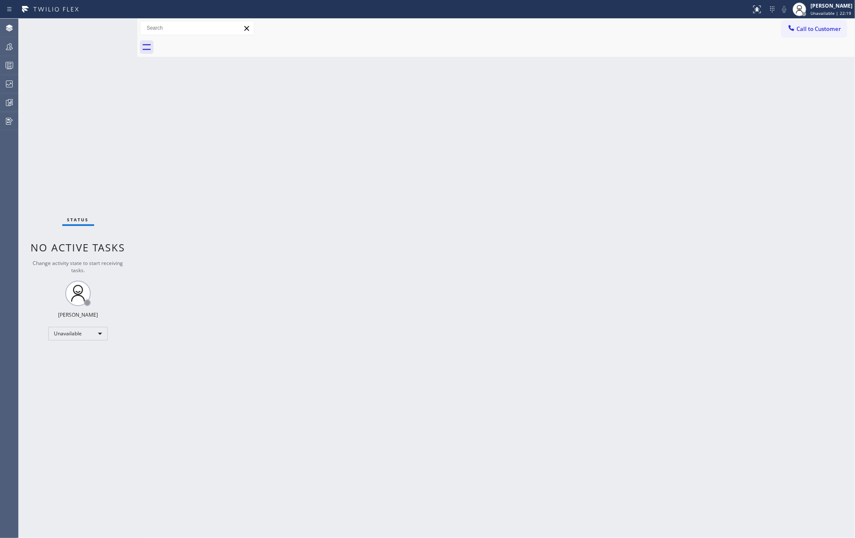
click at [605, 28] on div "Call to Customer Outbound call Location Search location Your caller id phone nu…" at bounding box center [496, 28] width 718 height 15
click at [14, 43] on icon at bounding box center [9, 47] width 10 height 10
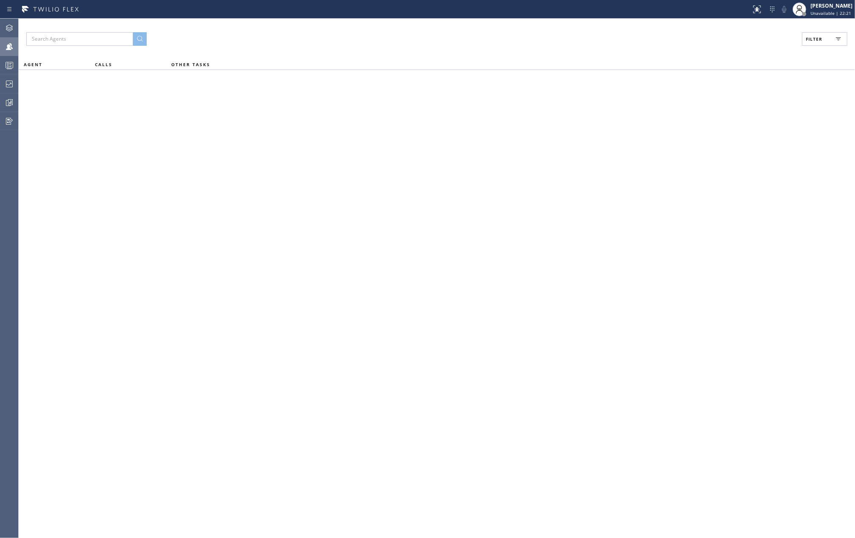
click at [816, 38] on span "Filter" at bounding box center [814, 39] width 17 height 6
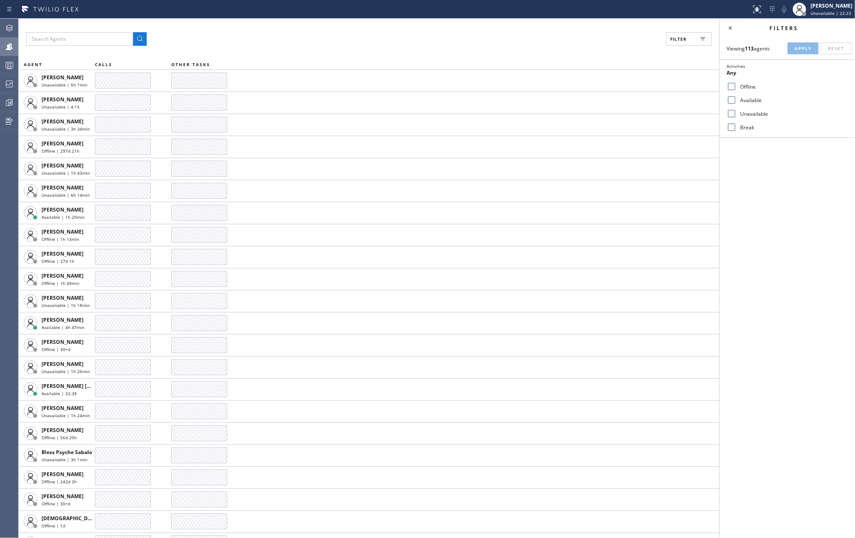
click at [734, 102] on input "Available" at bounding box center [732, 100] width 10 height 10
checkbox input "true"
click at [731, 126] on input "Break" at bounding box center [732, 127] width 10 height 10
click at [796, 44] on button "Apply" at bounding box center [803, 48] width 31 height 12
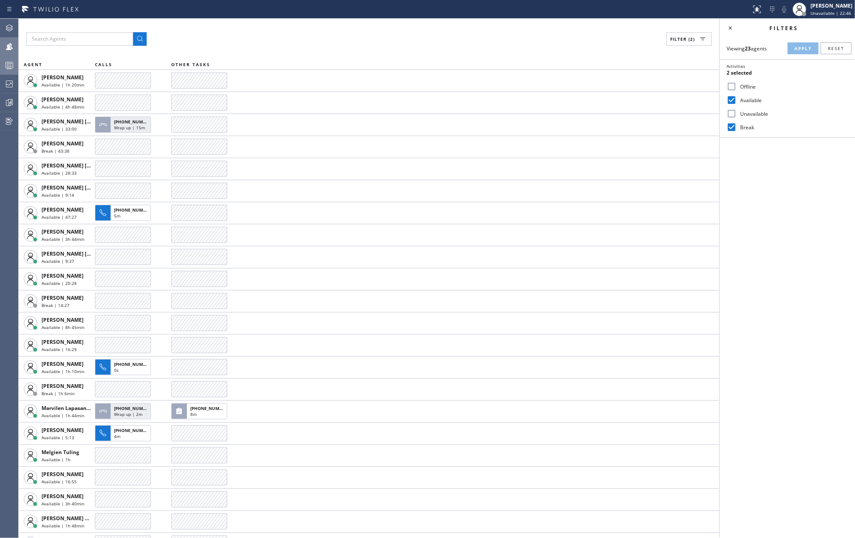
click at [3, 59] on div at bounding box center [9, 65] width 19 height 17
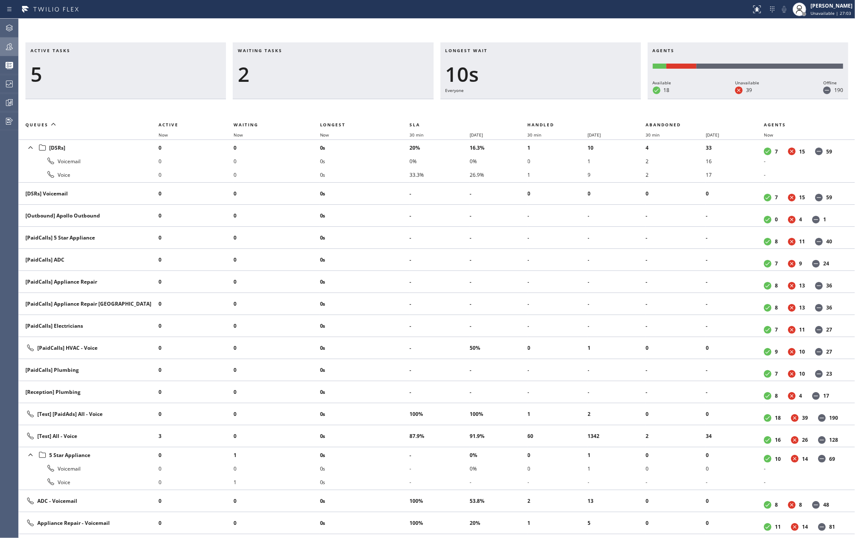
click at [435, 33] on div "Active tasks 5 Waiting tasks 2 Longest wait 10s Everyone Agents Available 18 Un…" at bounding box center [437, 278] width 837 height 519
click at [326, 136] on span "Now" at bounding box center [324, 135] width 9 height 6
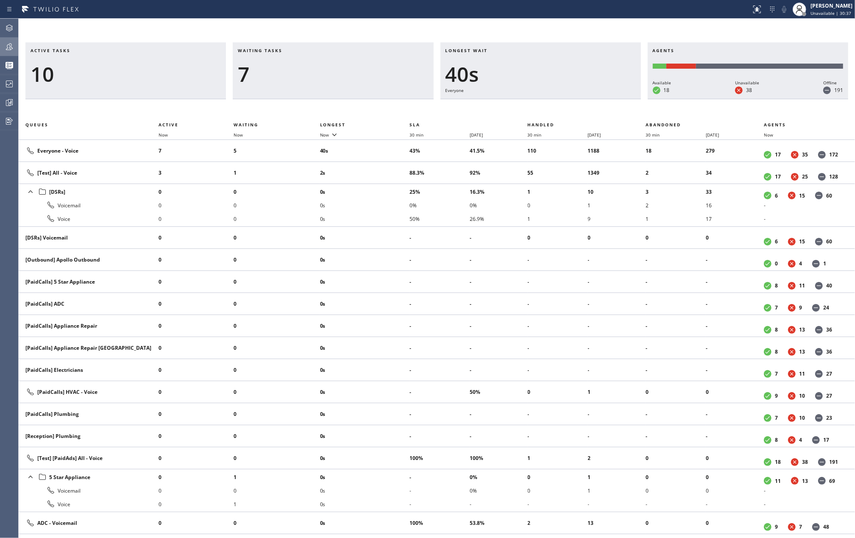
click at [6, 47] on icon at bounding box center [9, 47] width 10 height 10
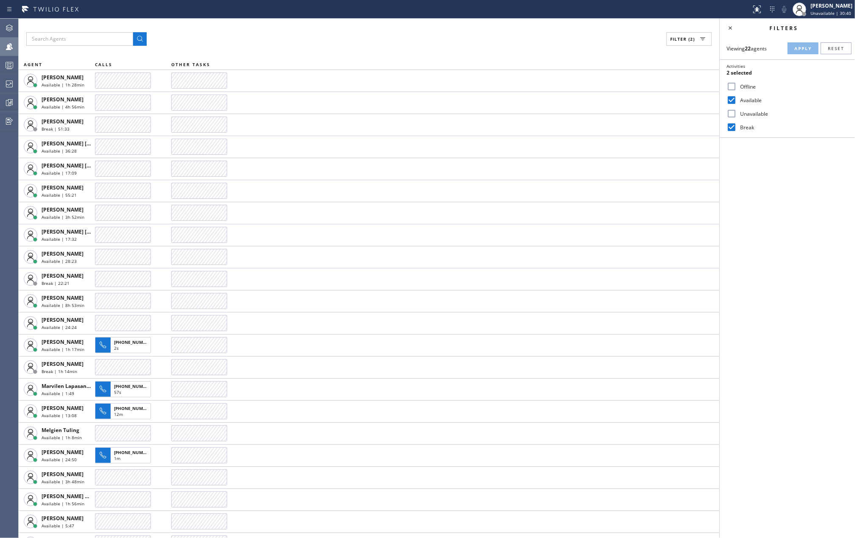
click at [731, 124] on input "Break" at bounding box center [732, 127] width 10 height 10
checkbox input "false"
click at [796, 46] on span "Apply" at bounding box center [803, 48] width 17 height 6
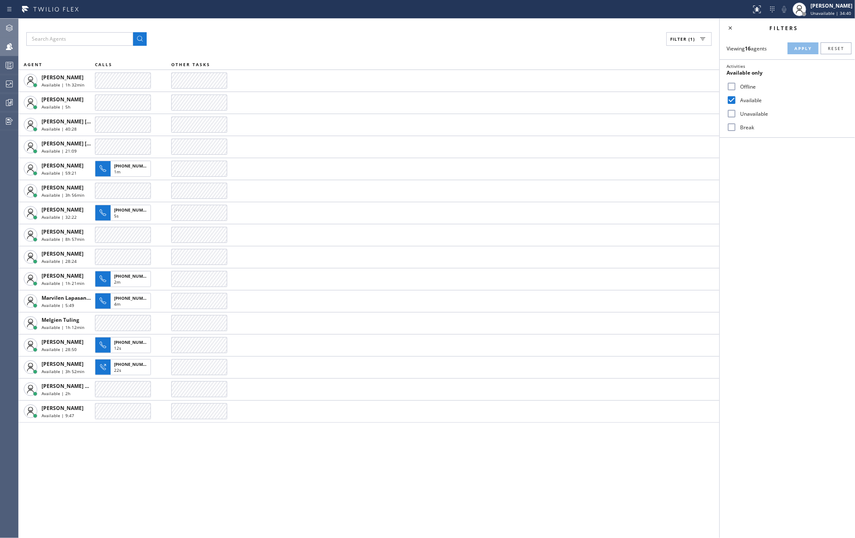
click at [11, 26] on icon at bounding box center [9, 28] width 10 height 10
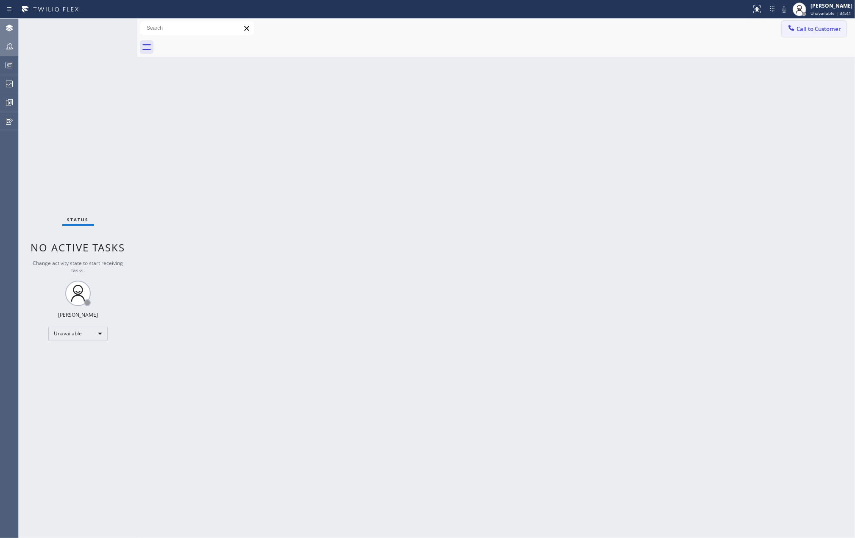
click at [818, 27] on span "Call to Customer" at bounding box center [819, 29] width 45 height 8
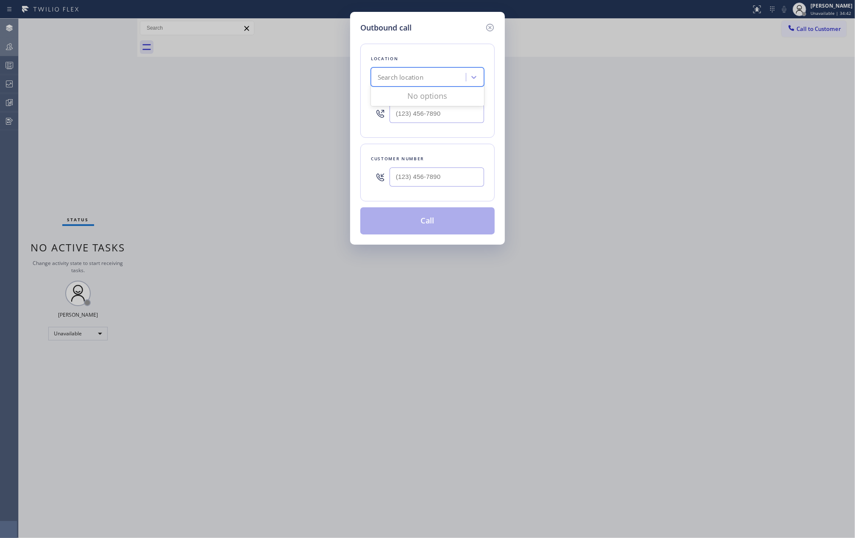
click at [423, 73] on div "Search location" at bounding box center [401, 78] width 46 height 10
paste input "Service Plumbing Top SF"
type input "Service Plumbing Top SF"
click at [419, 95] on div "4B1.Service Direct Service Plumbing Top SF" at bounding box center [427, 99] width 113 height 24
type input "[PHONE_NUMBER]"
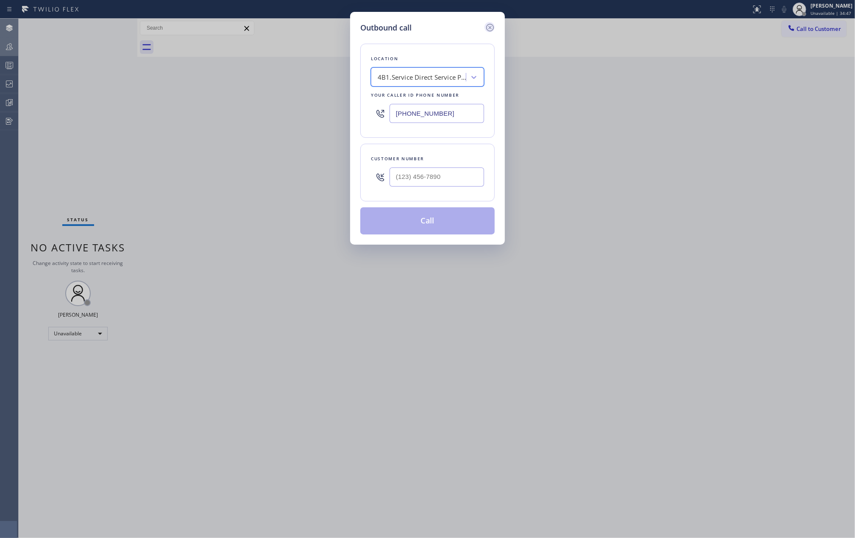
click at [490, 26] on icon at bounding box center [490, 27] width 10 height 10
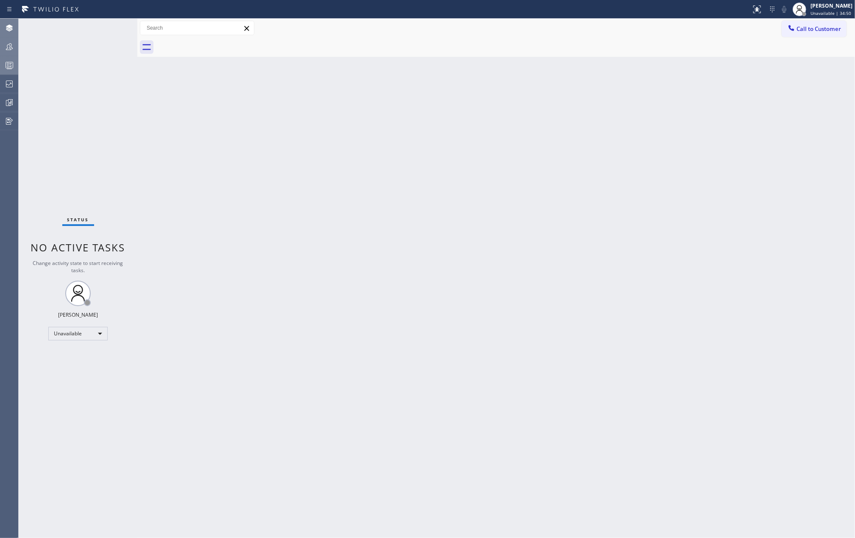
click at [12, 68] on rect at bounding box center [9, 65] width 7 height 6
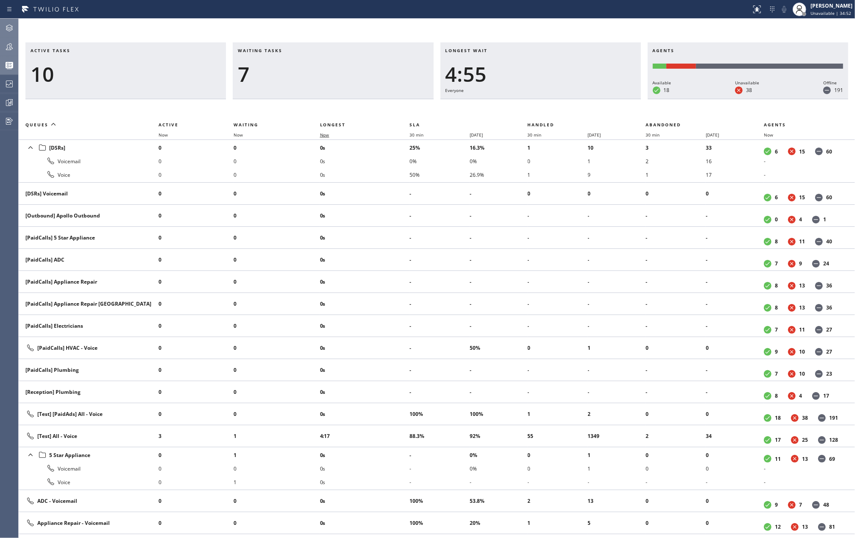
click at [326, 133] on span "Now" at bounding box center [324, 135] width 9 height 6
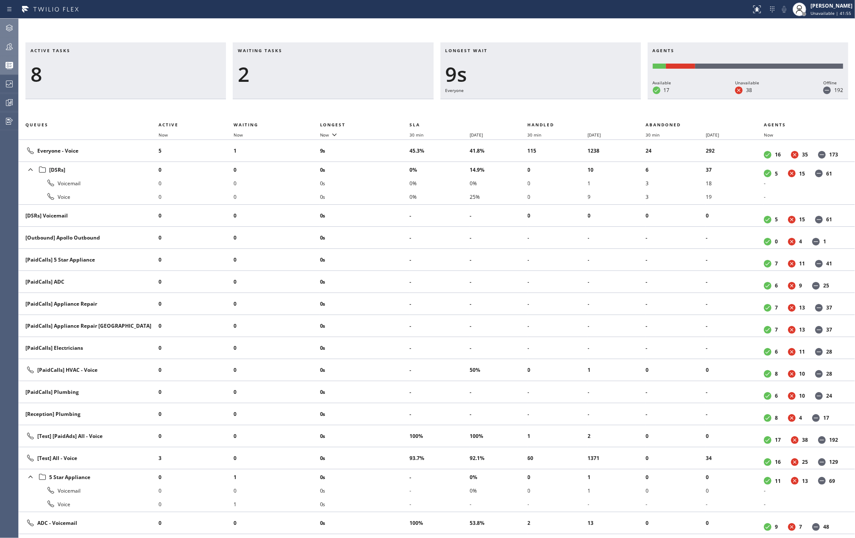
click at [182, 22] on div "Active tasks 8 Waiting tasks 2 Longest wait 9s Everyone Agents Available 17 Una…" at bounding box center [437, 278] width 837 height 519
click at [332, 135] on icon at bounding box center [334, 134] width 10 height 10
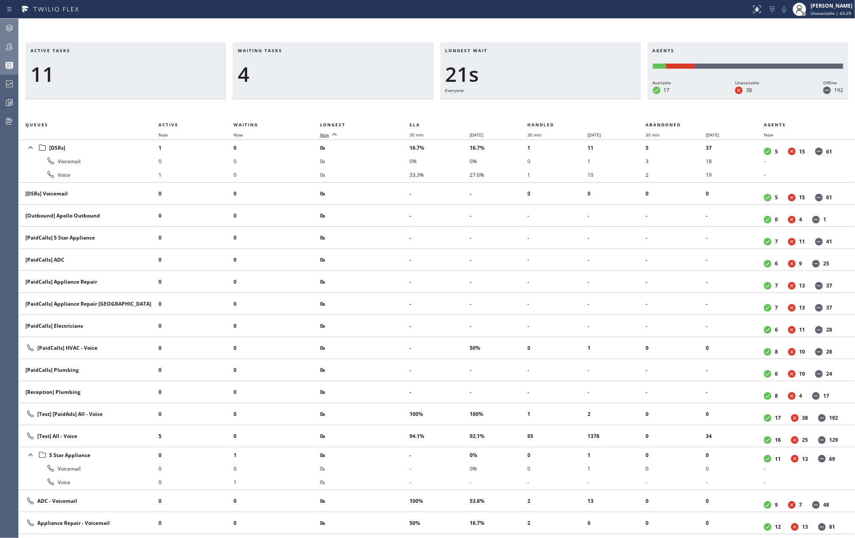
click at [332, 135] on icon at bounding box center [334, 134] width 10 height 10
click at [11, 103] on icon at bounding box center [10, 101] width 2 height 3
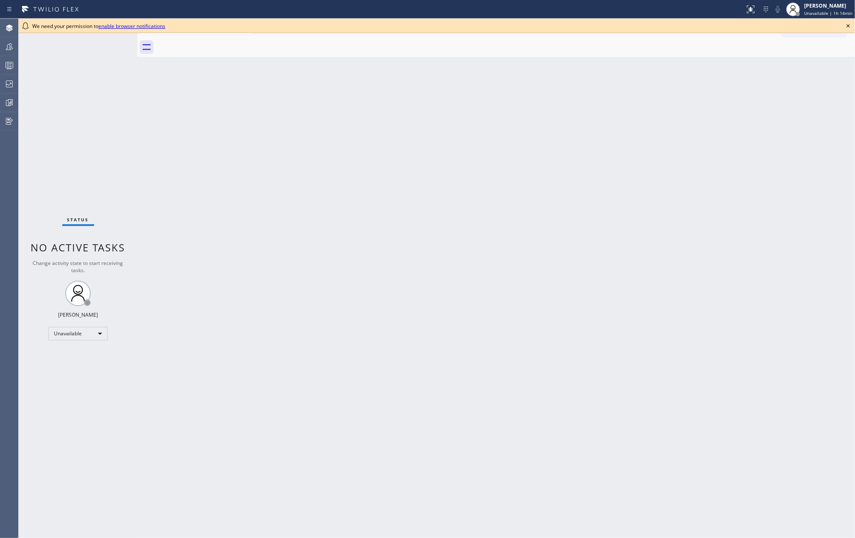
click at [847, 22] on icon at bounding box center [848, 26] width 10 height 10
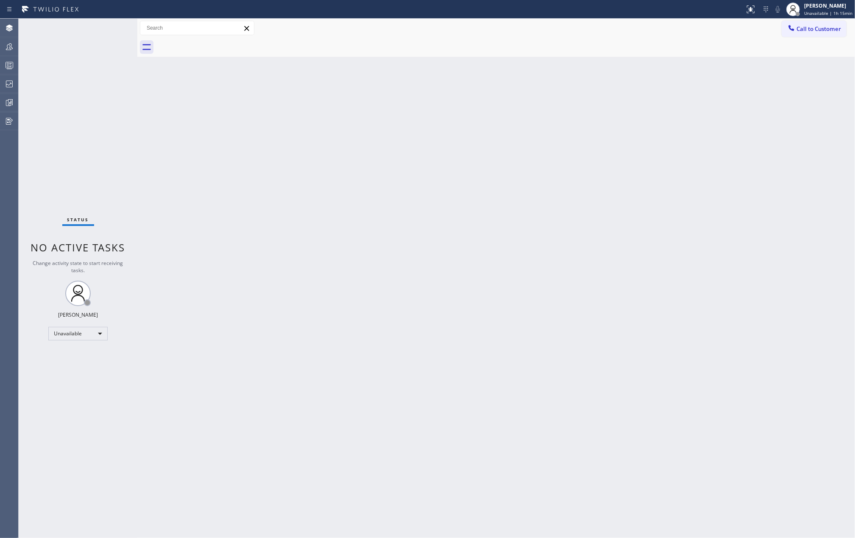
click at [114, 156] on div "Status No active tasks Change activity state to start receiving tasks. Jovelle …" at bounding box center [78, 278] width 119 height 519
click at [813, 2] on div "[PERSON_NAME]" at bounding box center [828, 5] width 48 height 7
click at [812, 32] on button "Offline" at bounding box center [812, 33] width 85 height 11
click at [822, 10] on span "Unavailable | 1h 15min" at bounding box center [828, 13] width 48 height 6
click at [804, 80] on button "Log out" at bounding box center [812, 82] width 85 height 19
